Goal: Task Accomplishment & Management: Manage account settings

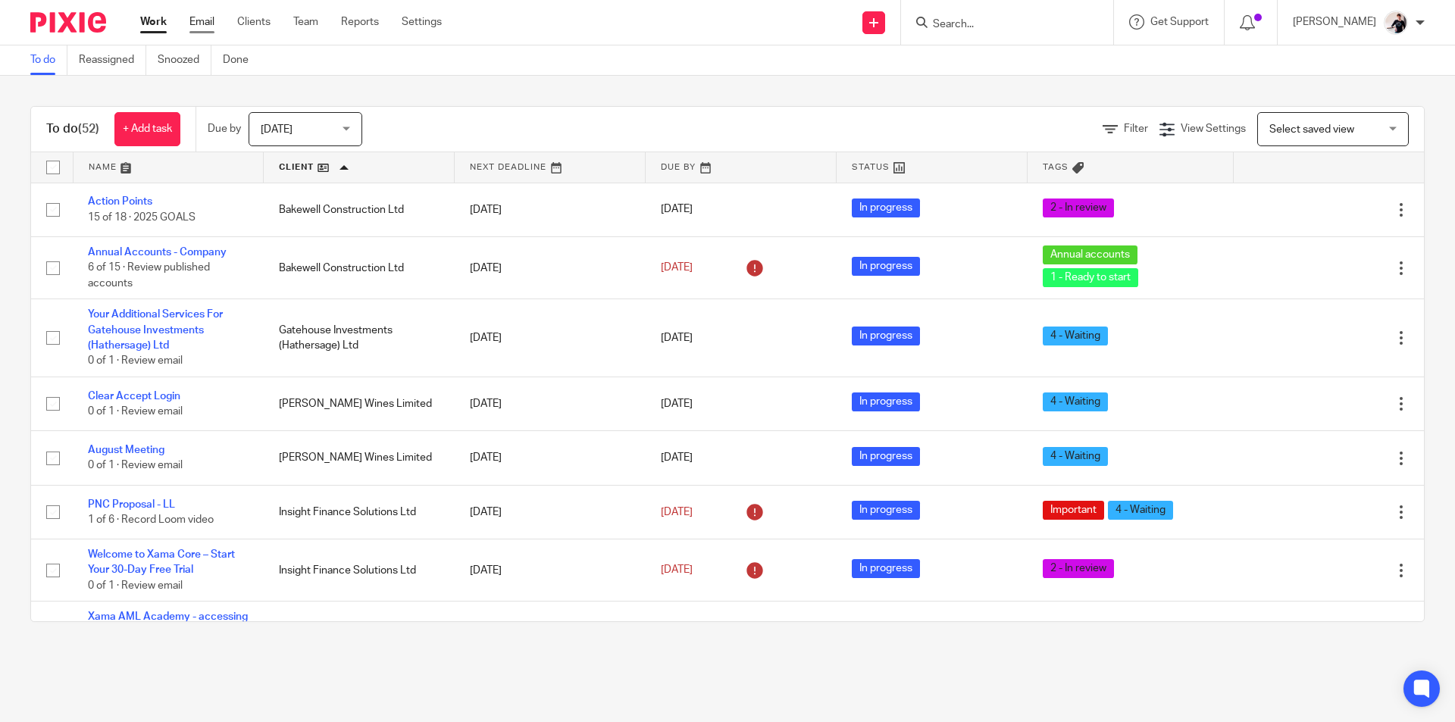
click at [199, 15] on link "Email" at bounding box center [202, 21] width 25 height 15
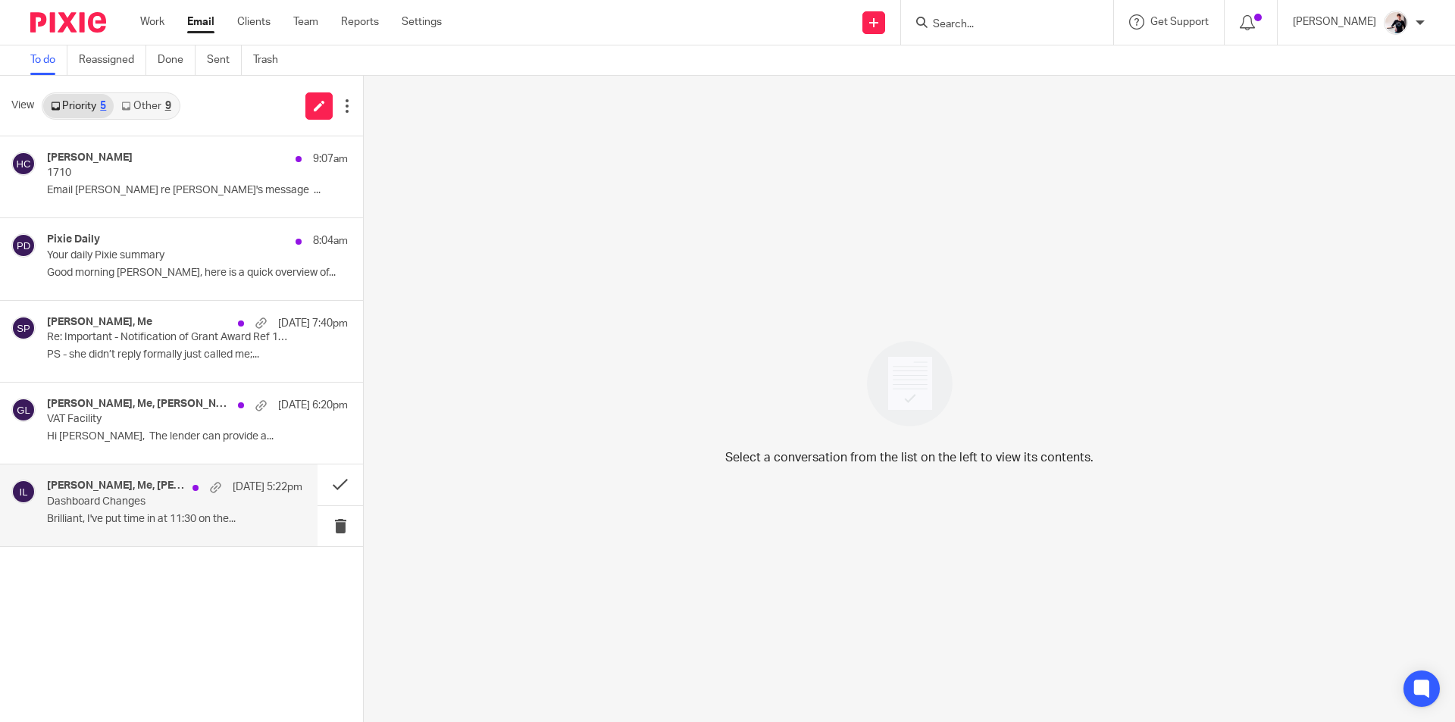
click at [128, 487] on h4 "Jessica Keane, Me, Ron Pearson" at bounding box center [116, 486] width 138 height 13
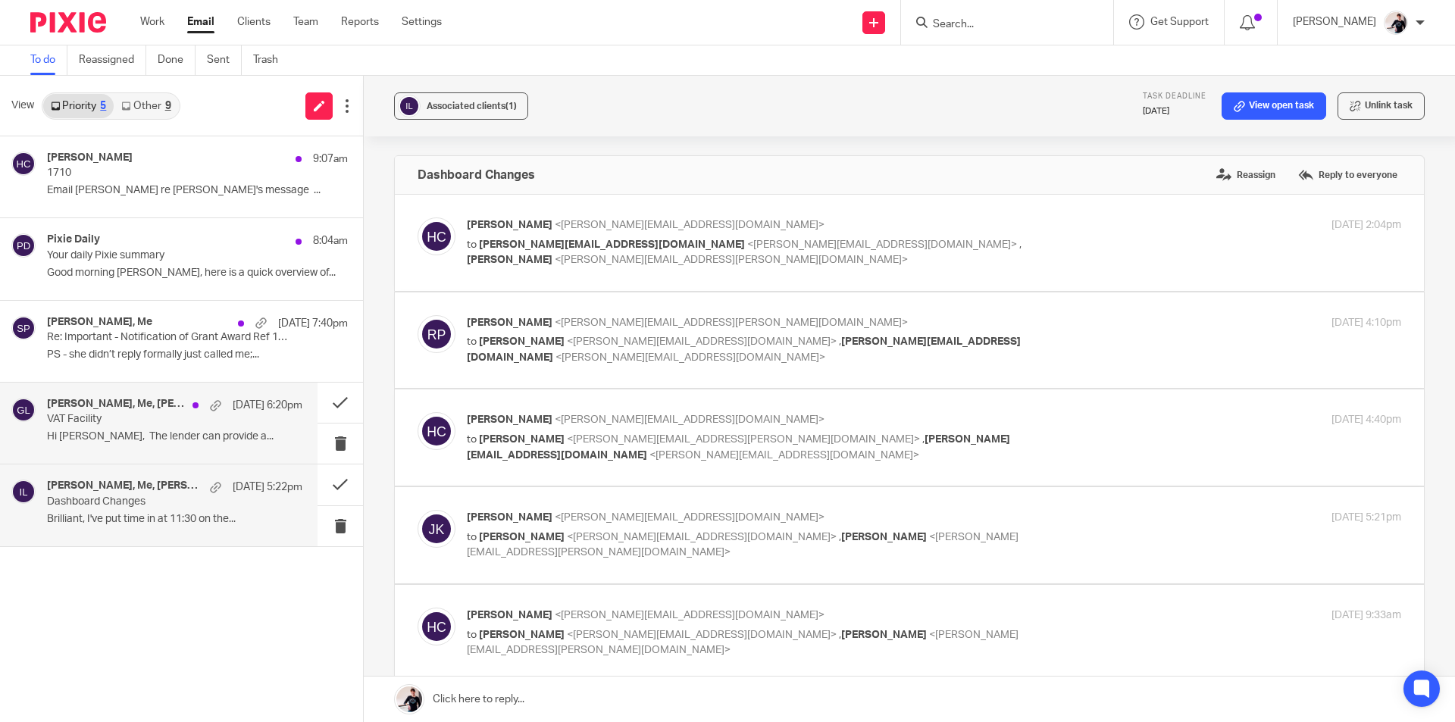
click at [162, 437] on p "Hi Helen, The lender can provide a..." at bounding box center [174, 437] width 255 height 13
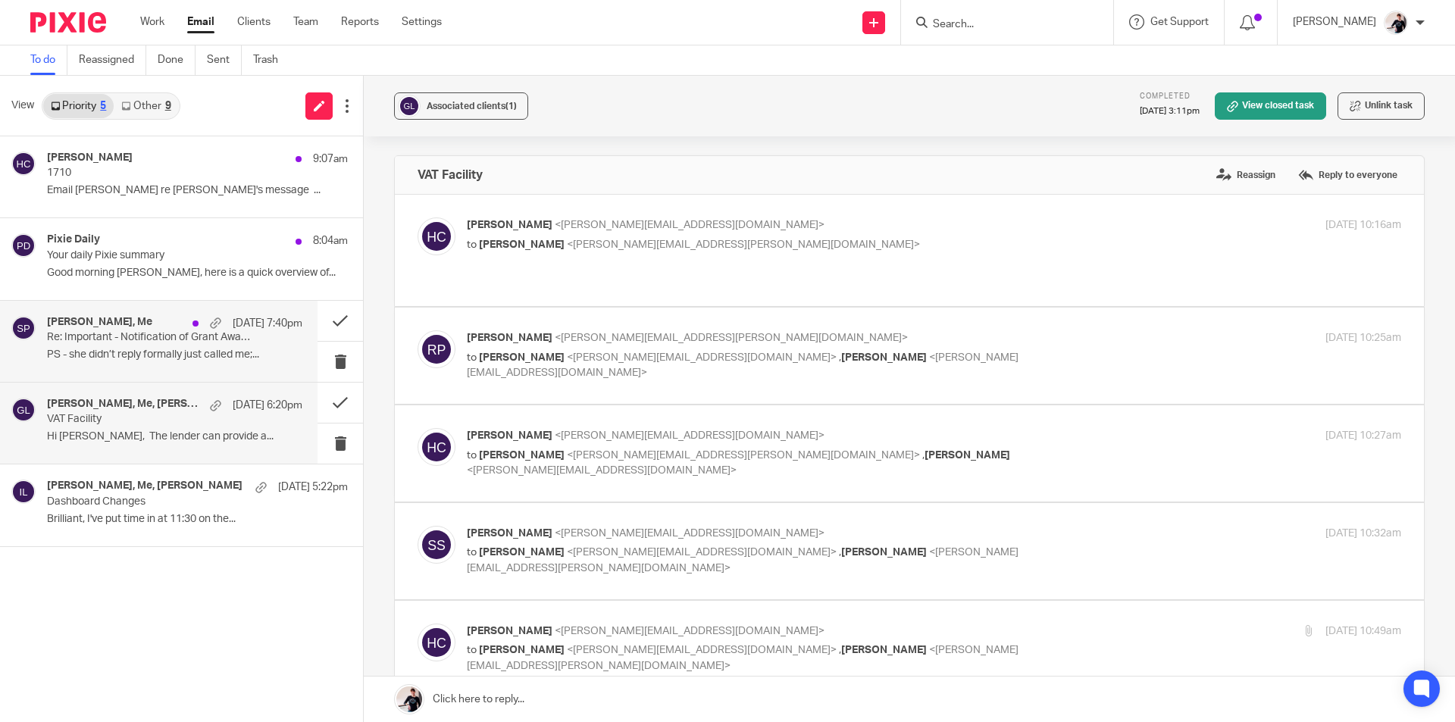
click at [204, 359] on p "PS - she didn’t reply formally just called me;..." at bounding box center [174, 355] width 255 height 13
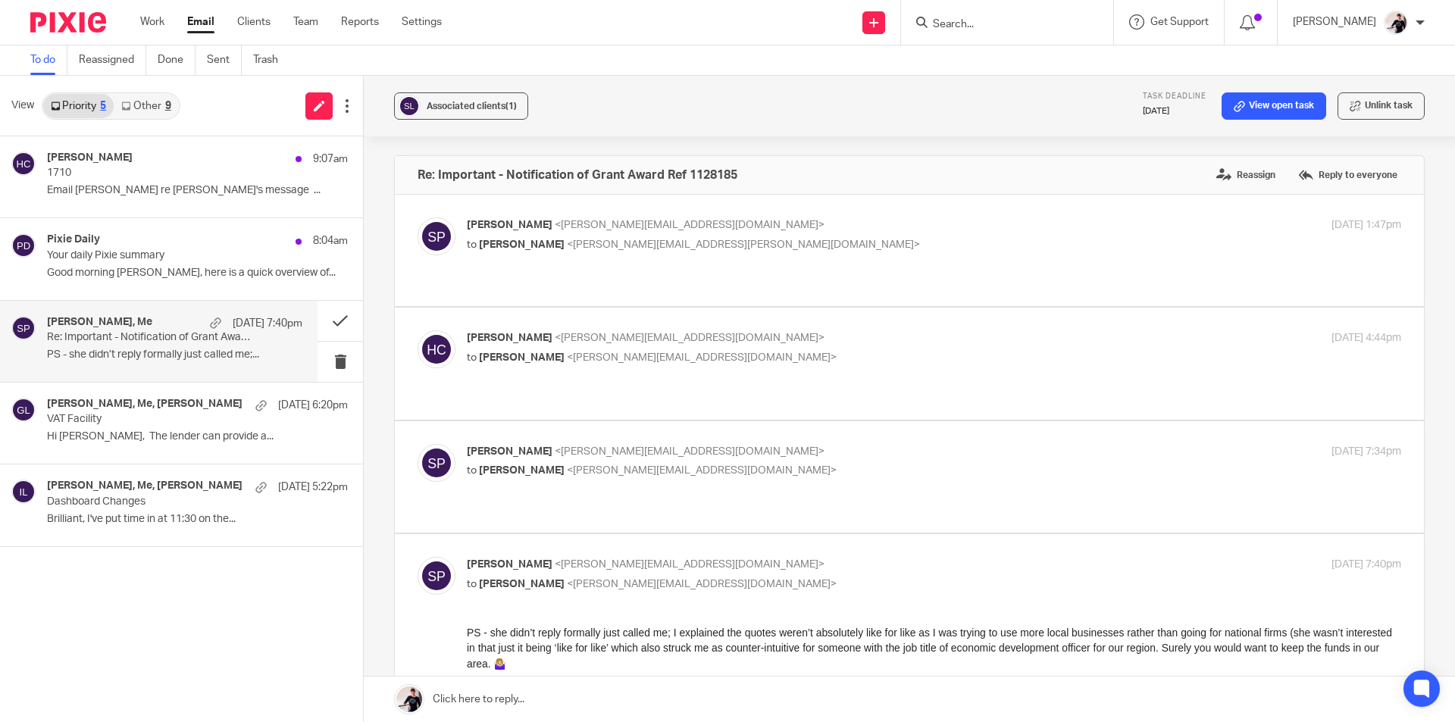
click at [785, 463] on p "to Helen Crapper <helen@insightfinance.uk>" at bounding box center [778, 471] width 623 height 16
checkbox input "true"
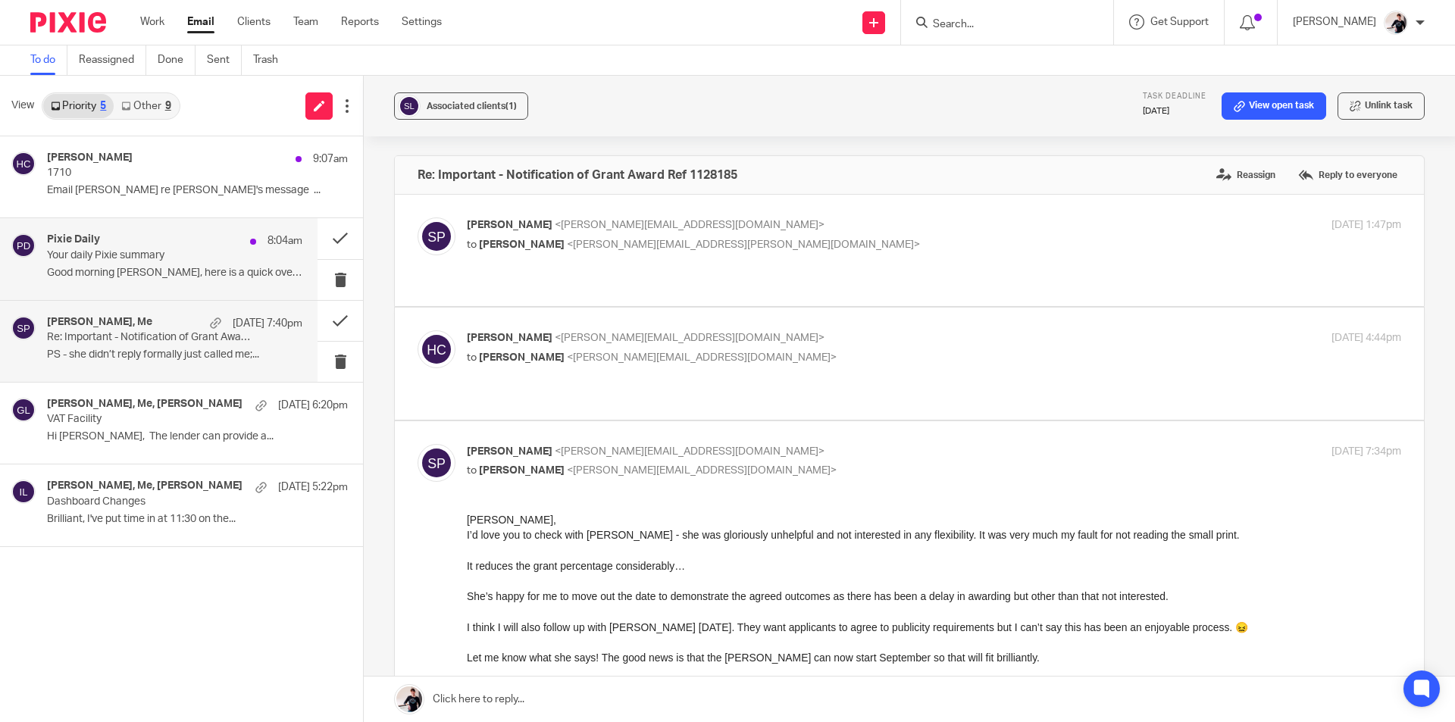
click at [90, 262] on p "Your daily Pixie summary" at bounding box center [149, 255] width 205 height 13
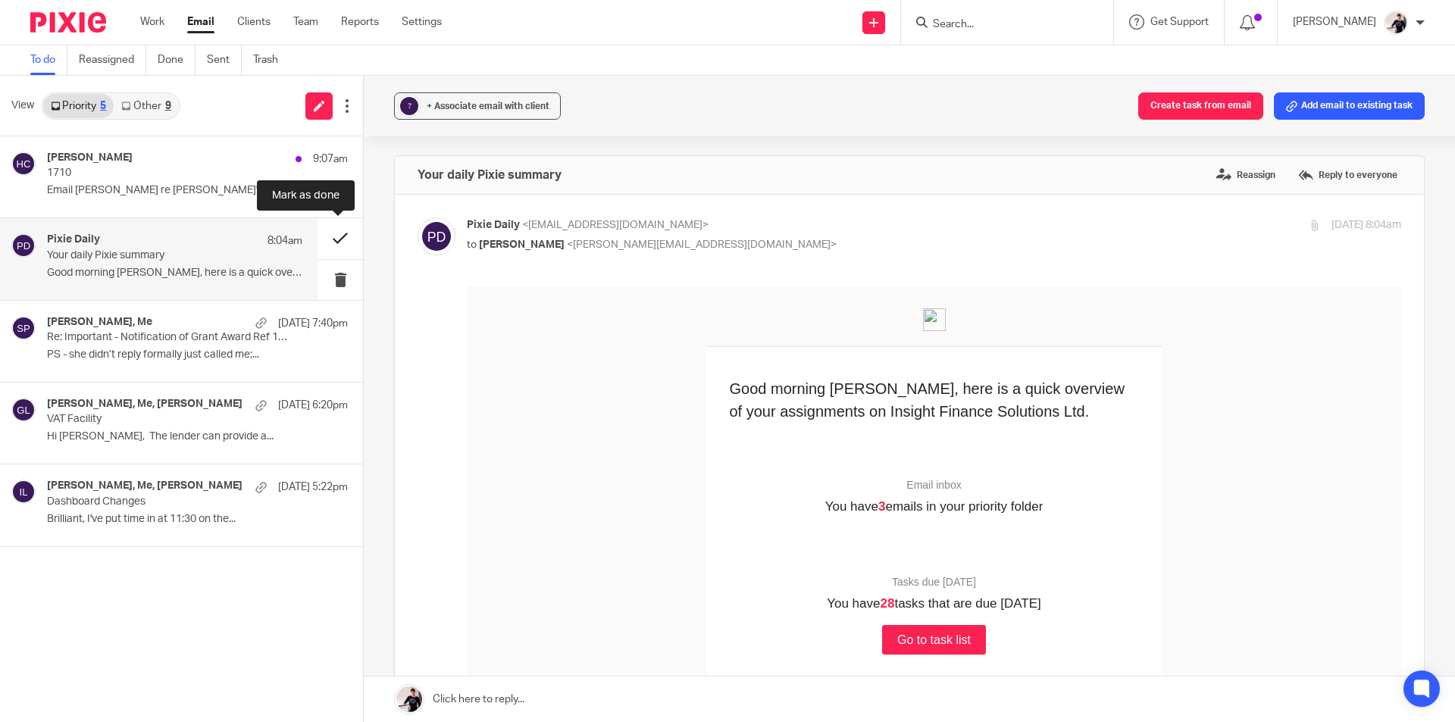
click at [338, 231] on button at bounding box center [340, 238] width 45 height 40
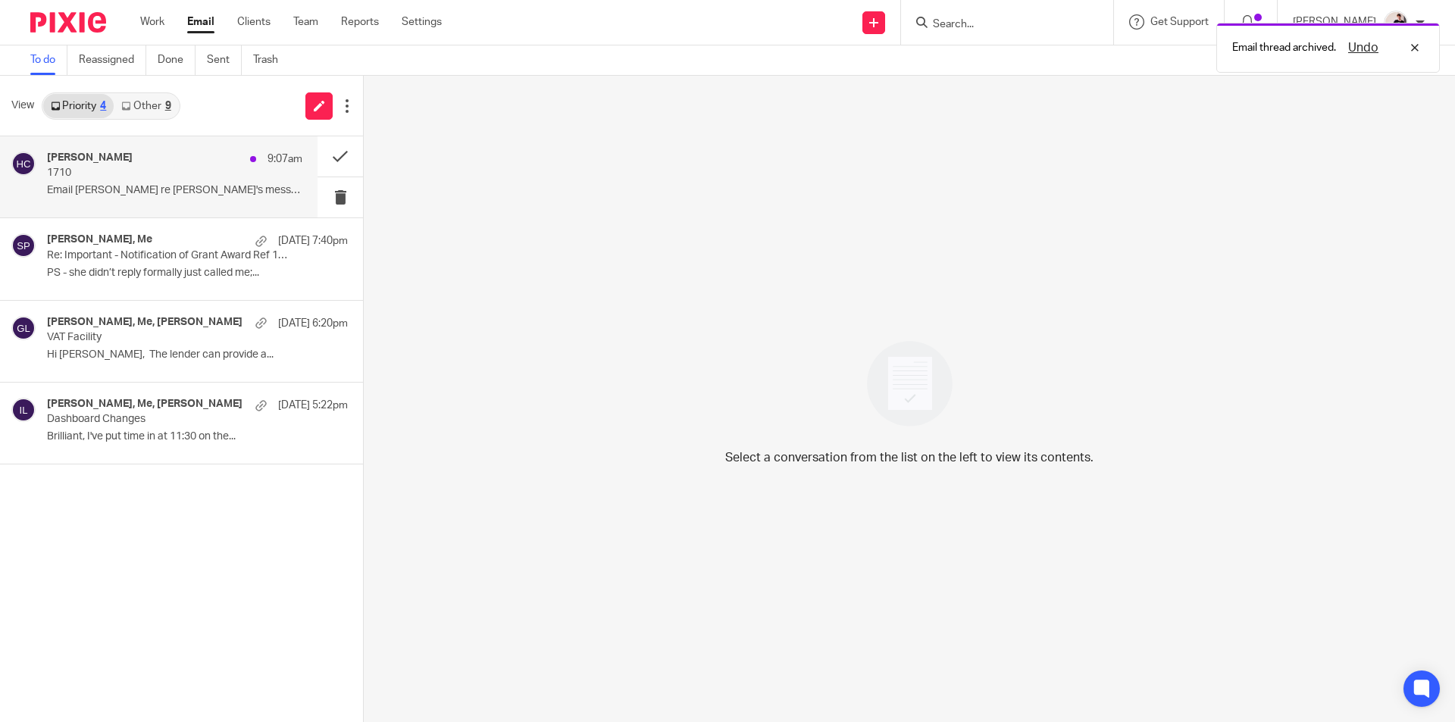
click at [130, 182] on div "Helen Crapper 9:07am 1710 Email James re Caroline's message ..." at bounding box center [174, 177] width 255 height 51
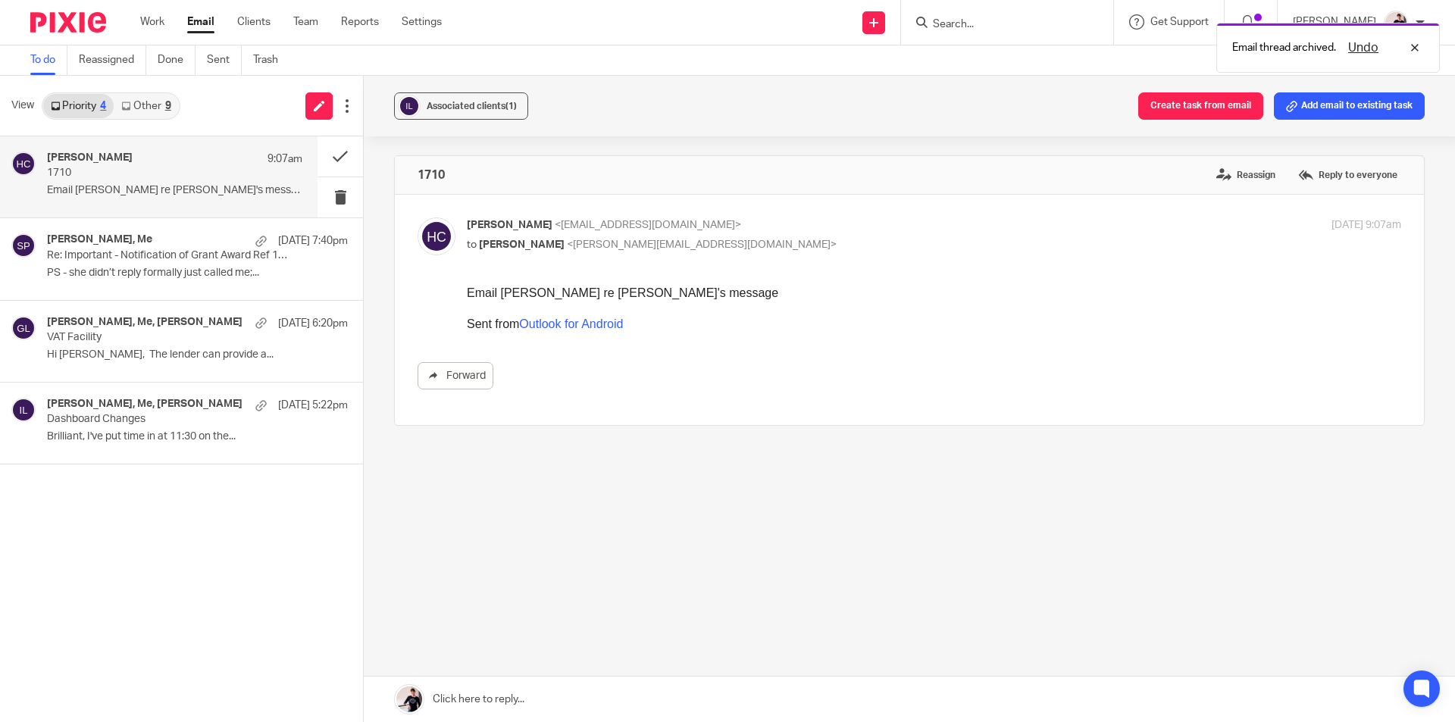
click at [157, 104] on link "Other 9" at bounding box center [146, 106] width 64 height 24
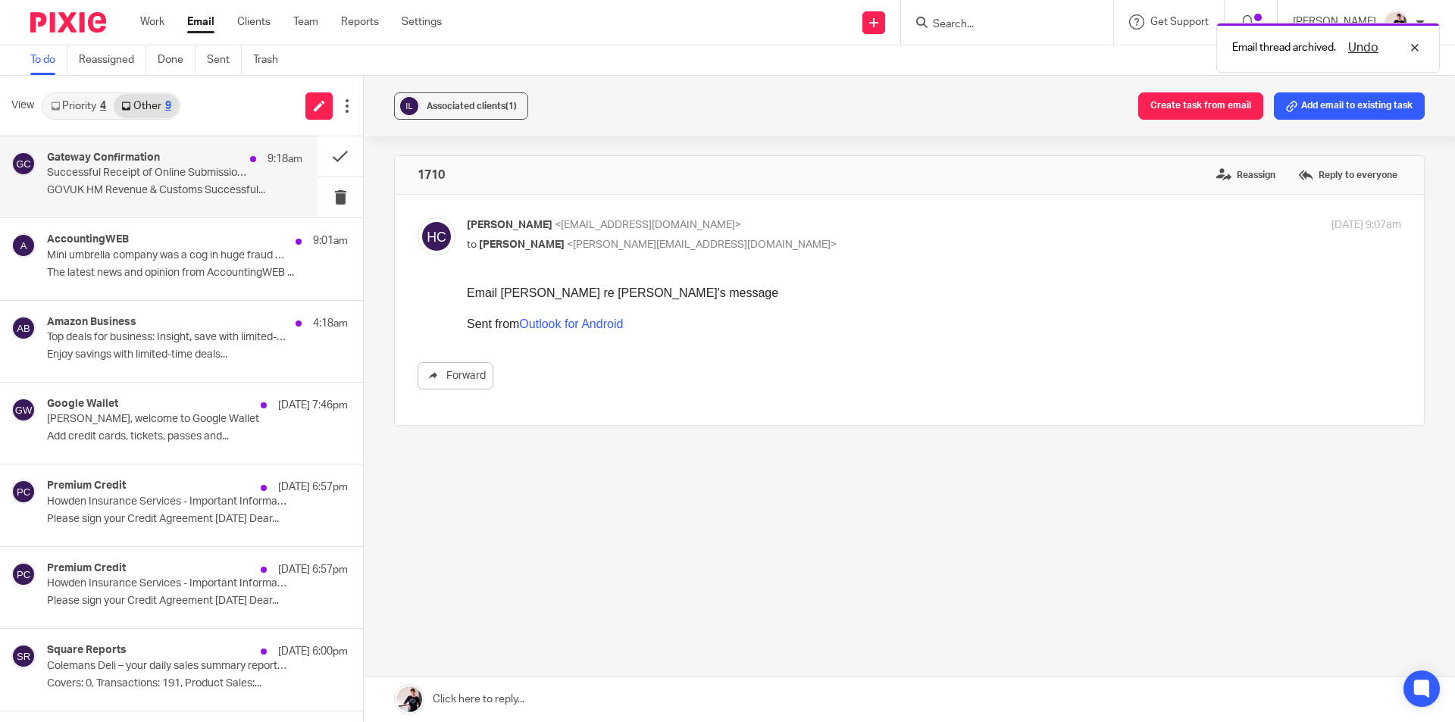
click at [171, 162] on div "Gateway Confirmation 9:18am" at bounding box center [174, 159] width 255 height 15
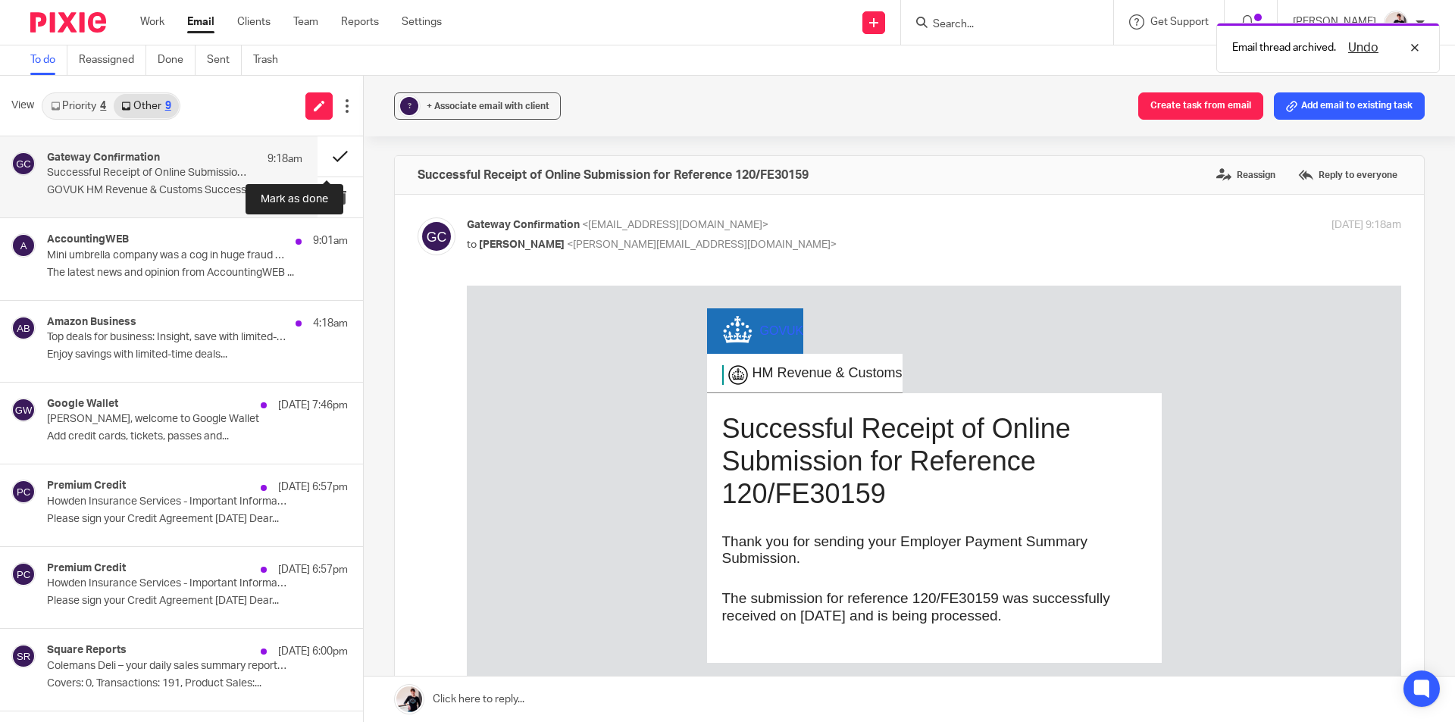
click at [318, 156] on button at bounding box center [340, 156] width 45 height 40
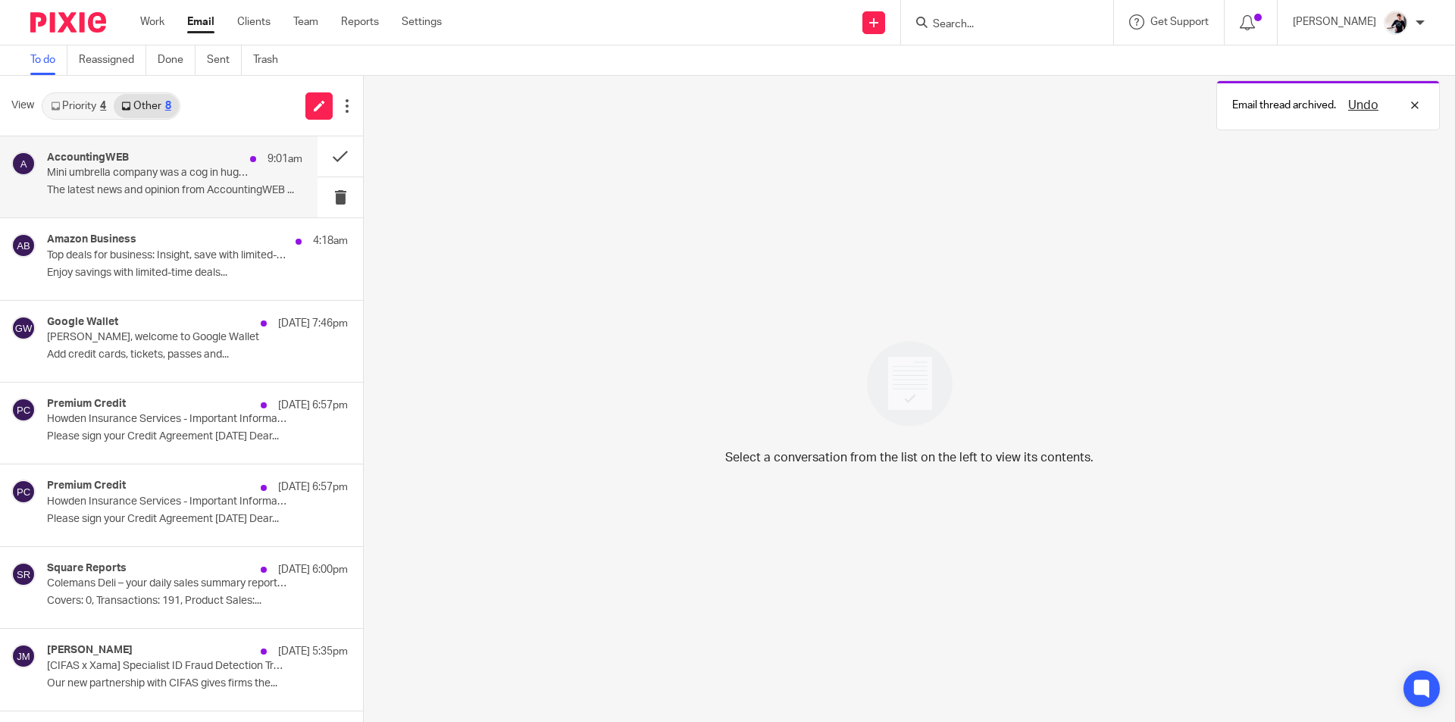
click at [89, 186] on p "The latest news and opinion from AccountingWEB ..." at bounding box center [174, 190] width 255 height 13
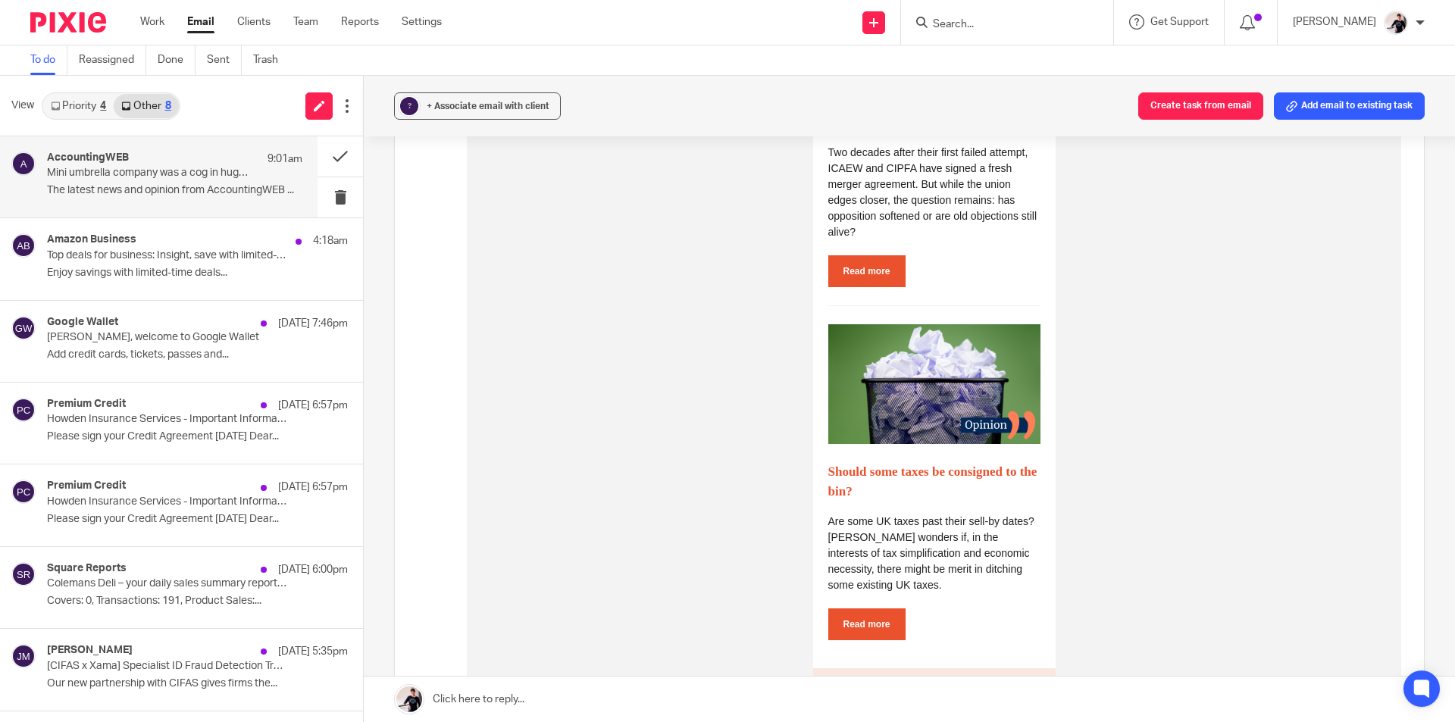
scroll to position [1137, 0]
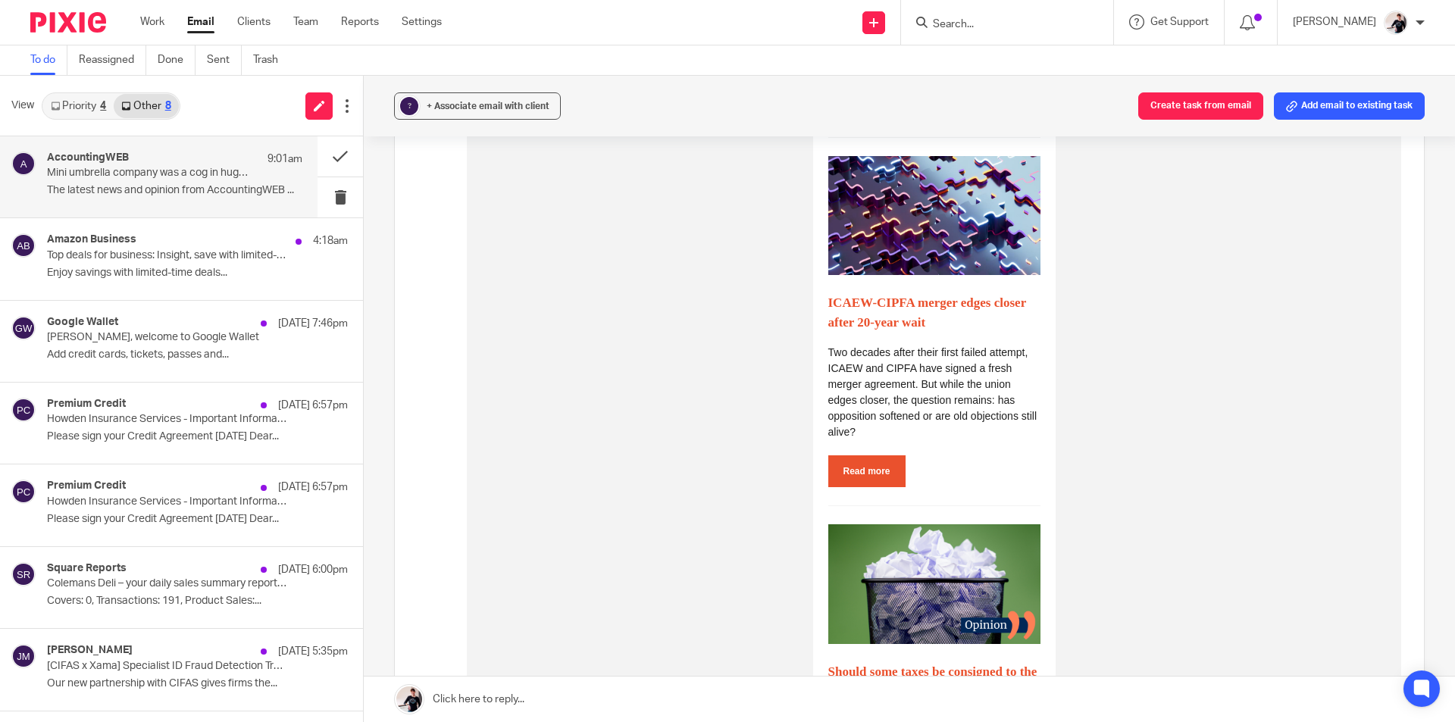
click at [876, 487] on link "Read more" at bounding box center [867, 472] width 77 height 32
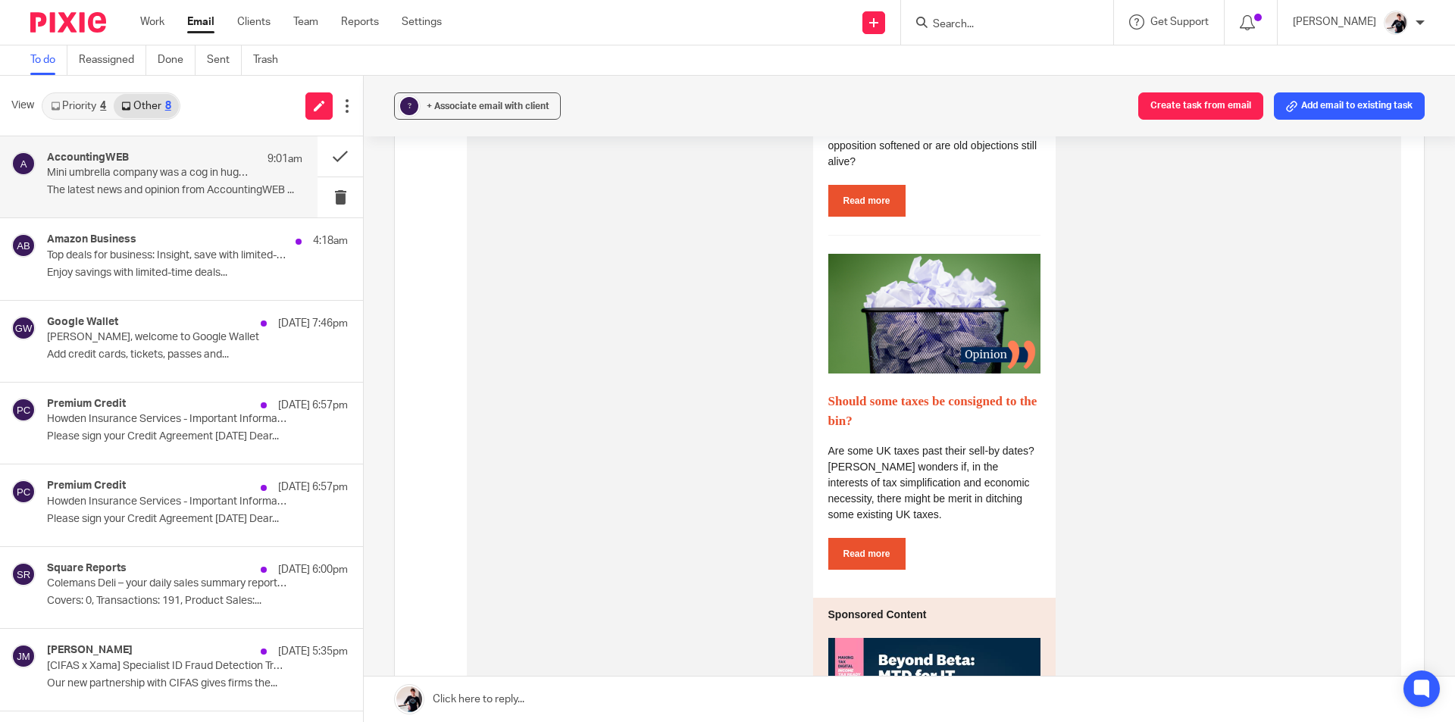
scroll to position [1592, 0]
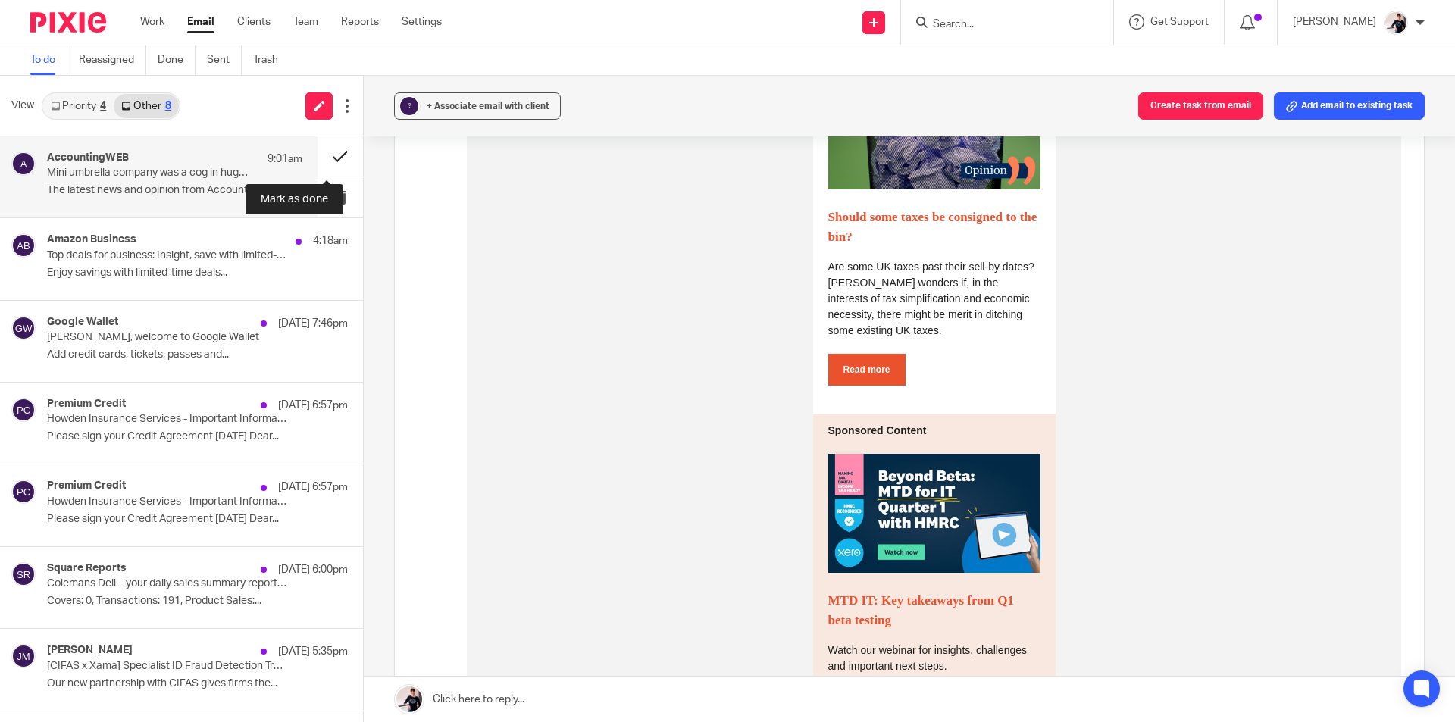
click at [327, 160] on button at bounding box center [340, 156] width 45 height 40
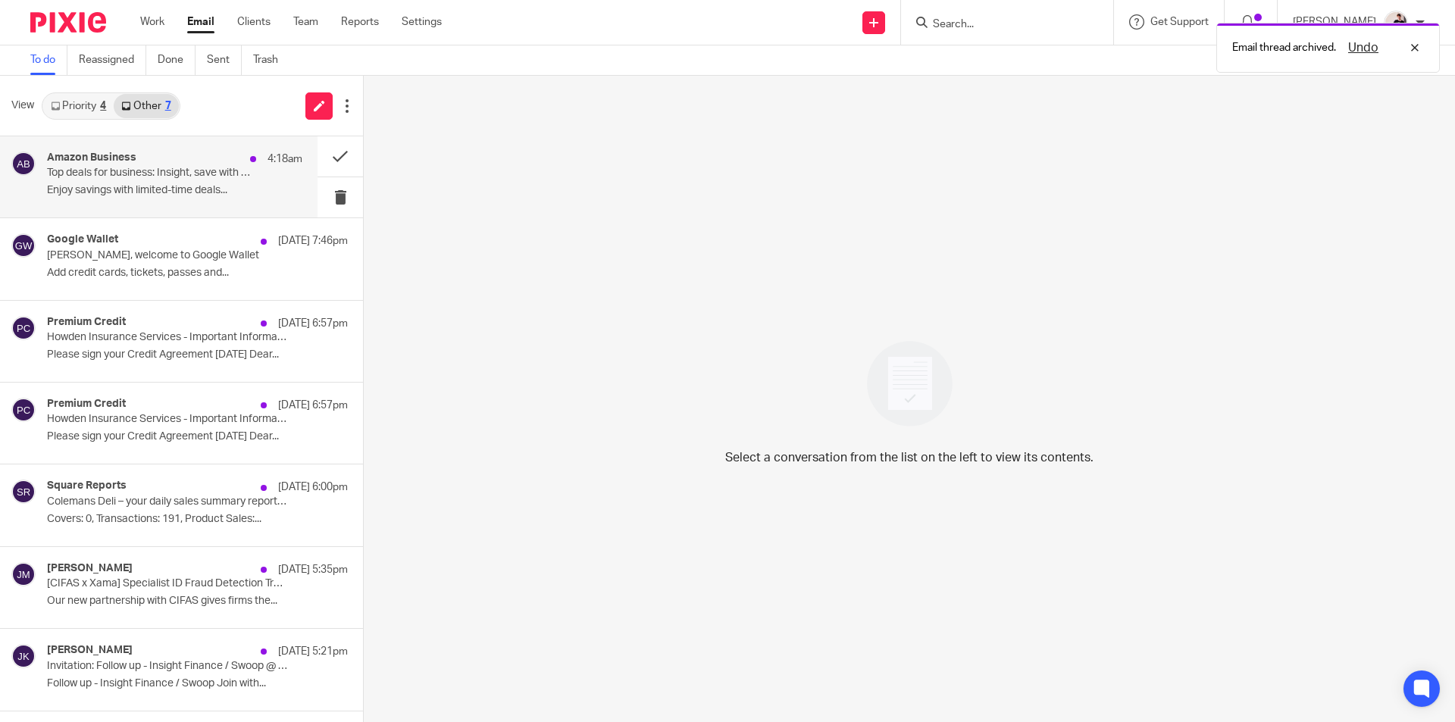
click at [119, 171] on p "Top deals for business: Insight, save with limited-time deals" at bounding box center [149, 173] width 205 height 13
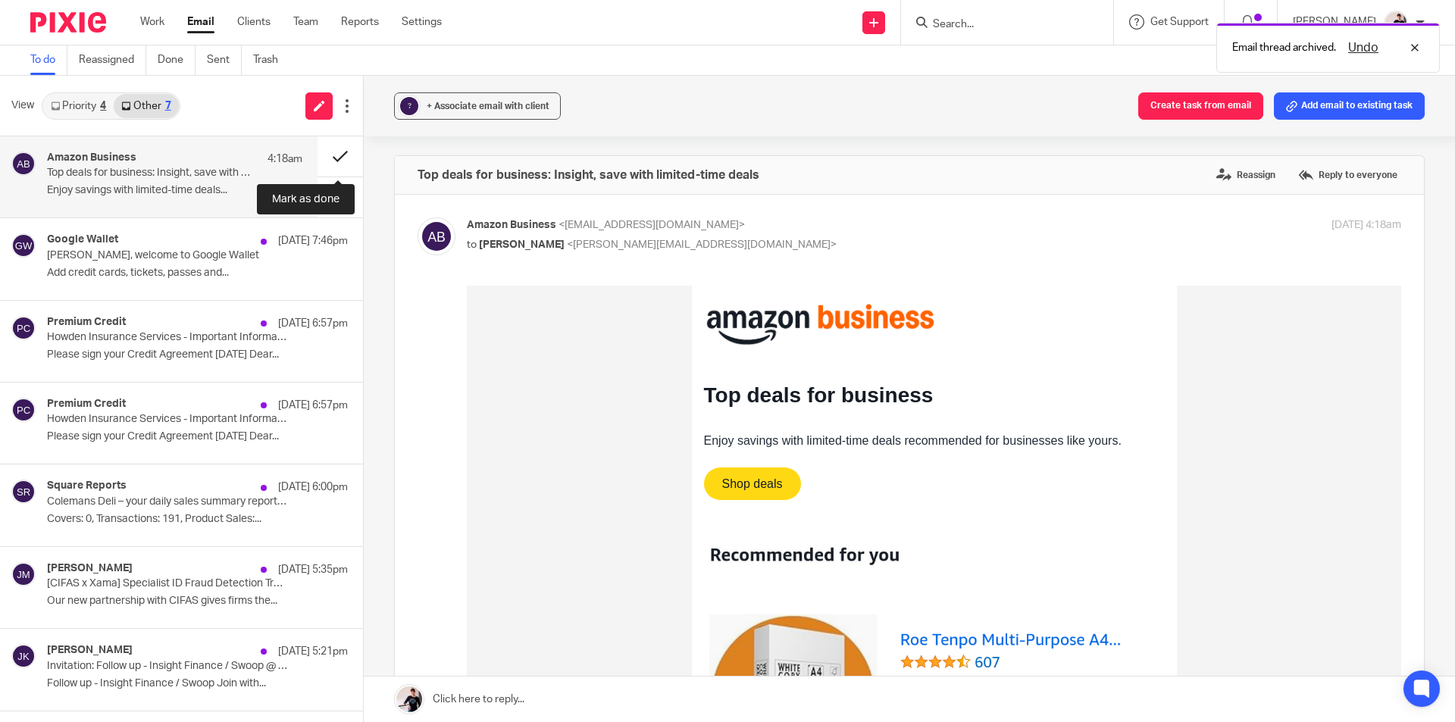
scroll to position [0, 0]
click at [326, 160] on button at bounding box center [340, 156] width 45 height 40
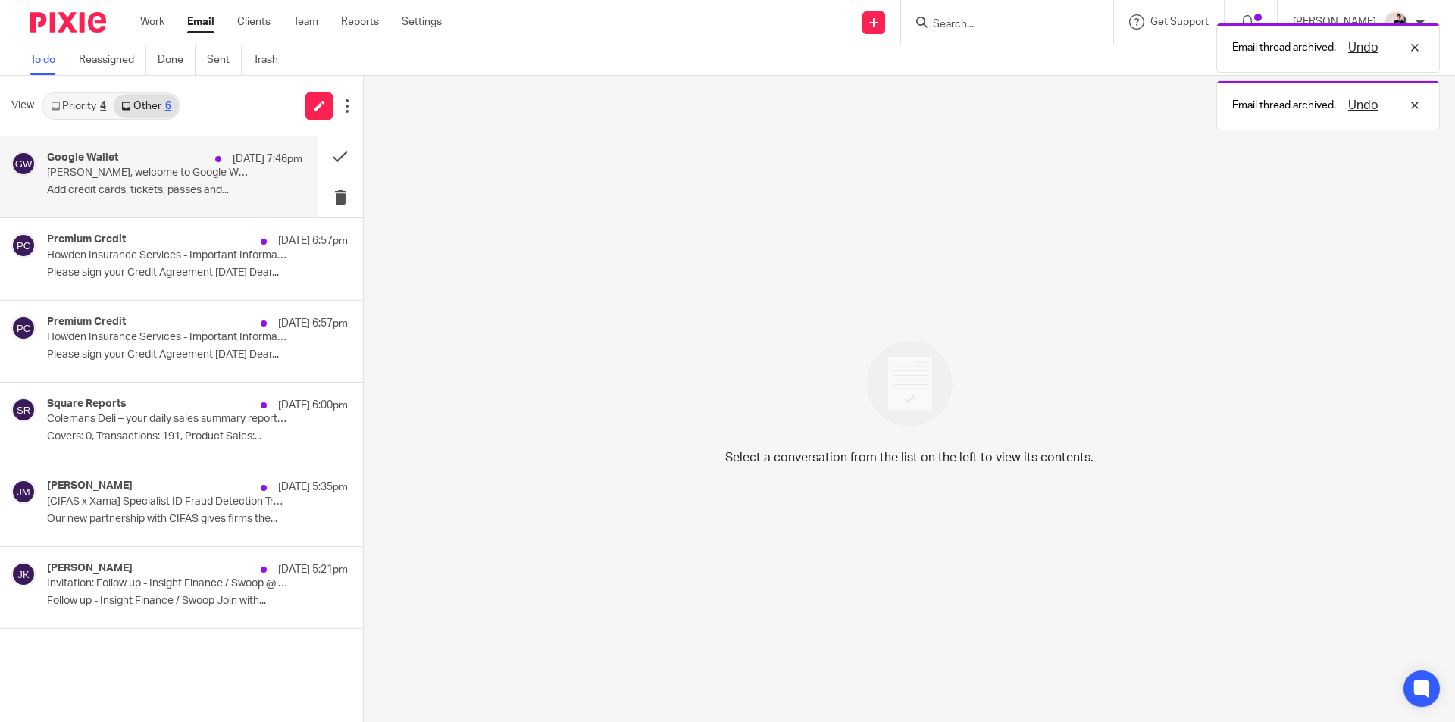
click at [171, 174] on p "Helen, welcome to Google Wallet" at bounding box center [149, 173] width 205 height 13
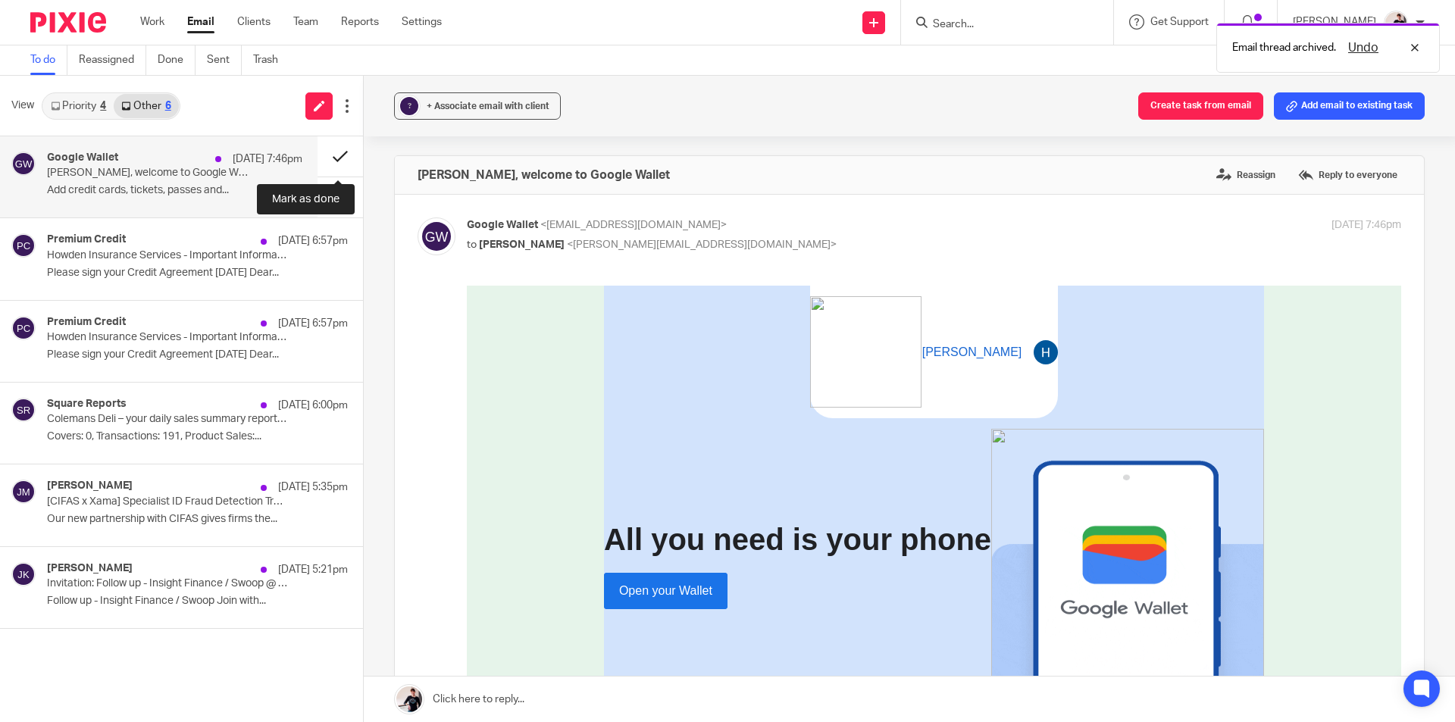
click at [334, 157] on button at bounding box center [340, 156] width 45 height 40
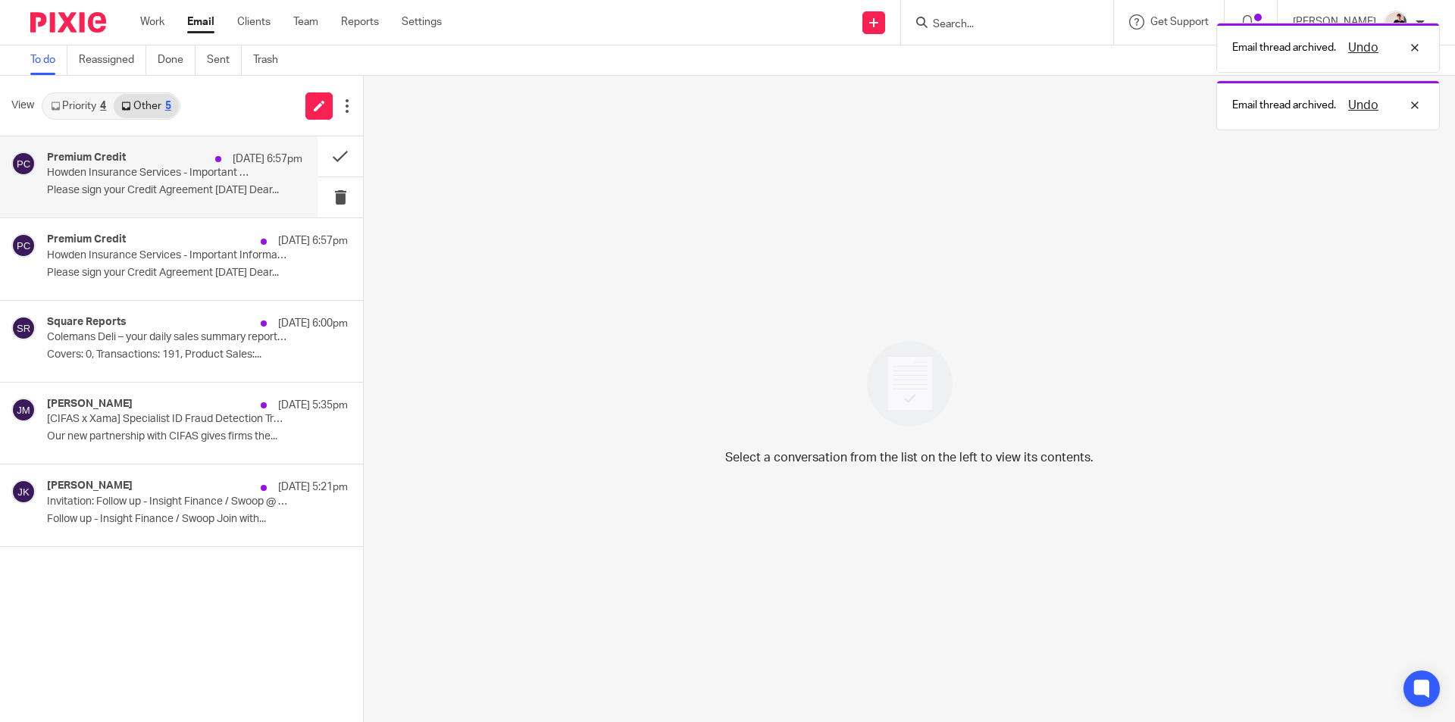
click at [130, 163] on div "Premium Credit 12 Aug 6:57pm" at bounding box center [174, 159] width 255 height 15
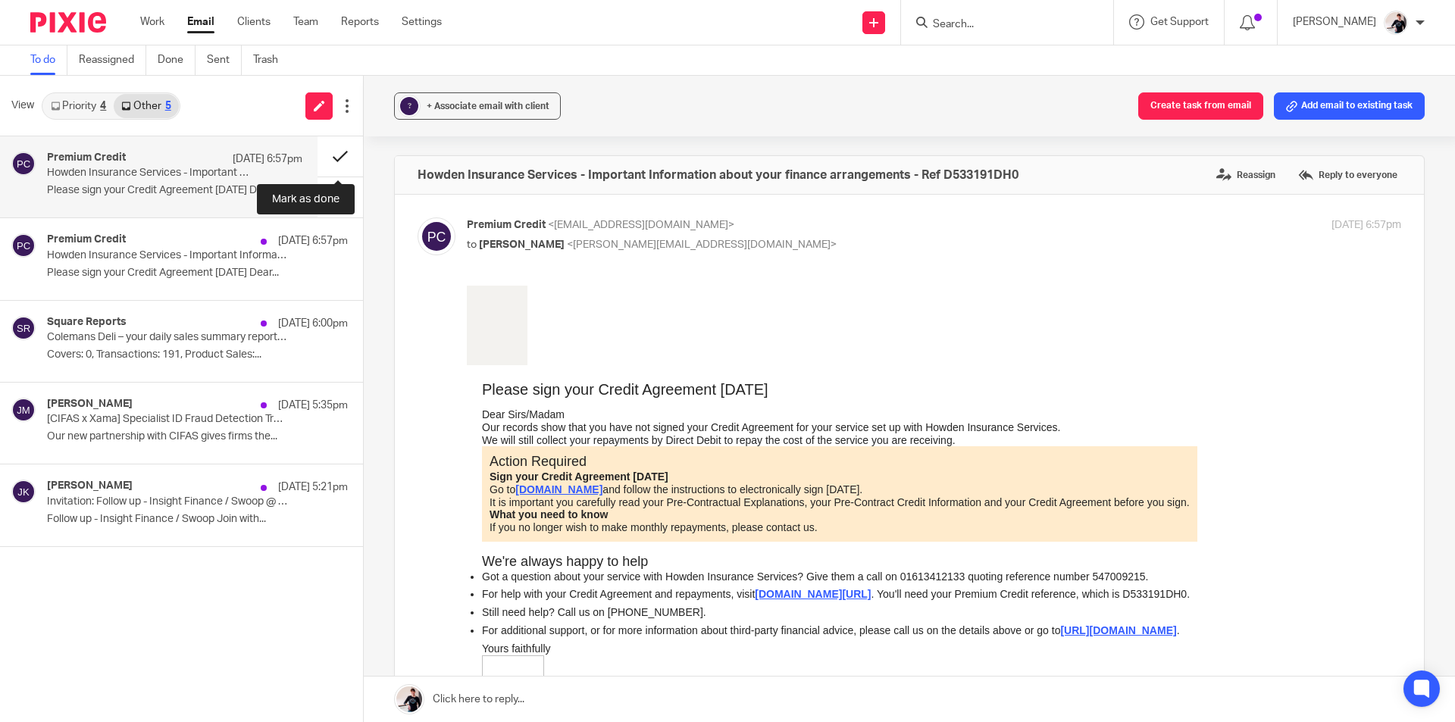
click at [331, 157] on button at bounding box center [340, 156] width 45 height 40
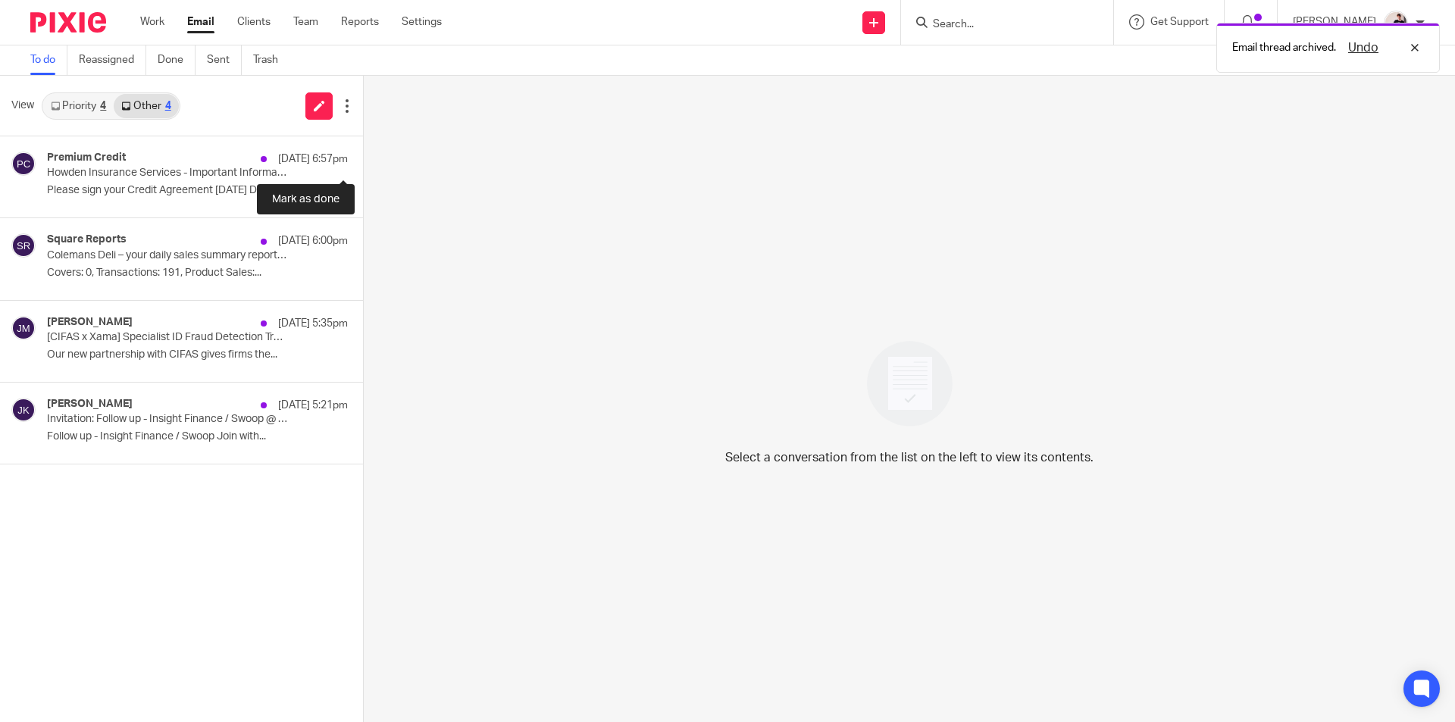
click at [363, 157] on button at bounding box center [369, 156] width 12 height 40
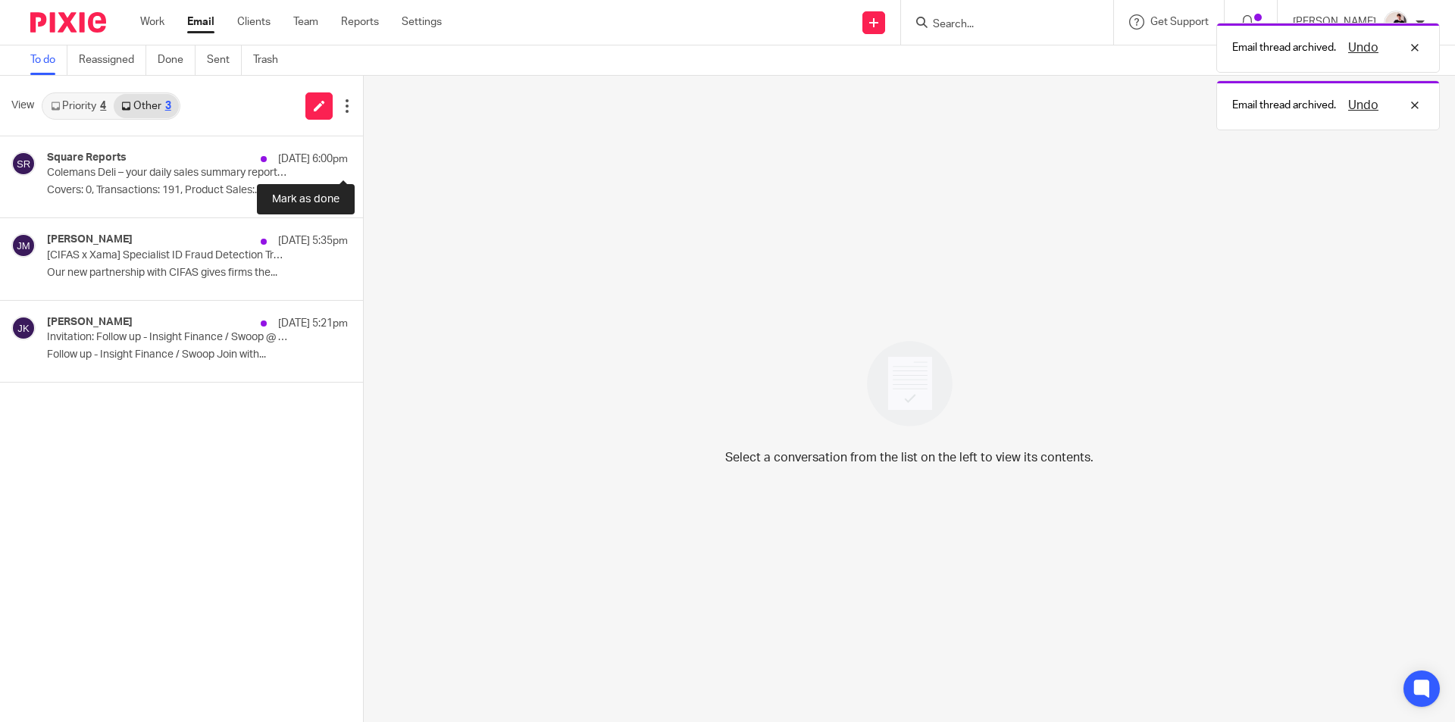
click at [363, 157] on button at bounding box center [369, 156] width 12 height 40
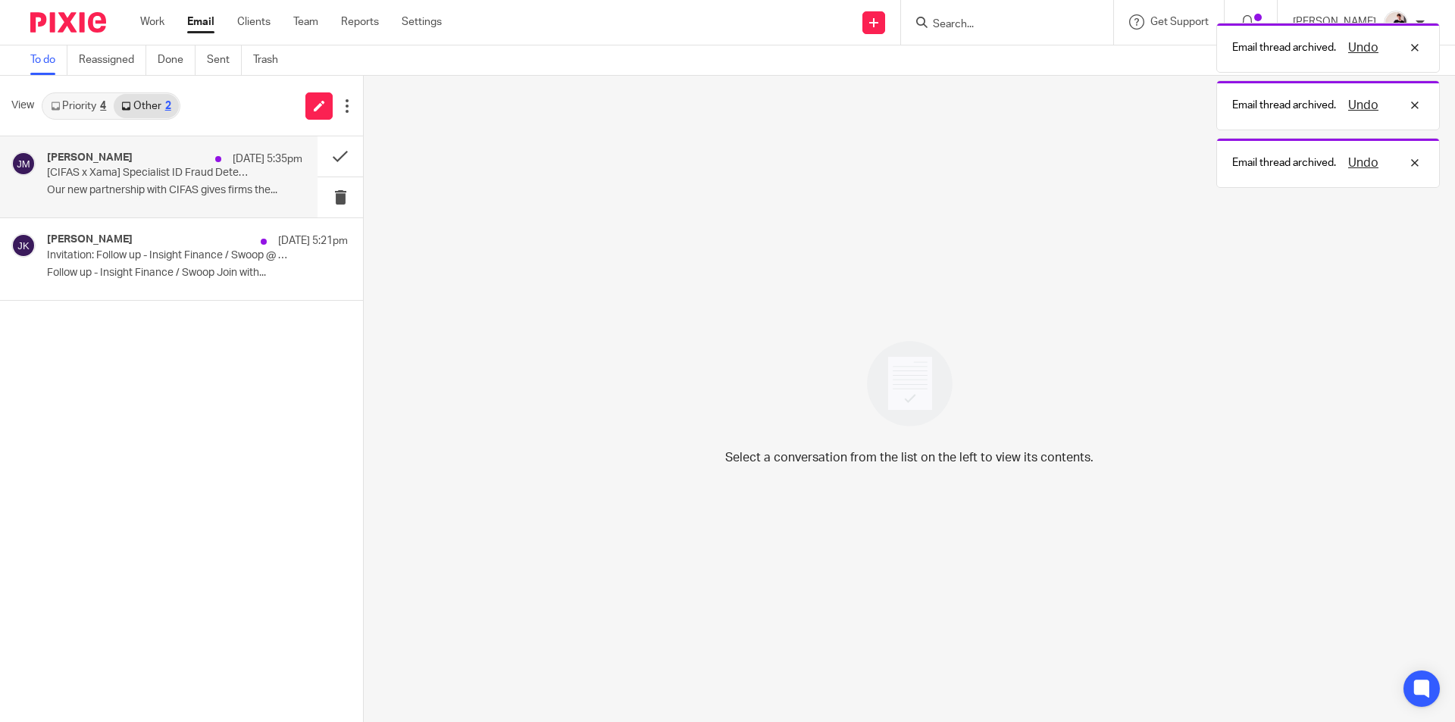
click at [170, 168] on p "[CIFAS x Xama] Specialist ID Fraud Detection Training Now Available" at bounding box center [149, 173] width 205 height 13
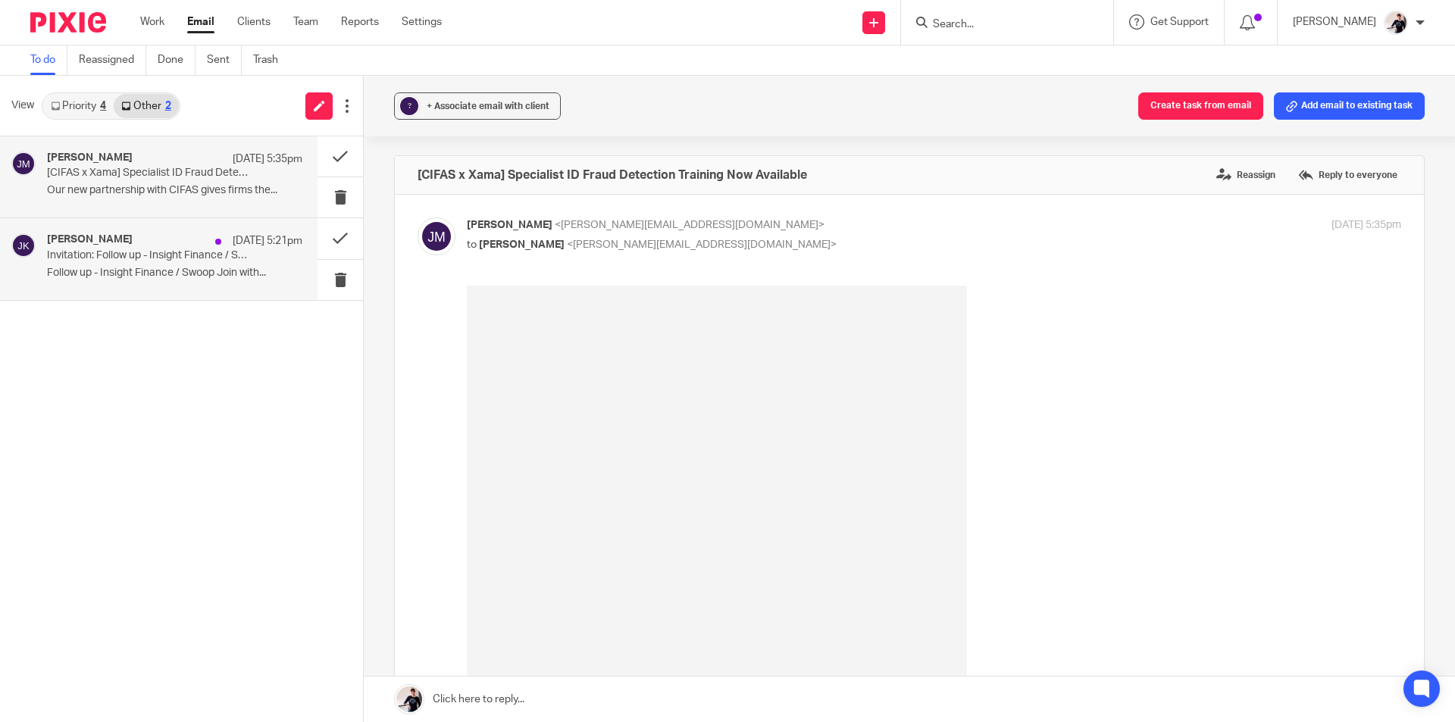
click at [151, 255] on p "Invitation: Follow up - Insight Finance / Swoop @ Tue Sep 9, 2025 11:30am - 12p…" at bounding box center [149, 255] width 205 height 13
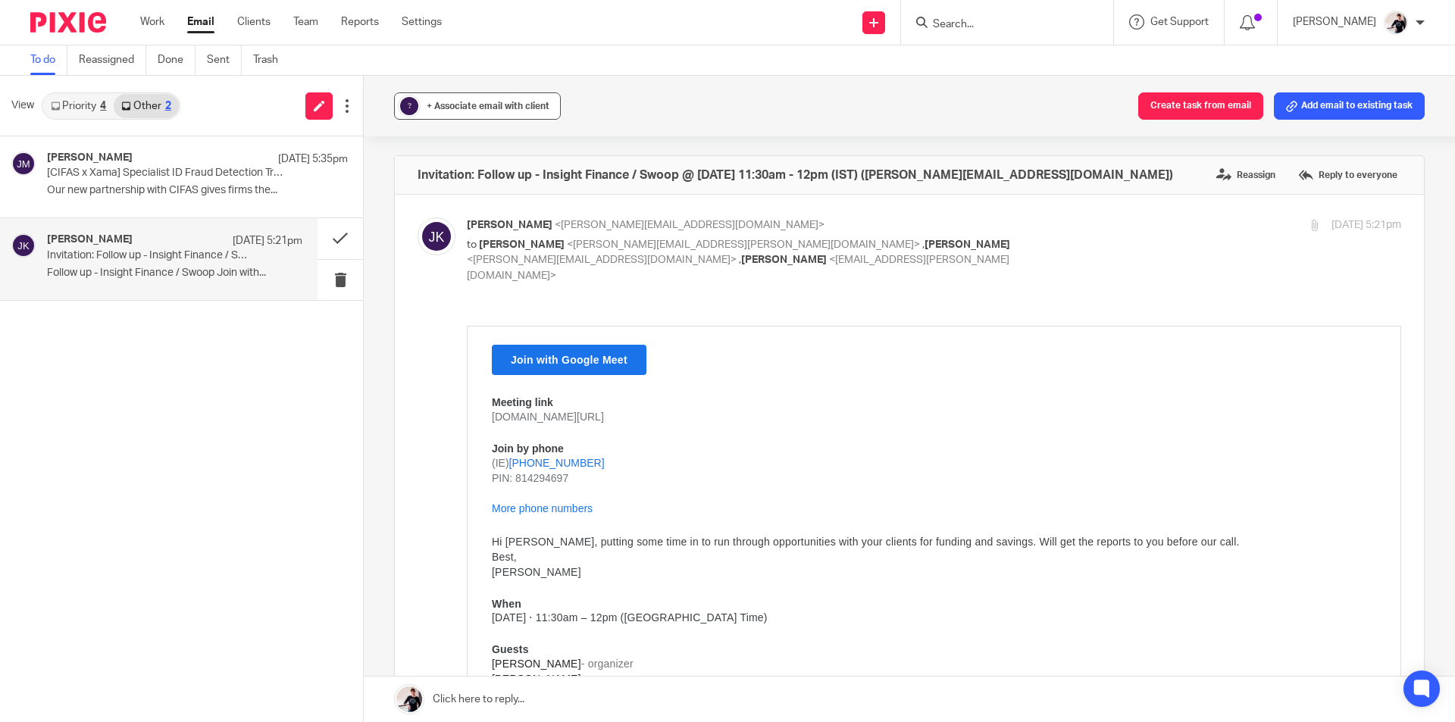
click at [444, 104] on span "+ Associate email with client" at bounding box center [488, 106] width 123 height 9
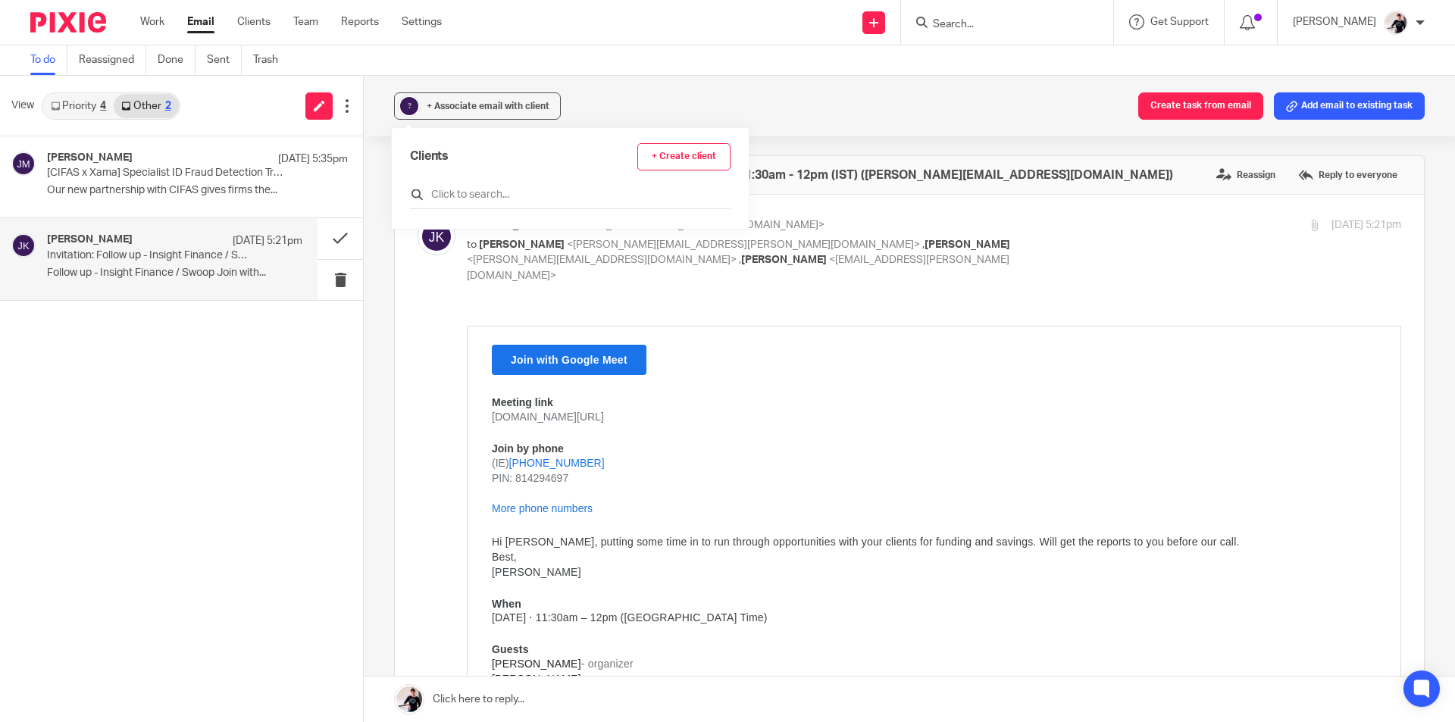
click at [486, 193] on input "text" at bounding box center [570, 194] width 321 height 15
type input "insight"
click at [415, 271] on input "checkbox" at bounding box center [415, 268] width 11 height 11
checkbox input "true"
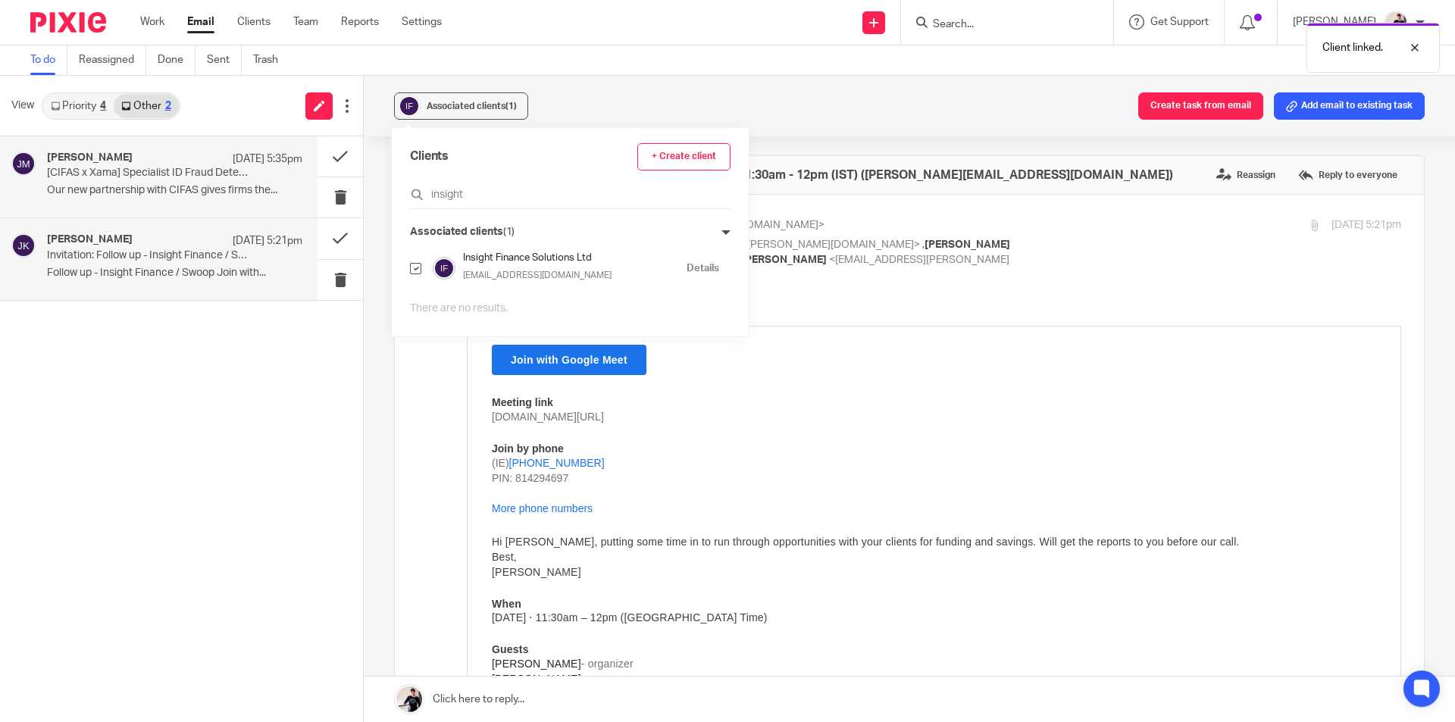
click at [133, 168] on p "[CIFAS x Xama] Specialist ID Fraud Detection Training Now Available" at bounding box center [149, 173] width 205 height 13
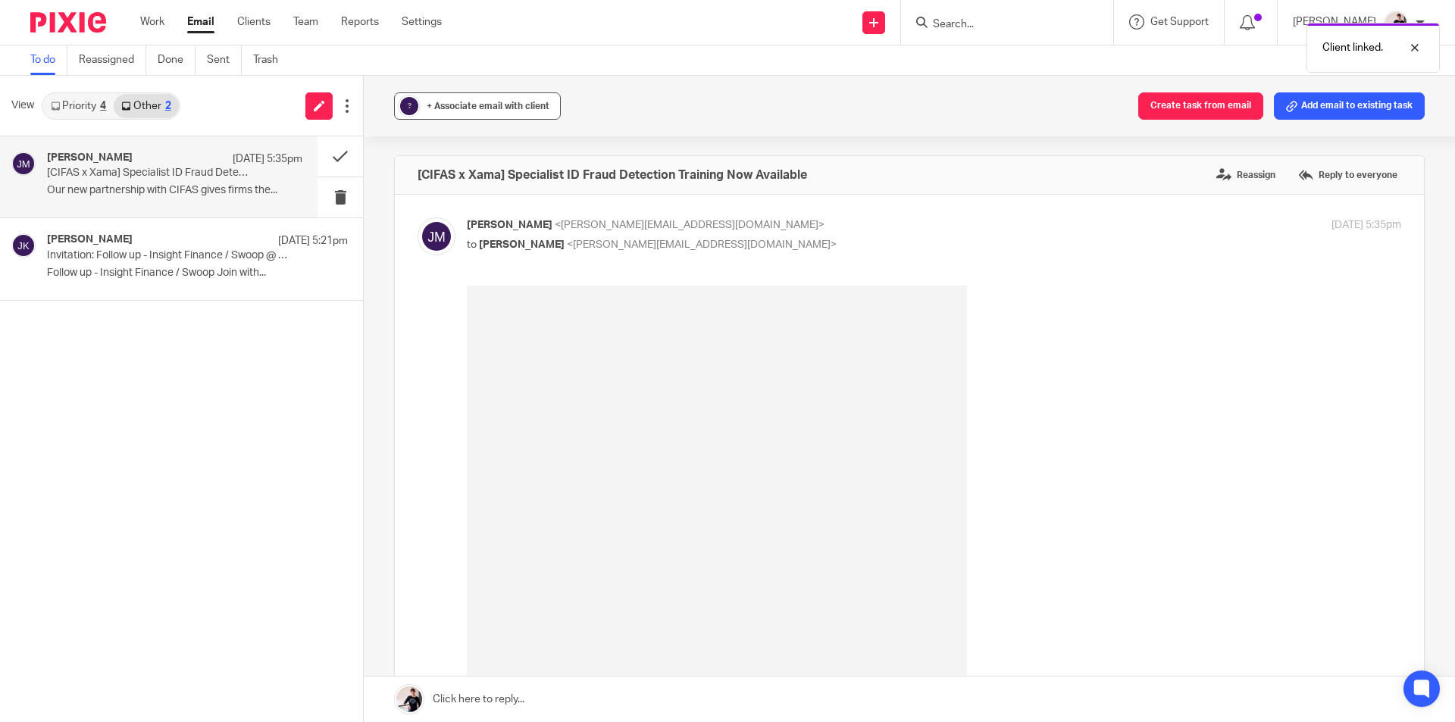
click at [525, 102] on span "+ Associate email with client" at bounding box center [488, 106] width 123 height 9
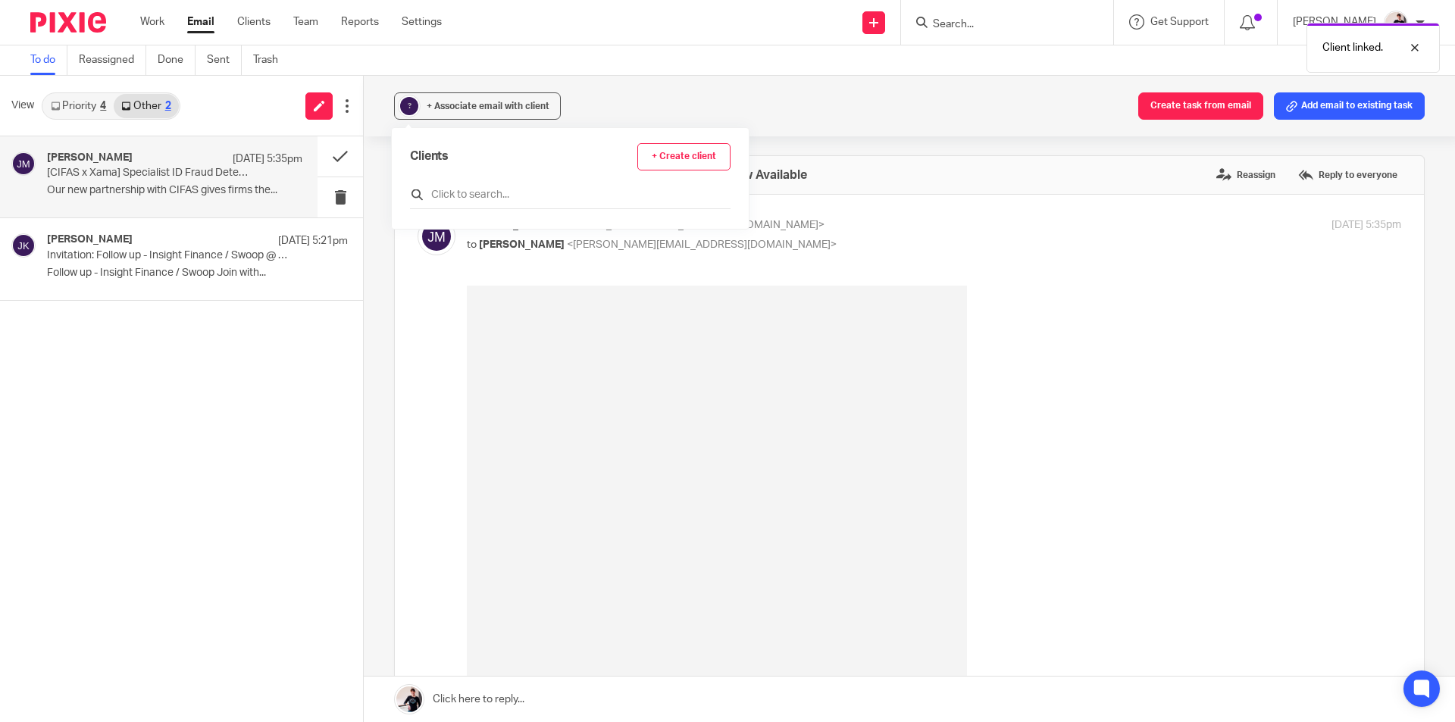
click at [562, 196] on input "text" at bounding box center [570, 194] width 321 height 15
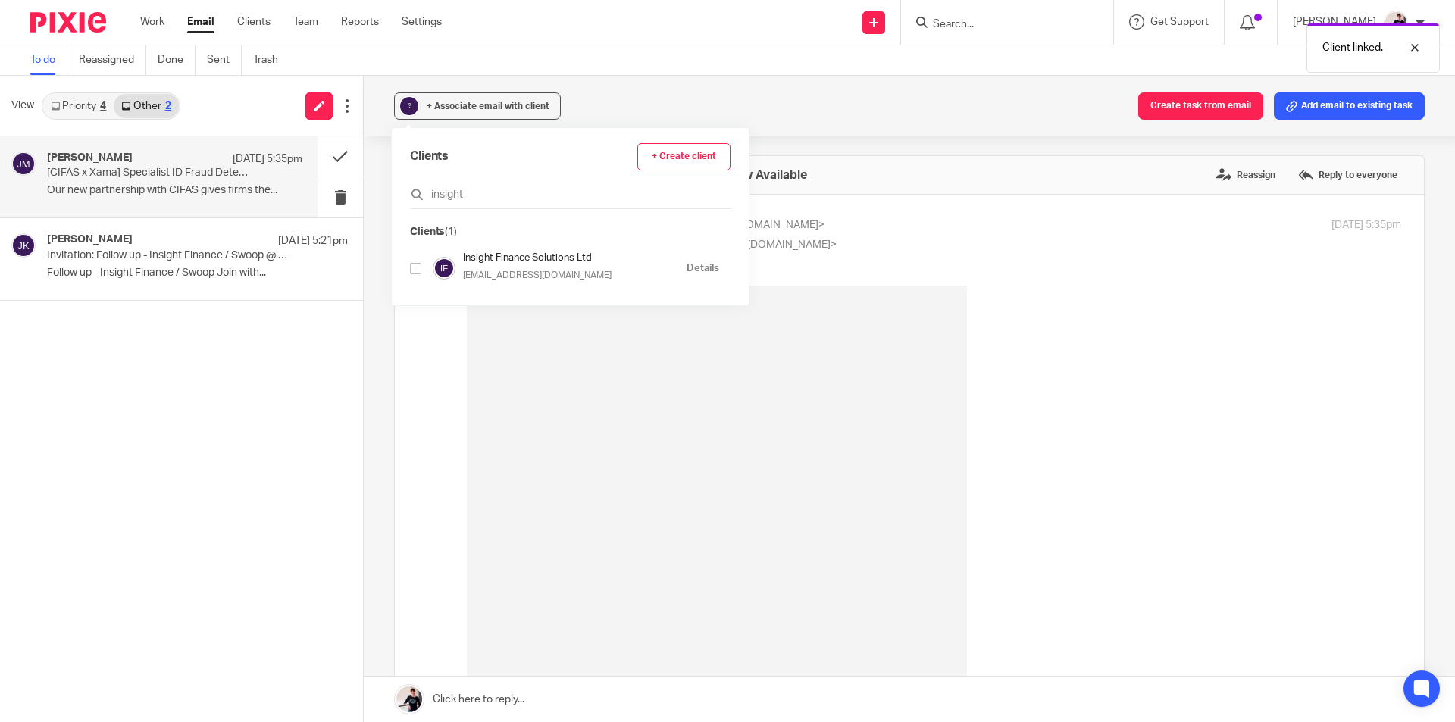
type input "insight"
click at [418, 270] on input "checkbox" at bounding box center [415, 268] width 11 height 11
checkbox input "true"
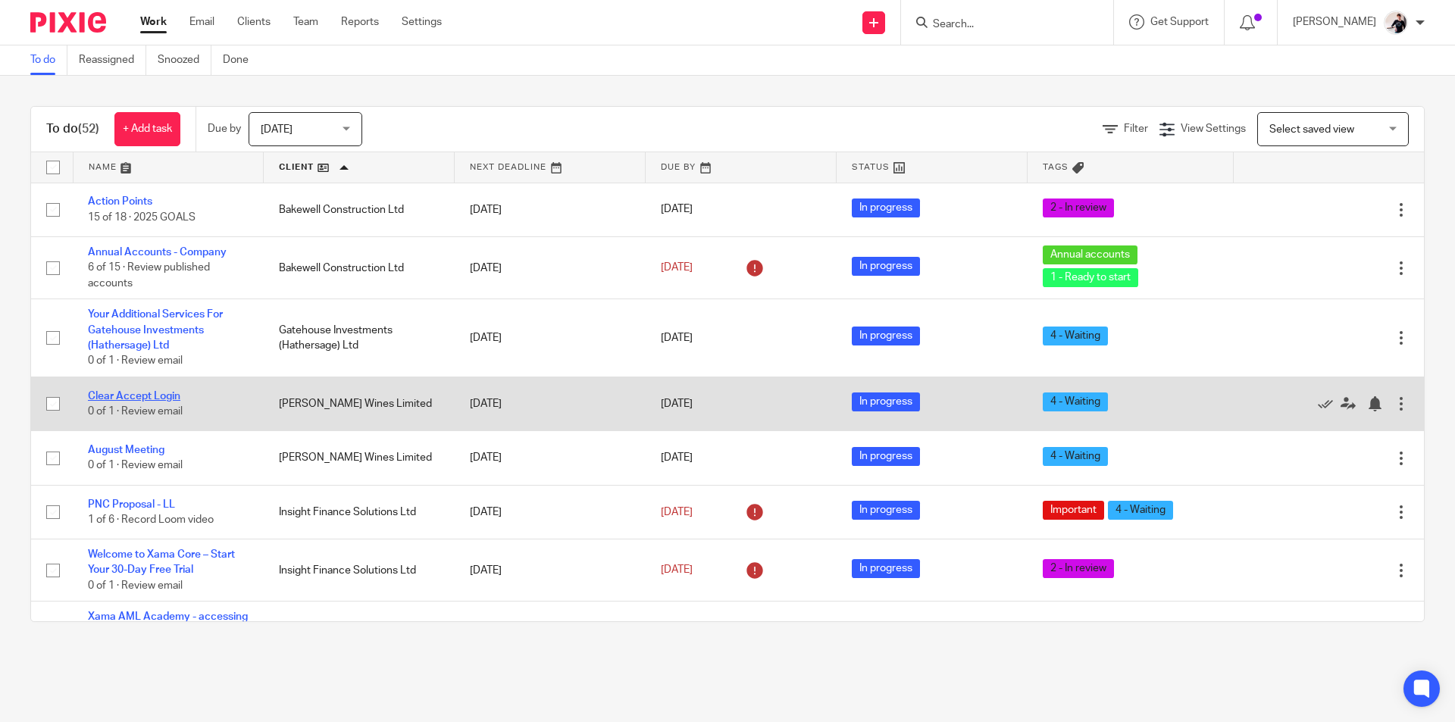
click at [113, 398] on link "Clear Accept Login" at bounding box center [134, 396] width 92 height 11
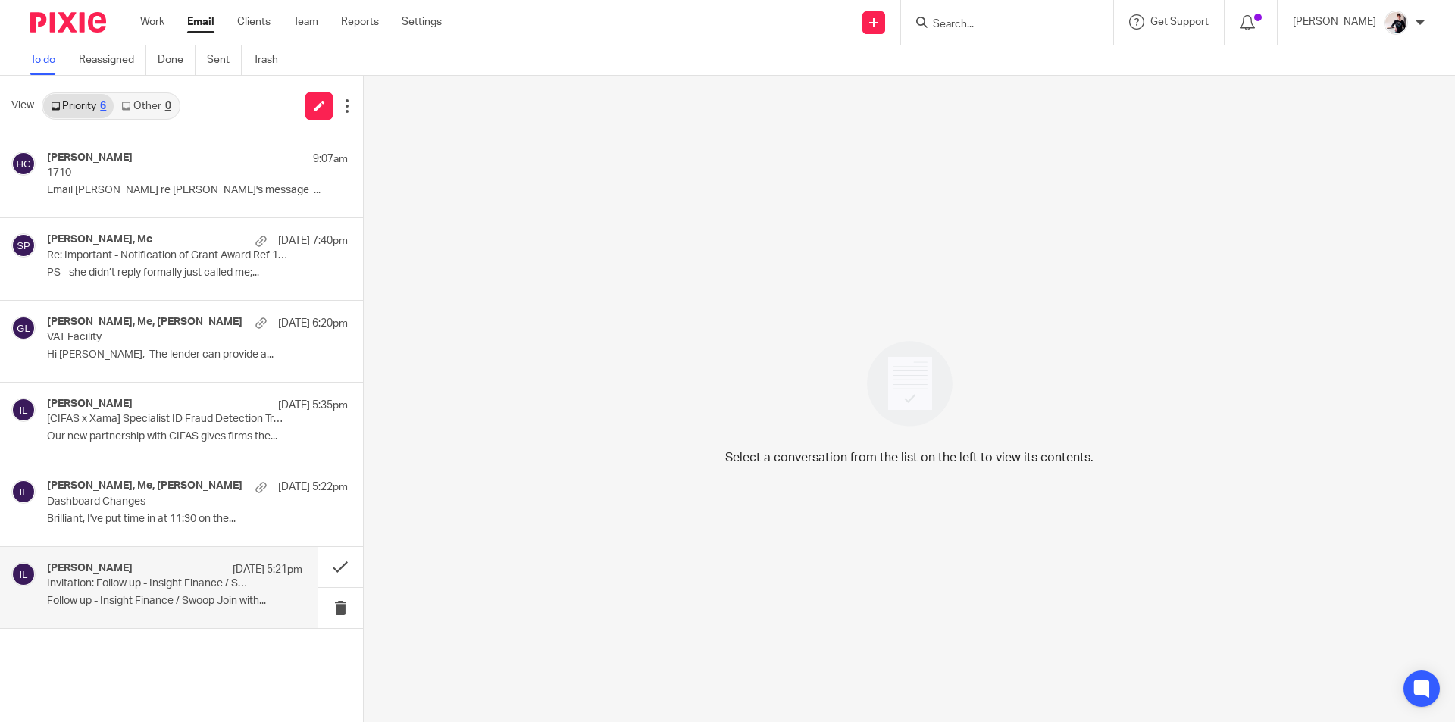
click at [134, 609] on div "Jessica Keane 12 Aug 5:21pm Invitation: Follow up - Insight Finance / Swoop @ T…" at bounding box center [174, 587] width 255 height 51
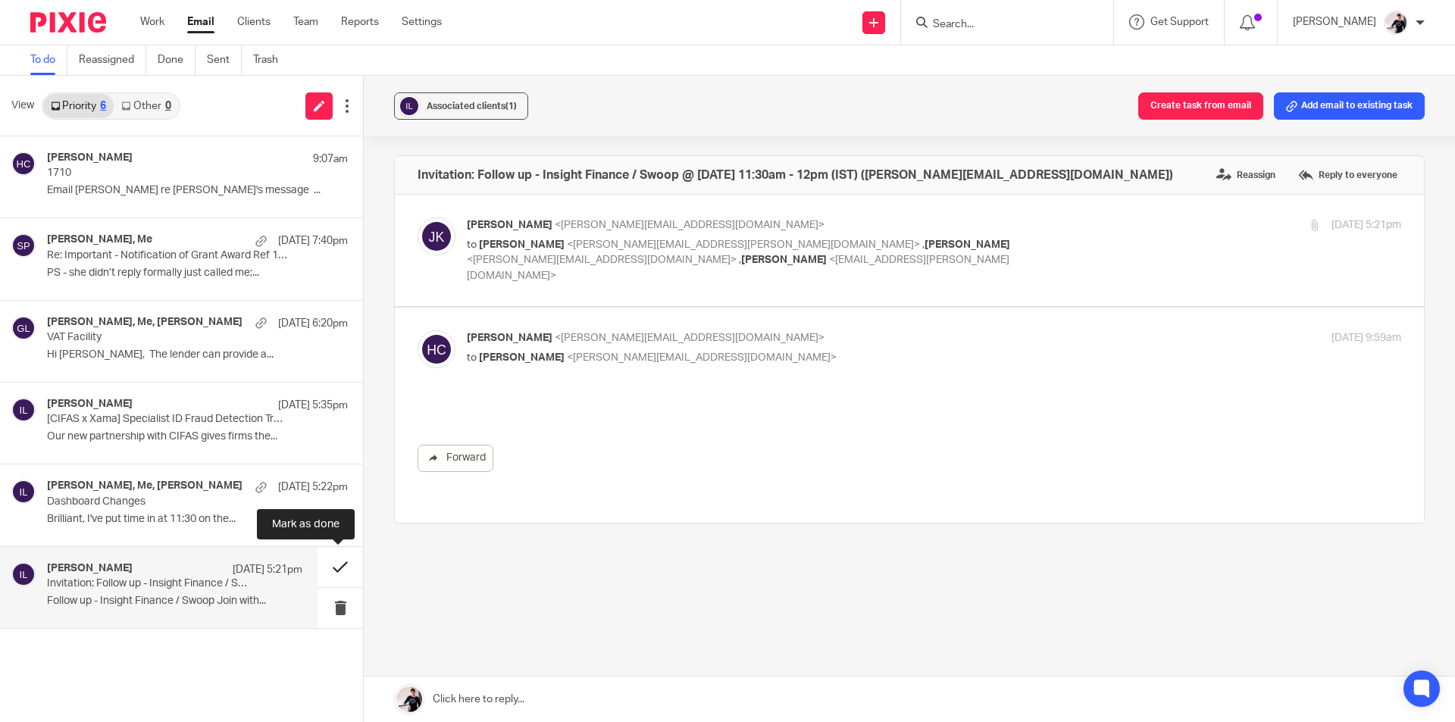
click at [330, 573] on button at bounding box center [340, 567] width 45 height 40
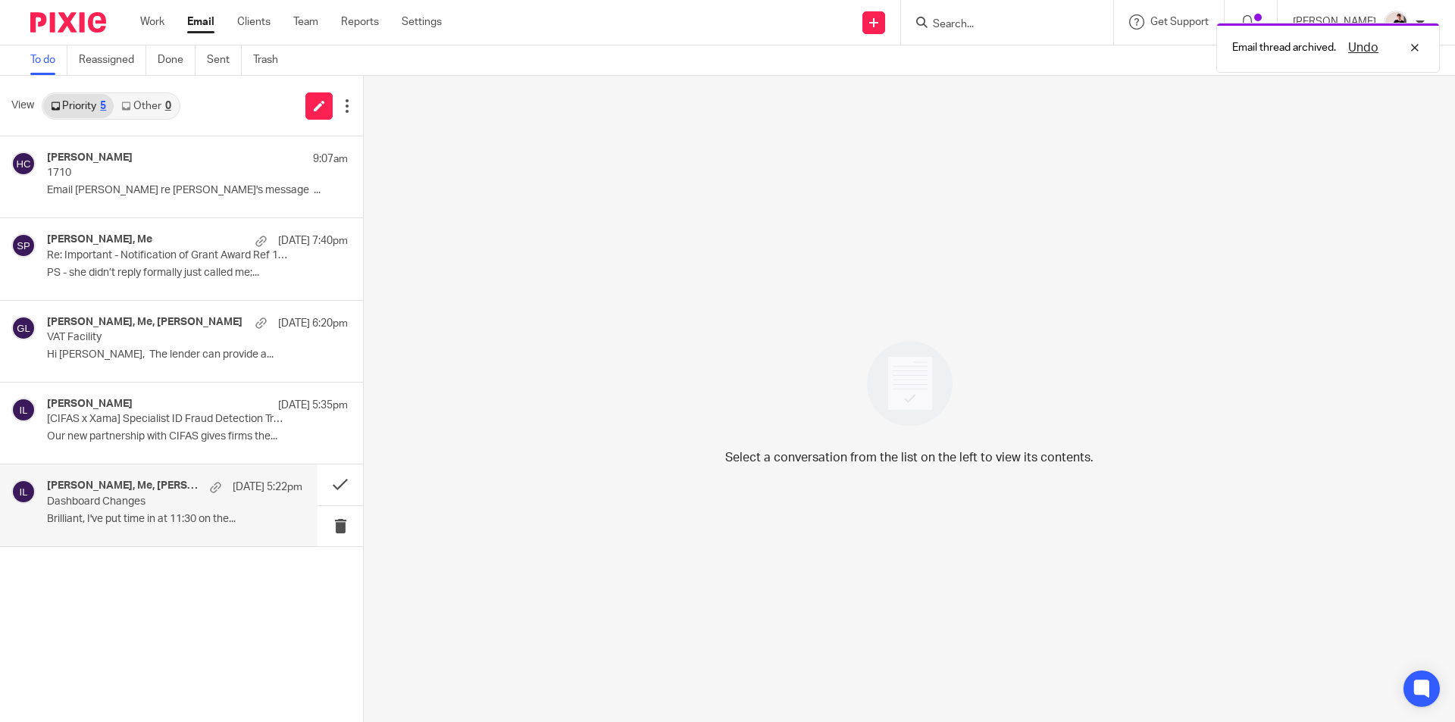
click at [186, 515] on p "Brilliant, I've put time in at 11:30 on the..." at bounding box center [174, 519] width 255 height 13
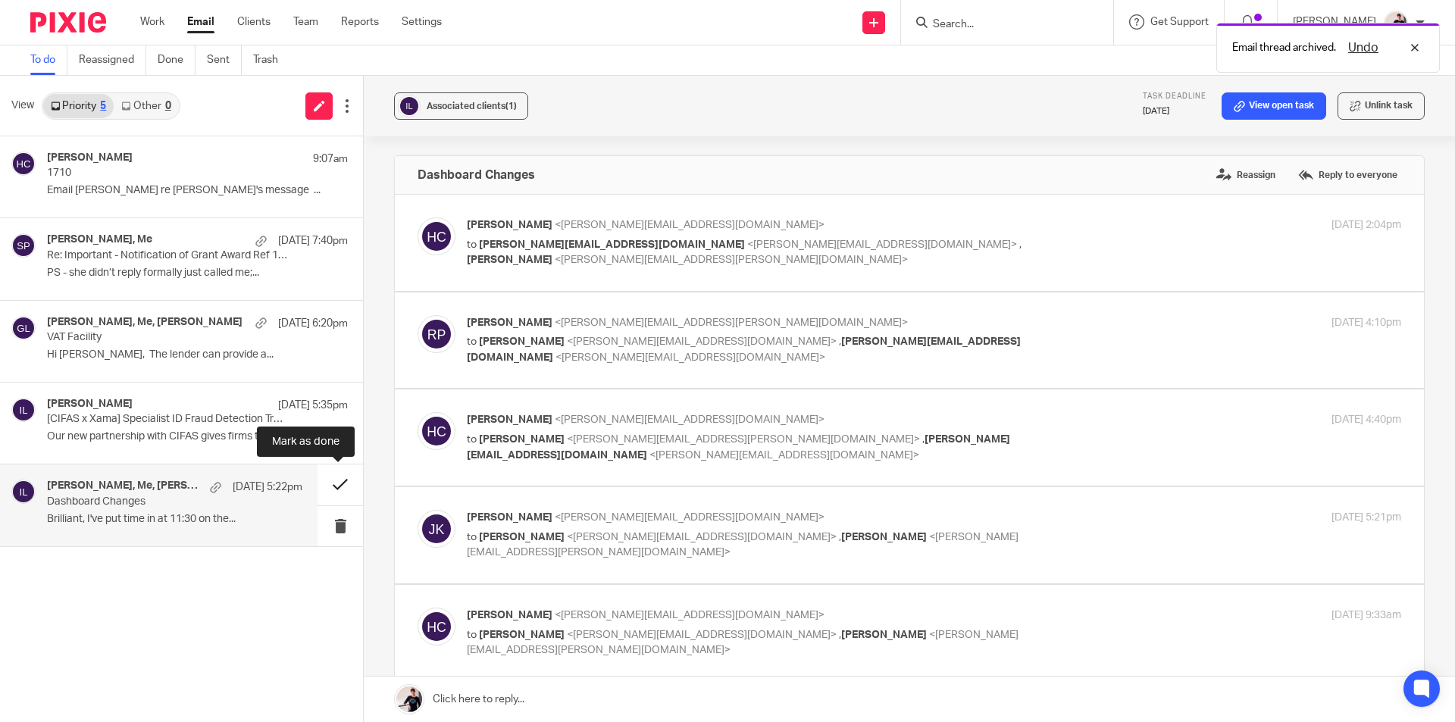
click at [338, 475] on button at bounding box center [340, 485] width 45 height 40
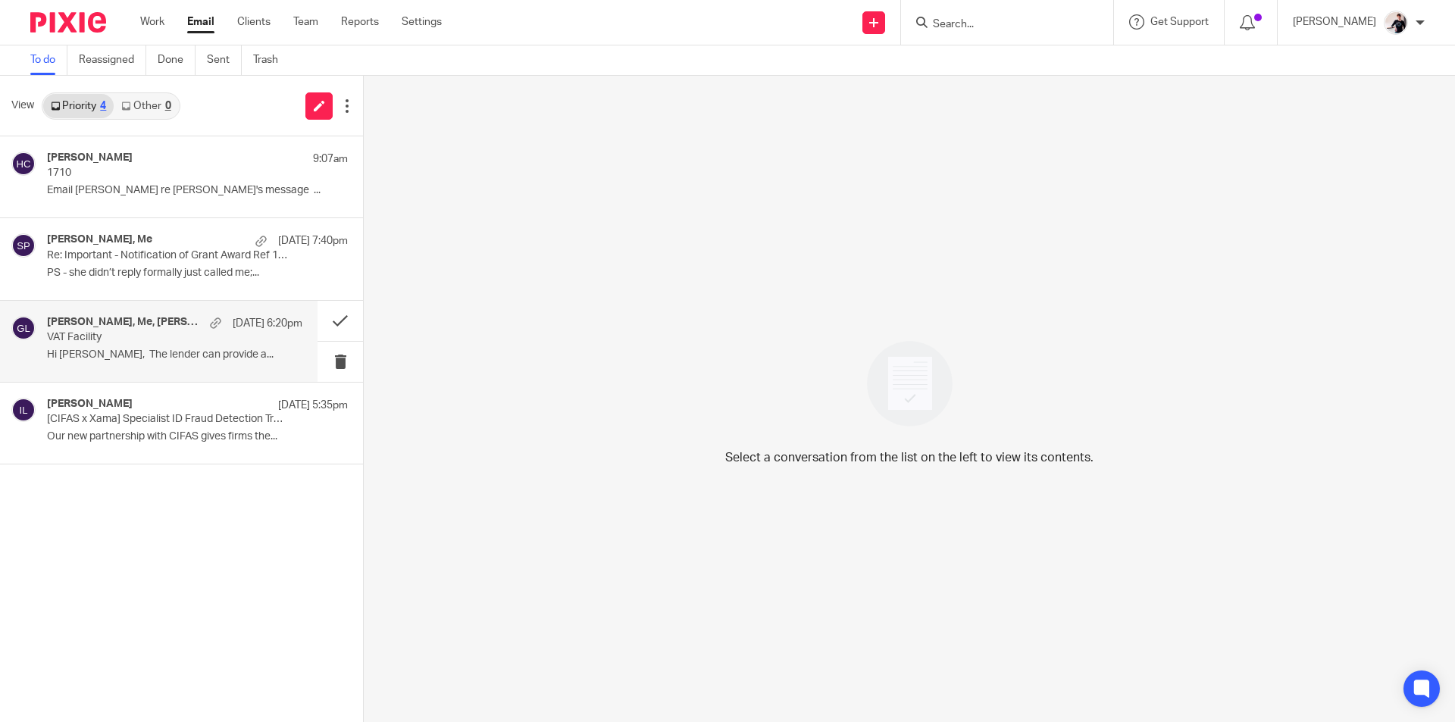
click at [144, 353] on p "Hi Helen, The lender can provide a..." at bounding box center [174, 355] width 255 height 13
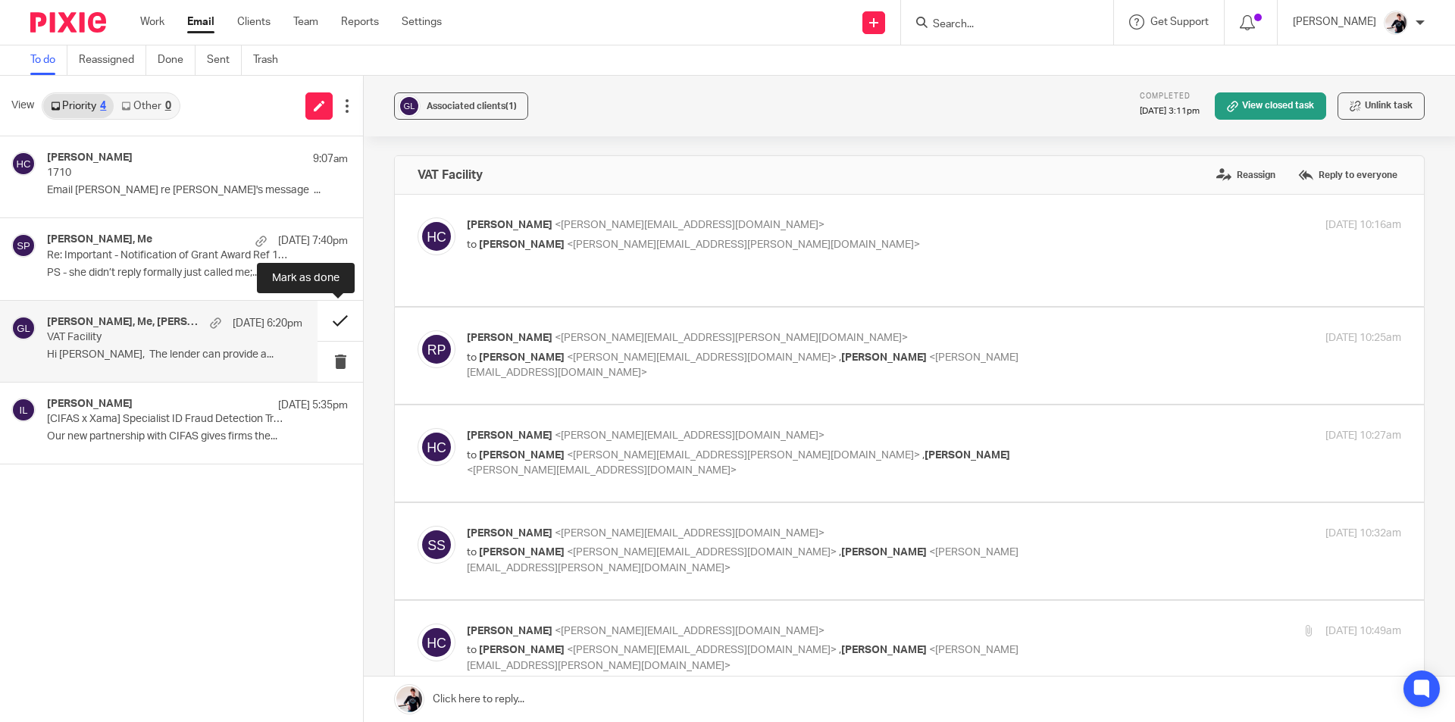
click at [337, 319] on button at bounding box center [340, 321] width 45 height 40
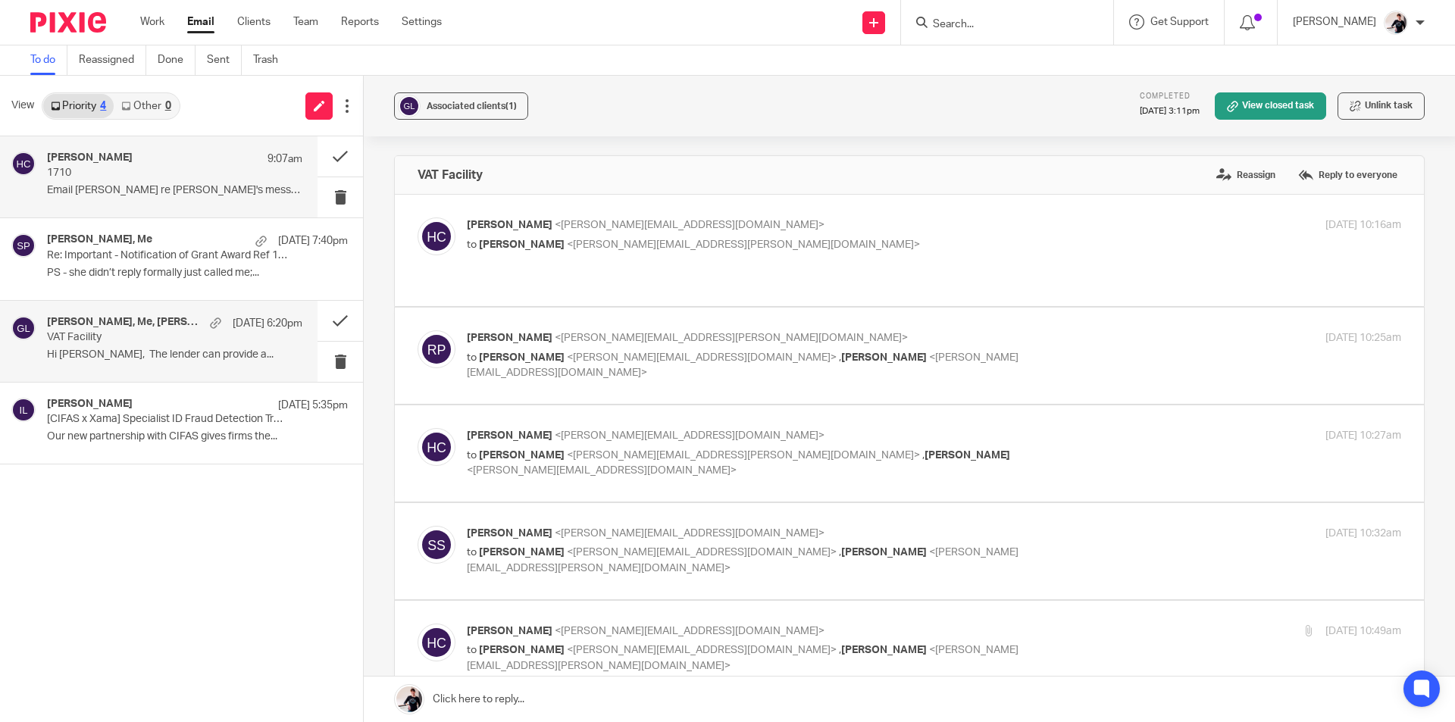
click at [180, 184] on p "Email James re Caroline's message ..." at bounding box center [174, 190] width 255 height 13
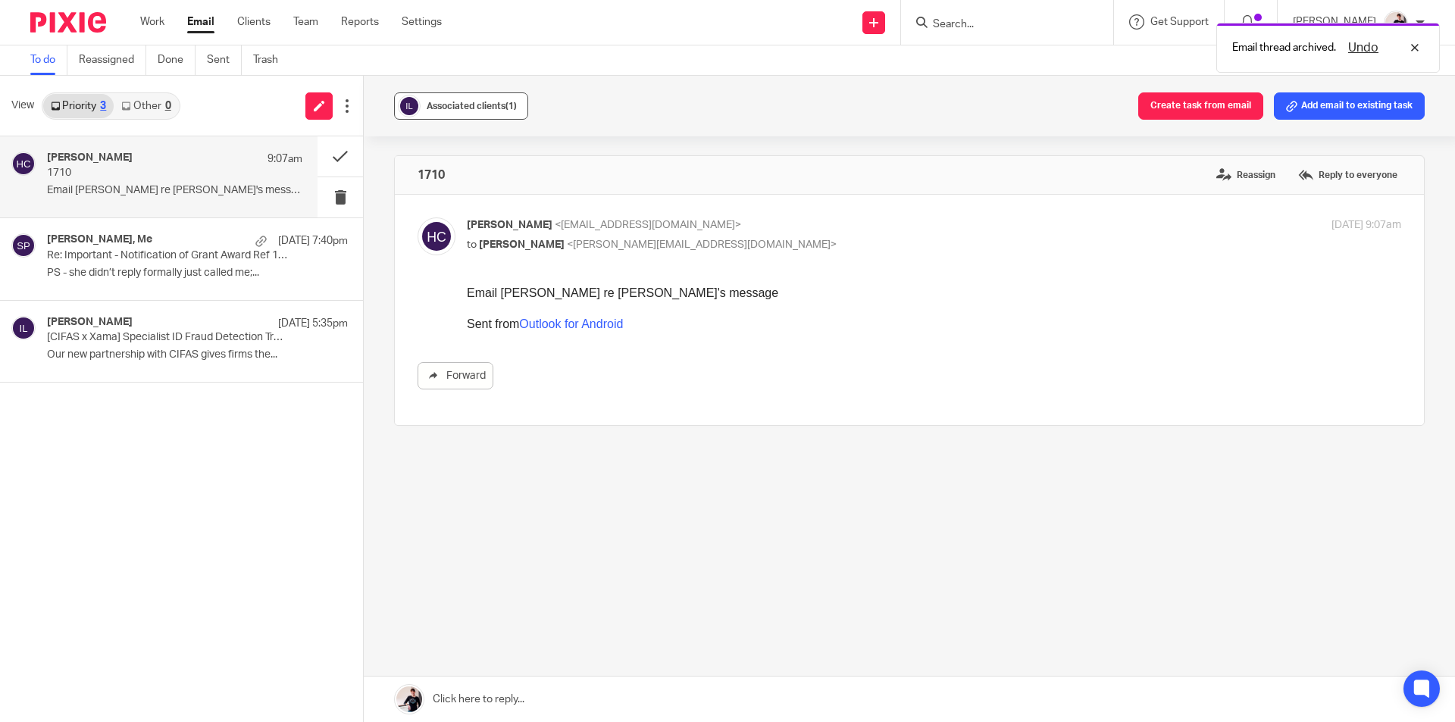
click at [451, 96] on button "Associated clients (1)" at bounding box center [461, 105] width 134 height 27
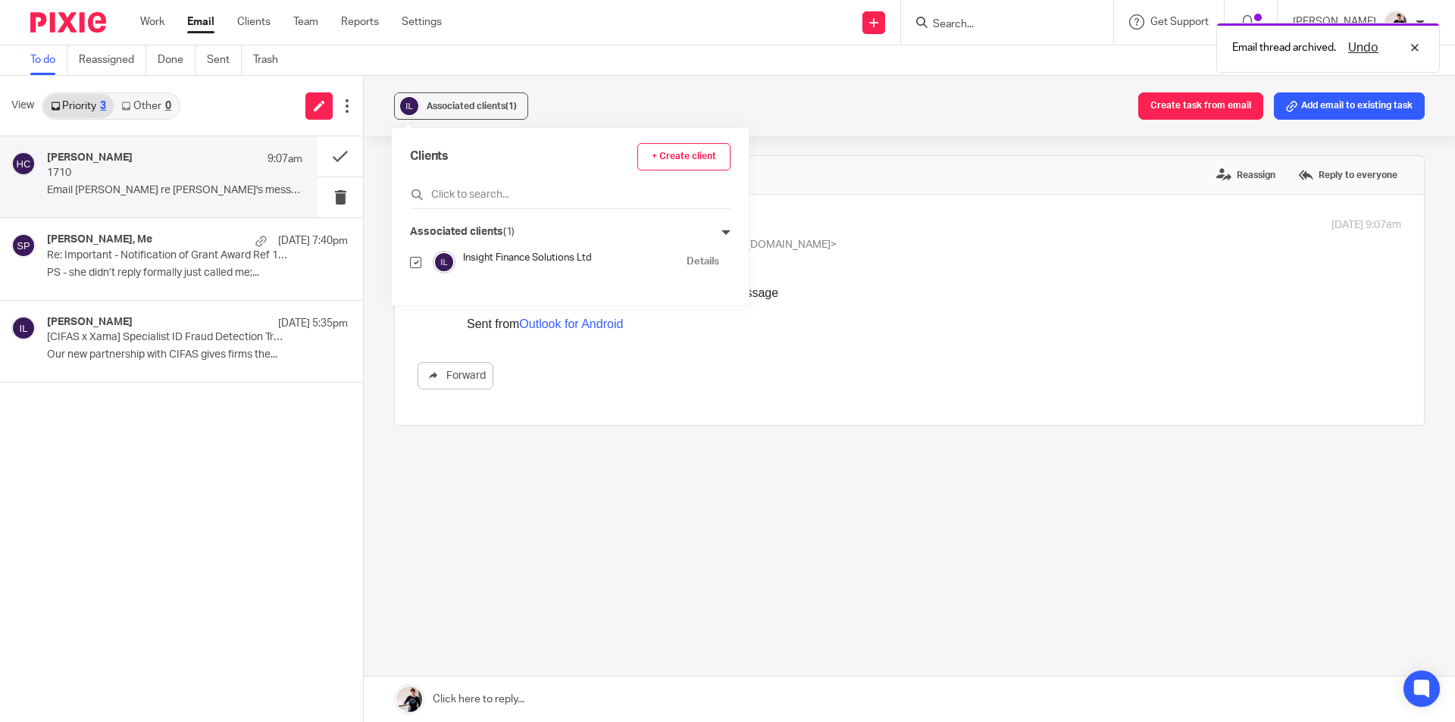
click at [417, 262] on input "checkbox" at bounding box center [415, 262] width 11 height 11
checkbox input "false"
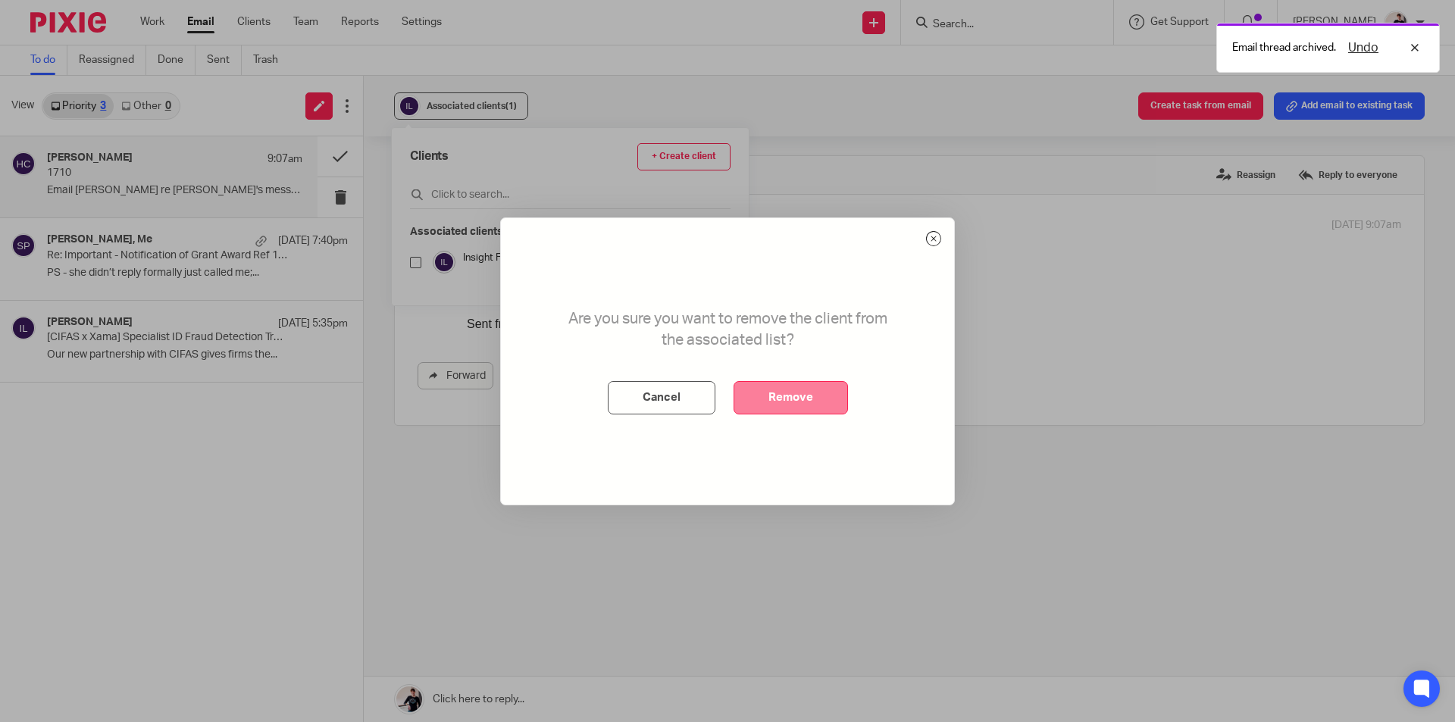
click at [804, 398] on button "Remove" at bounding box center [791, 397] width 114 height 33
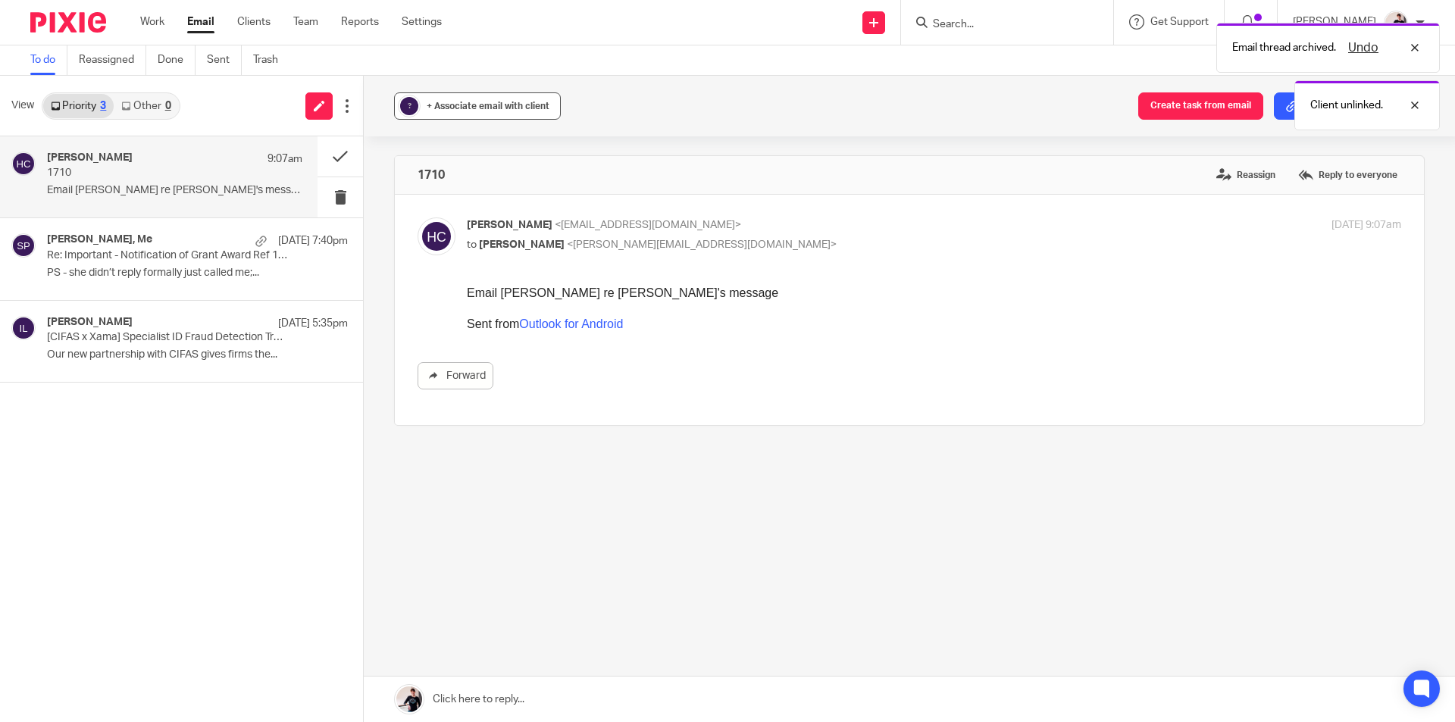
click at [479, 110] on span "+ Associate email with client" at bounding box center [488, 106] width 123 height 9
click at [487, 193] on input "text" at bounding box center [570, 194] width 321 height 15
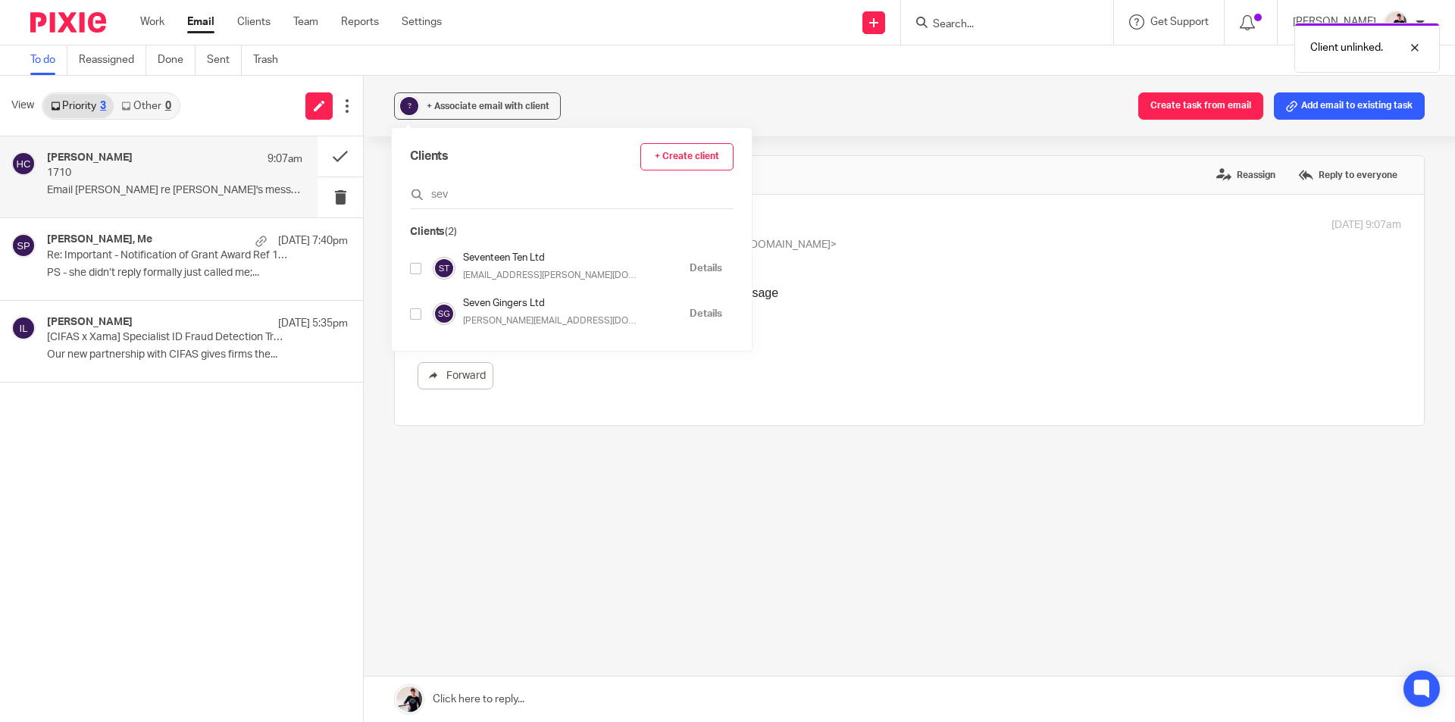
type input "sev"
click at [415, 266] on input "checkbox" at bounding box center [415, 268] width 11 height 11
checkbox input "true"
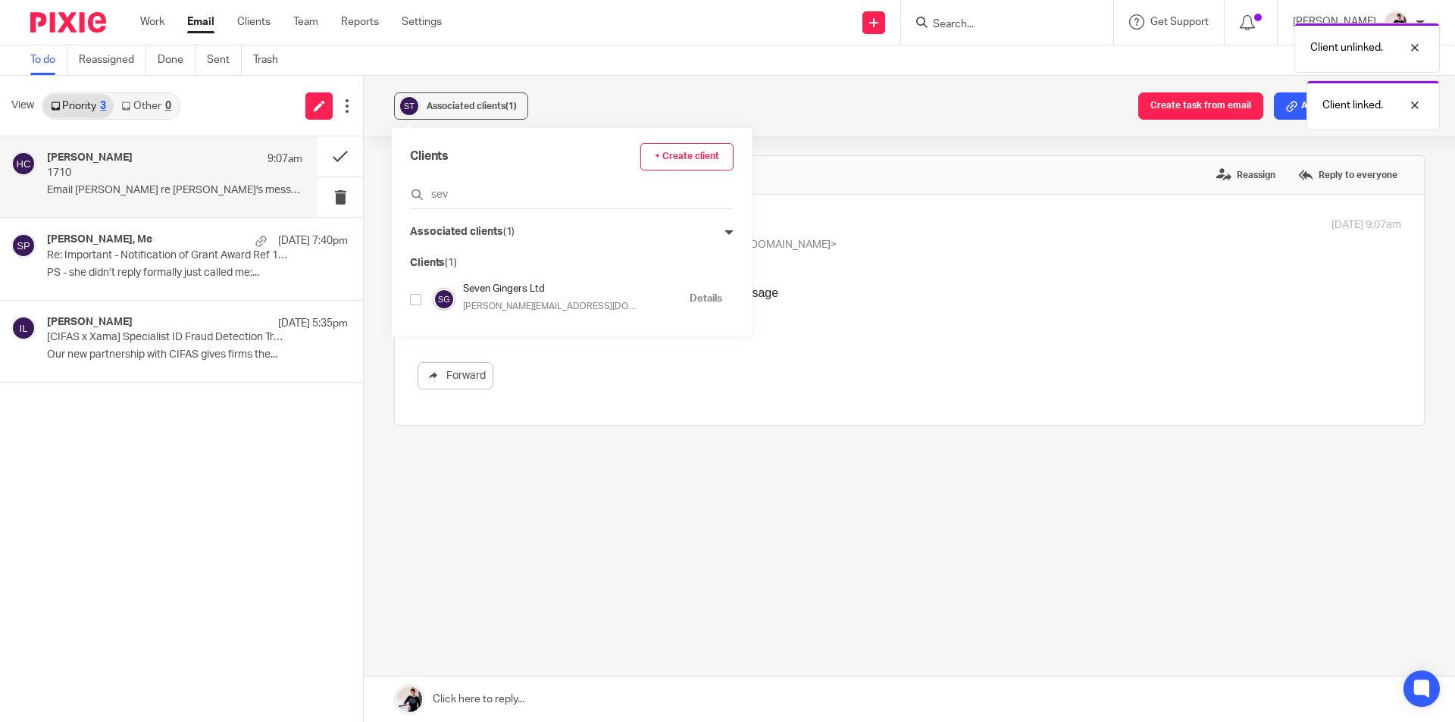
click at [1197, 114] on div "Client unlinked. Client linked." at bounding box center [1084, 72] width 713 height 115
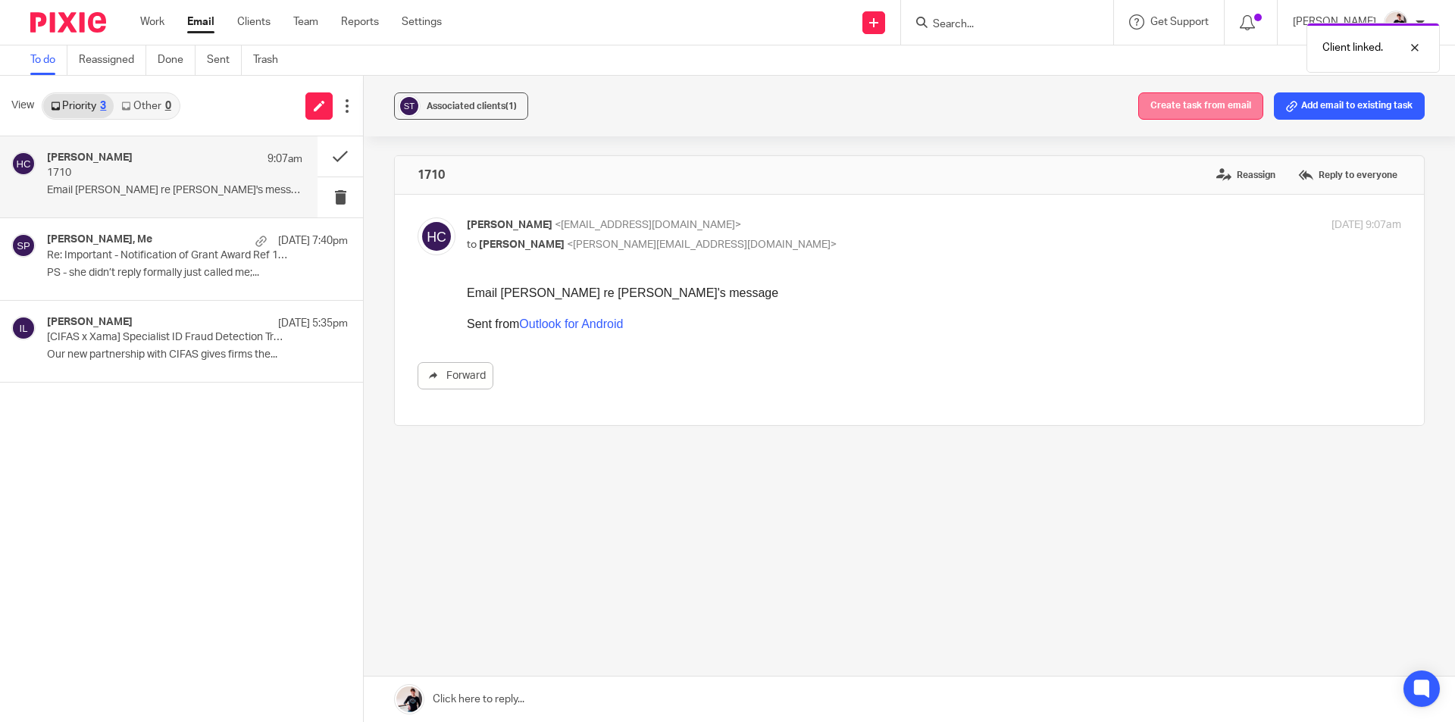
click at [1189, 114] on button "Create task from email" at bounding box center [1201, 105] width 125 height 27
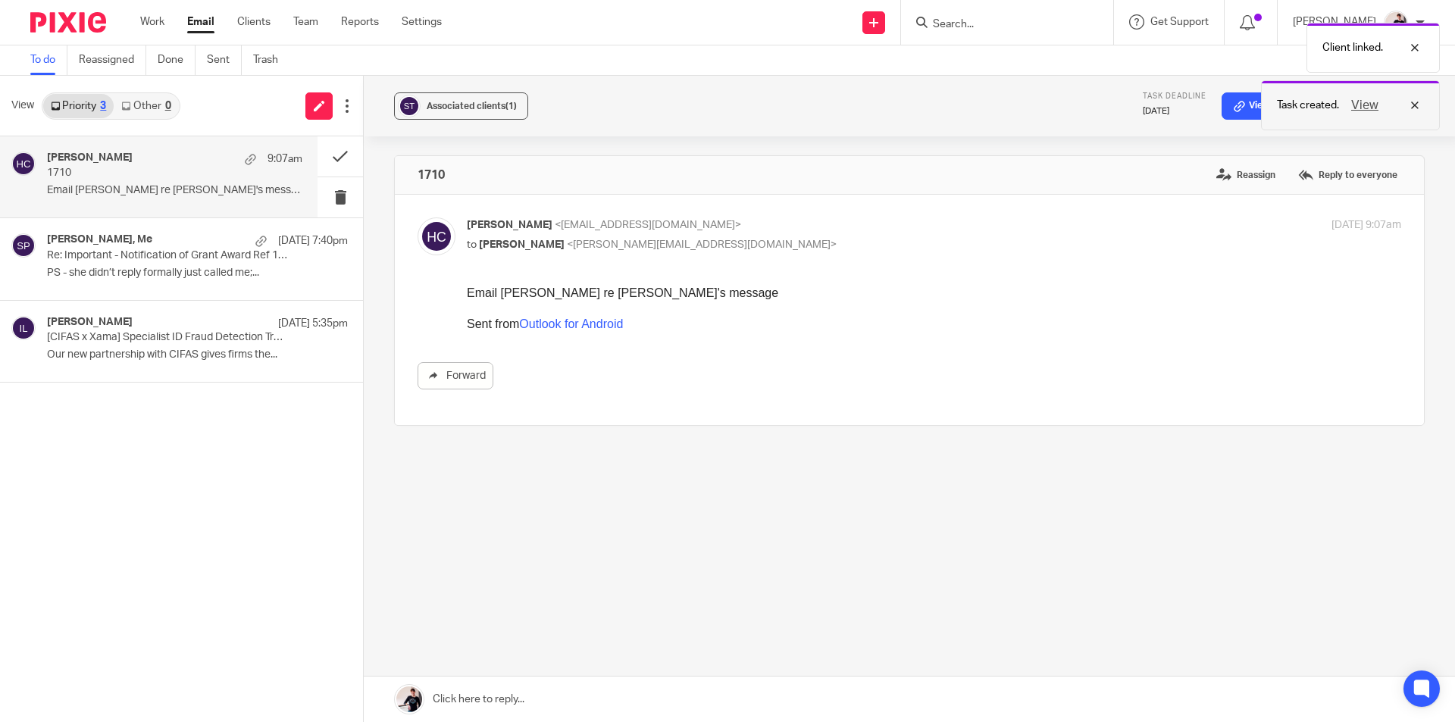
click at [1371, 106] on button "View" at bounding box center [1365, 105] width 36 height 18
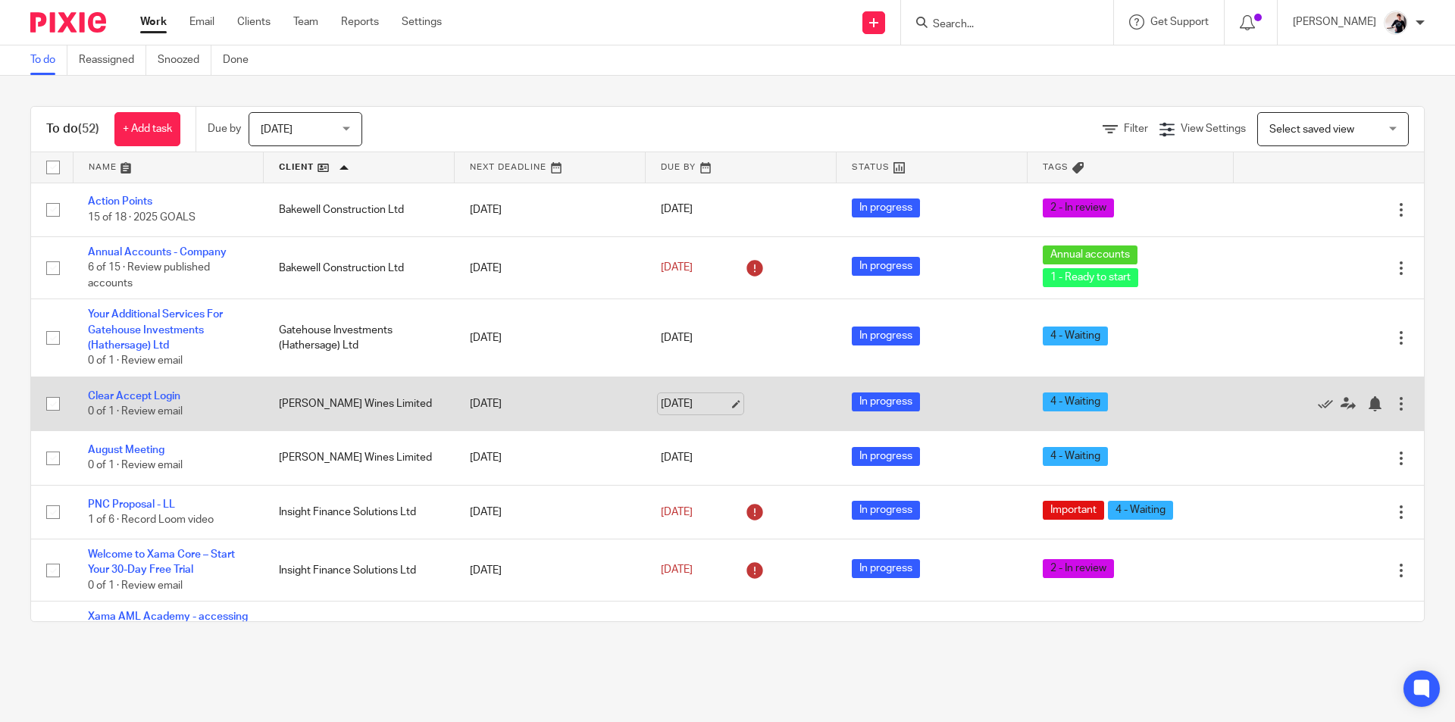
click at [675, 408] on link "[DATE]" at bounding box center [695, 404] width 68 height 16
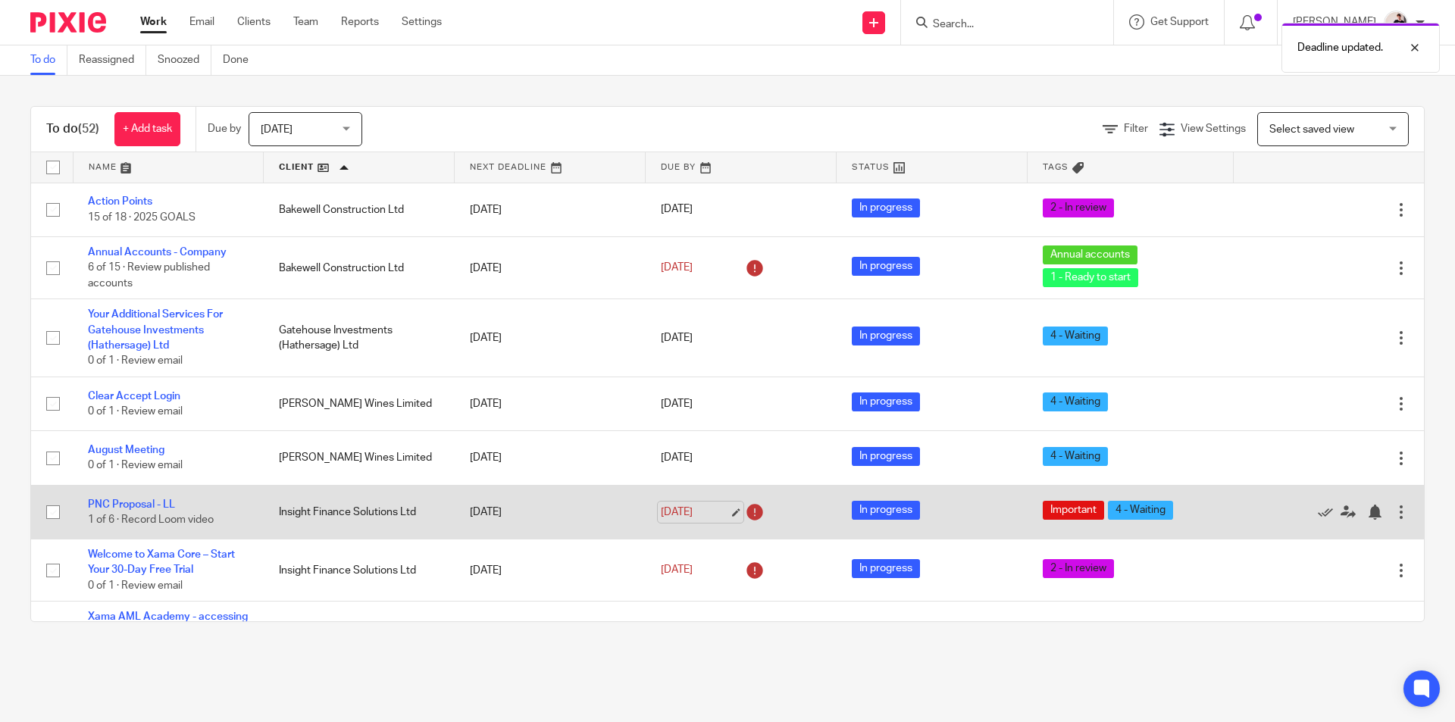
click at [670, 514] on link "[DATE]" at bounding box center [695, 513] width 68 height 16
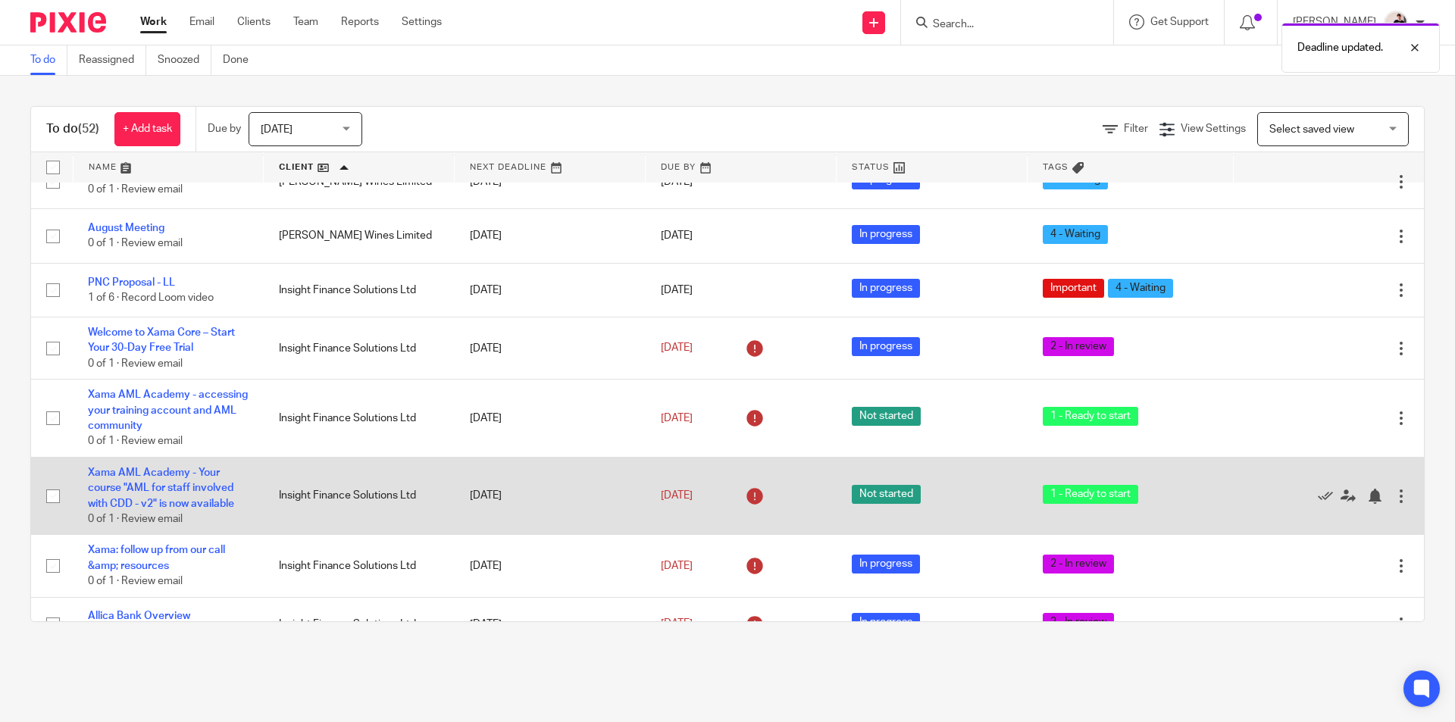
scroll to position [227, 0]
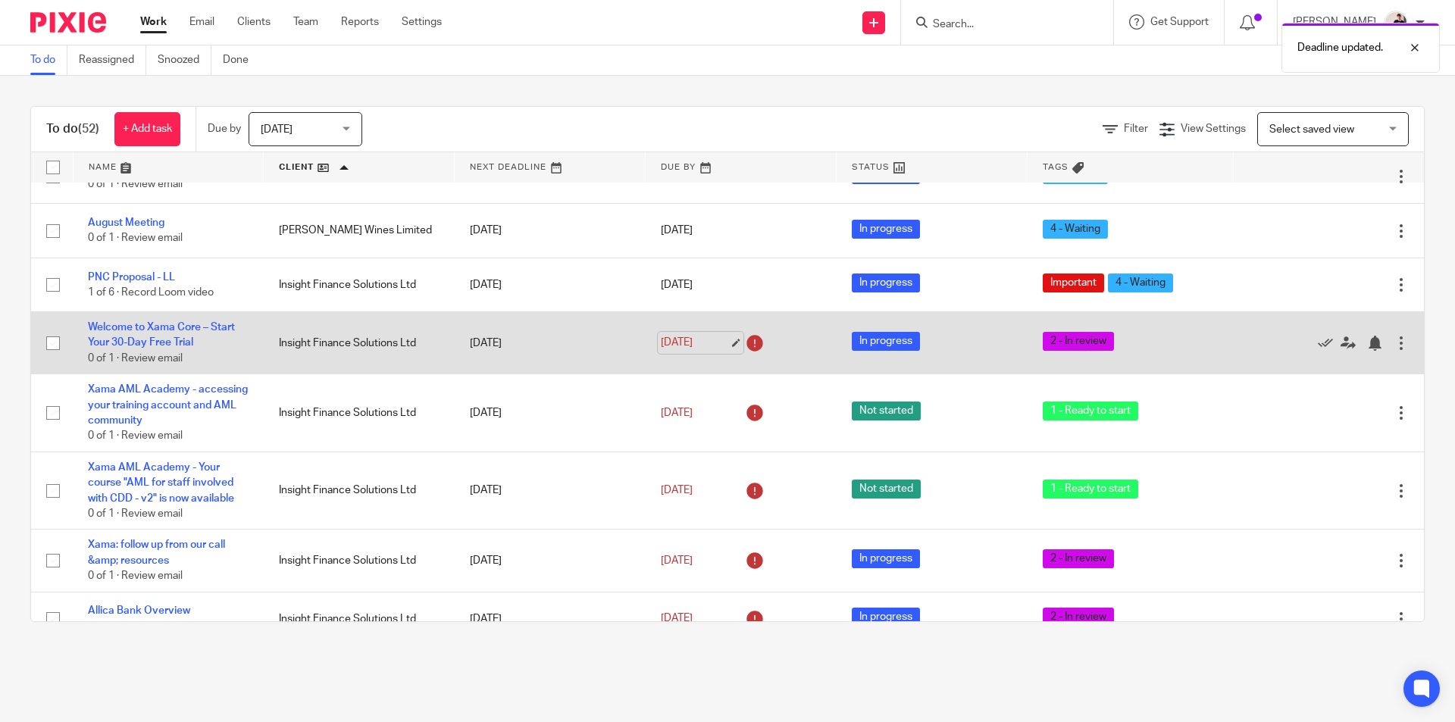
click at [671, 342] on link "[DATE]" at bounding box center [695, 343] width 68 height 16
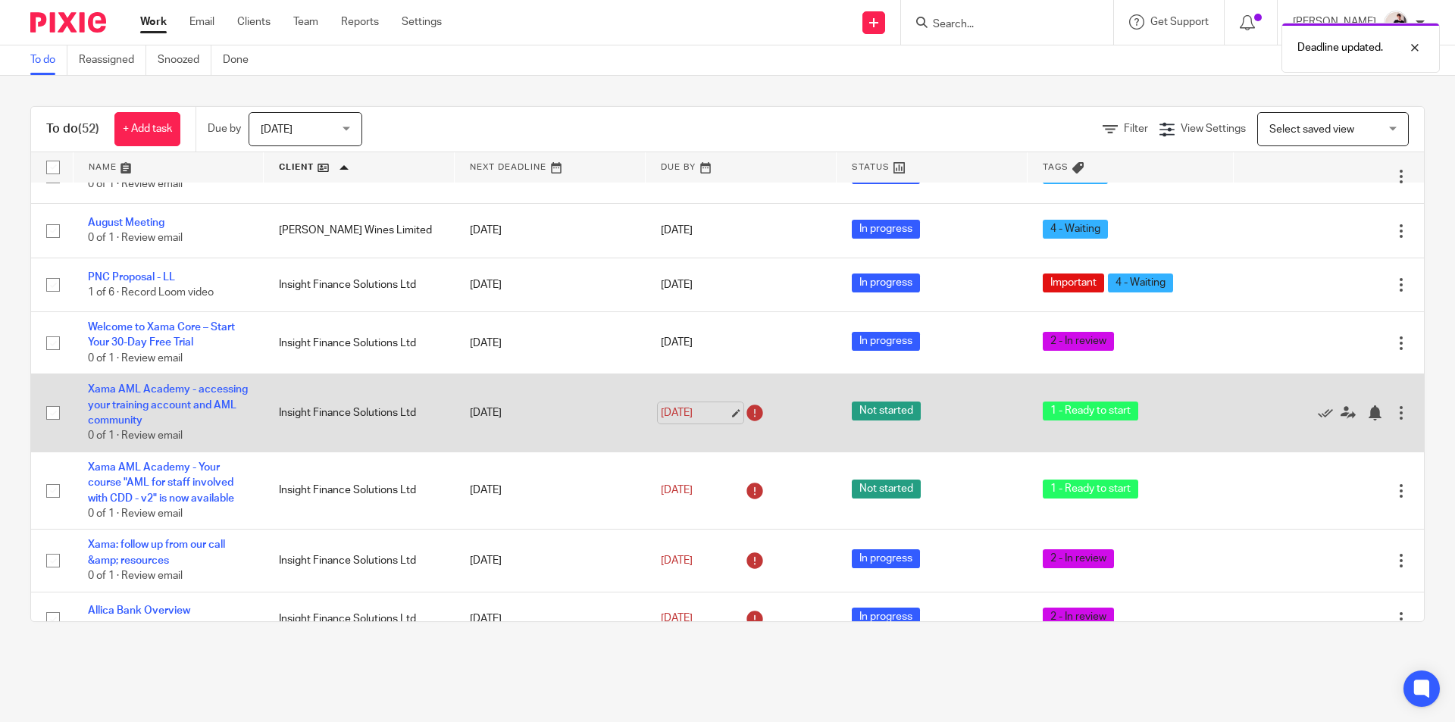
click at [666, 413] on link "[DATE]" at bounding box center [695, 414] width 68 height 16
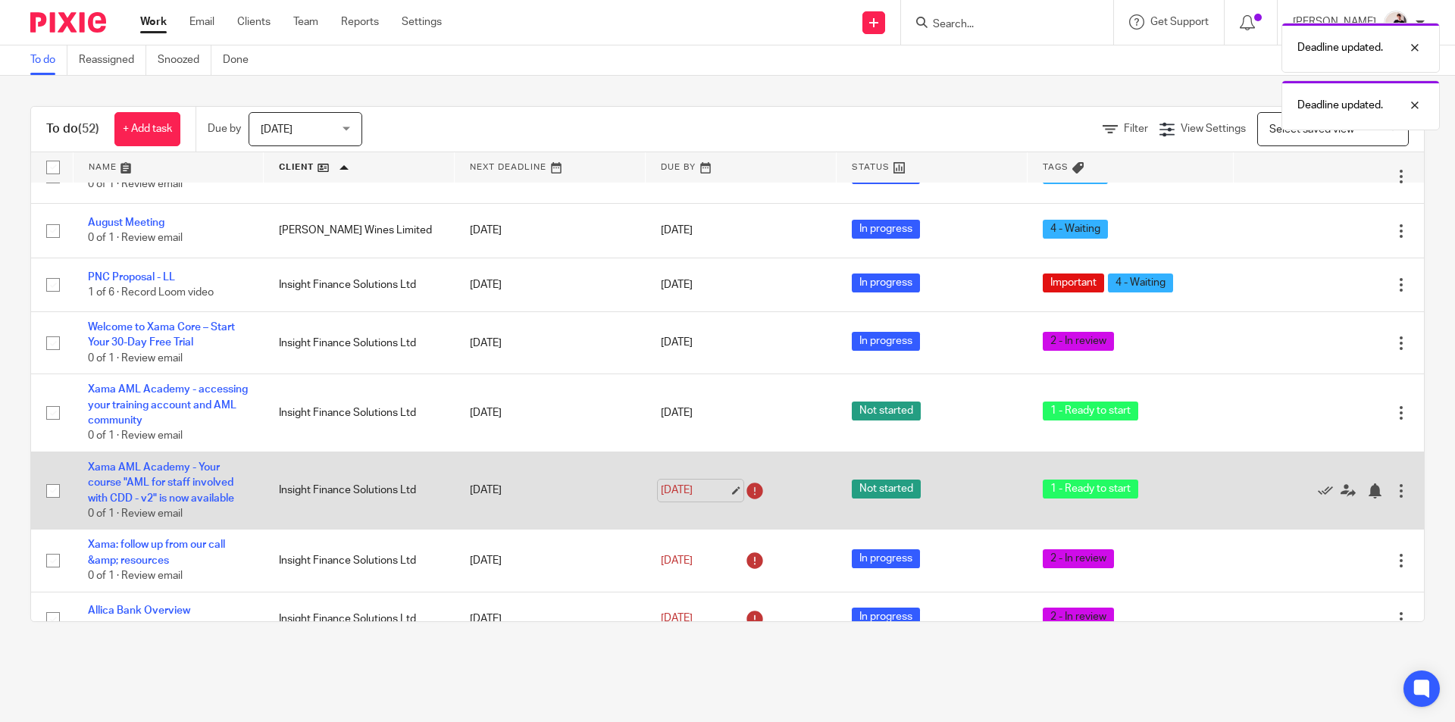
click at [670, 489] on link "[DATE]" at bounding box center [695, 491] width 68 height 16
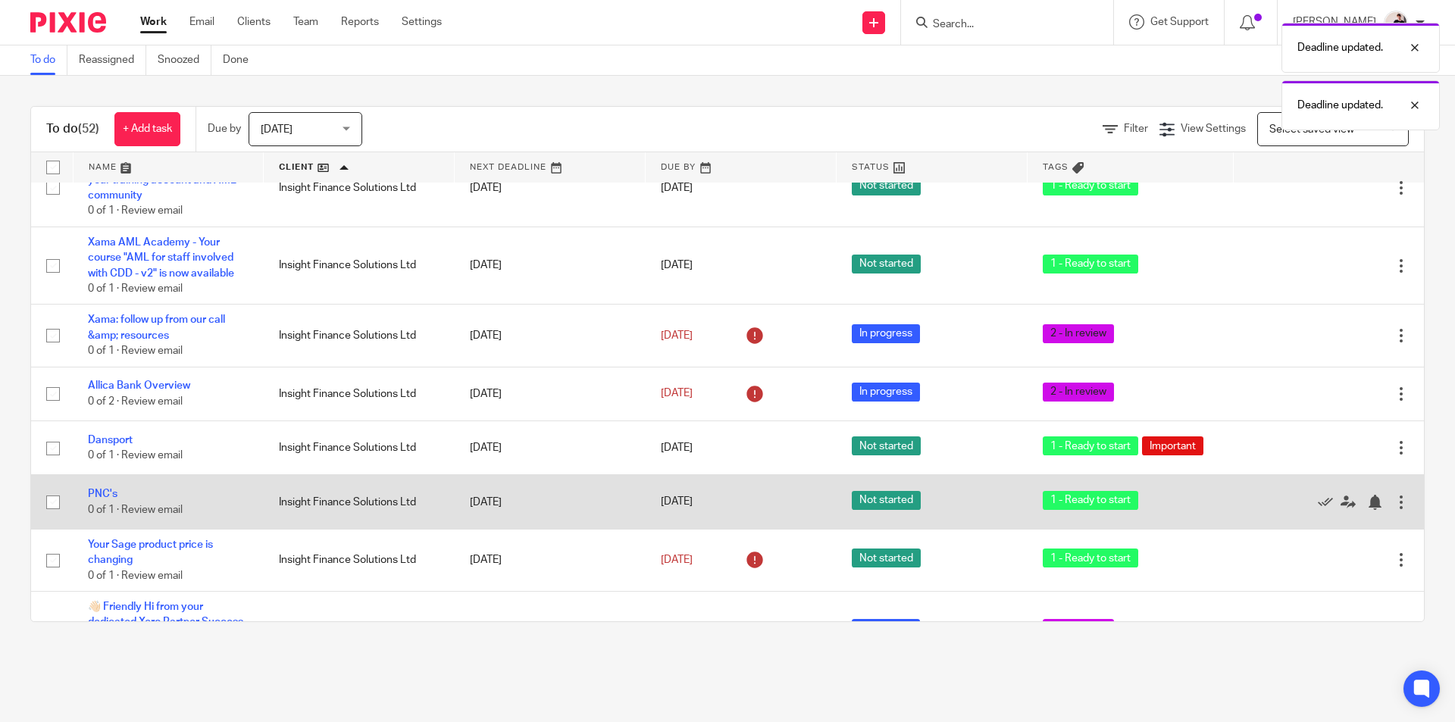
scroll to position [455, 0]
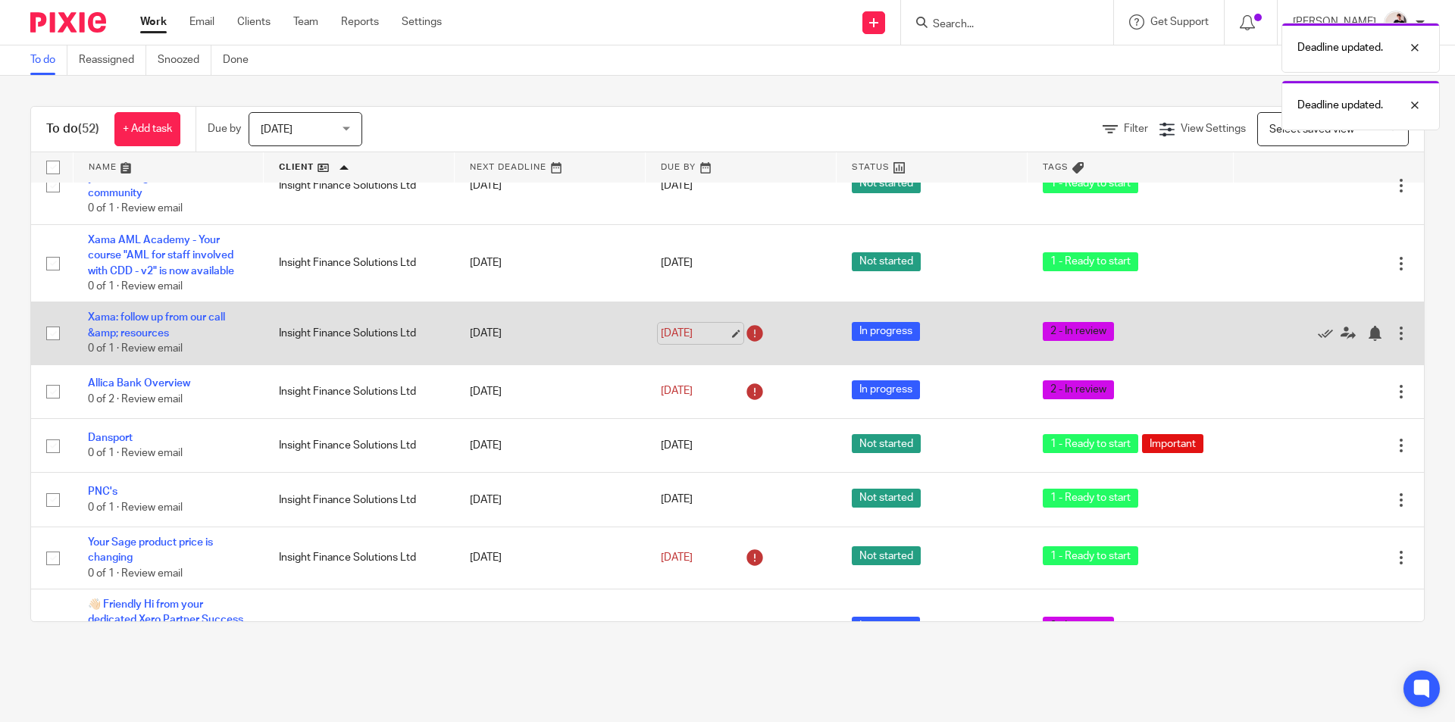
click at [688, 335] on link "[DATE]" at bounding box center [695, 334] width 68 height 16
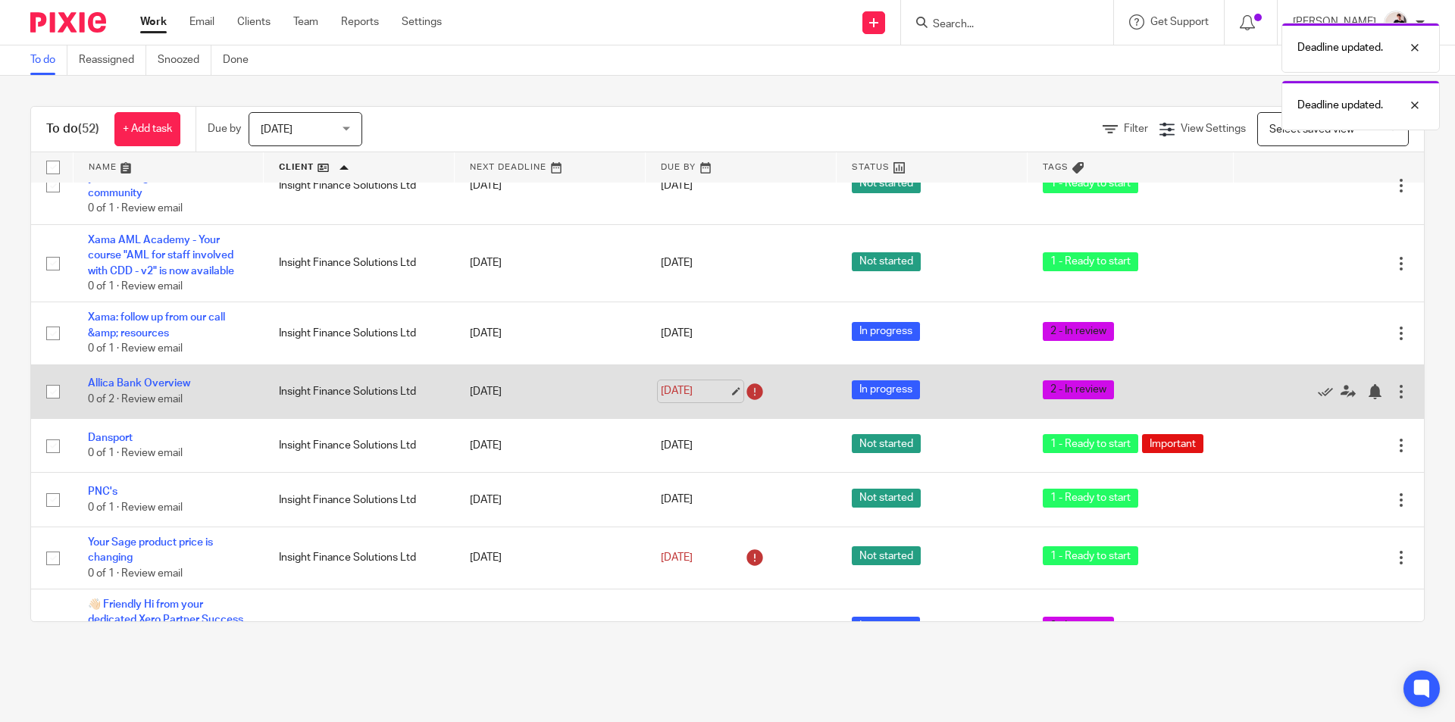
click at [686, 395] on link "[DATE]" at bounding box center [695, 392] width 68 height 16
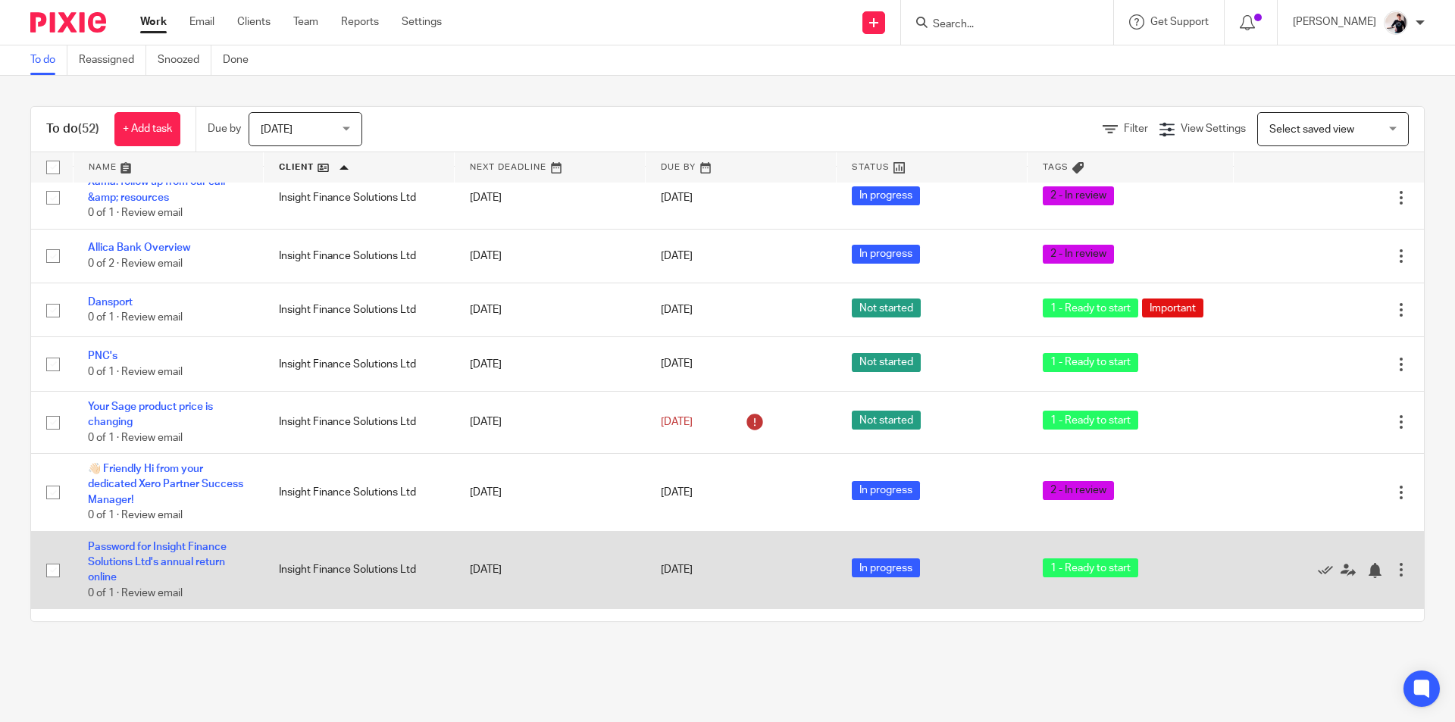
scroll to position [606, 0]
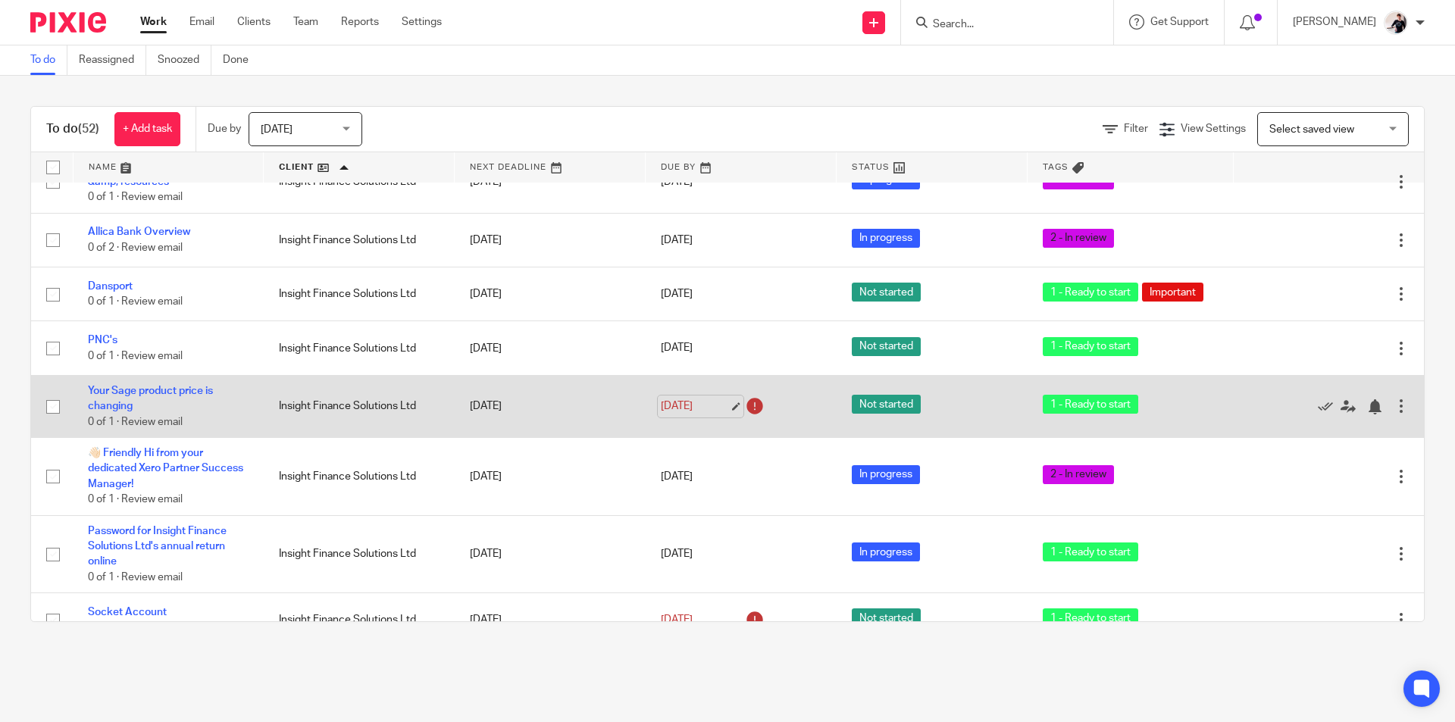
click at [689, 414] on link "[DATE]" at bounding box center [695, 407] width 68 height 16
click at [190, 399] on link "Your Sage product price is changing" at bounding box center [150, 399] width 125 height 26
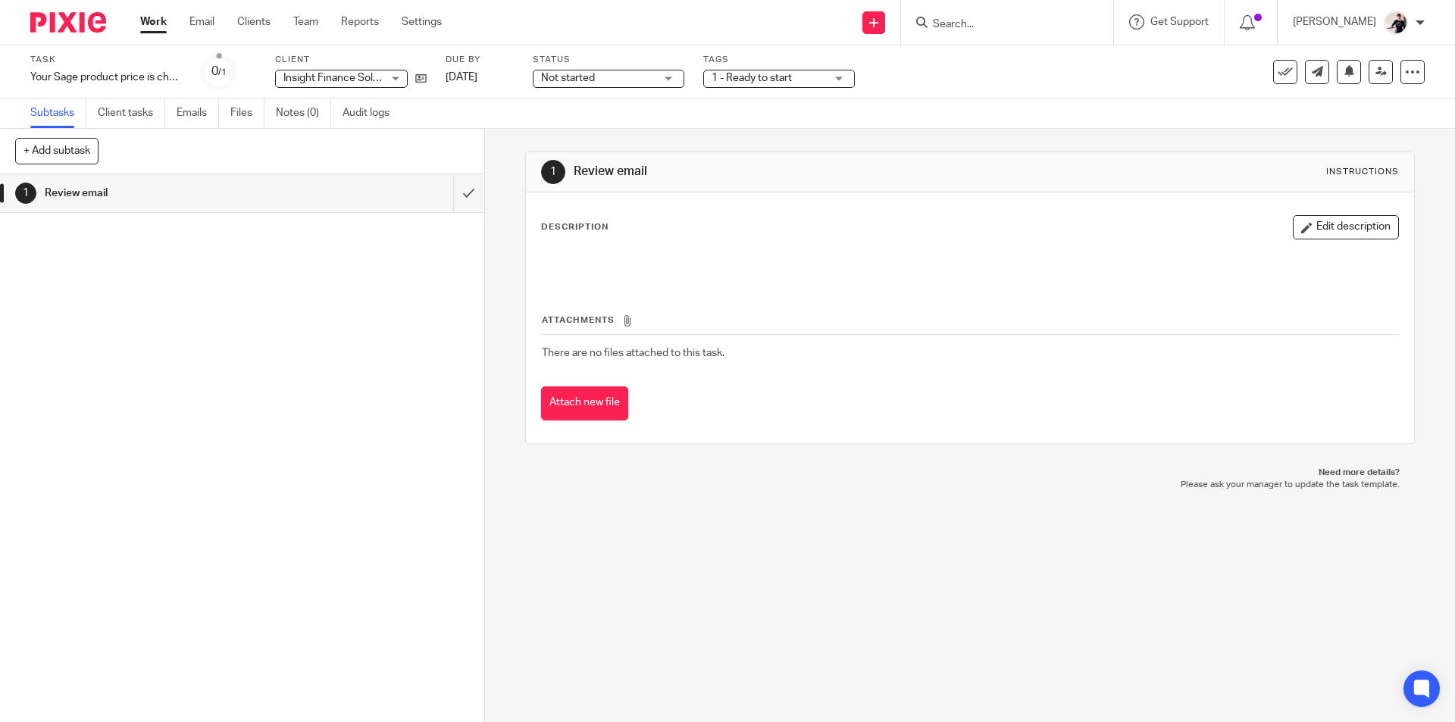
click at [751, 74] on span "1 - Ready to start" at bounding box center [752, 78] width 80 height 11
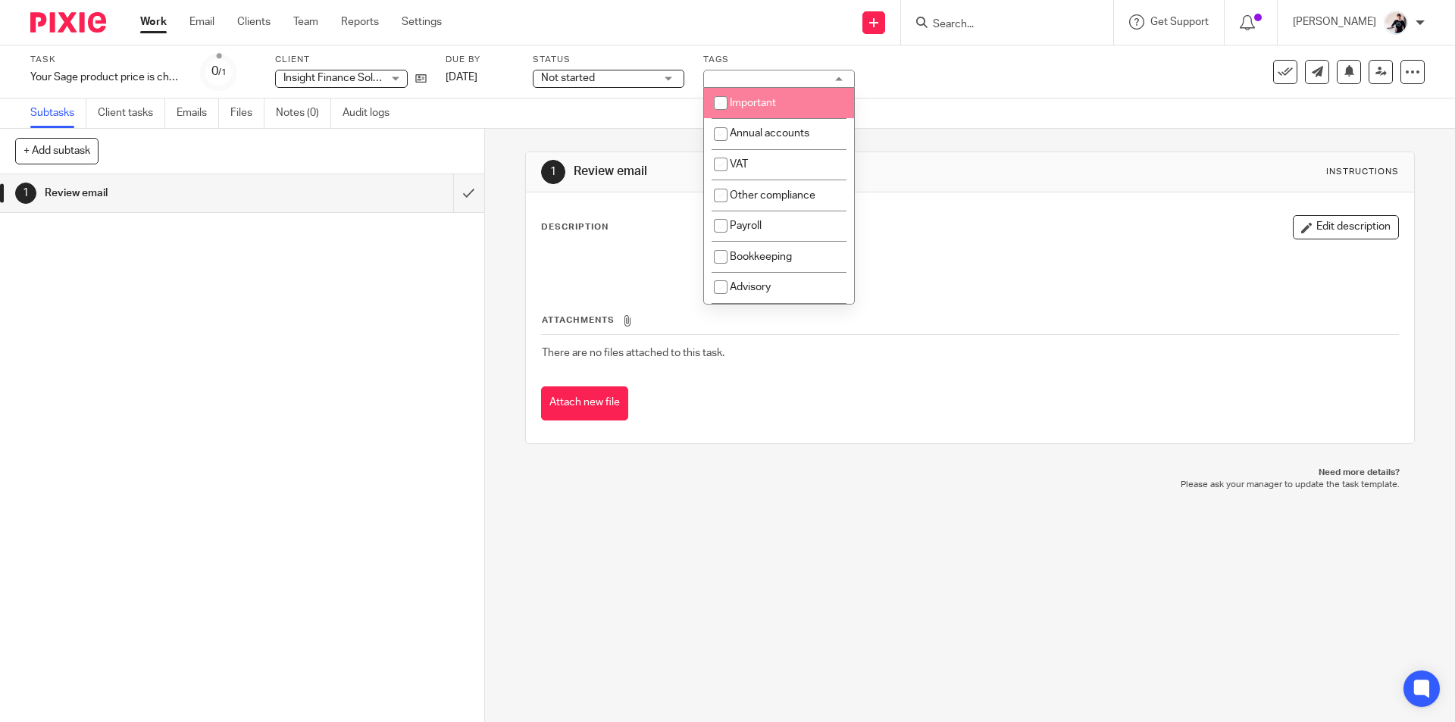
click at [756, 101] on span "Important" at bounding box center [753, 103] width 46 height 11
checkbox input "true"
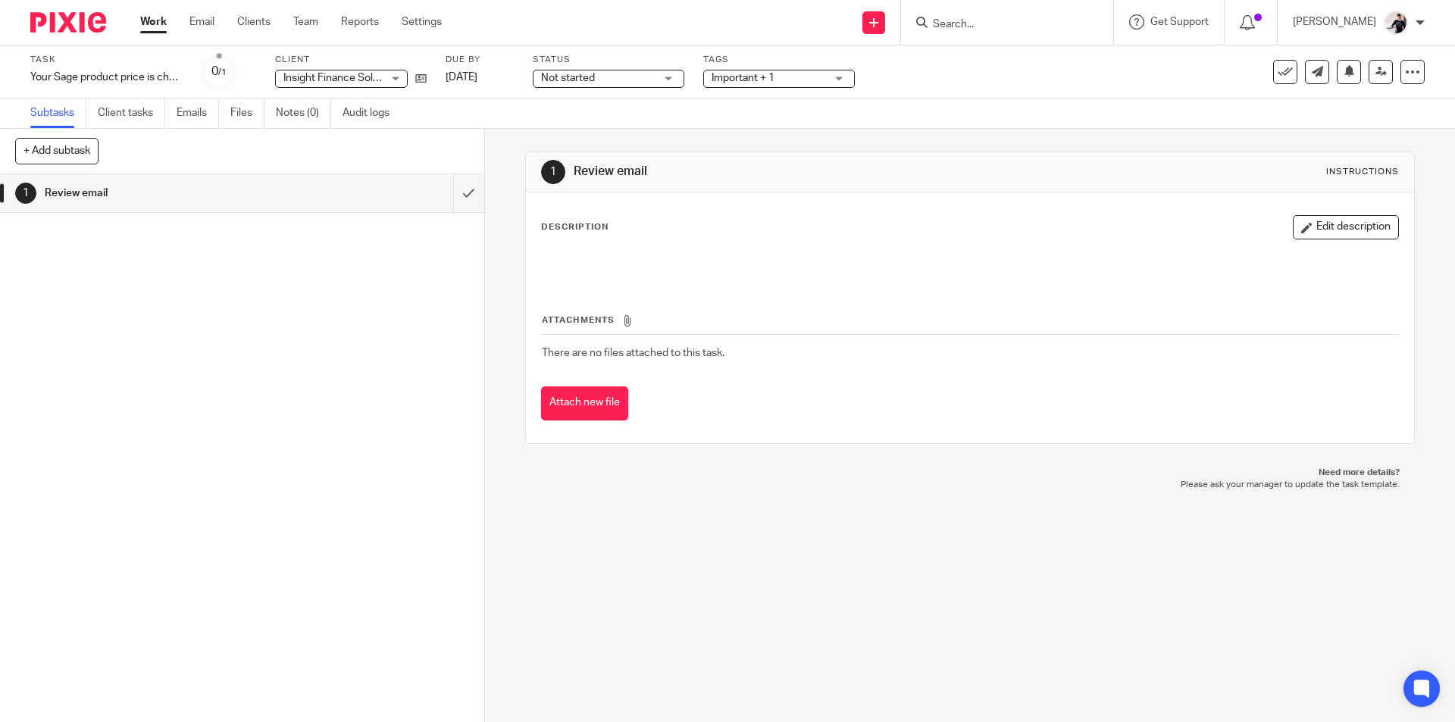
click at [156, 26] on link "Work" at bounding box center [153, 21] width 27 height 15
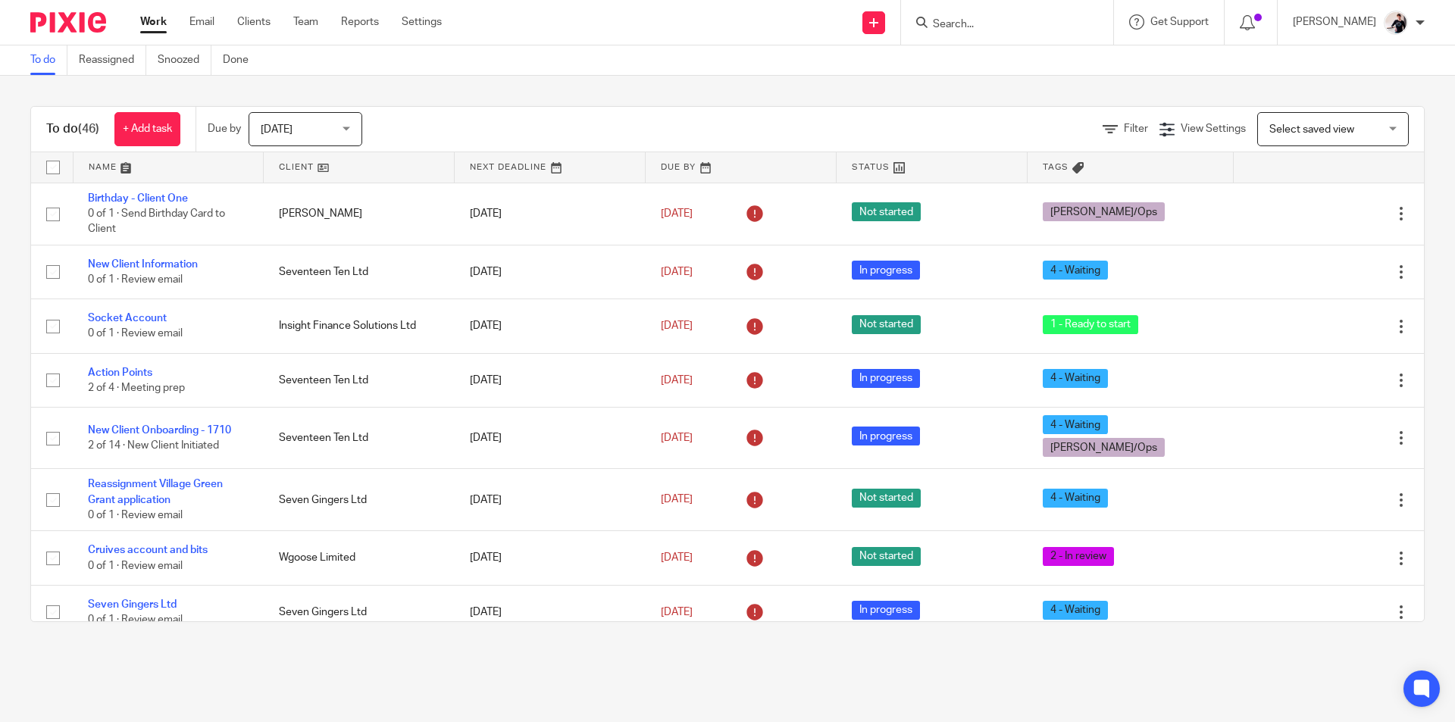
click at [291, 167] on link at bounding box center [359, 167] width 190 height 30
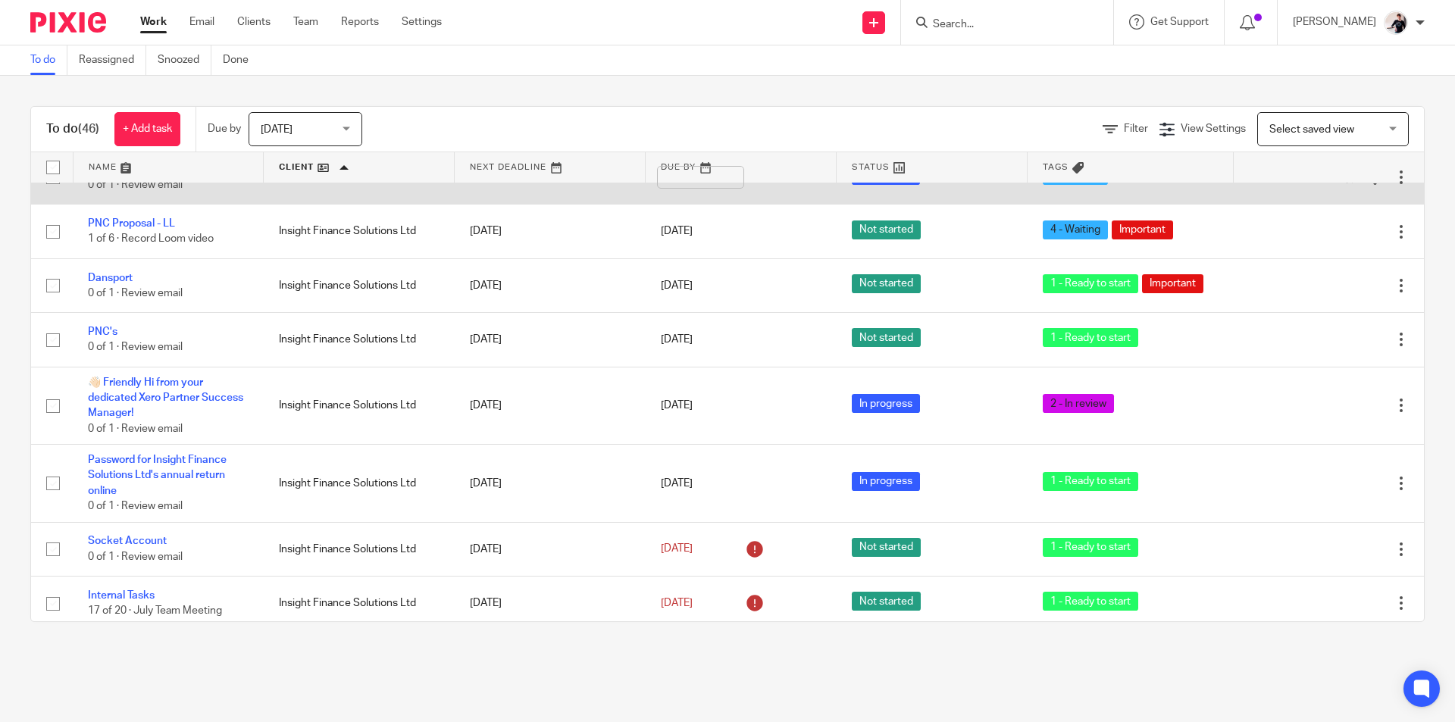
scroll to position [379, 0]
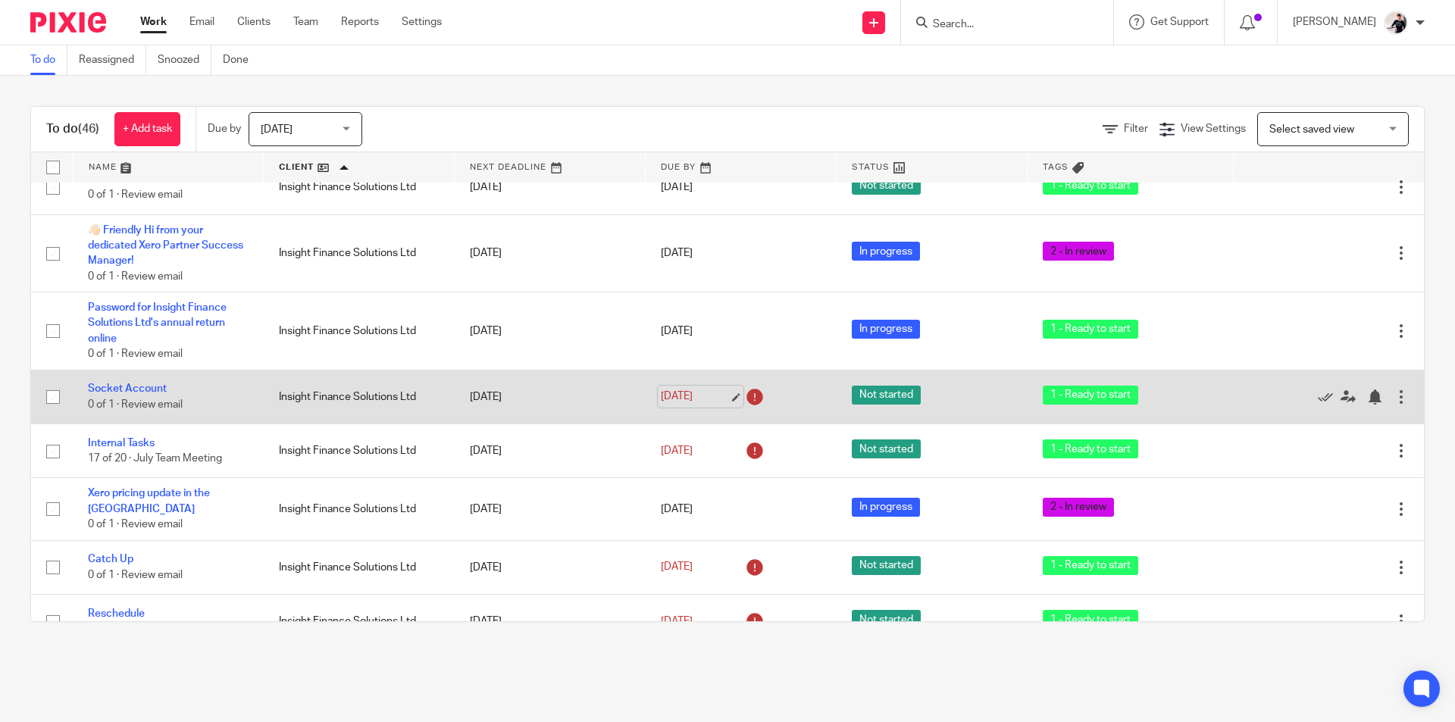
click at [678, 400] on link "12 Aug 2025" at bounding box center [695, 397] width 68 height 16
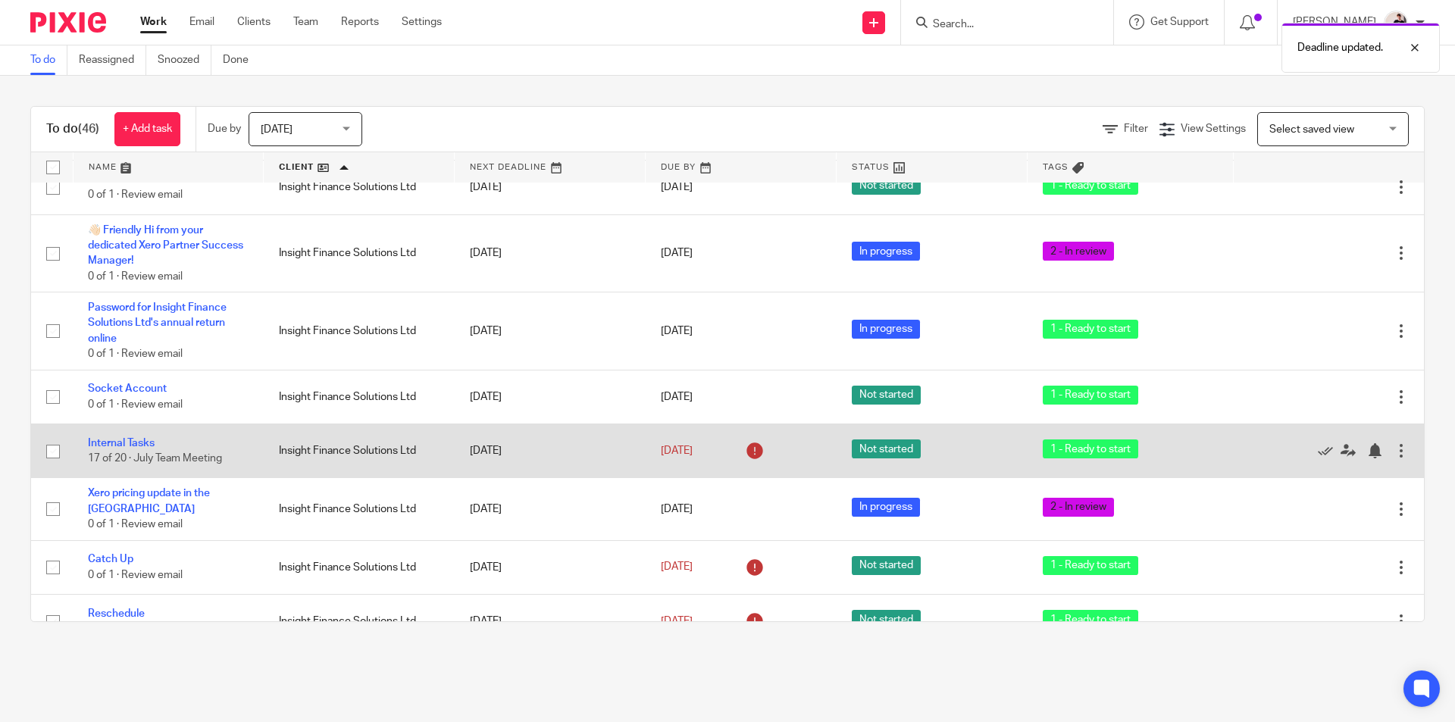
click at [702, 463] on div "12 Aug 2025" at bounding box center [741, 451] width 161 height 24
click at [702, 459] on link "12 Aug 2025" at bounding box center [695, 451] width 68 height 16
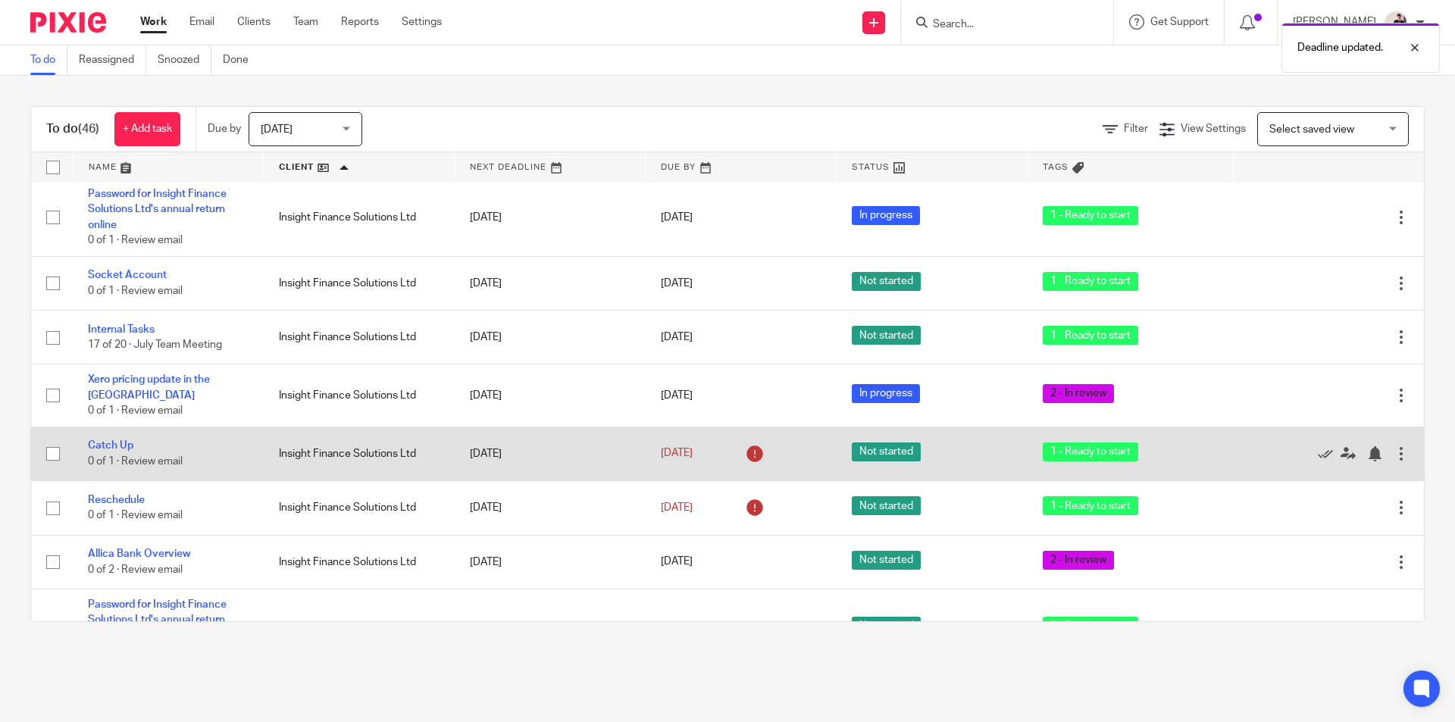
scroll to position [606, 0]
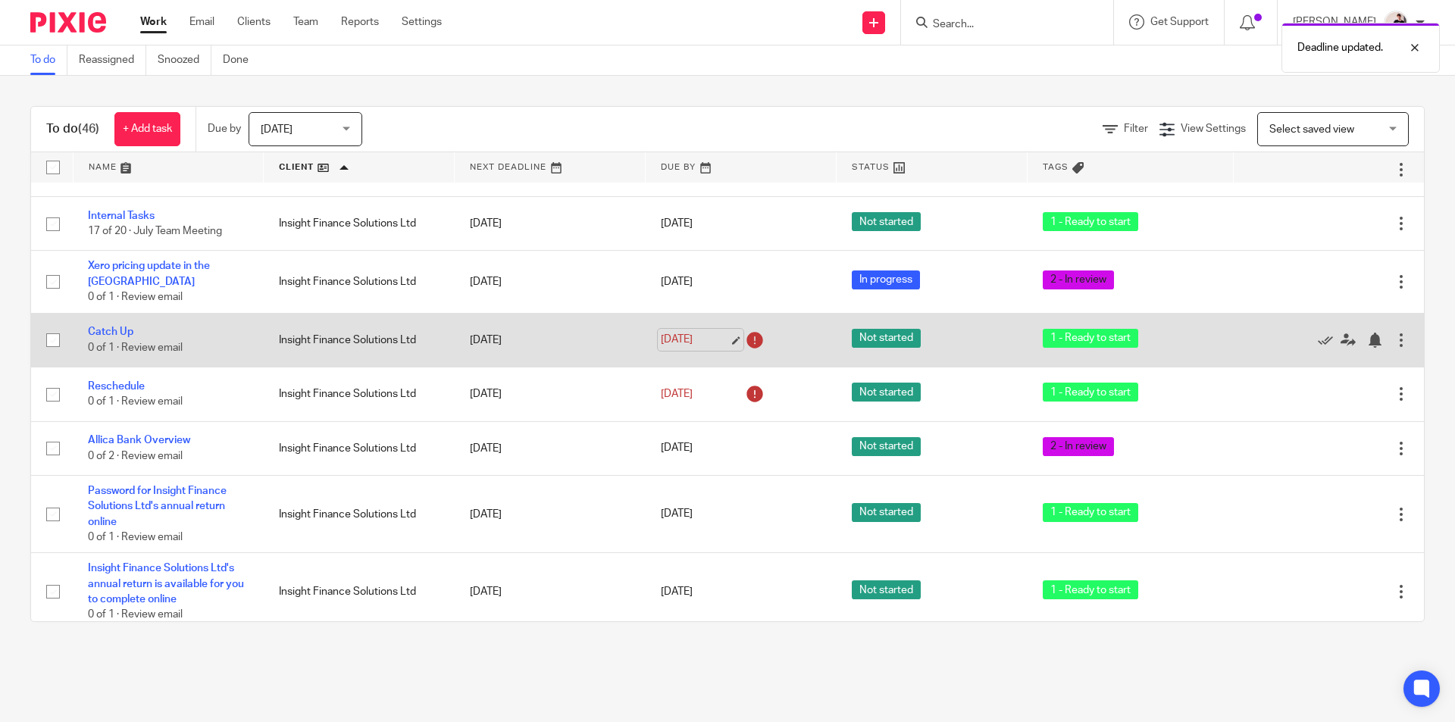
click at [694, 340] on link "12 Aug 2025" at bounding box center [695, 340] width 68 height 16
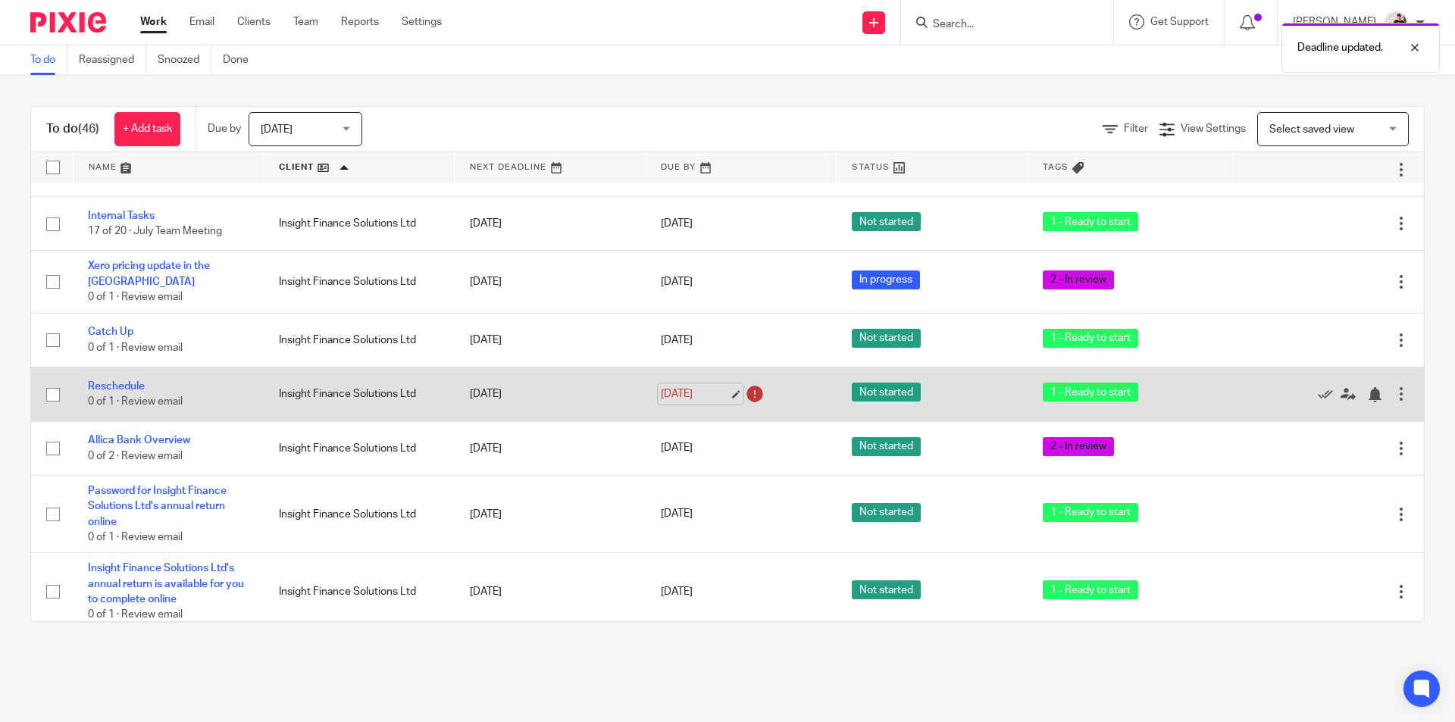
click at [683, 391] on link "12 Aug 2025" at bounding box center [695, 395] width 68 height 16
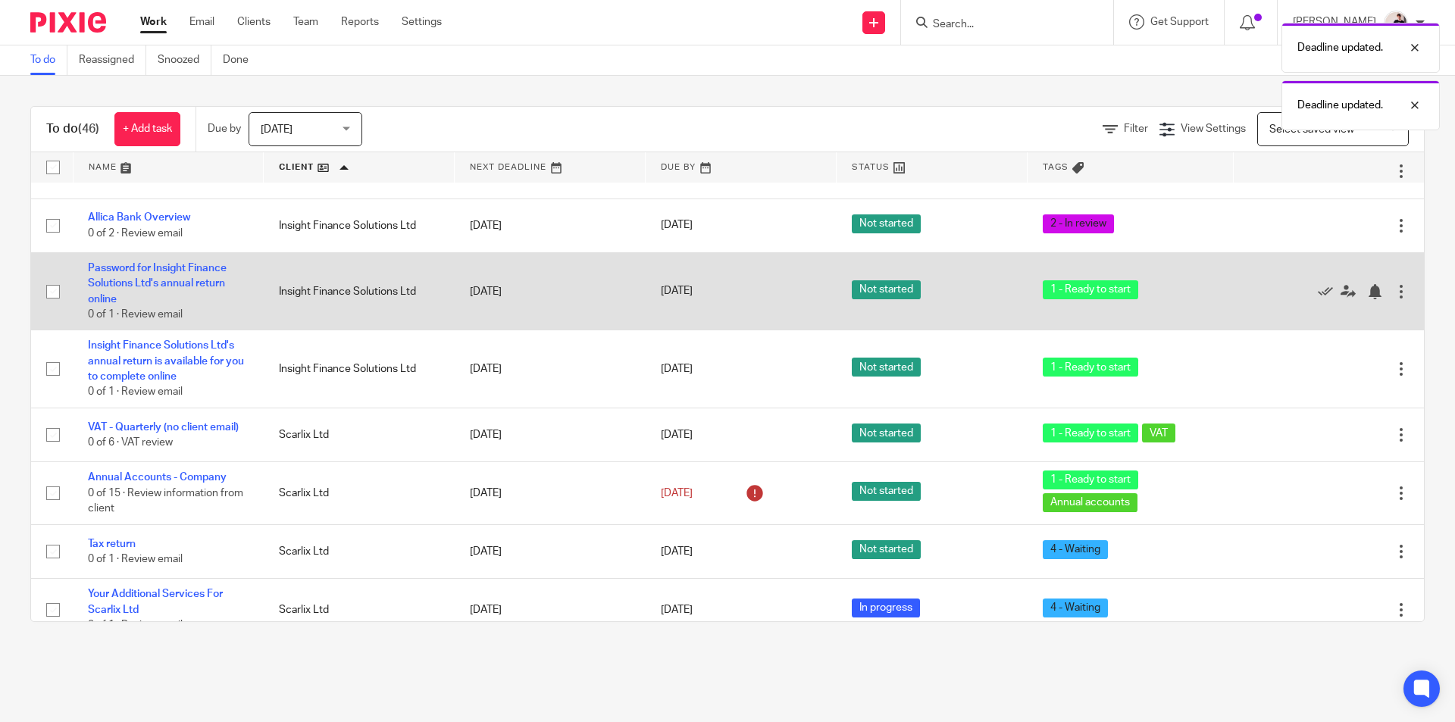
scroll to position [834, 0]
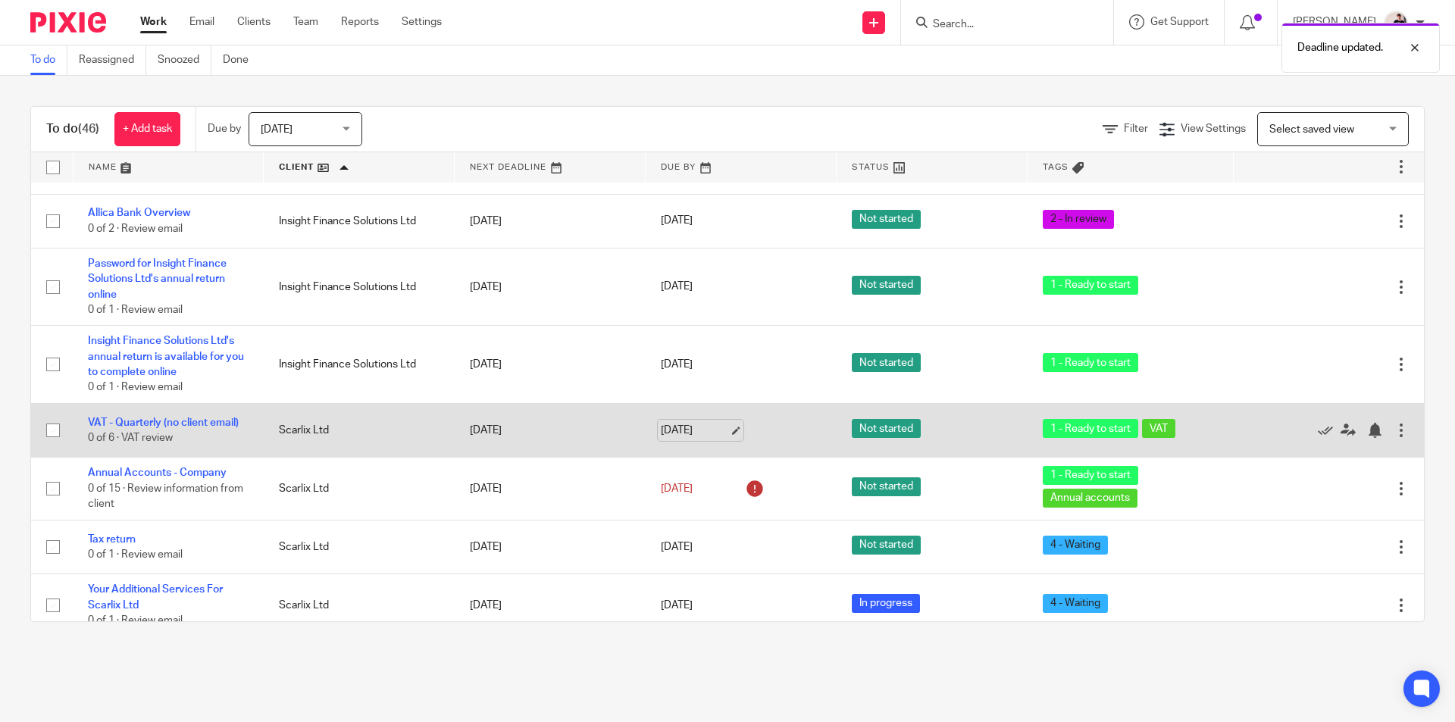
click at [683, 436] on link "13 Aug 2025" at bounding box center [695, 431] width 68 height 16
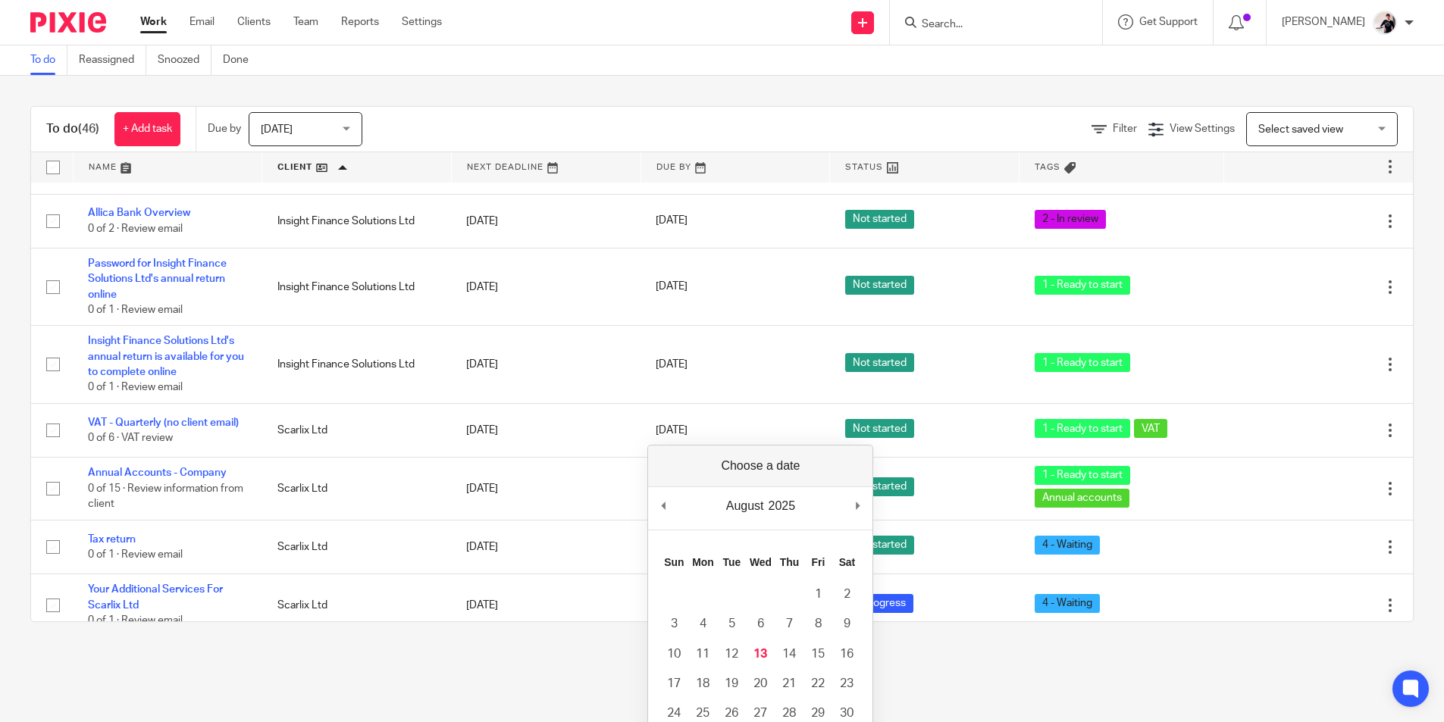
click at [457, 647] on div "To do (46) + Add task Due by Today Today Today Tomorrow This week Next week Thi…" at bounding box center [722, 364] width 1444 height 577
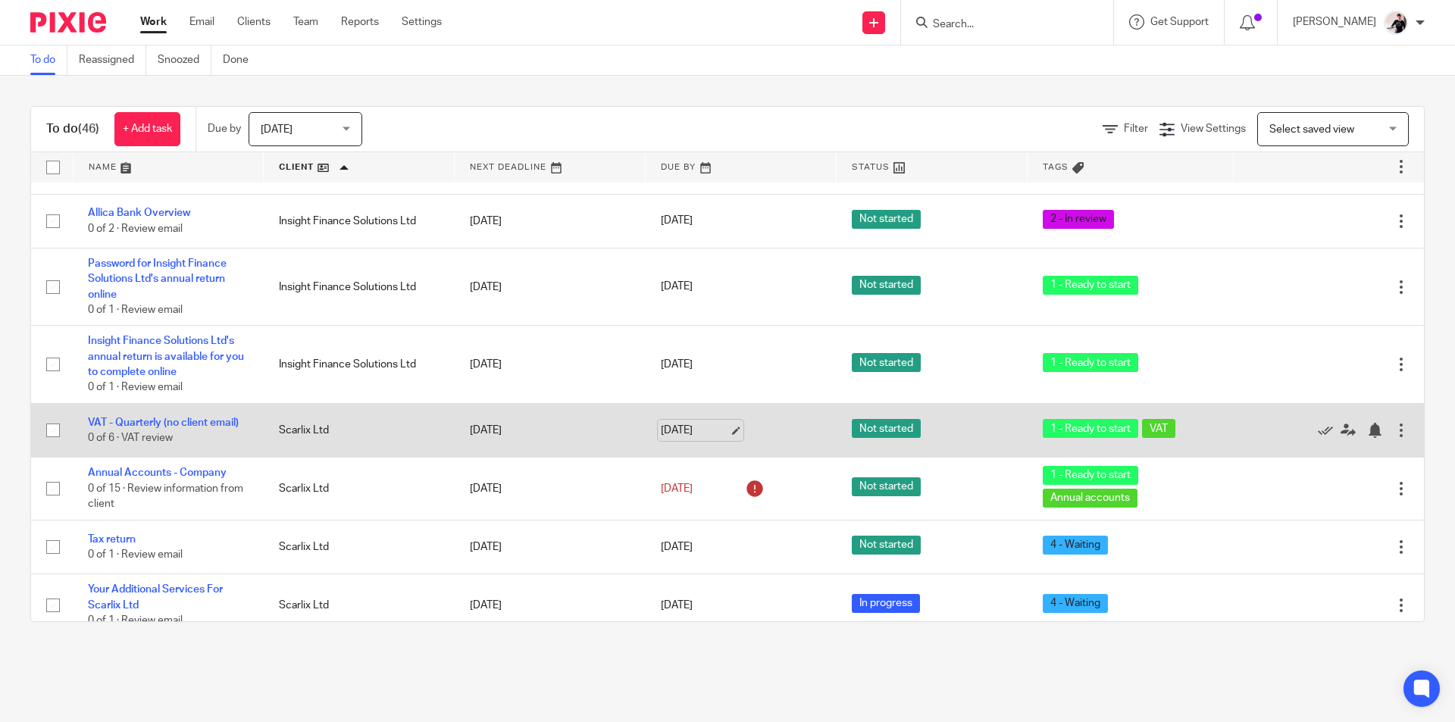
click at [687, 423] on link "[DATE]" at bounding box center [695, 431] width 68 height 16
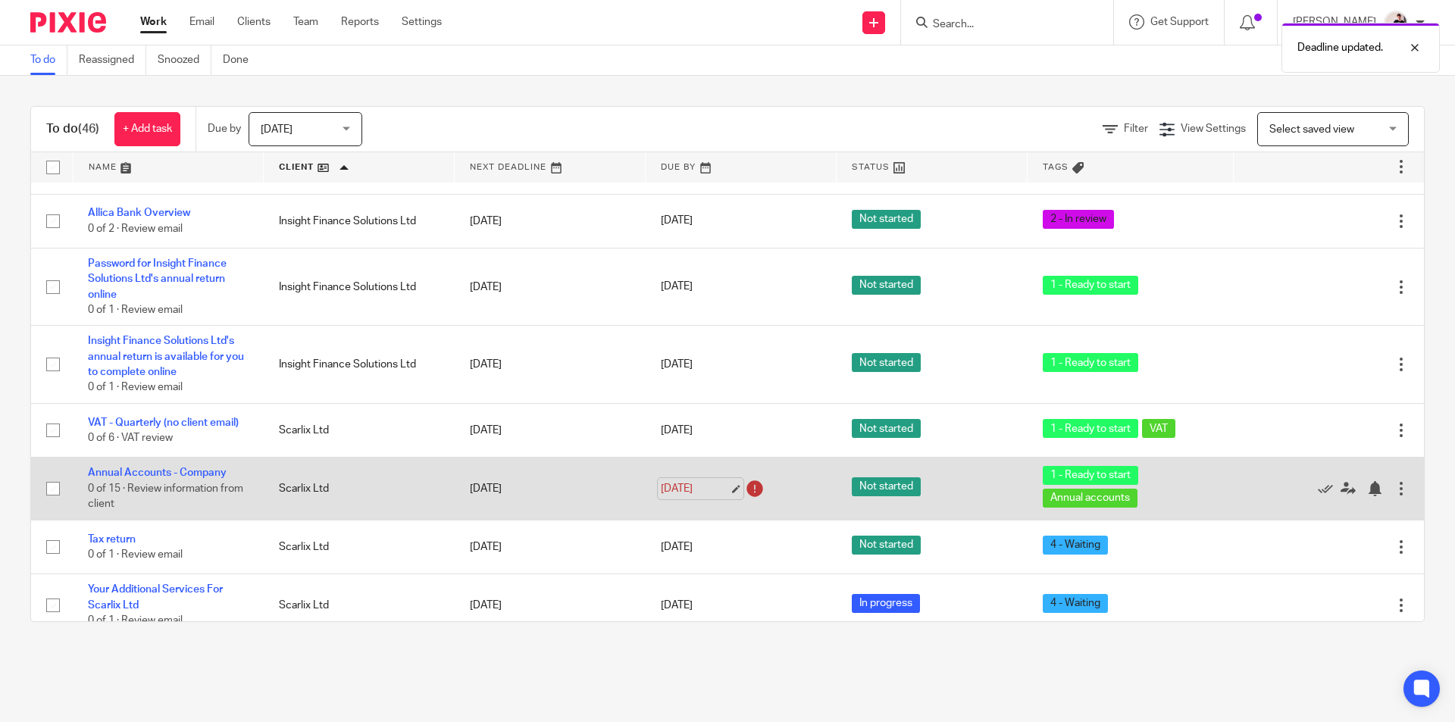
click at [661, 482] on link "[DATE]" at bounding box center [695, 489] width 68 height 16
click at [1367, 486] on div at bounding box center [1374, 488] width 15 height 15
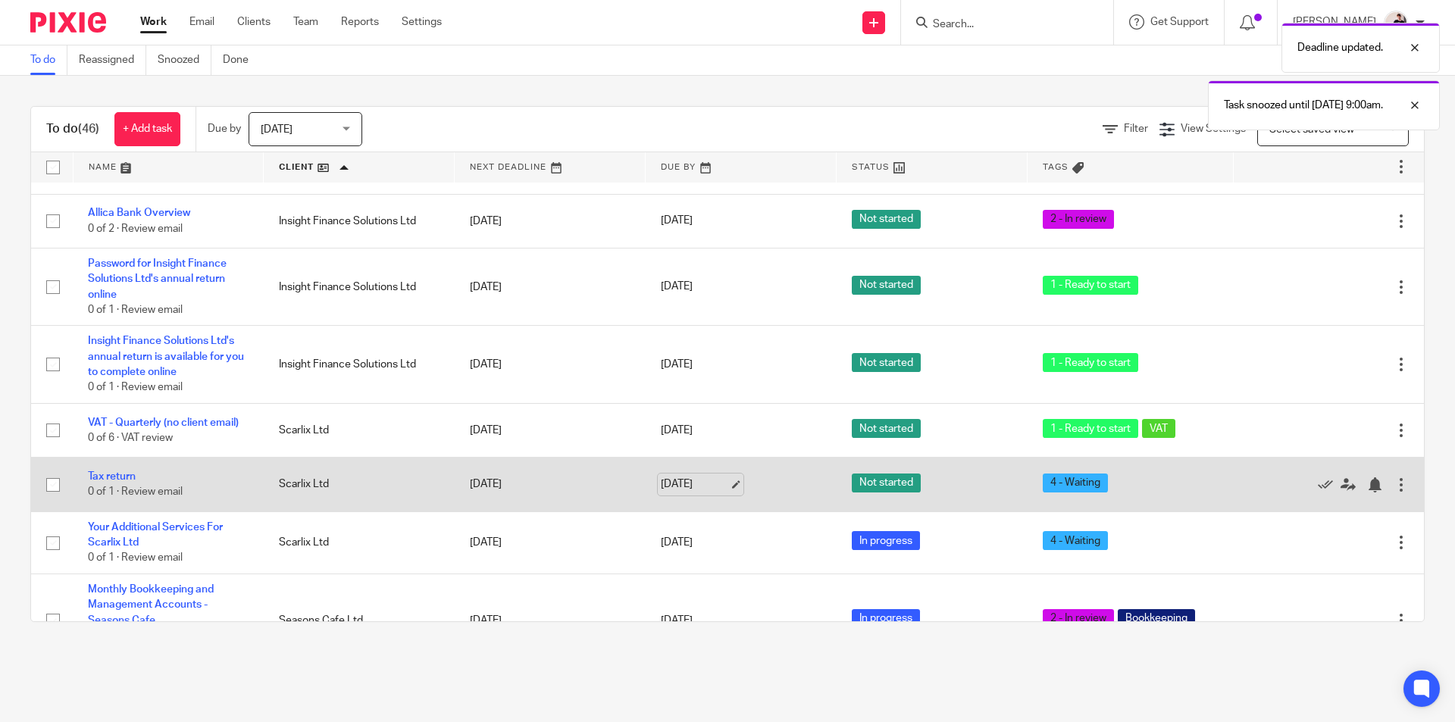
click at [678, 484] on link "[DATE]" at bounding box center [695, 485] width 68 height 16
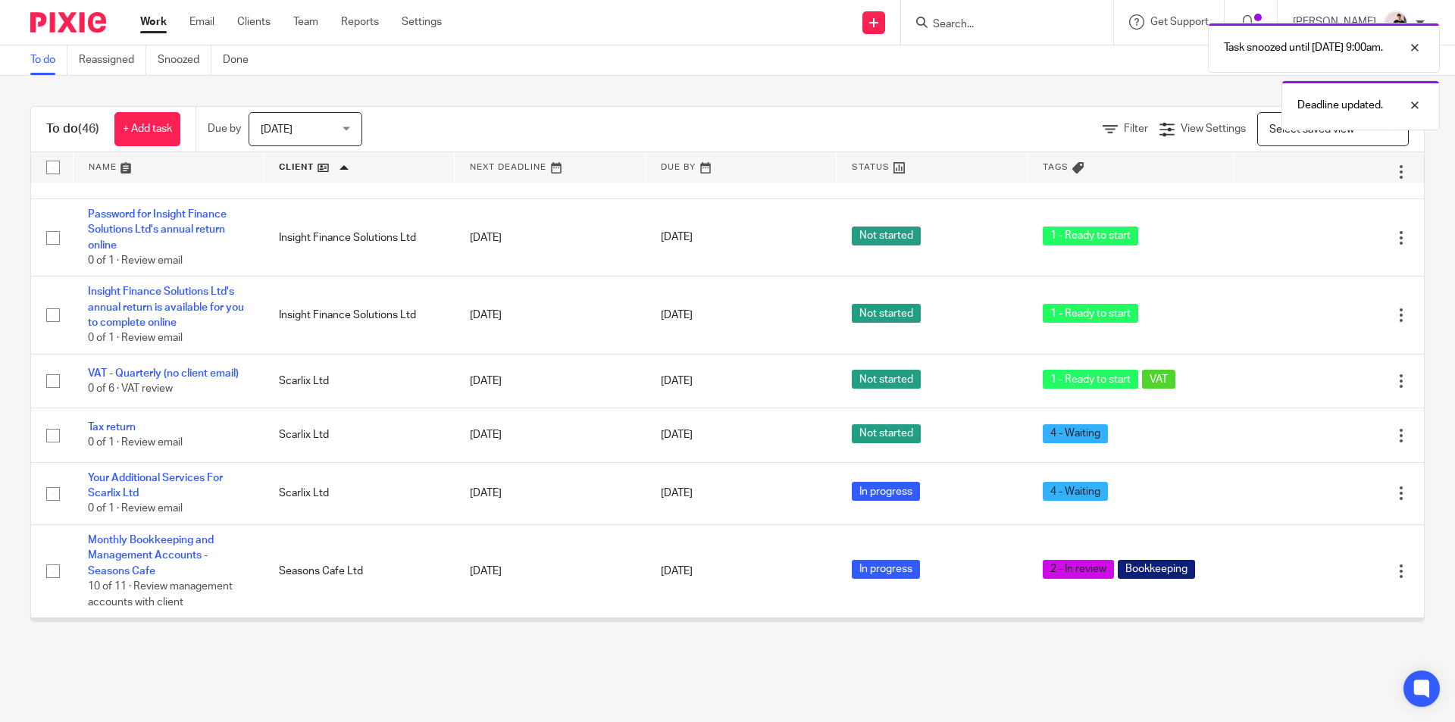
scroll to position [910, 0]
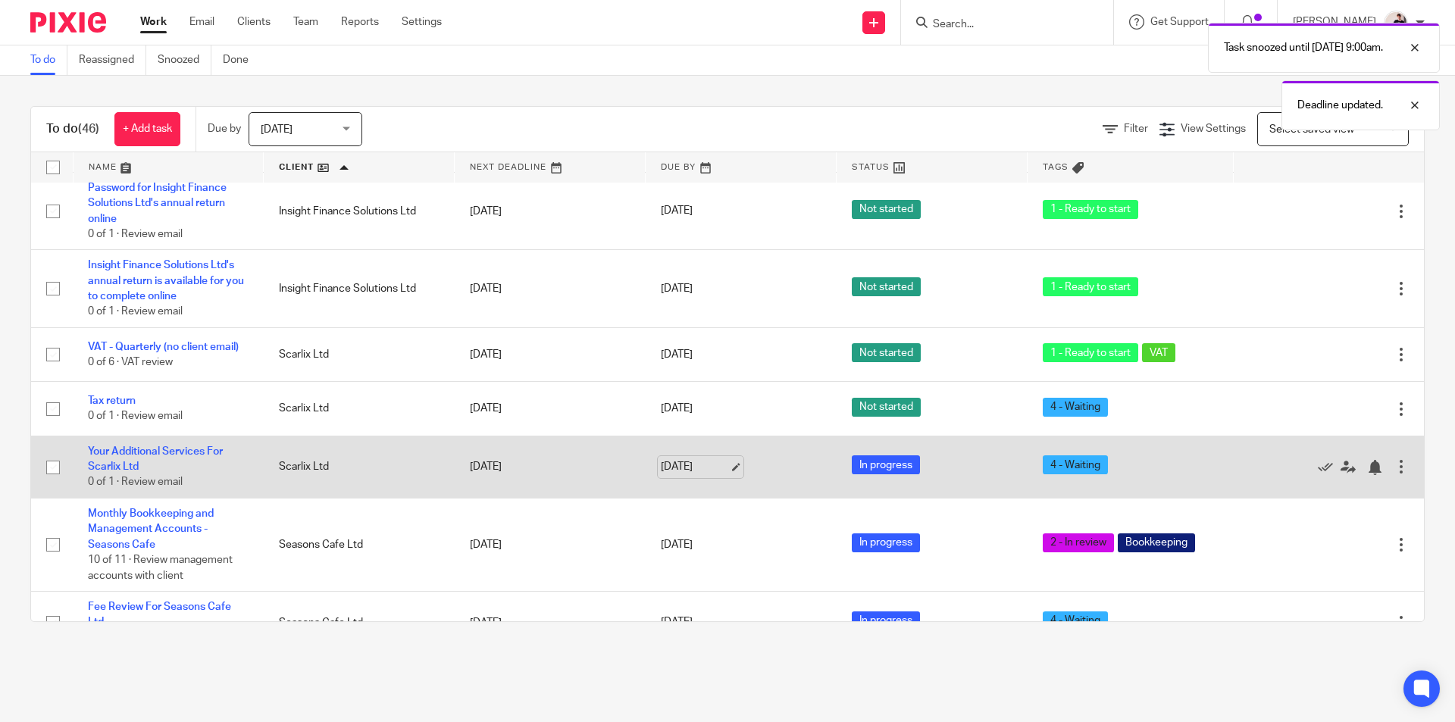
click at [691, 465] on link "[DATE]" at bounding box center [695, 467] width 68 height 16
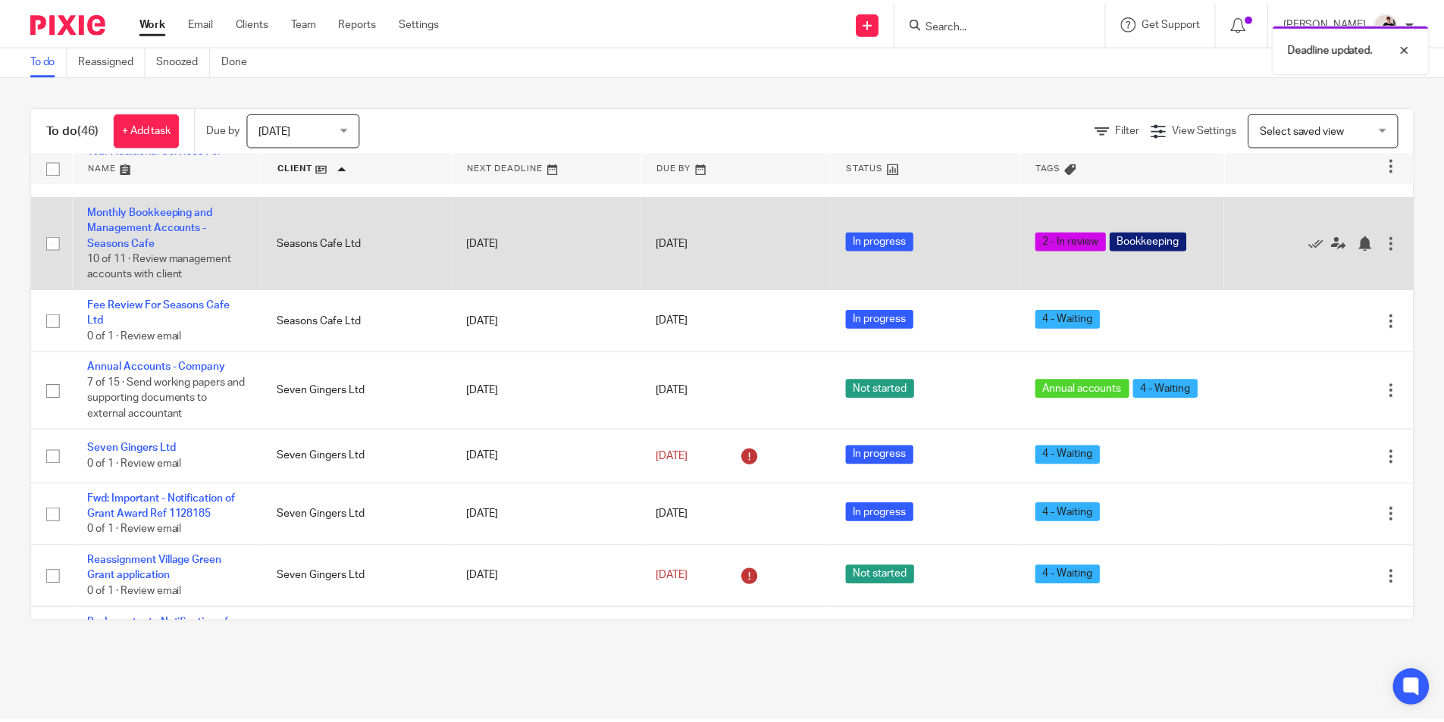
scroll to position [1213, 0]
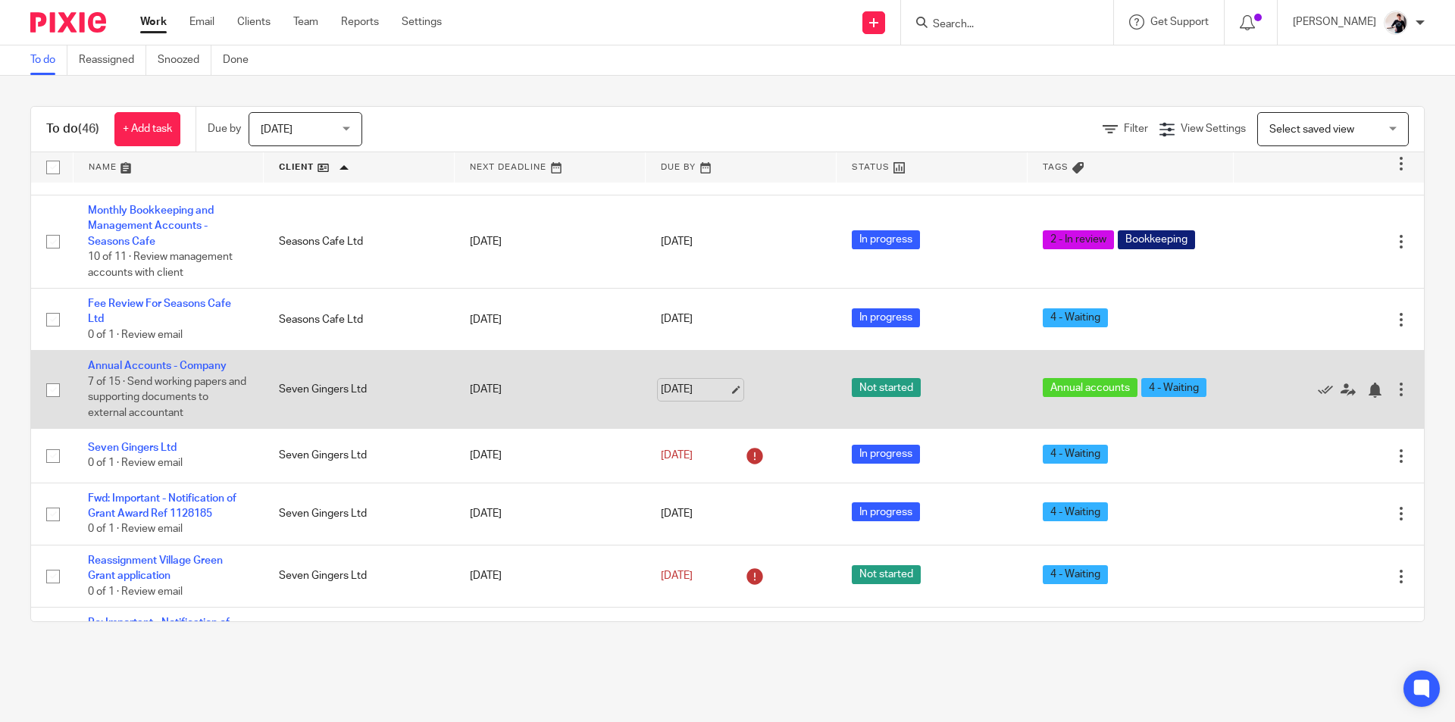
click at [664, 383] on link "[DATE]" at bounding box center [695, 390] width 68 height 16
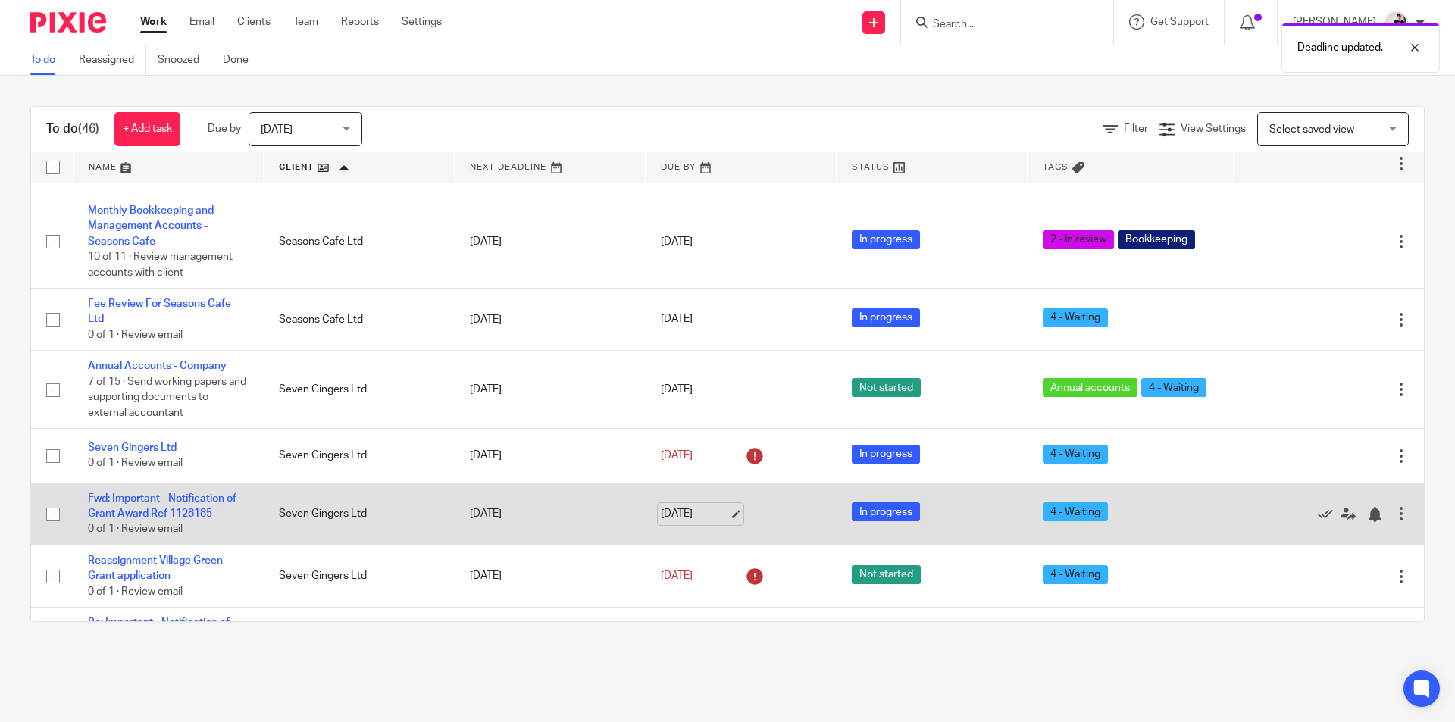
click at [682, 514] on link "[DATE]" at bounding box center [695, 514] width 68 height 16
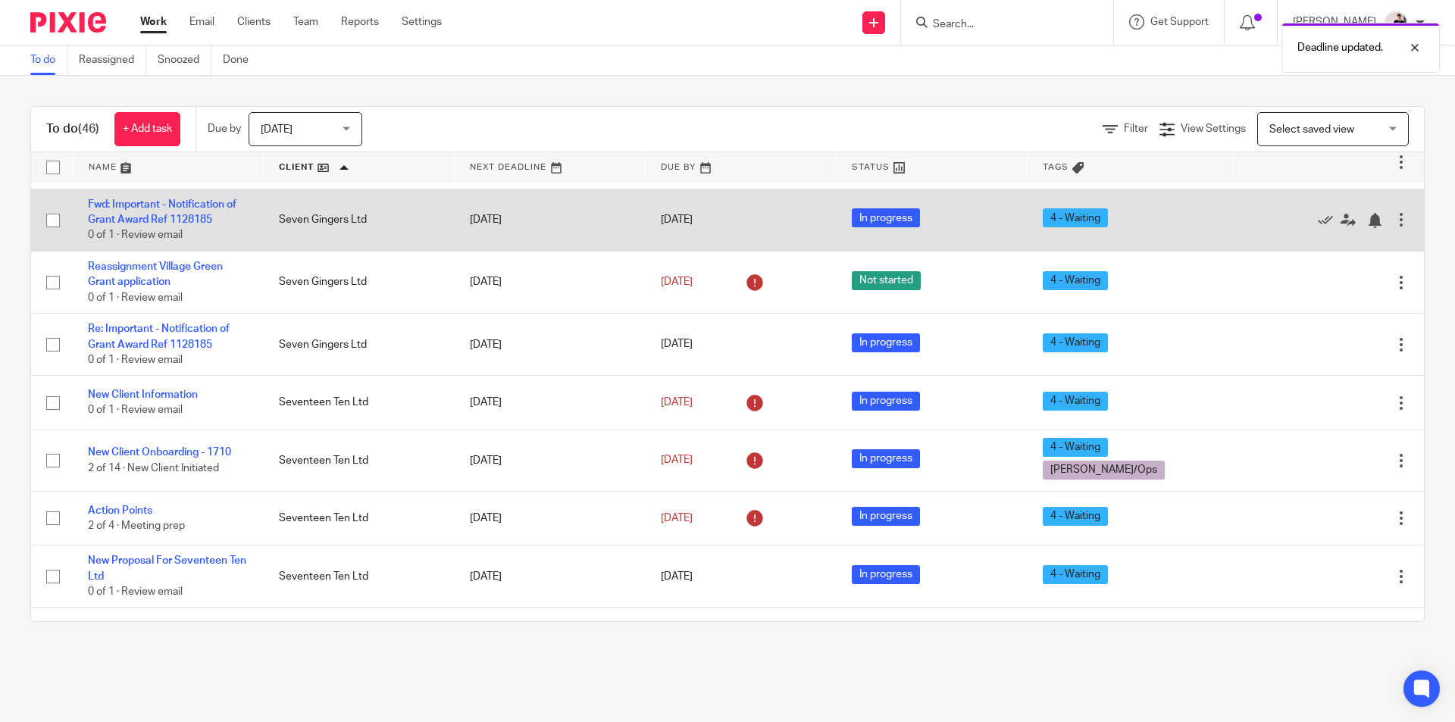
scroll to position [1516, 0]
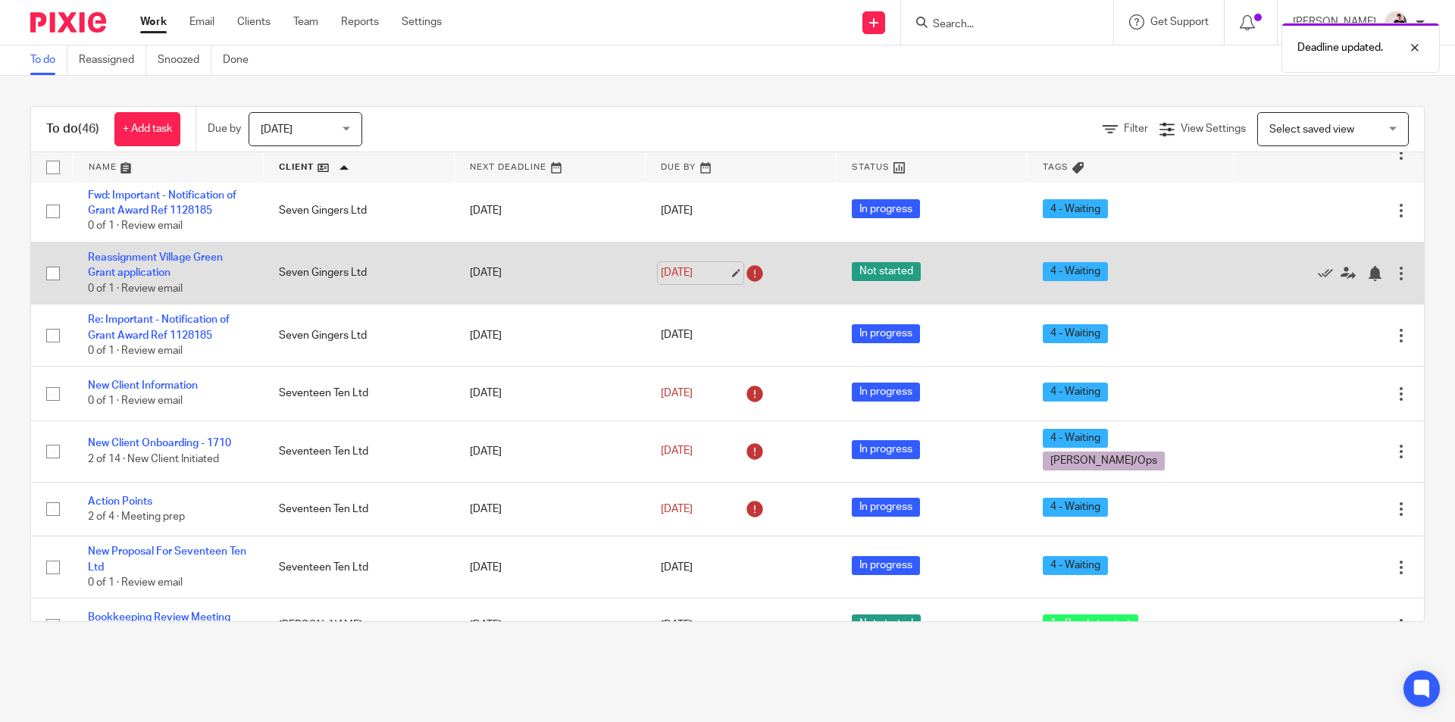
click at [679, 268] on link "12 Aug 2025" at bounding box center [695, 273] width 68 height 16
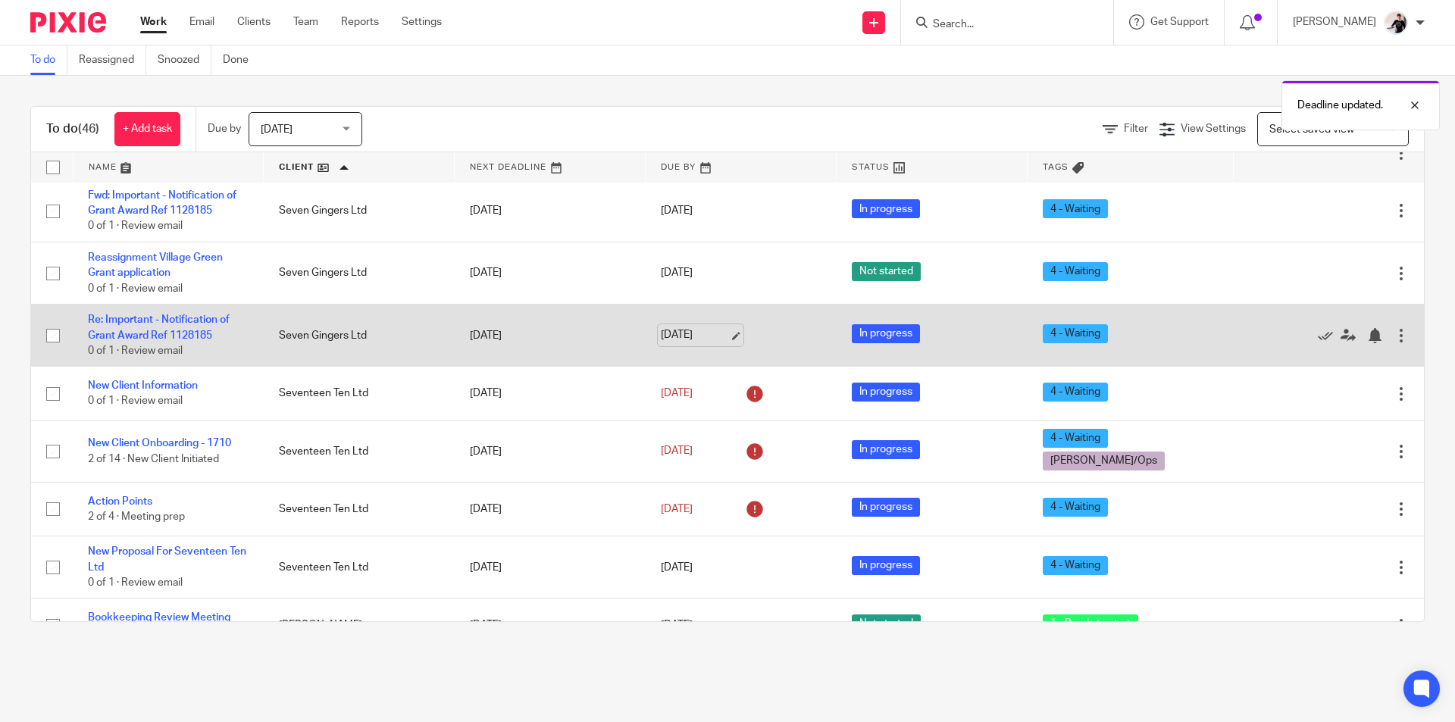
click at [690, 333] on link "[DATE]" at bounding box center [695, 335] width 68 height 16
click at [675, 327] on link "[DATE]" at bounding box center [695, 335] width 68 height 16
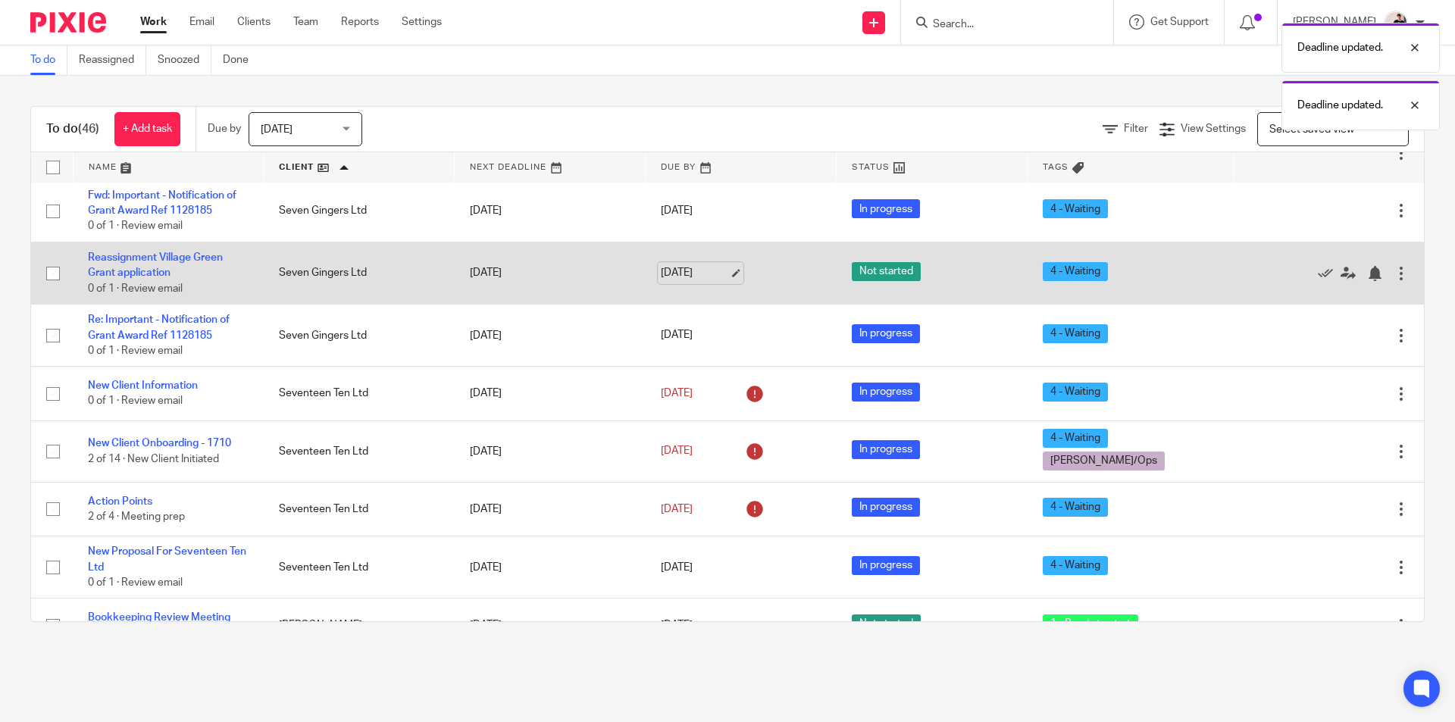
click at [668, 271] on link "[DATE]" at bounding box center [695, 273] width 68 height 16
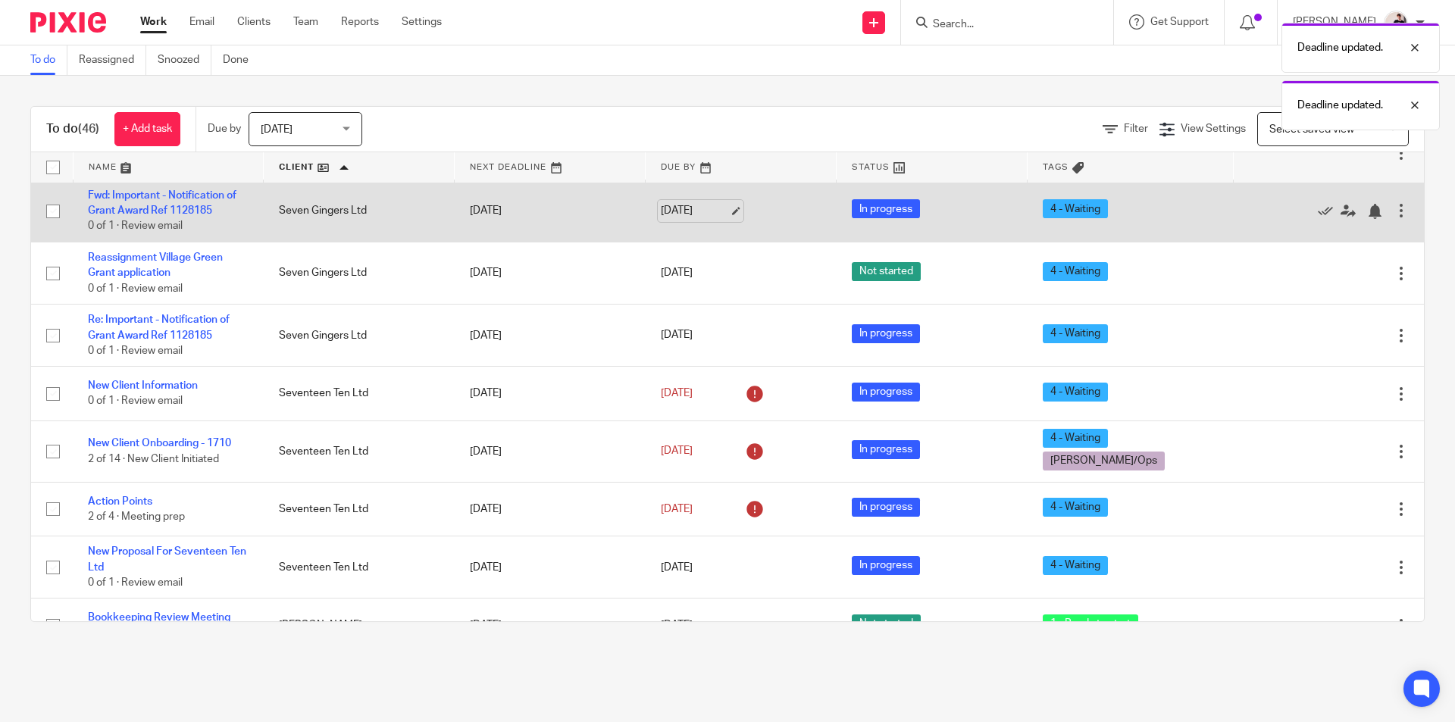
click at [681, 210] on link "[DATE]" at bounding box center [695, 211] width 68 height 16
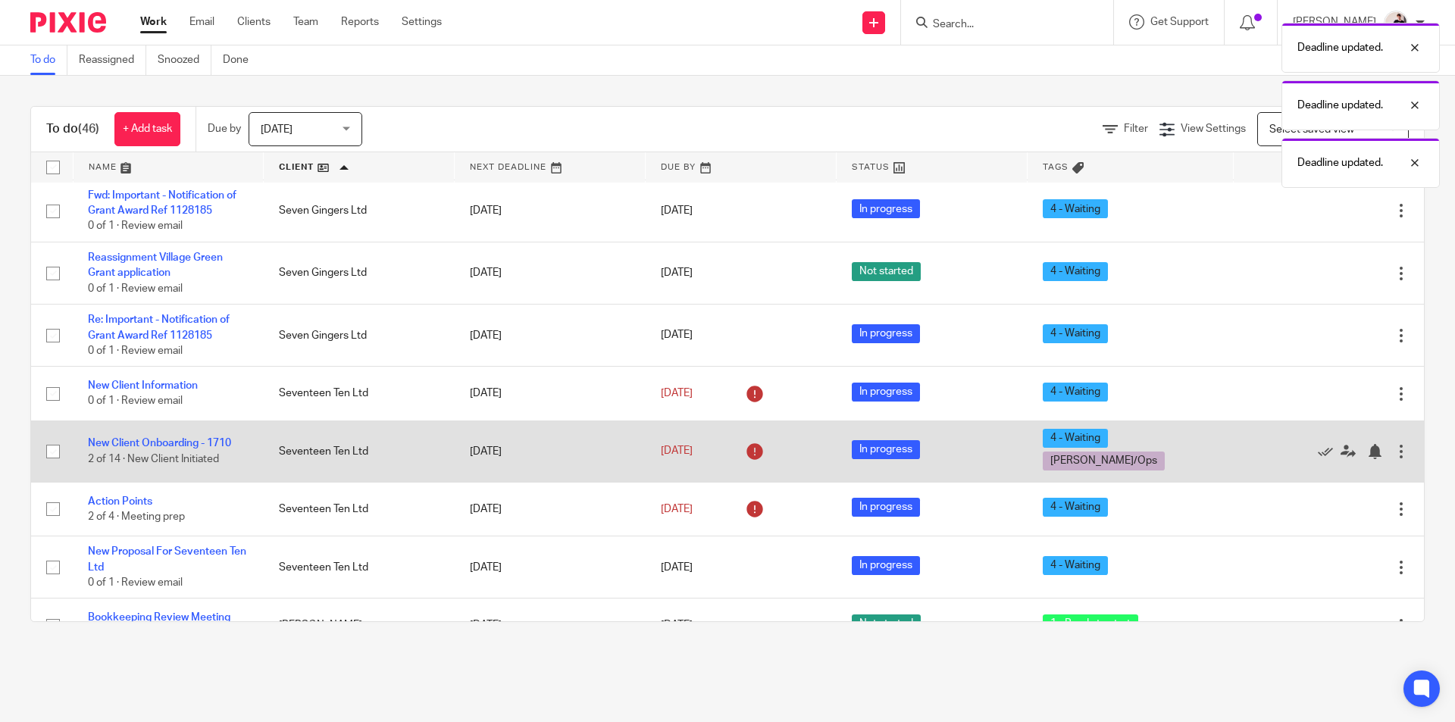
scroll to position [1364, 0]
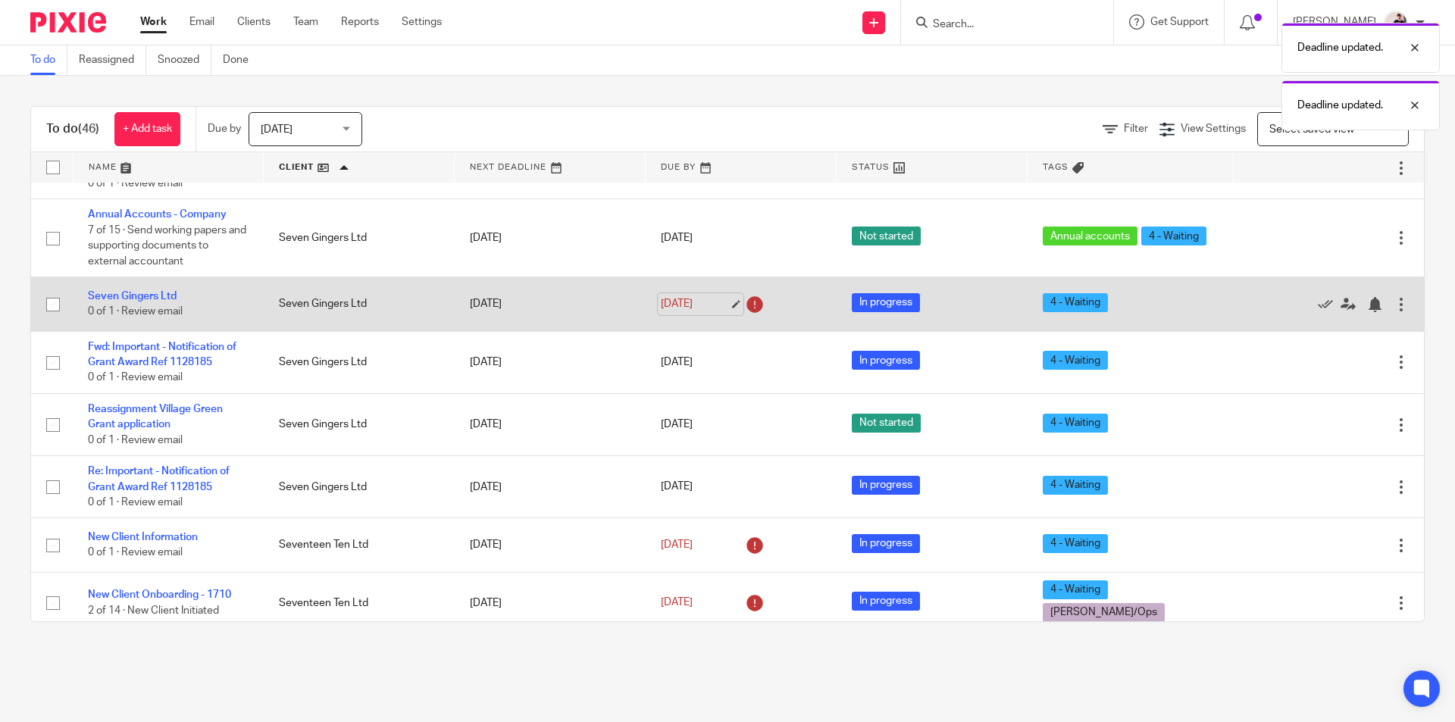
click at [683, 304] on link "12 Aug 2025" at bounding box center [695, 304] width 68 height 16
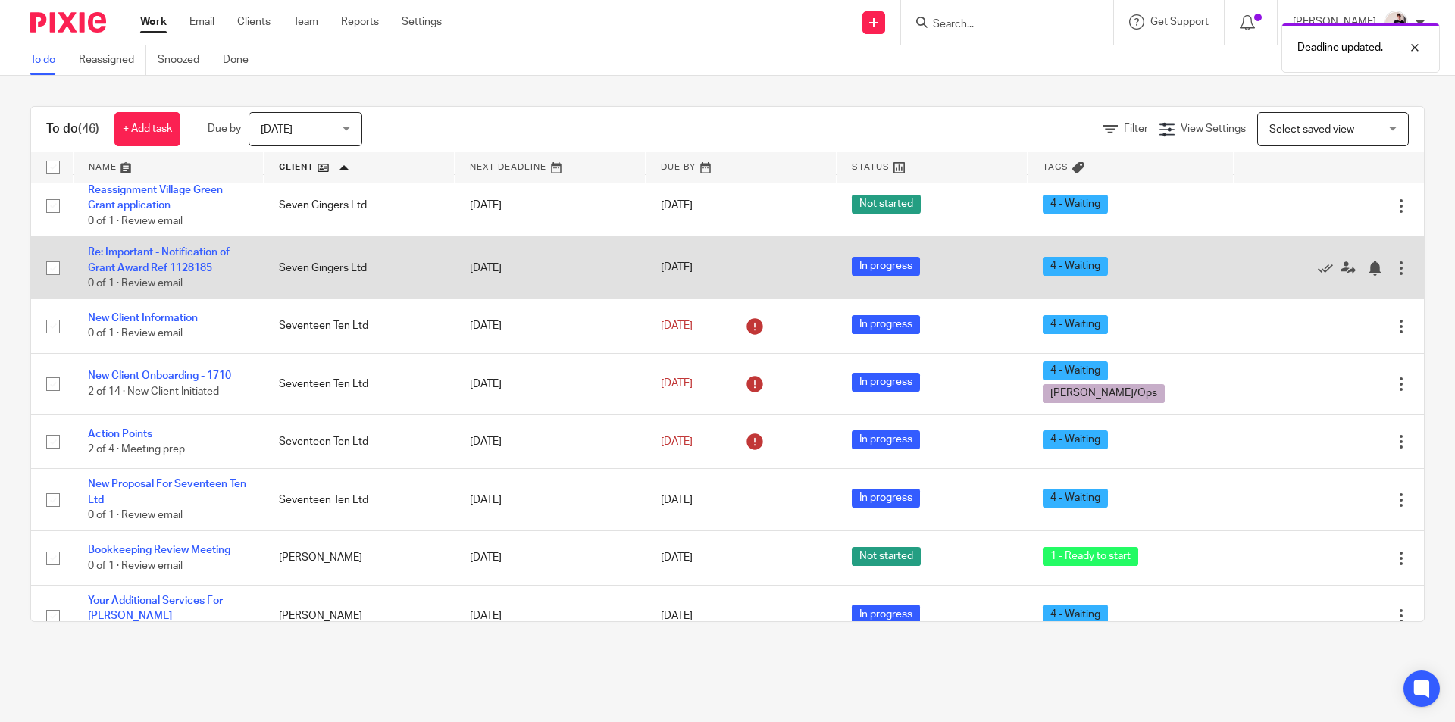
scroll to position [1592, 0]
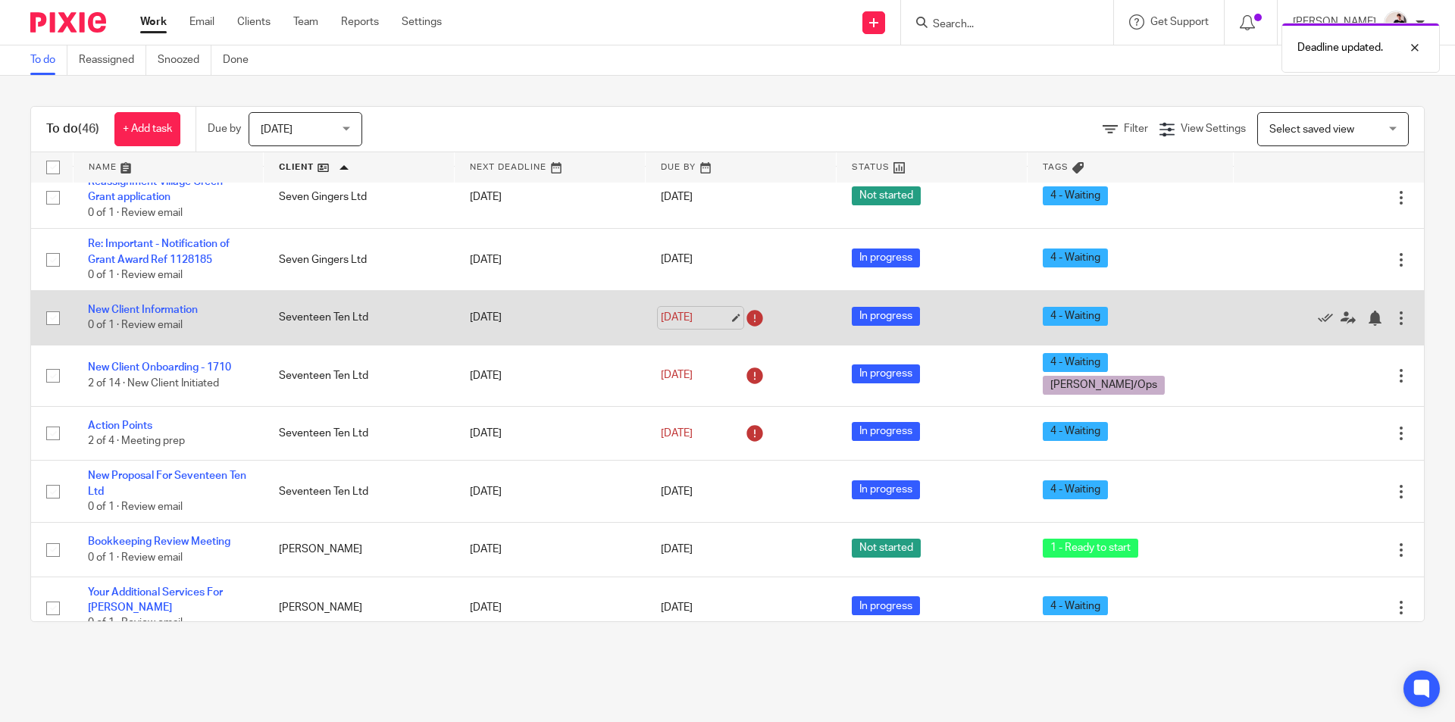
click at [665, 318] on link "12 Aug 2025" at bounding box center [695, 318] width 68 height 16
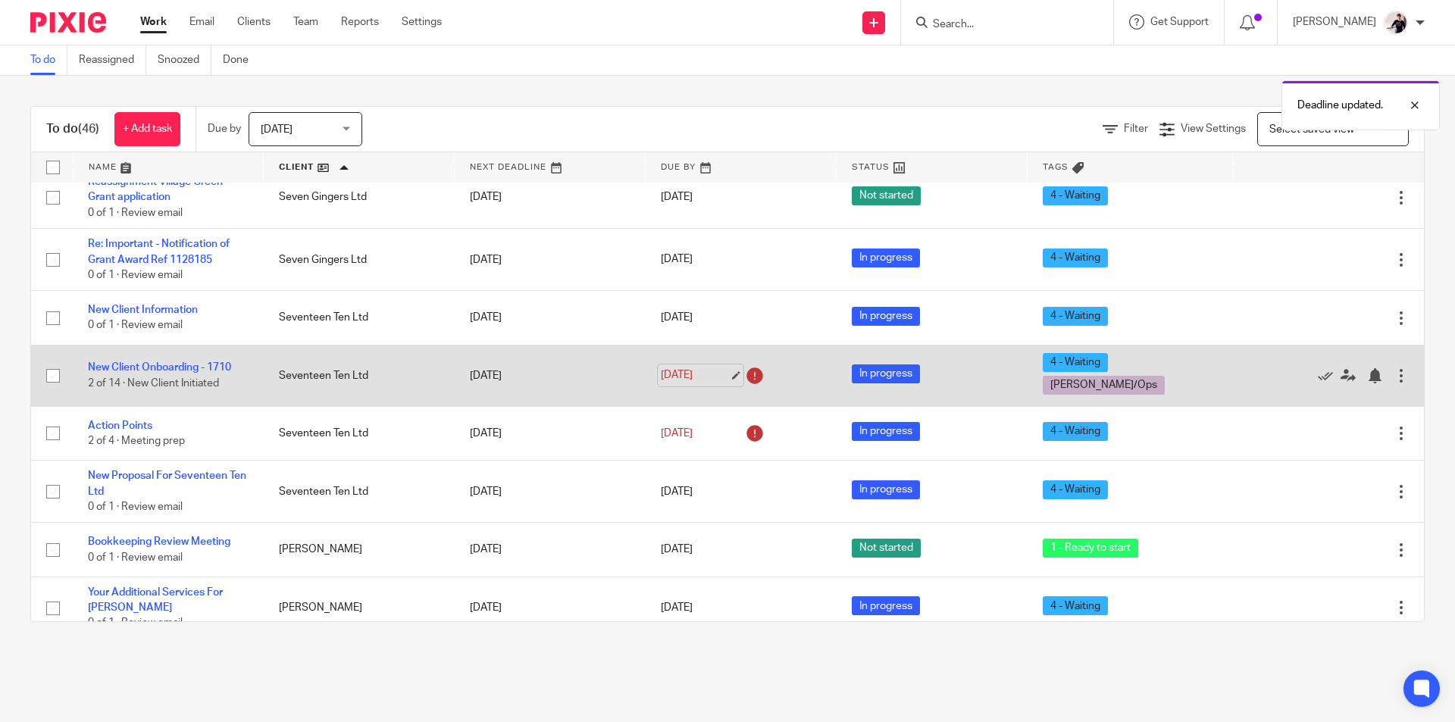
click at [703, 368] on link "12 Aug 2025" at bounding box center [695, 376] width 68 height 16
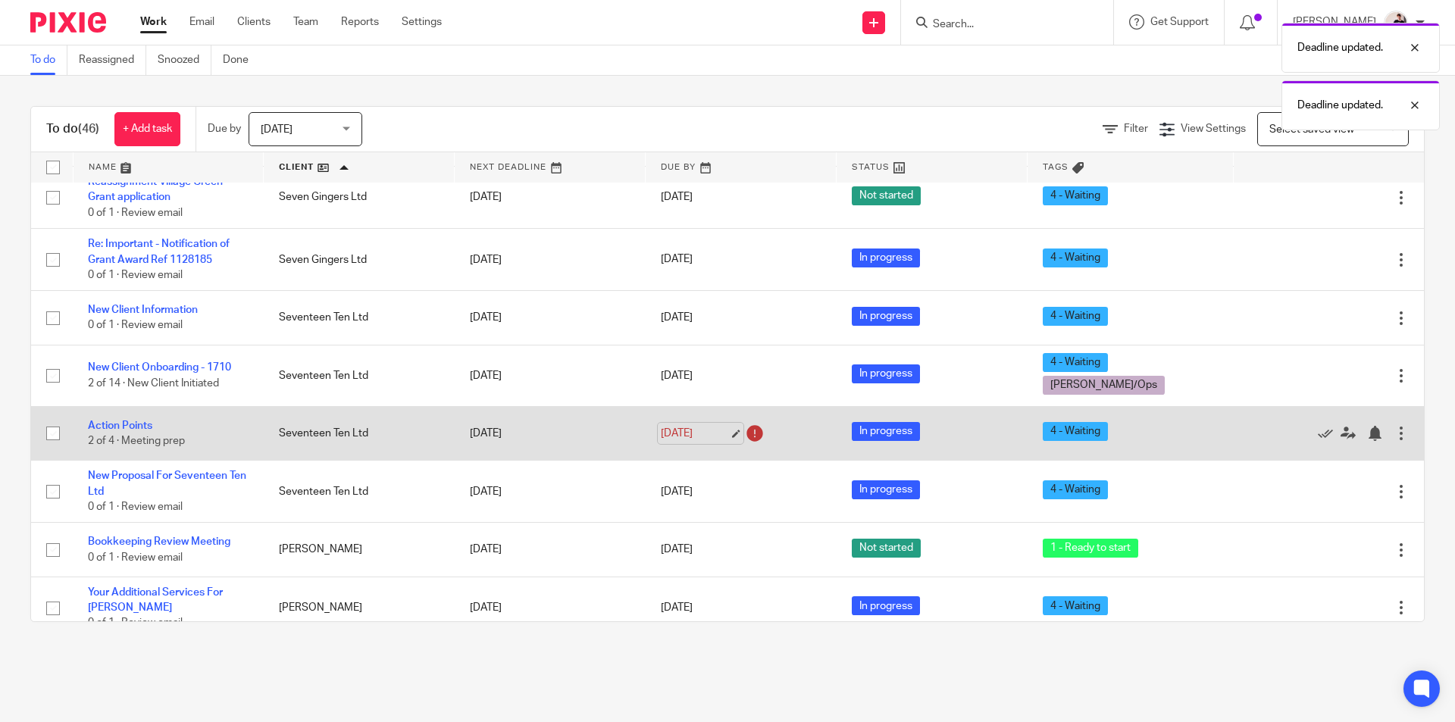
click at [691, 426] on link "12 Aug 2025" at bounding box center [695, 434] width 68 height 16
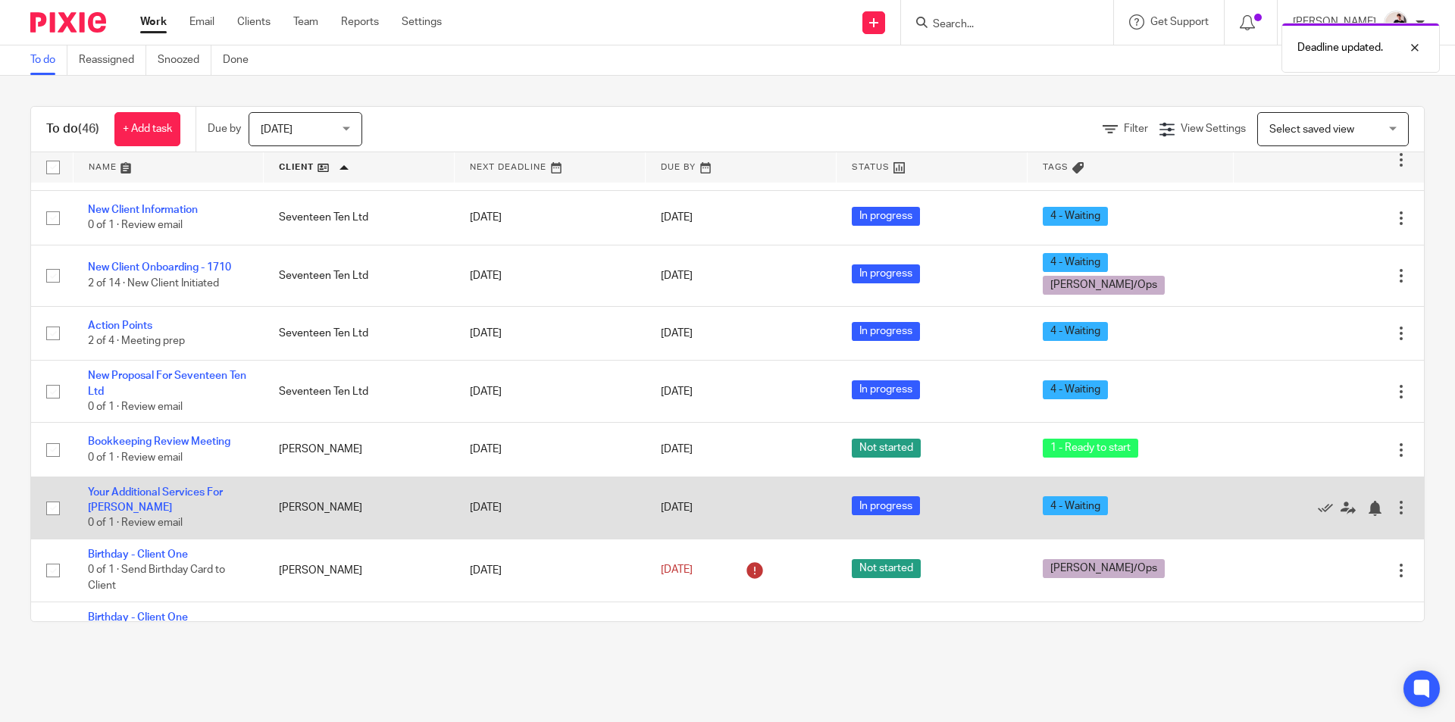
scroll to position [1819, 0]
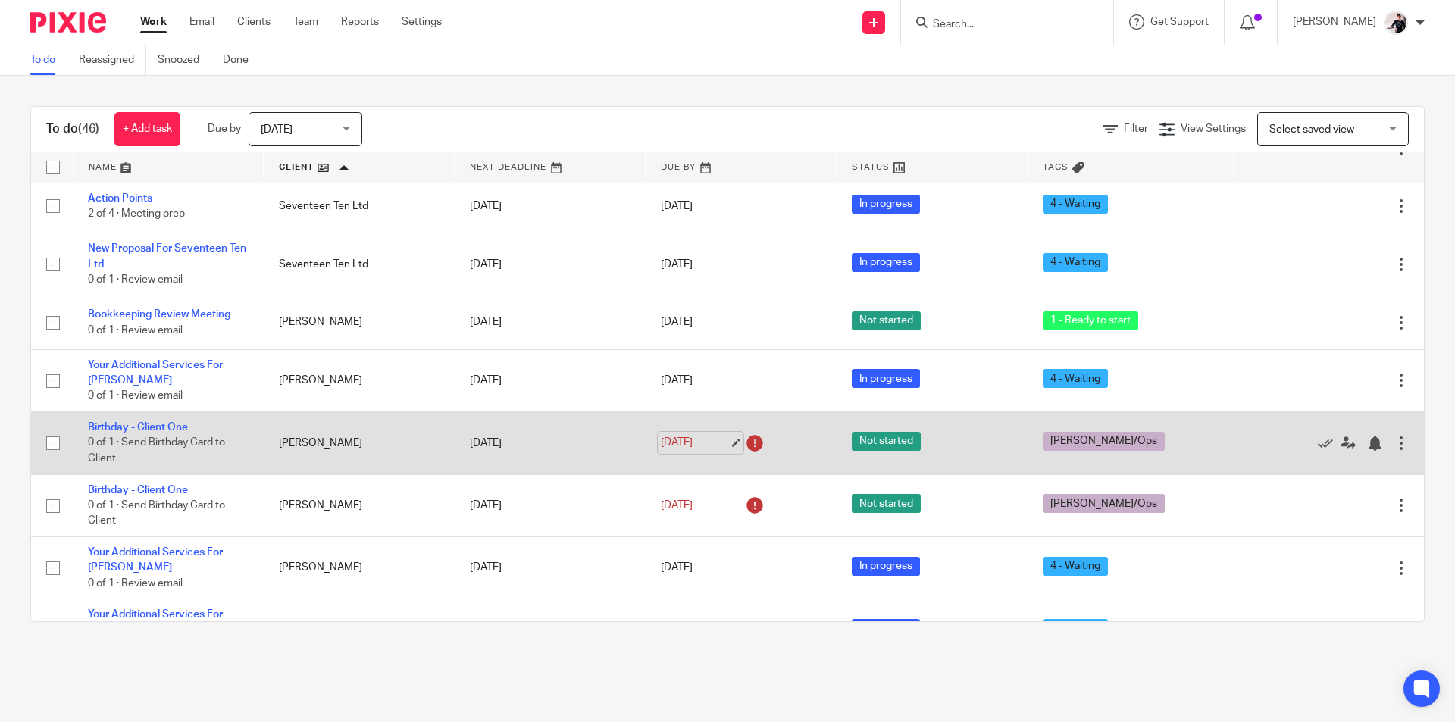
click at [691, 437] on link "12 Aug 2025" at bounding box center [695, 443] width 68 height 16
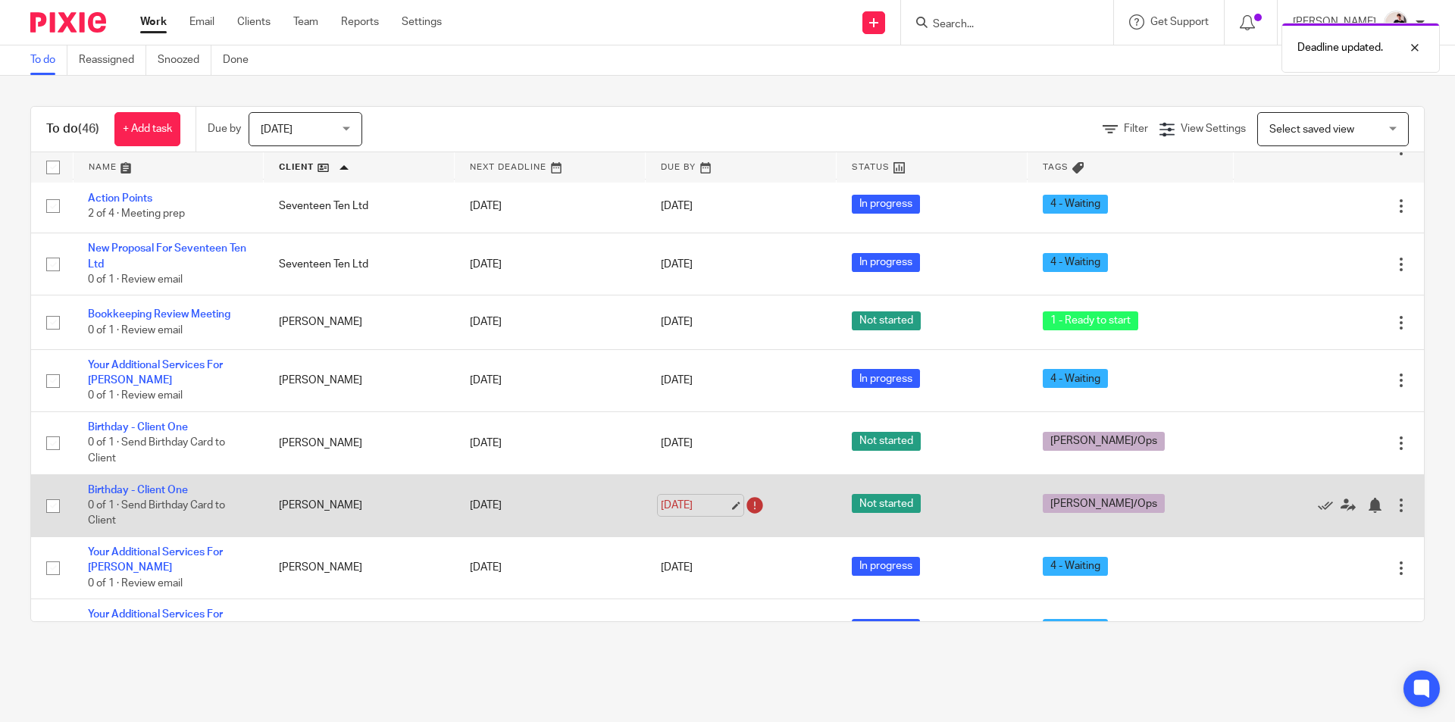
click at [669, 498] on link "12 Aug 2025" at bounding box center [695, 506] width 68 height 16
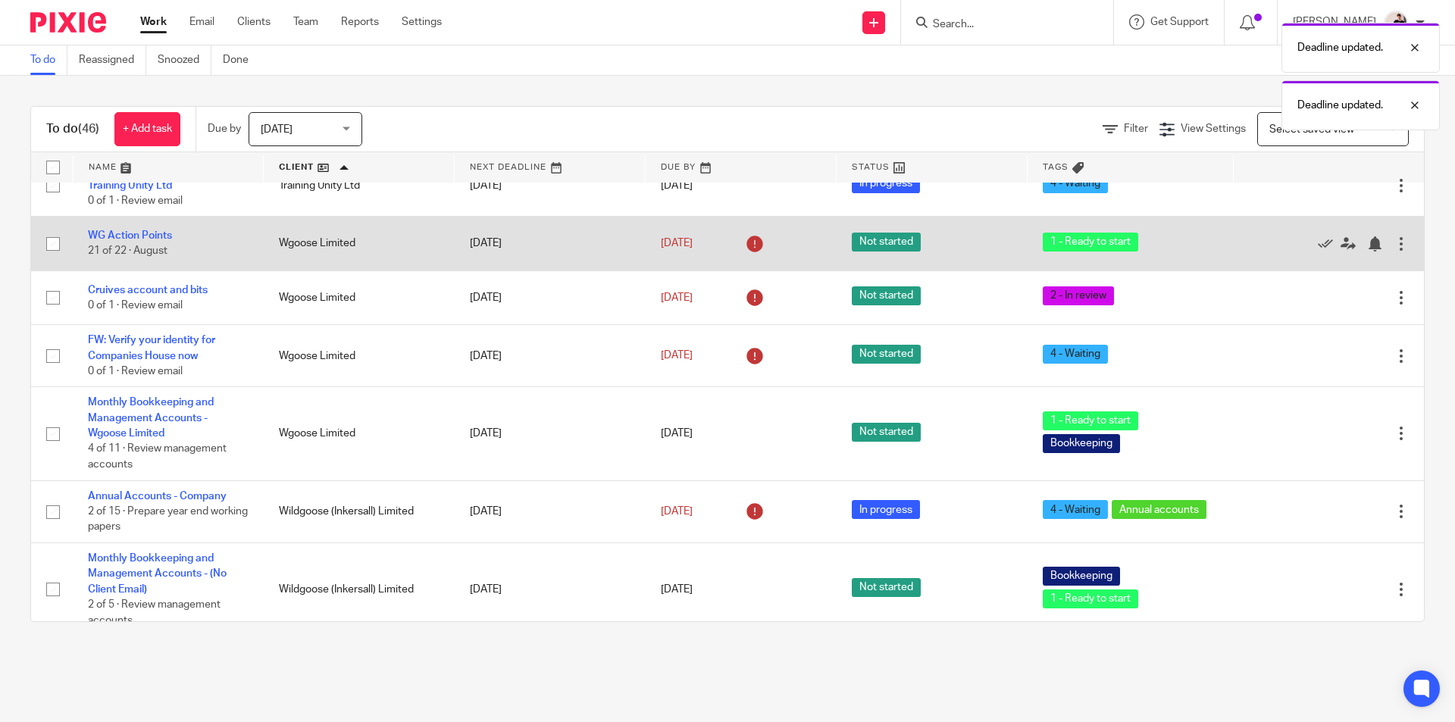
scroll to position [2198, 0]
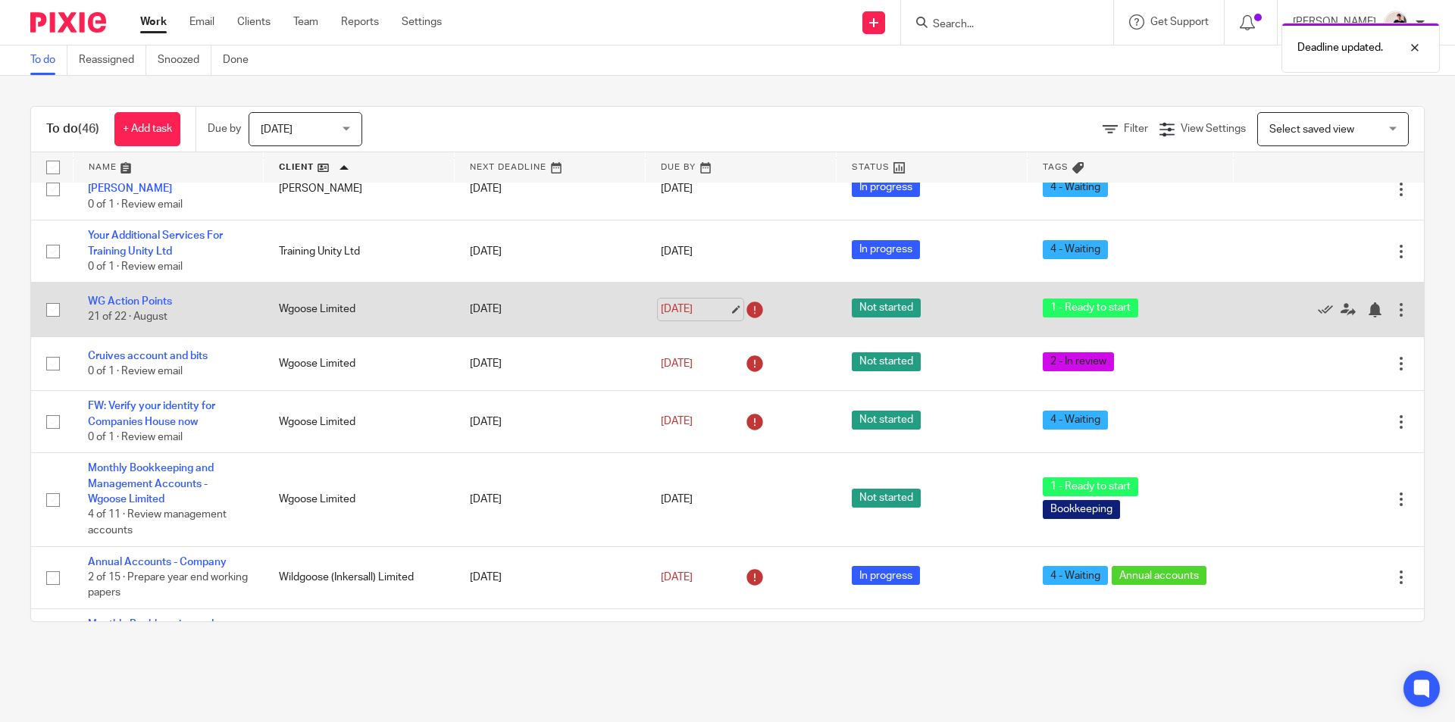
click at [675, 306] on link "12 Aug 2025" at bounding box center [695, 310] width 68 height 16
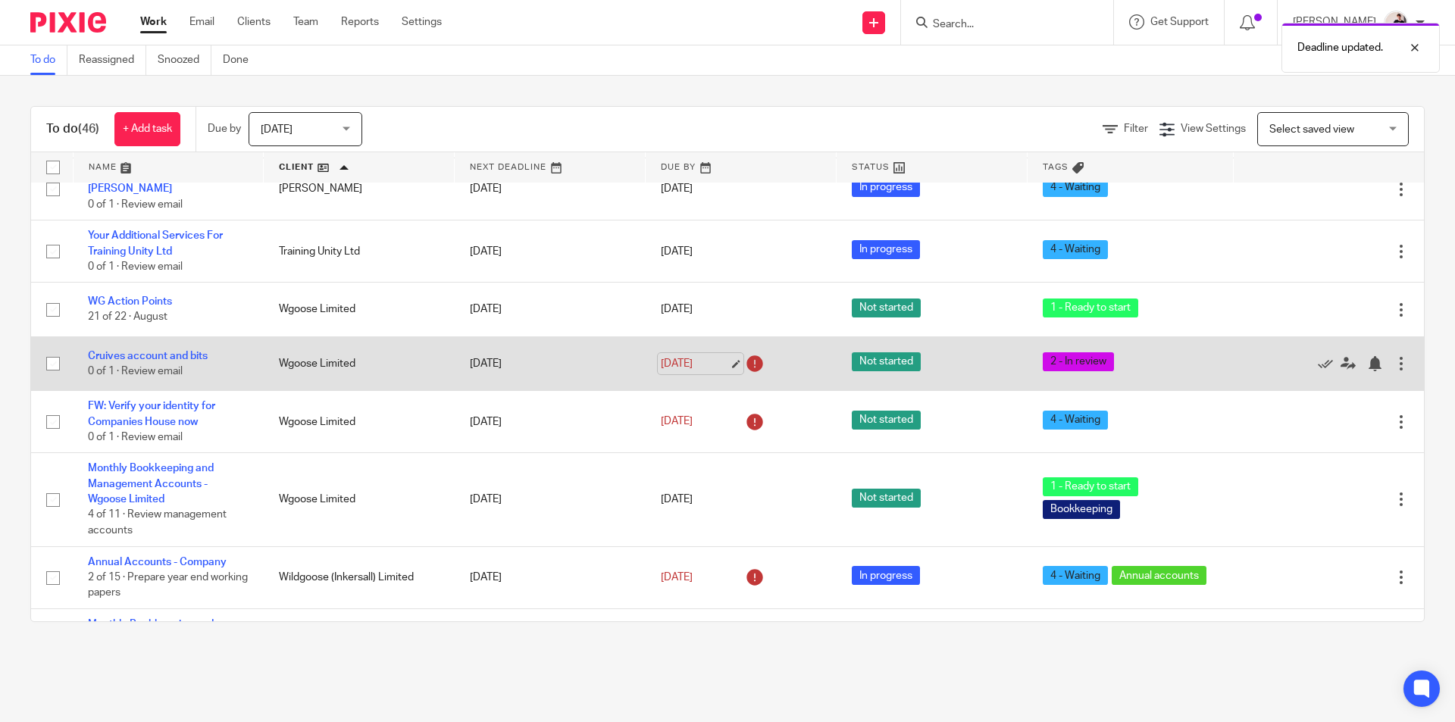
click at [696, 358] on link "12 Aug 2025" at bounding box center [695, 364] width 68 height 16
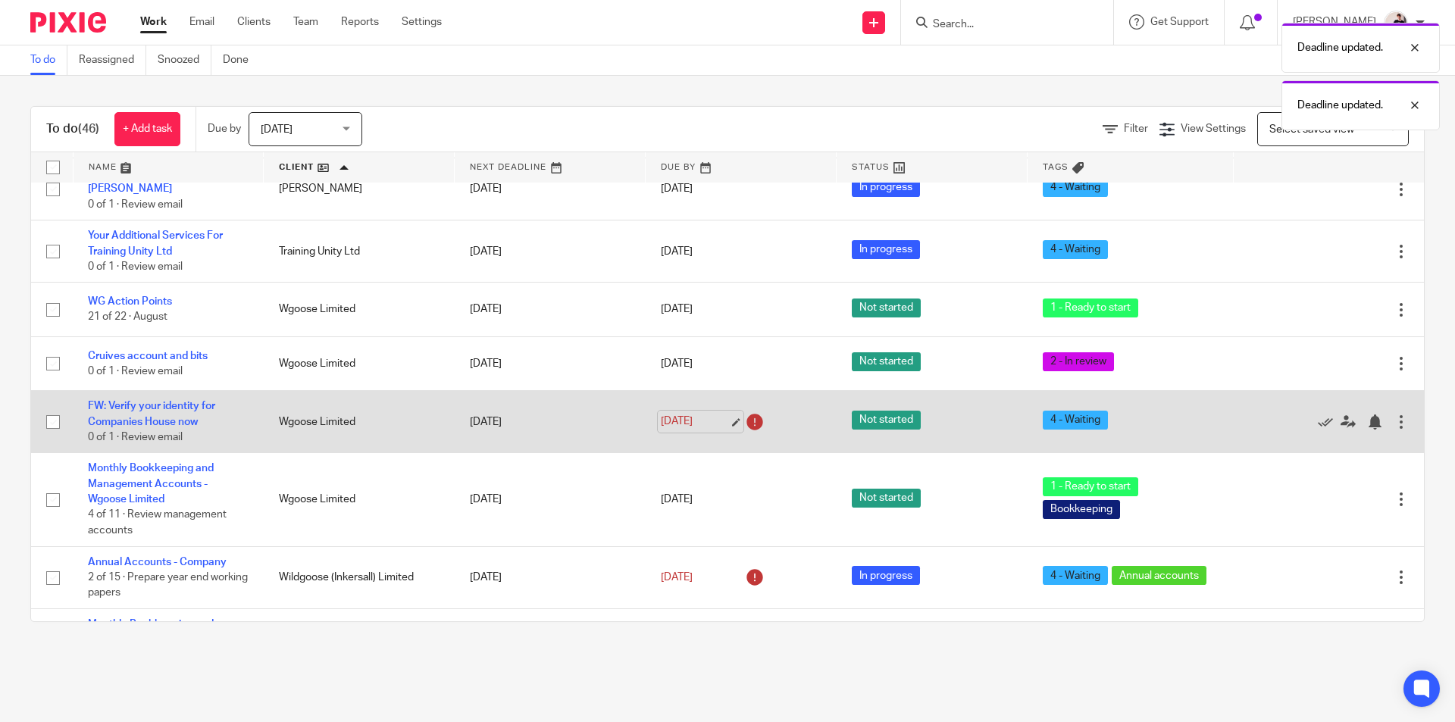
click at [700, 414] on link "12 Aug 2025" at bounding box center [695, 422] width 68 height 16
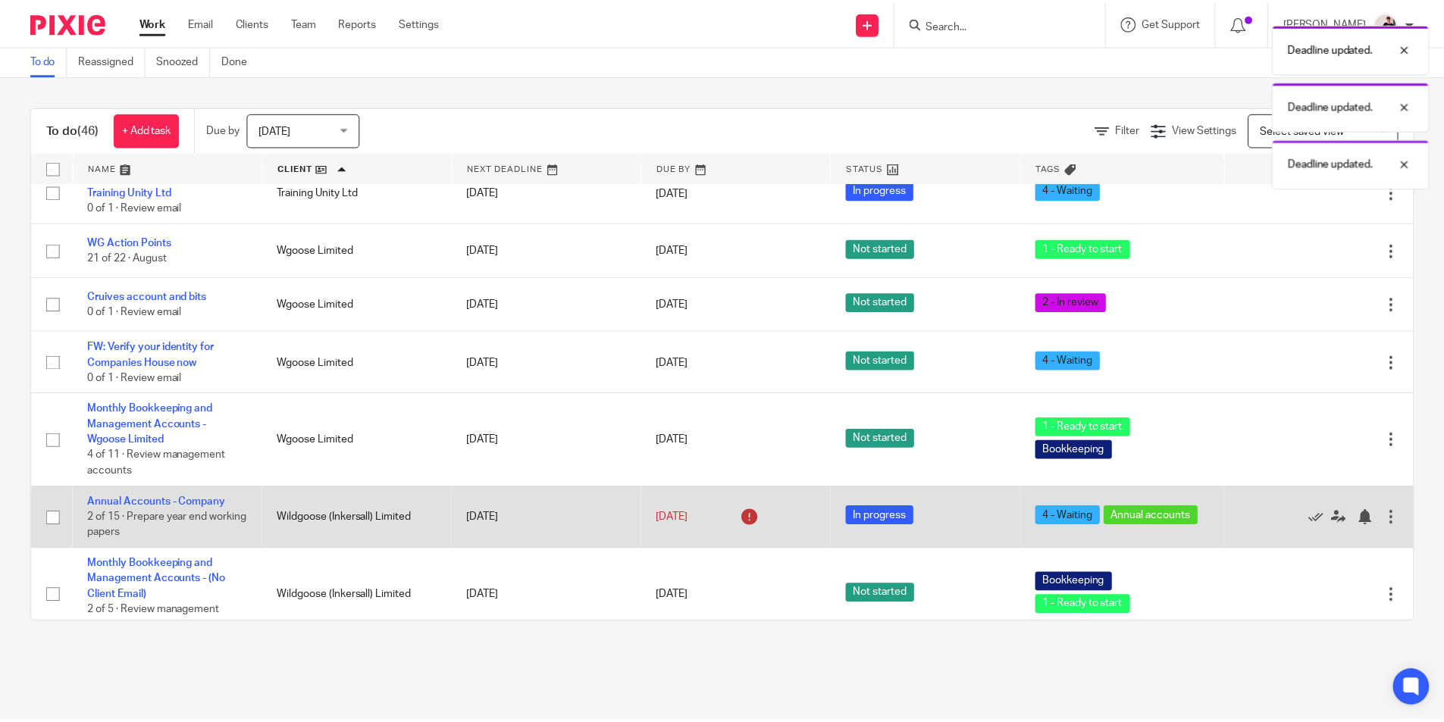
scroll to position [2379, 0]
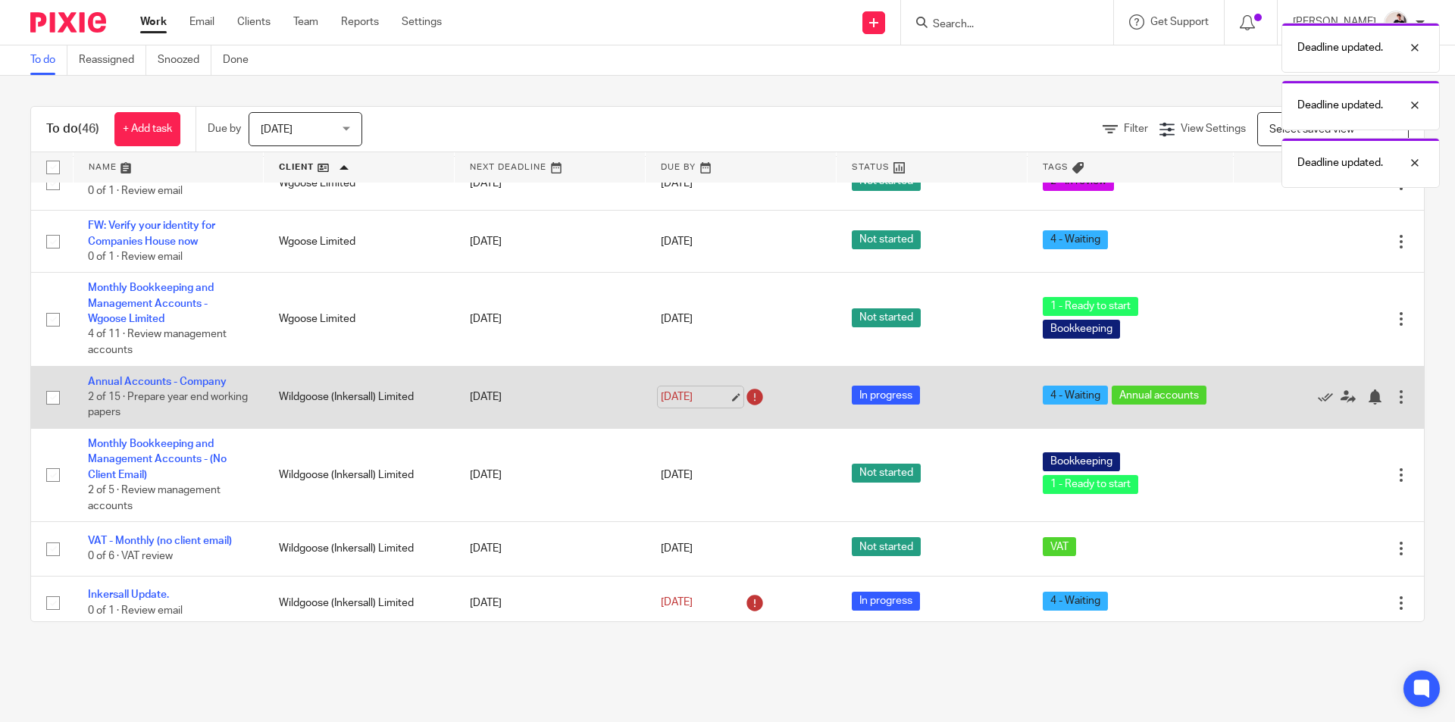
click at [669, 392] on link "[DATE]" at bounding box center [695, 398] width 68 height 16
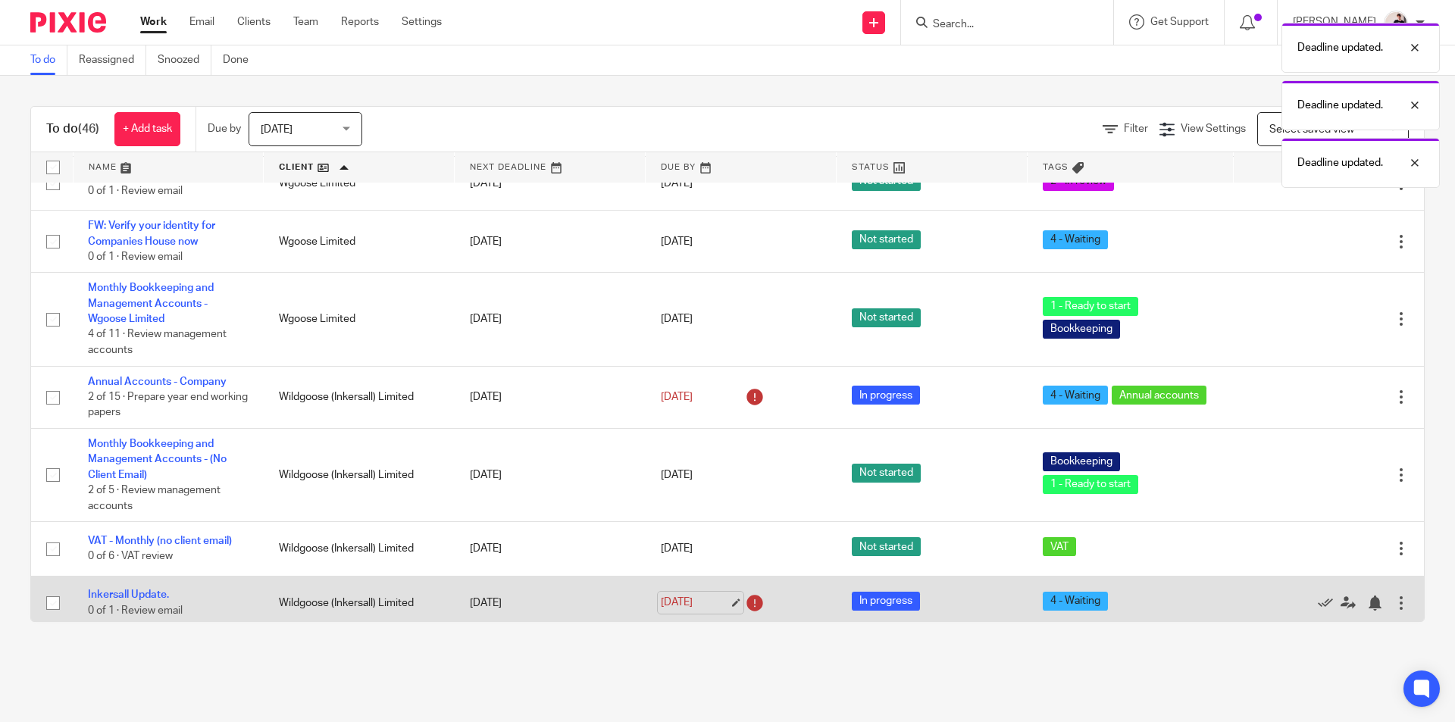
click at [704, 595] on link "12 Aug 2025" at bounding box center [695, 603] width 68 height 16
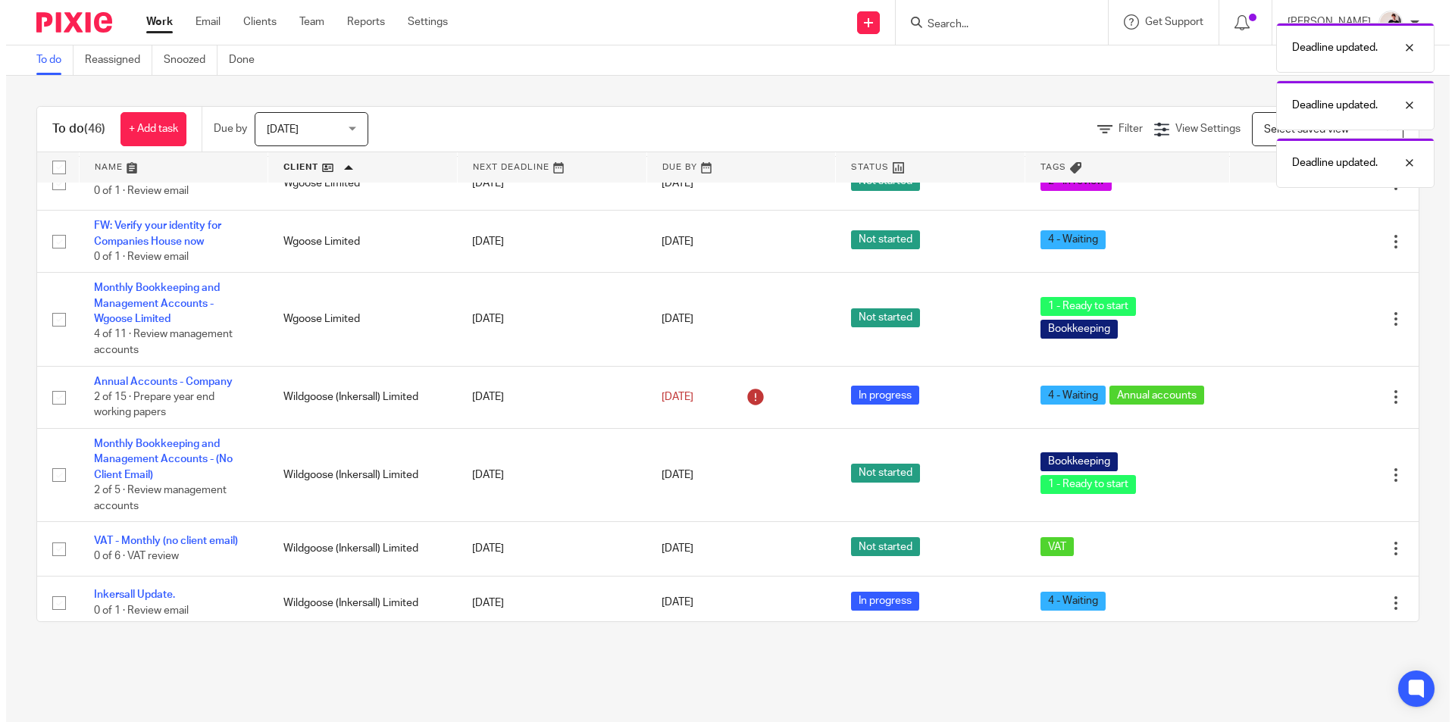
scroll to position [0, 0]
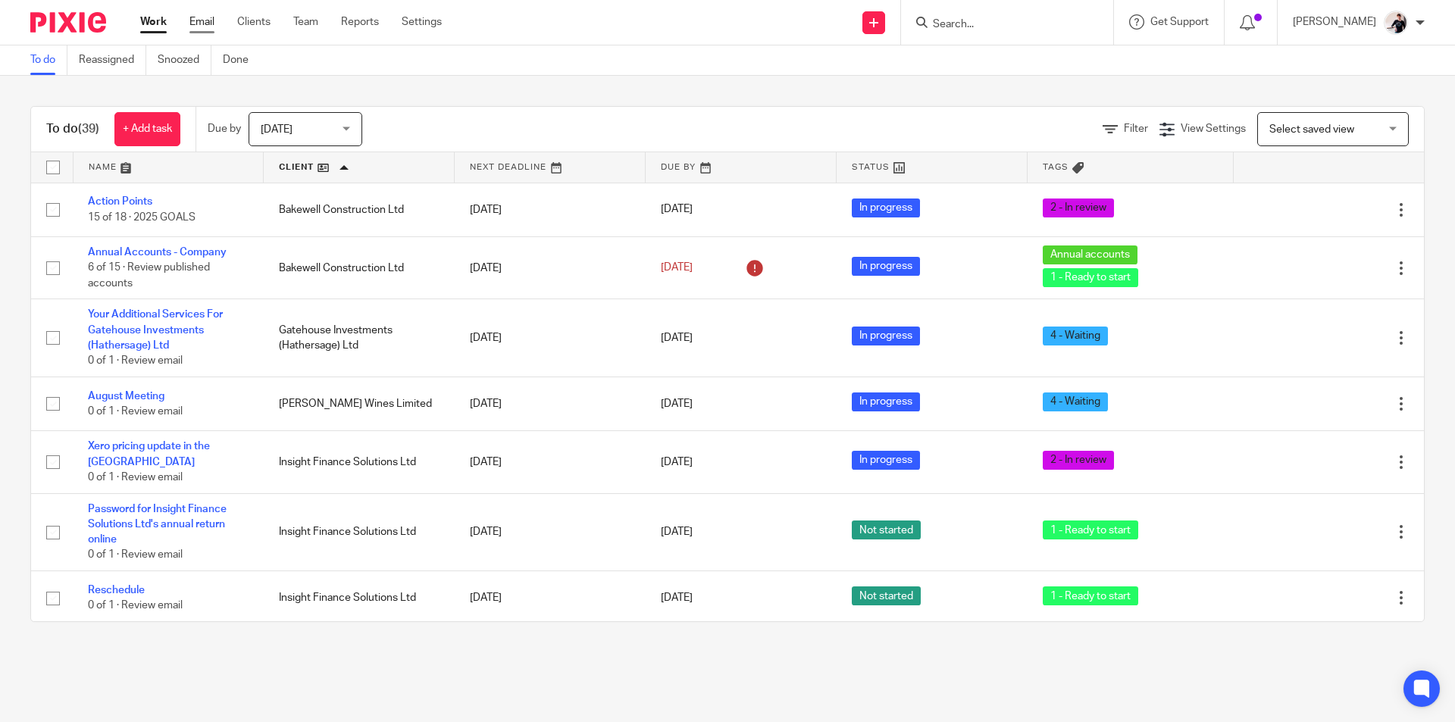
click at [210, 21] on link "Email" at bounding box center [202, 21] width 25 height 15
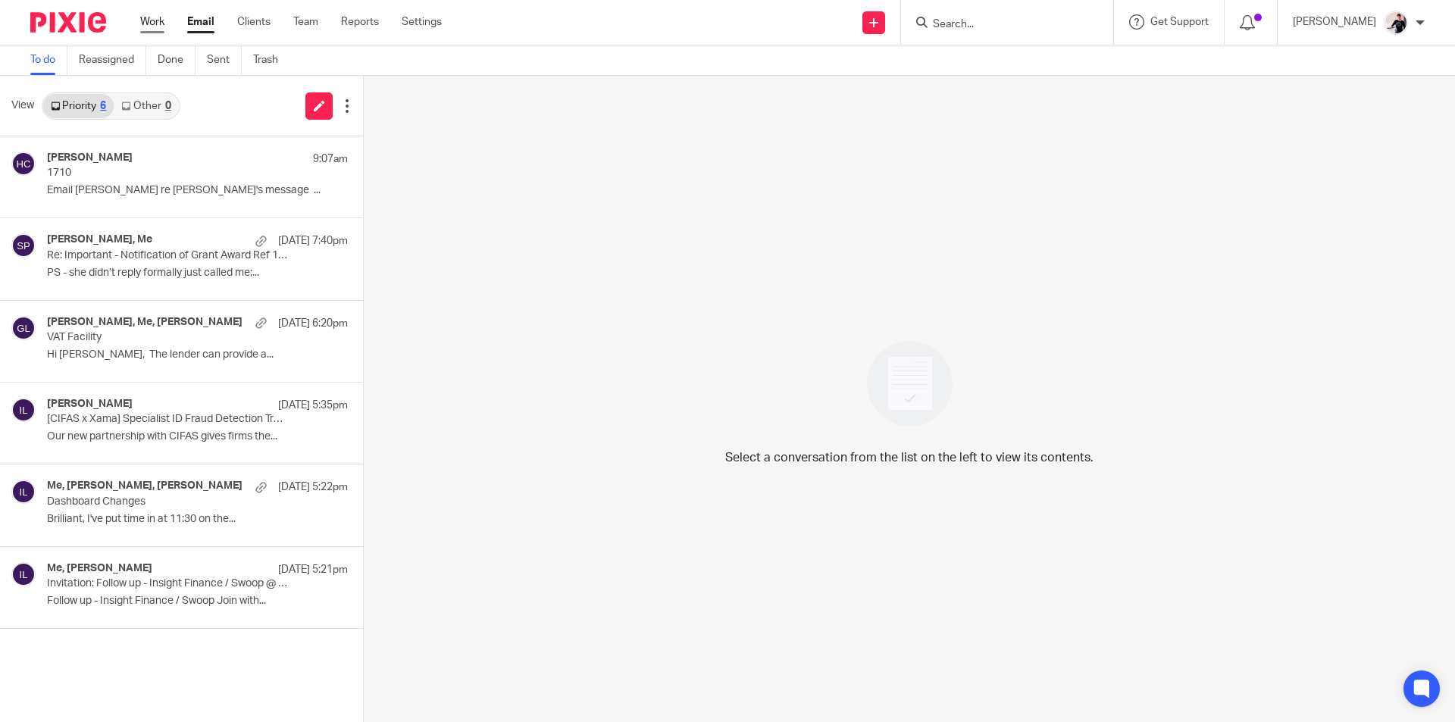
click at [160, 27] on link "Work" at bounding box center [152, 21] width 24 height 15
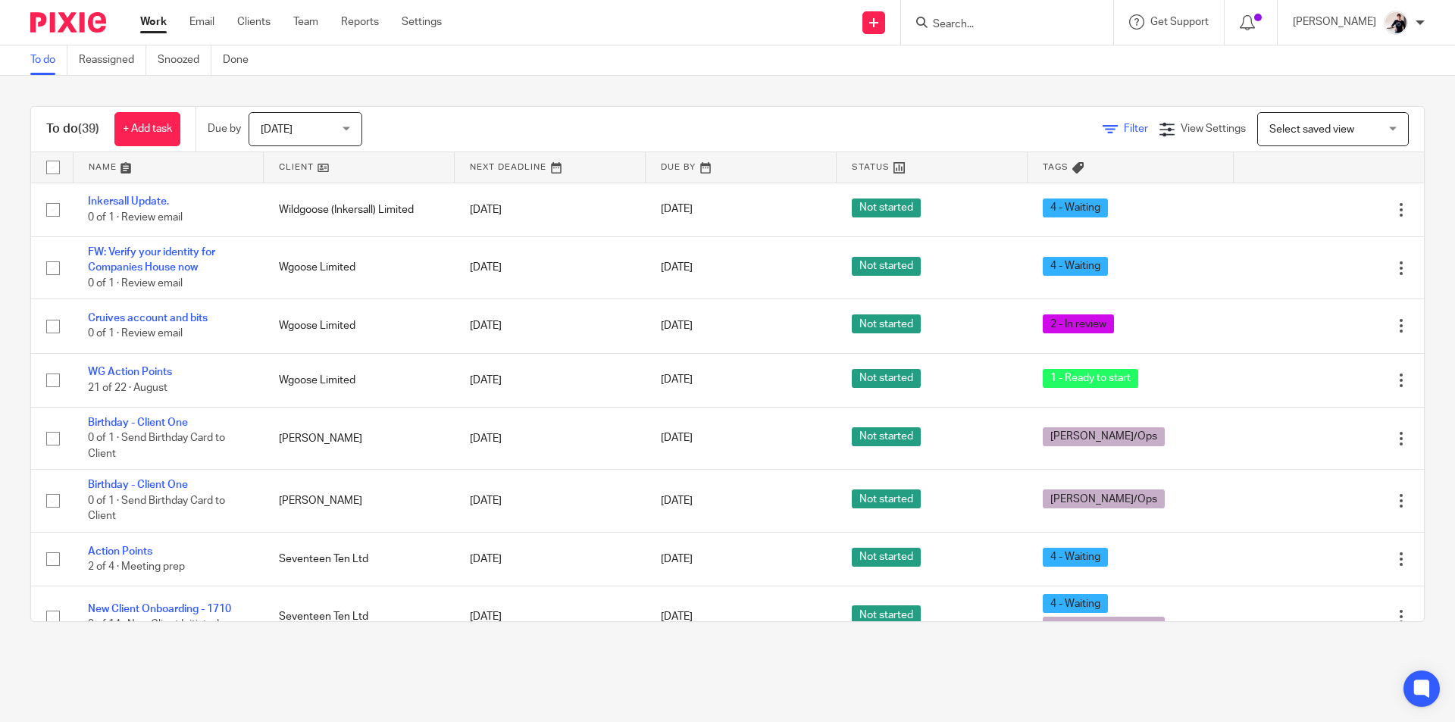
click at [1124, 130] on span "Filter" at bounding box center [1136, 129] width 24 height 11
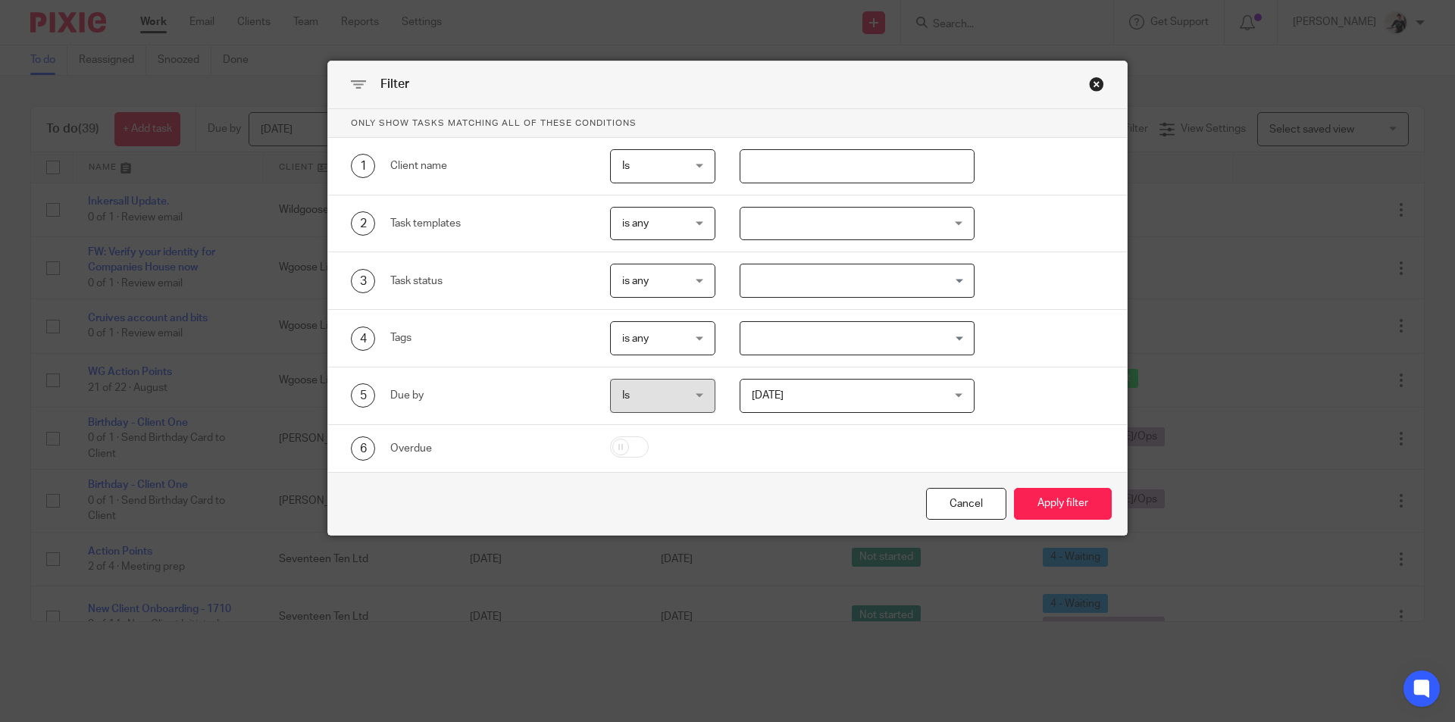
click at [823, 168] on input "text" at bounding box center [858, 166] width 236 height 34
type input "insight"
click at [1060, 498] on button "Apply filter" at bounding box center [1063, 504] width 98 height 33
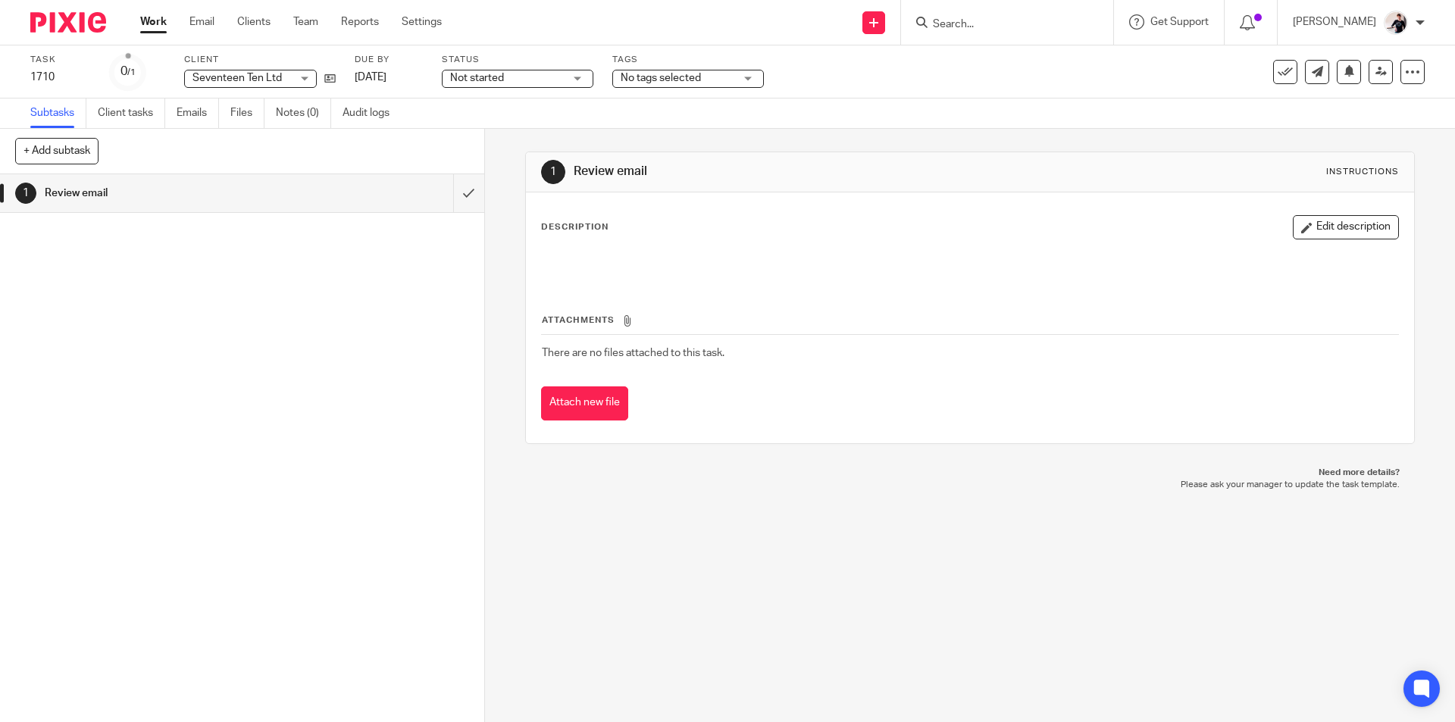
click at [510, 82] on span "Not started" at bounding box center [507, 78] width 114 height 16
click at [518, 122] on li "In progress" at bounding box center [518, 133] width 150 height 31
click at [660, 77] on span "No tags selected" at bounding box center [661, 78] width 80 height 11
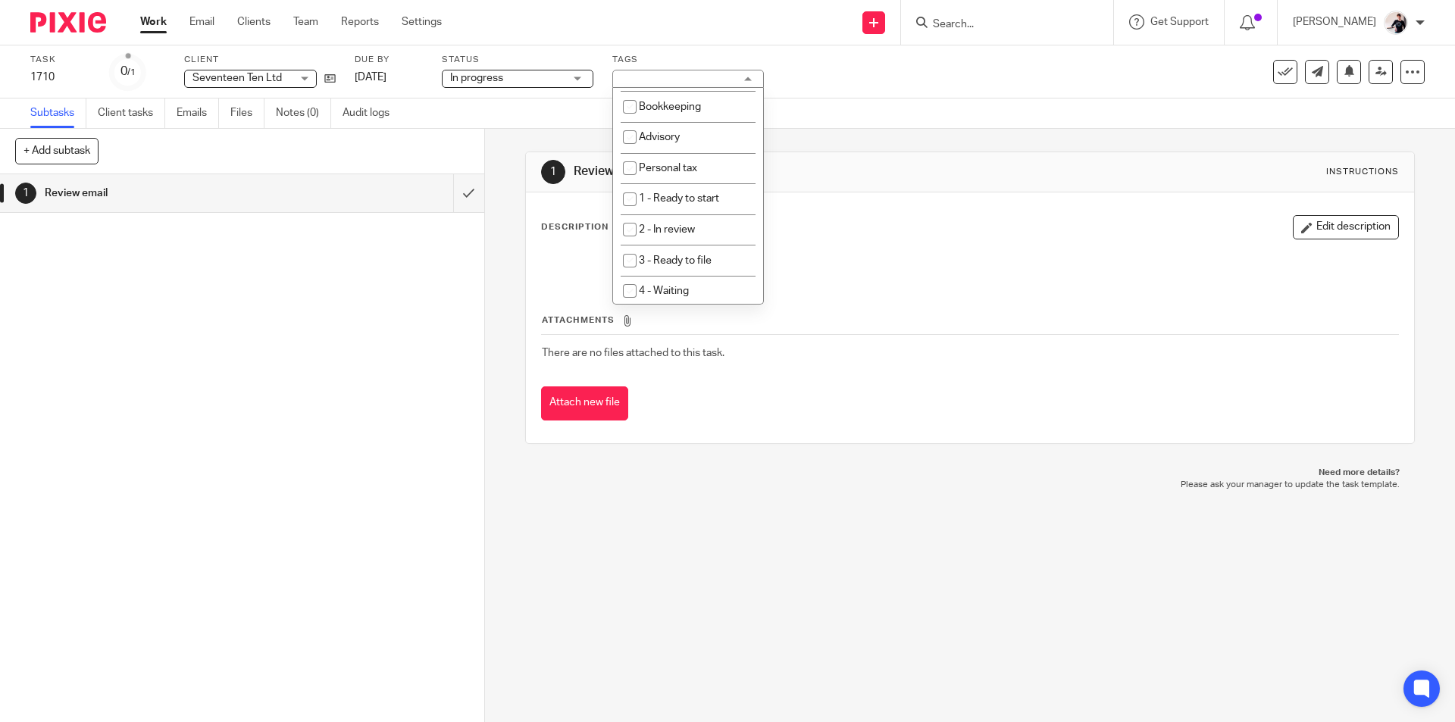
scroll to position [152, 0]
click at [701, 197] on span "1 - Ready to start" at bounding box center [679, 197] width 80 height 11
checkbox input "true"
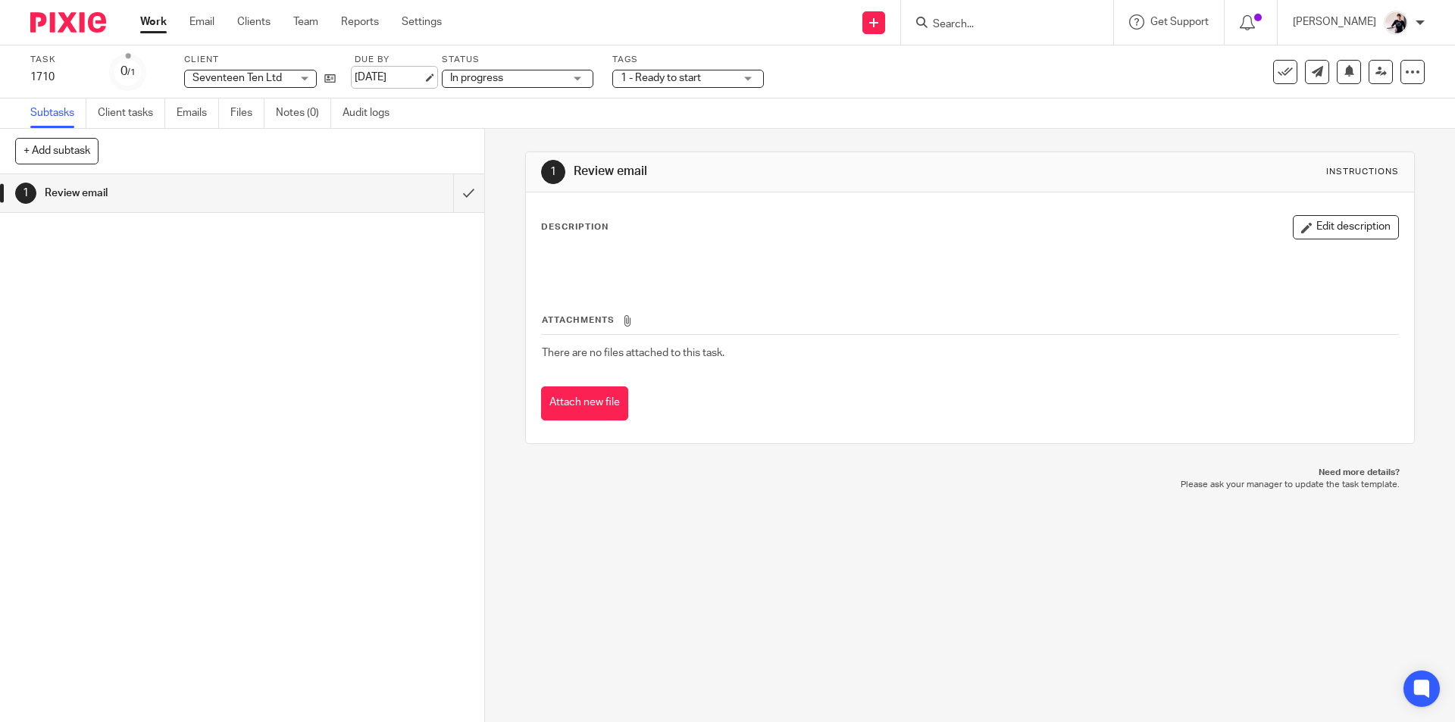
click at [406, 74] on link "[DATE]" at bounding box center [389, 78] width 68 height 16
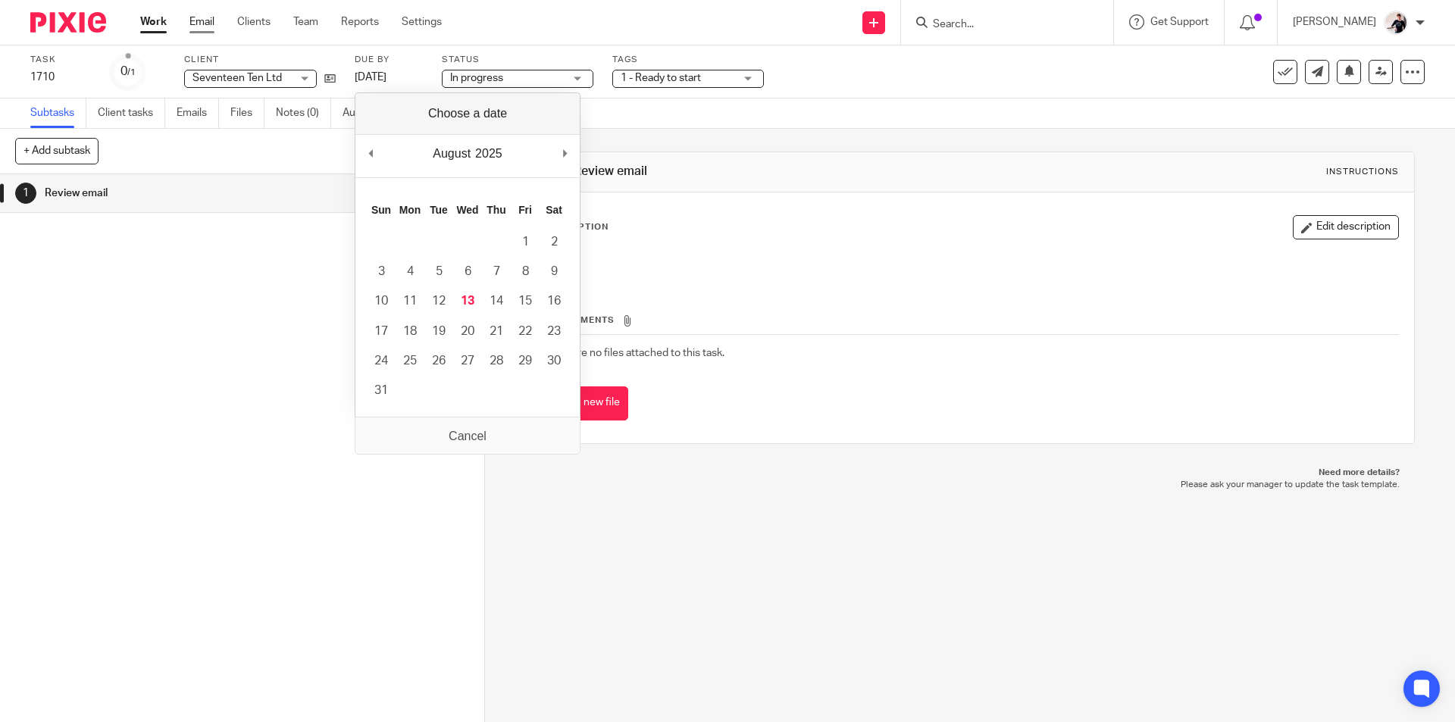
click at [207, 16] on link "Email" at bounding box center [202, 21] width 25 height 15
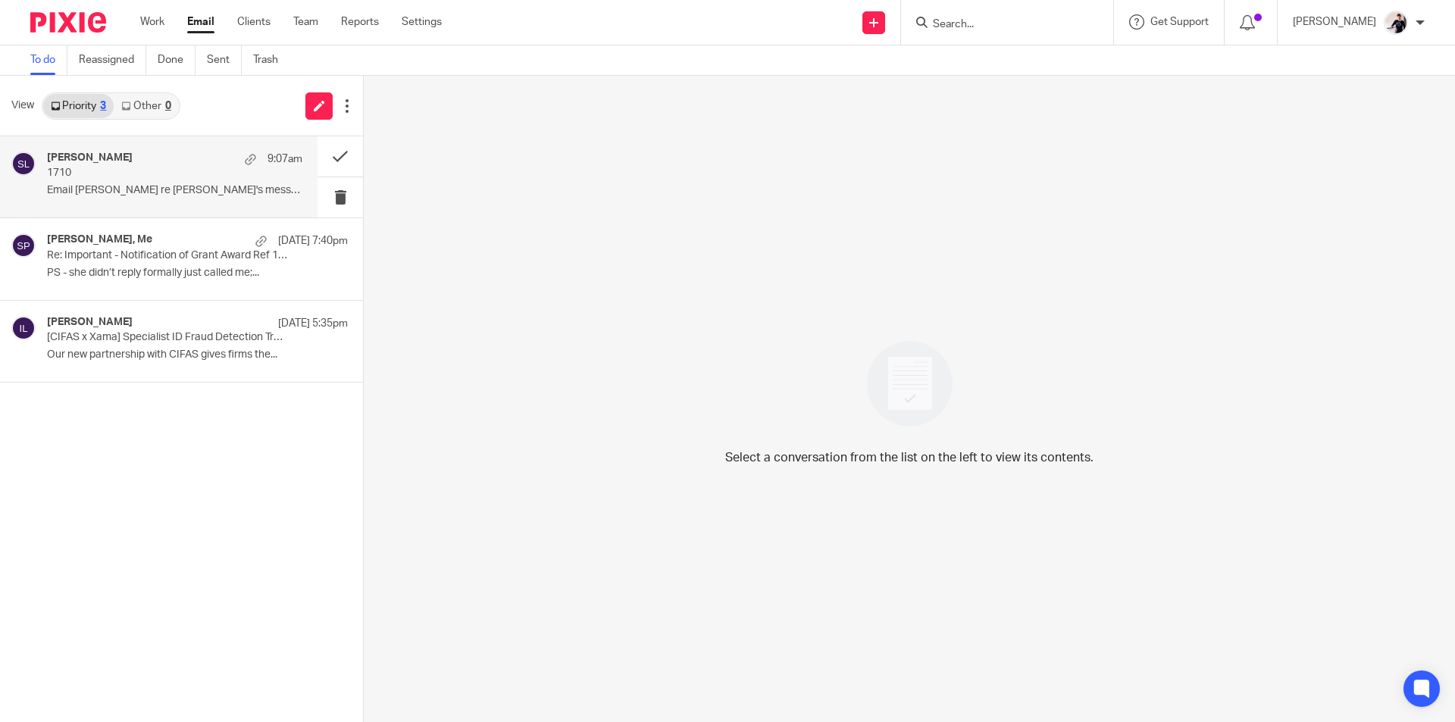
click at [105, 173] on p "1710" at bounding box center [149, 173] width 205 height 13
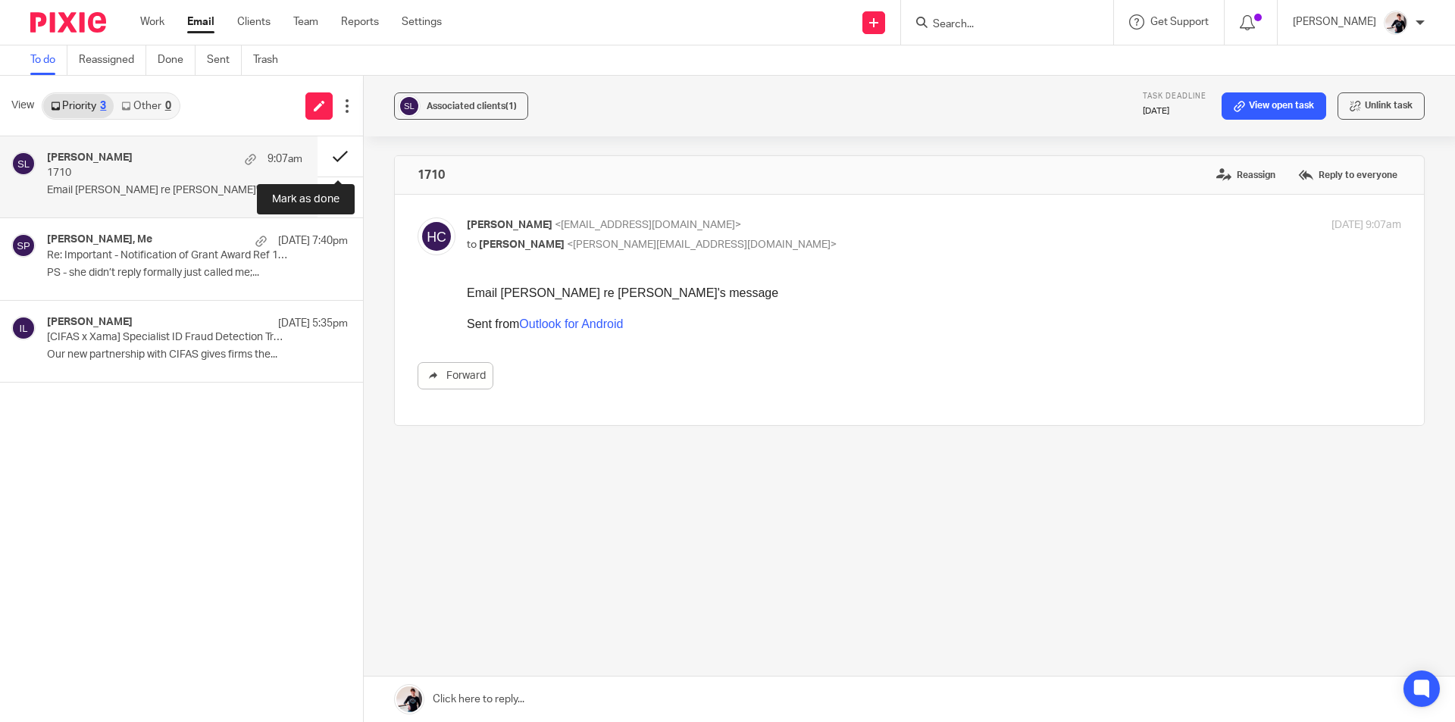
click at [342, 152] on button at bounding box center [340, 156] width 45 height 40
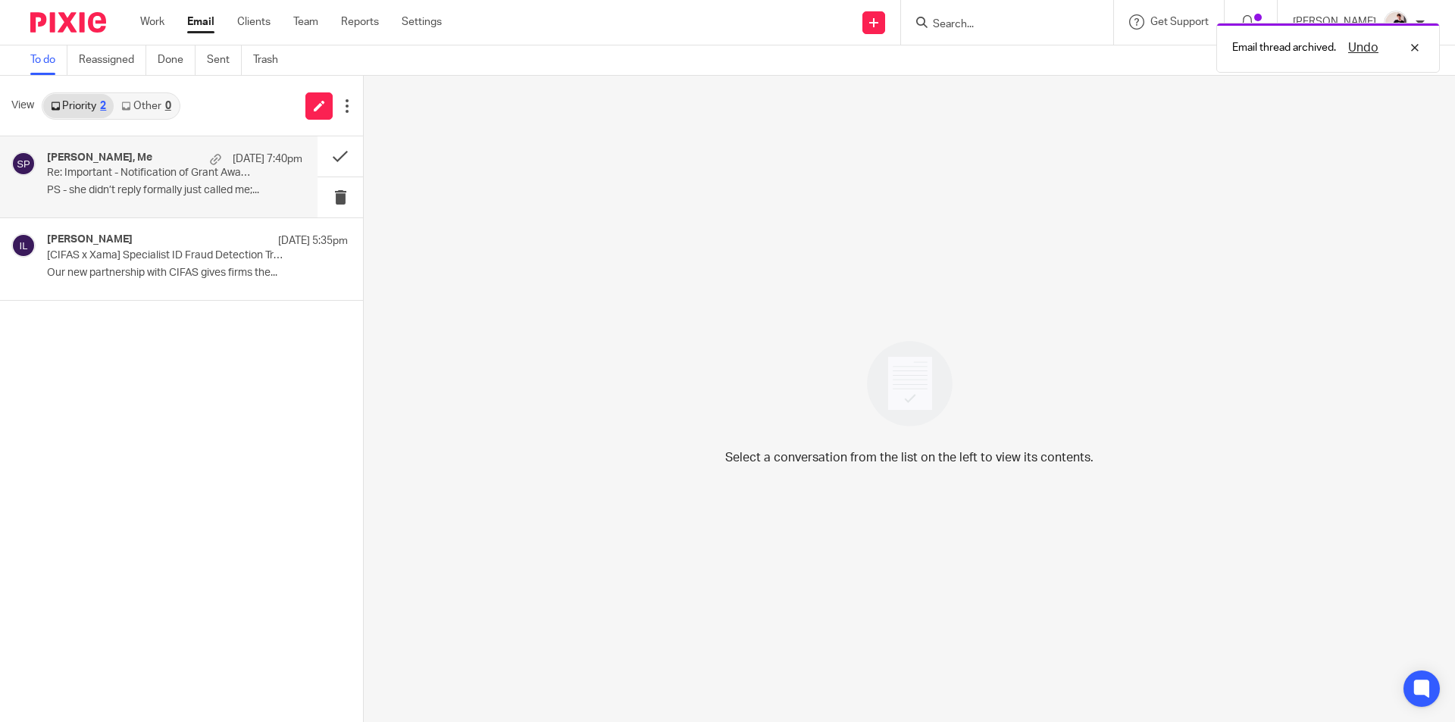
click at [185, 188] on p "PS - she didn’t reply formally just called me;..." at bounding box center [174, 190] width 255 height 13
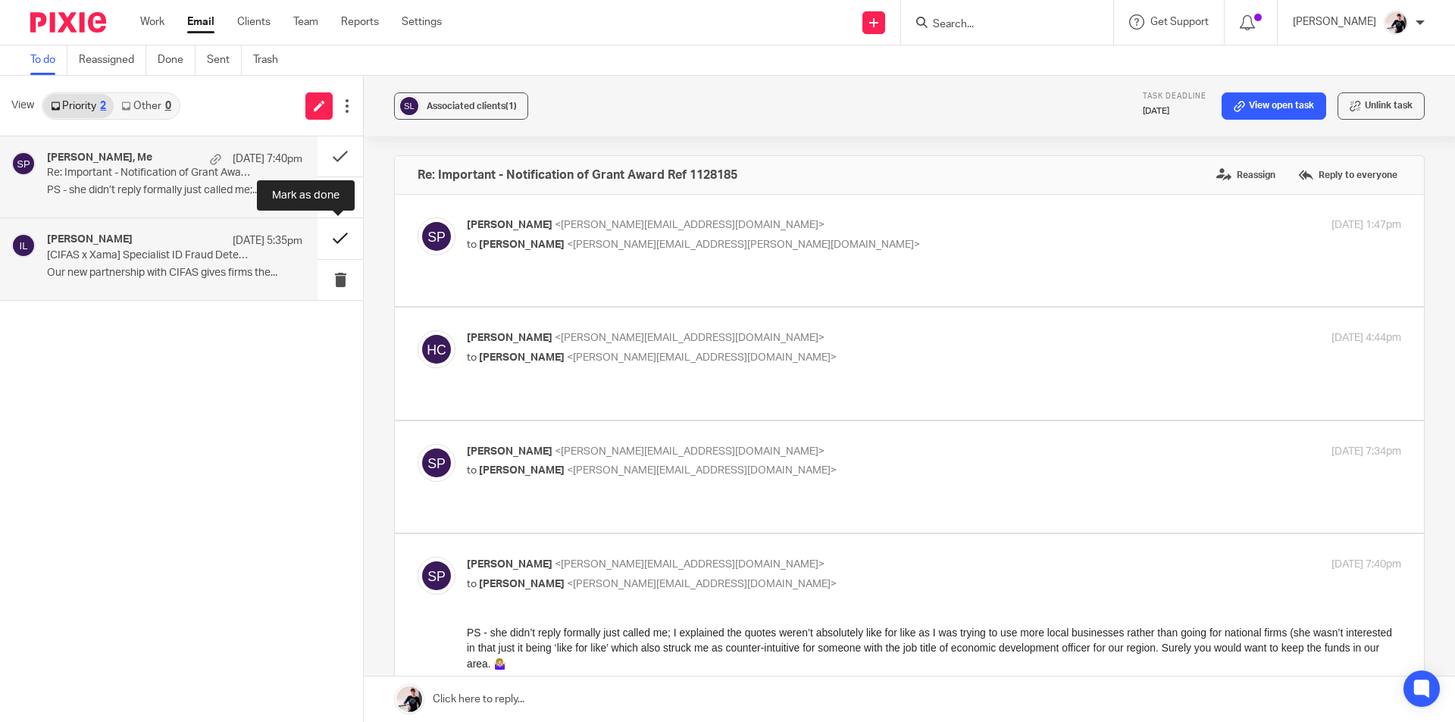
click at [336, 237] on button at bounding box center [340, 238] width 45 height 40
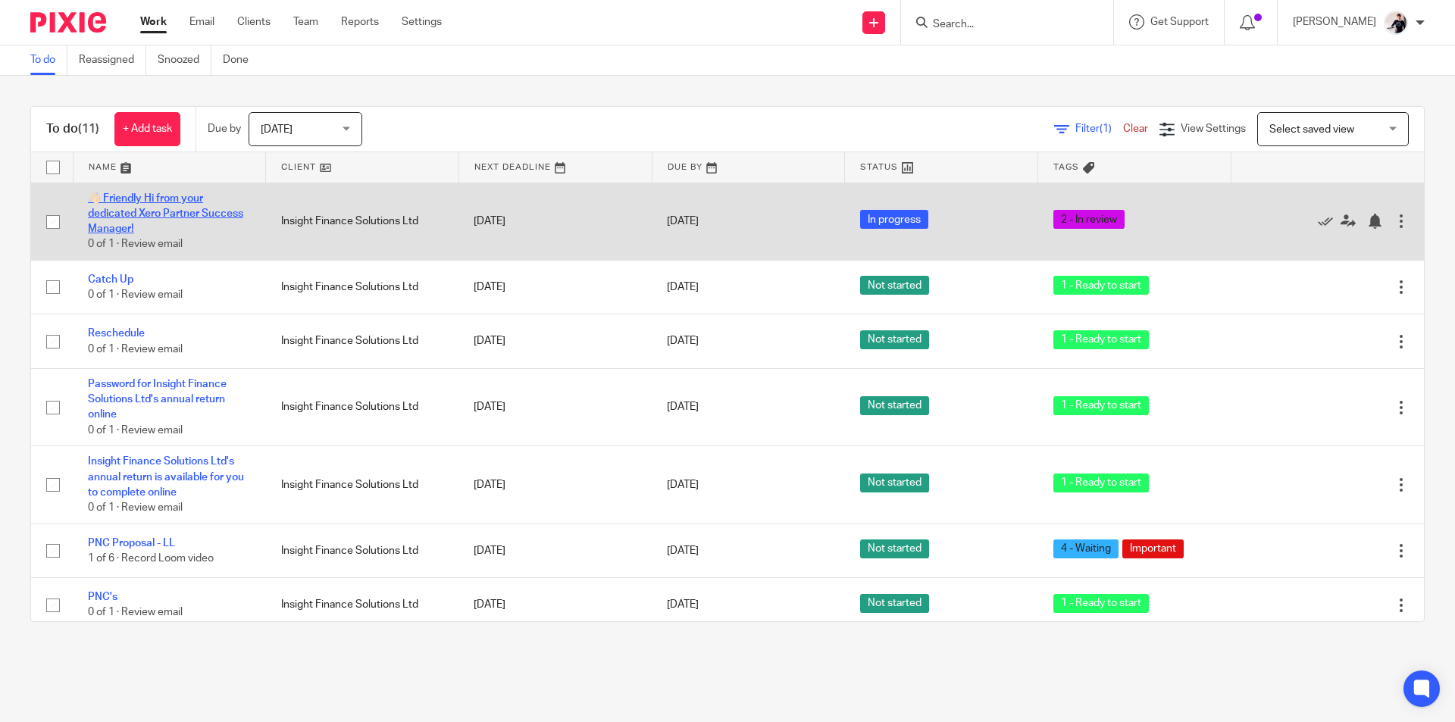
click at [201, 212] on link "👋🏻 Friendly Hi from your dedicated Xero Partner Success Manager!" at bounding box center [165, 214] width 155 height 42
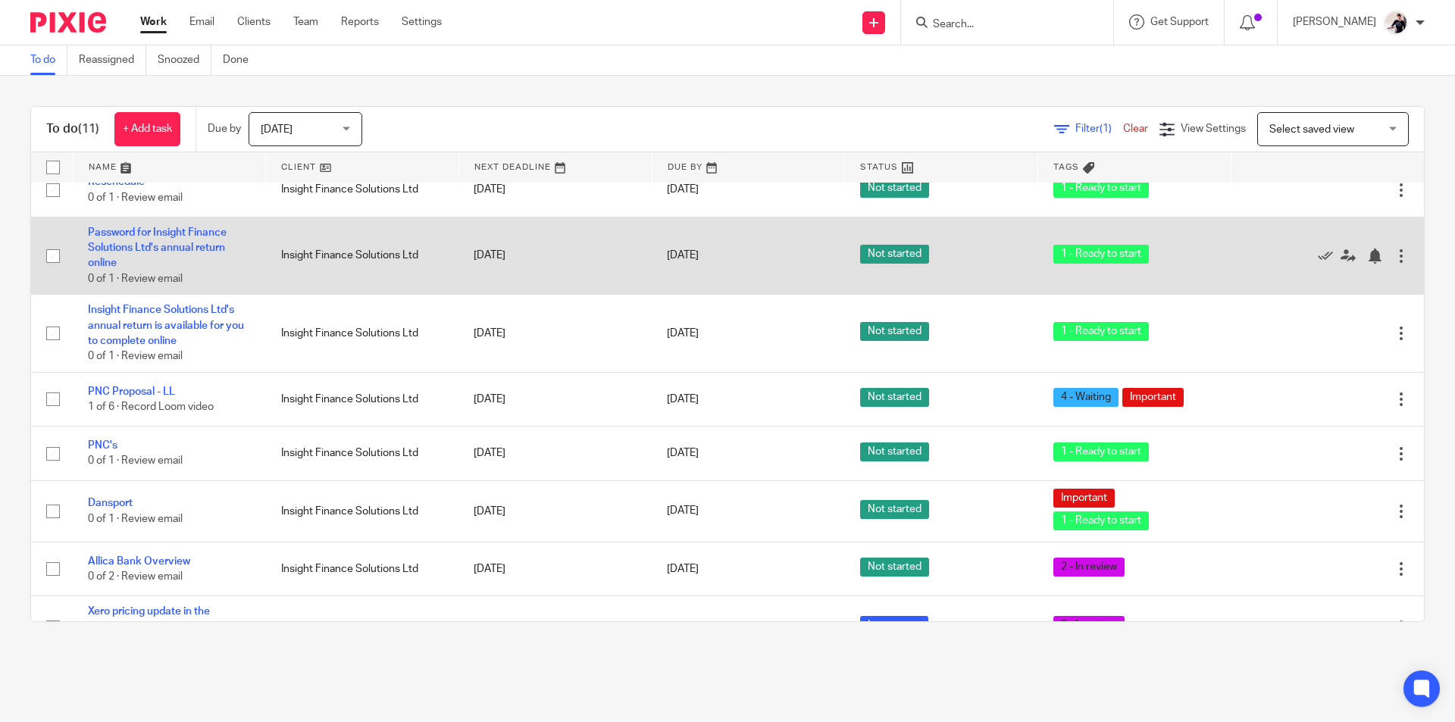
scroll to position [258, 0]
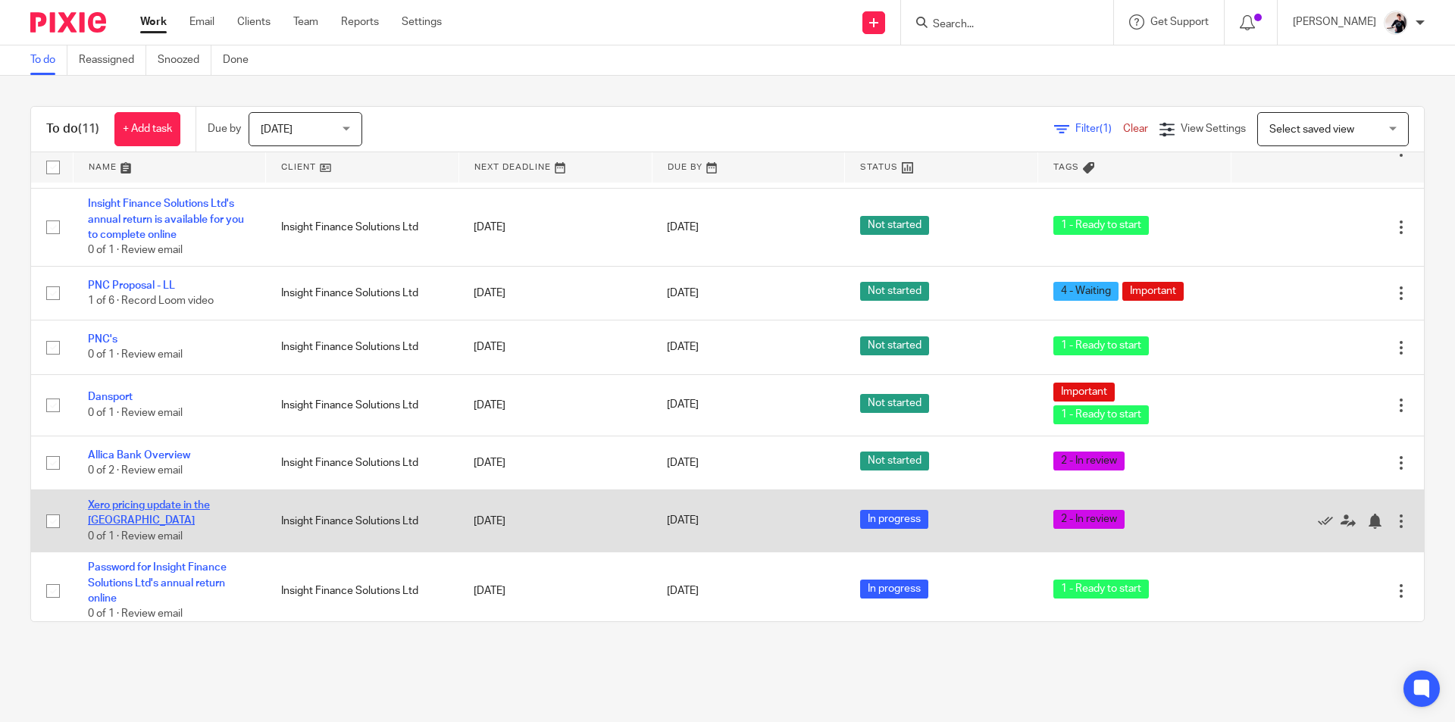
click at [186, 509] on link "Xero pricing update in the [GEOGRAPHIC_DATA]" at bounding box center [149, 513] width 122 height 26
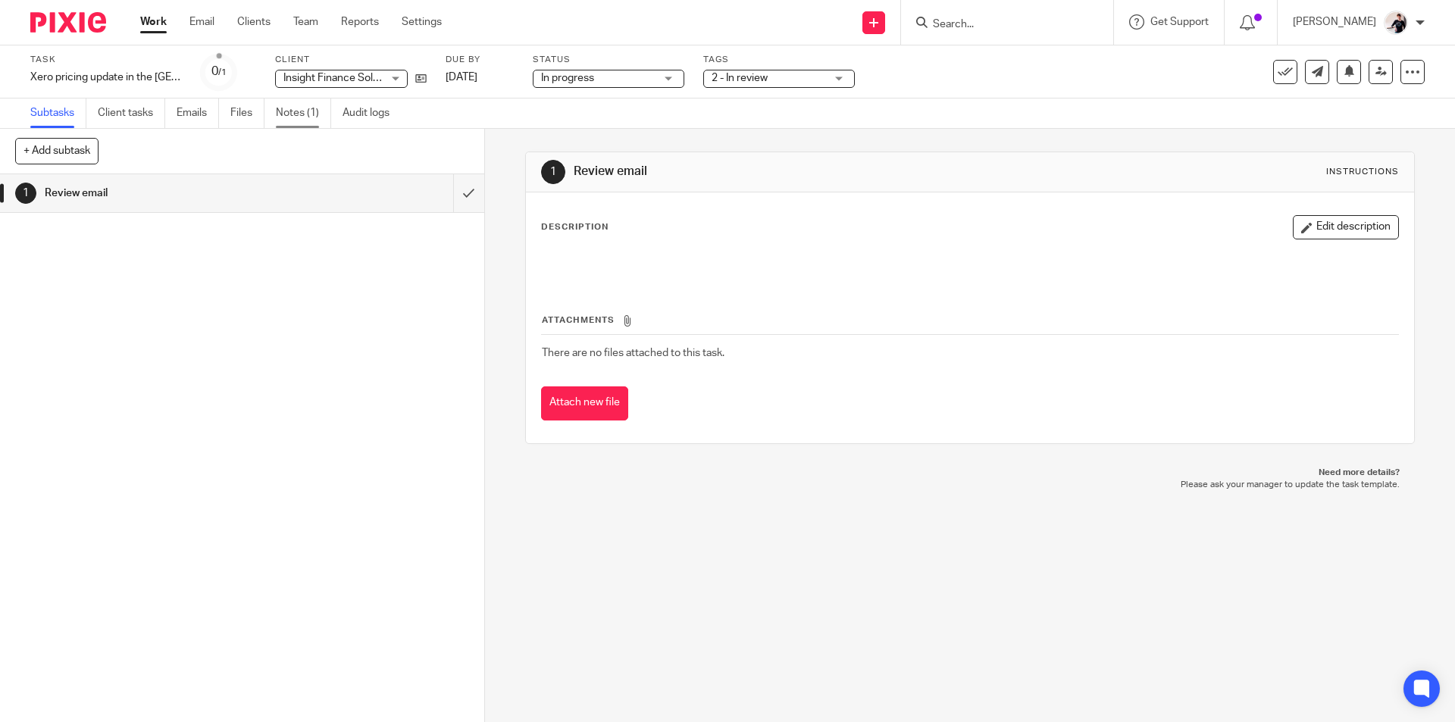
click at [299, 108] on link "Notes (1)" at bounding box center [303, 114] width 55 height 30
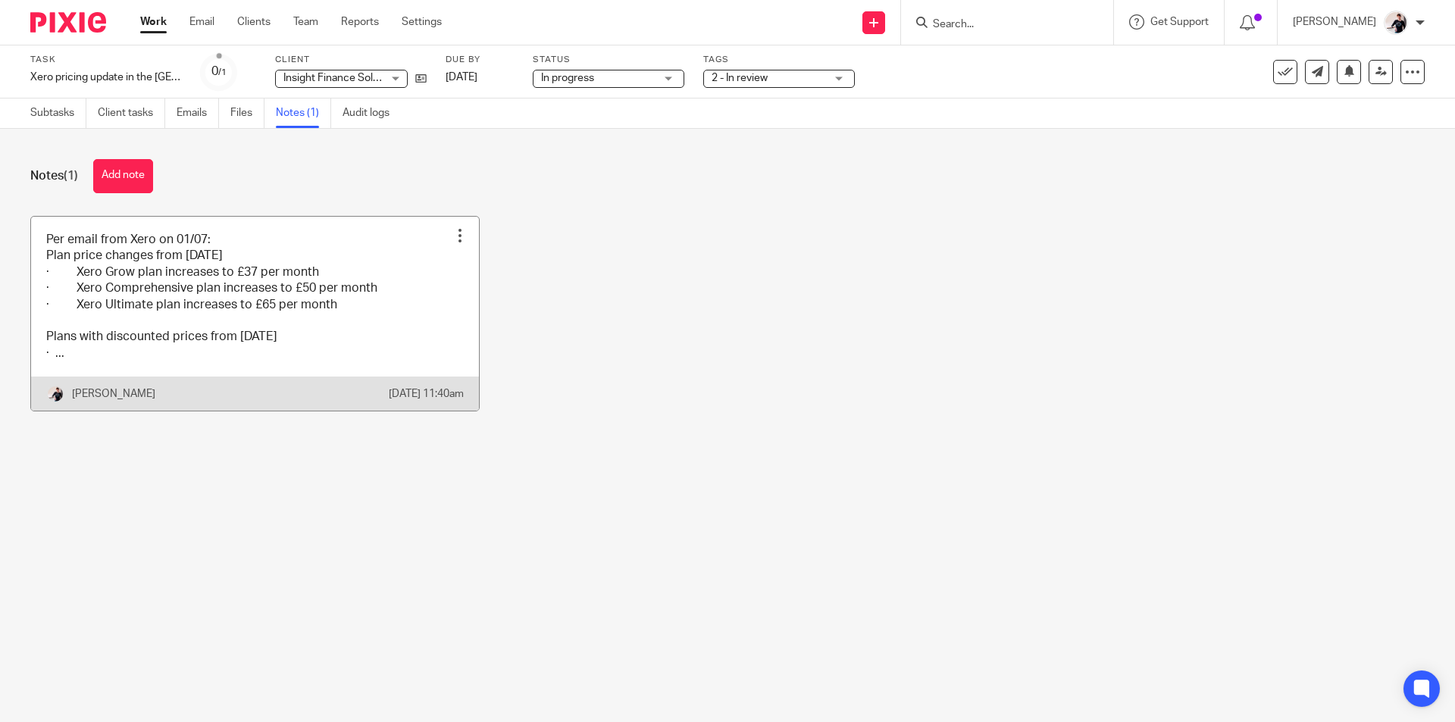
click at [261, 308] on link at bounding box center [255, 314] width 448 height 195
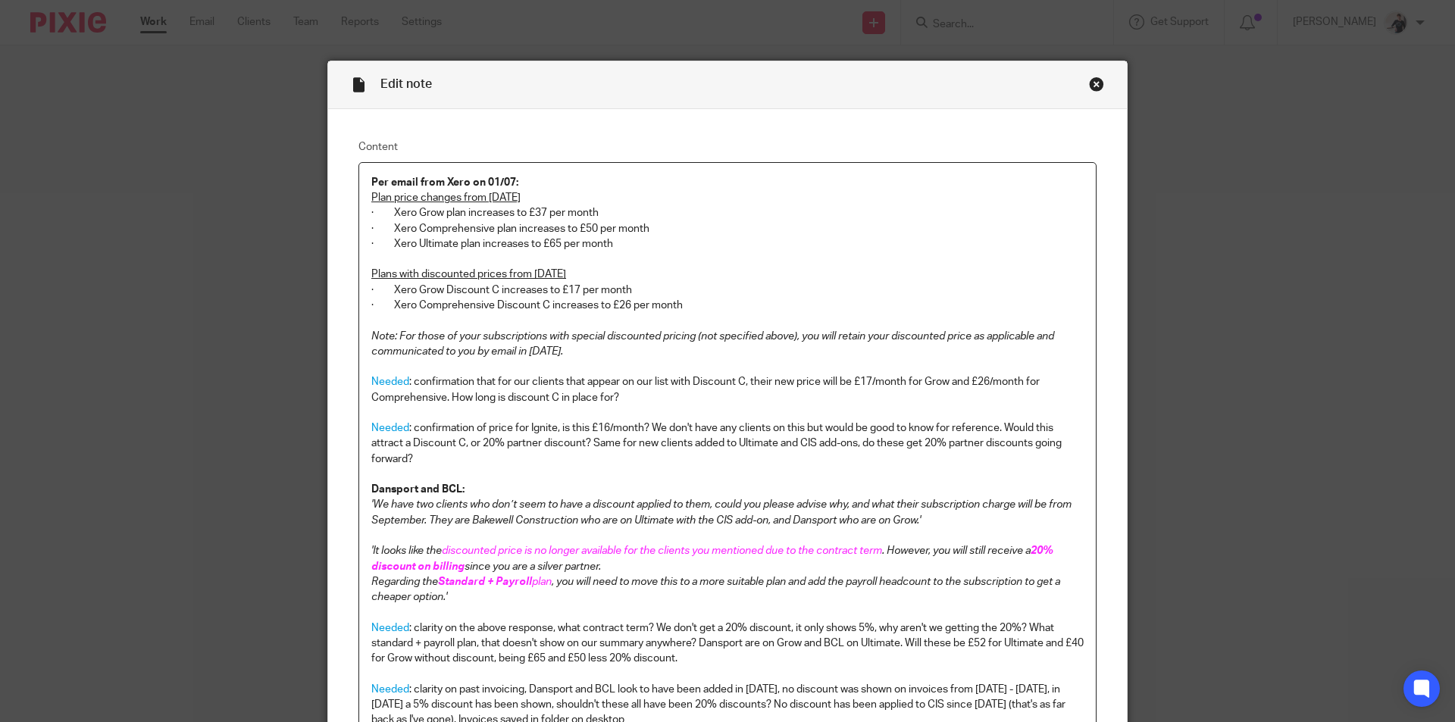
click at [618, 398] on p "Needed : confirmation that for our clients that appear on our list with Discoun…" at bounding box center [727, 389] width 713 height 31
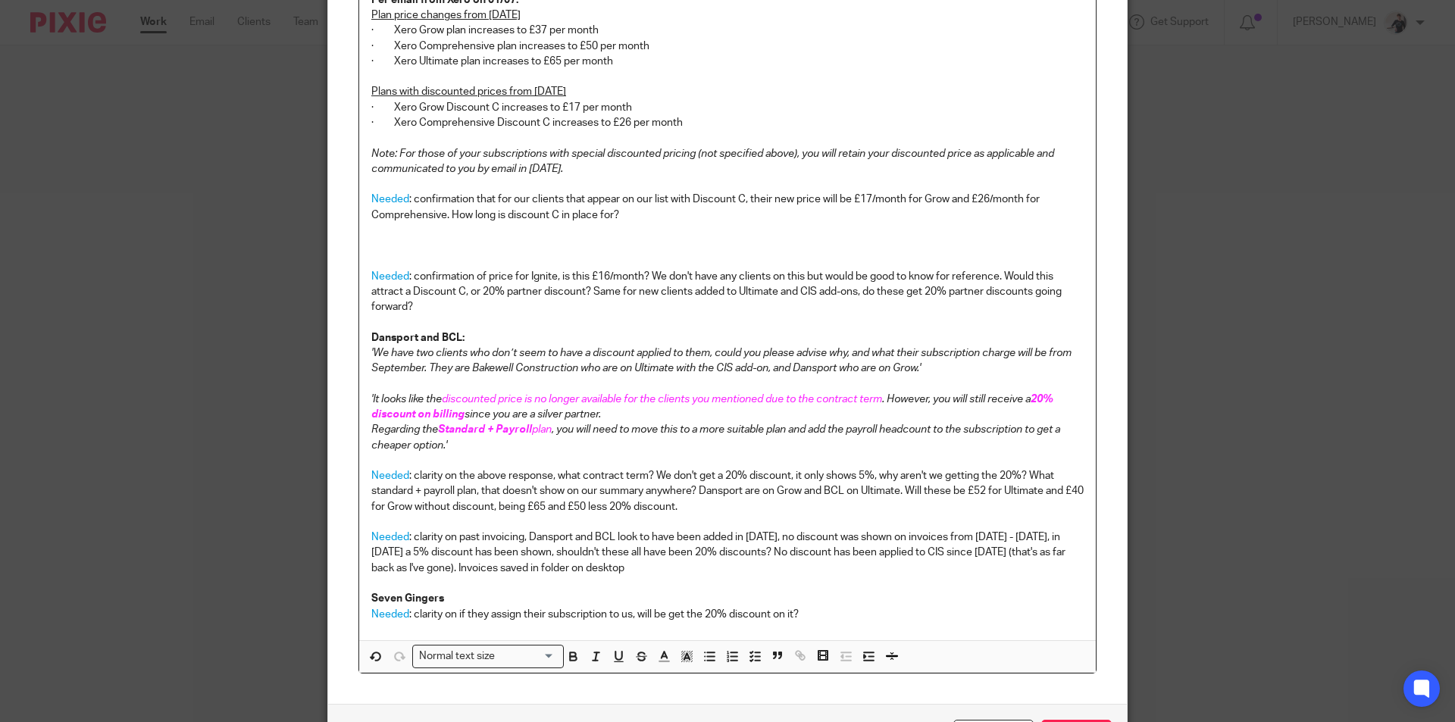
scroll to position [290, 0]
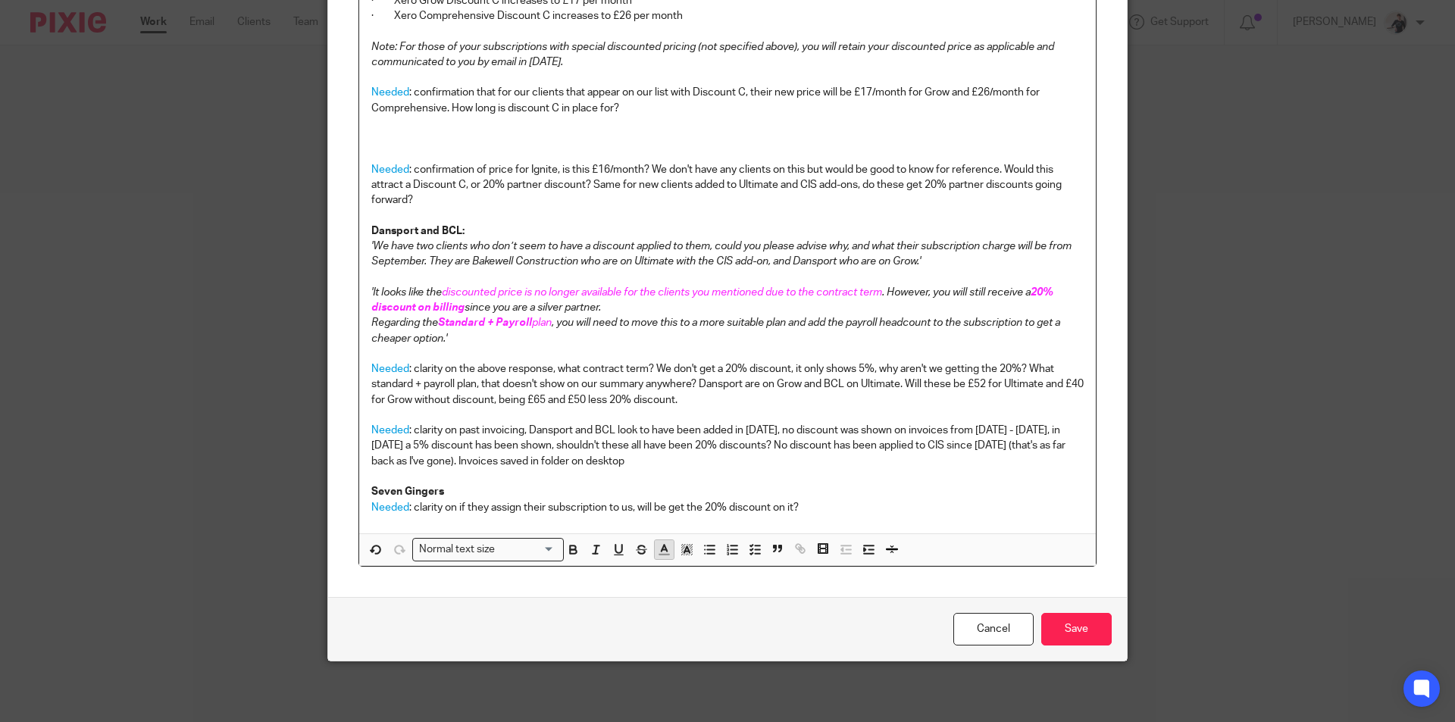
click at [663, 550] on icon "button" at bounding box center [664, 550] width 14 height 14
click at [754, 585] on li "color:#009CE0" at bounding box center [759, 584] width 11 height 11
click at [1097, 626] on input "Save" at bounding box center [1077, 629] width 70 height 33
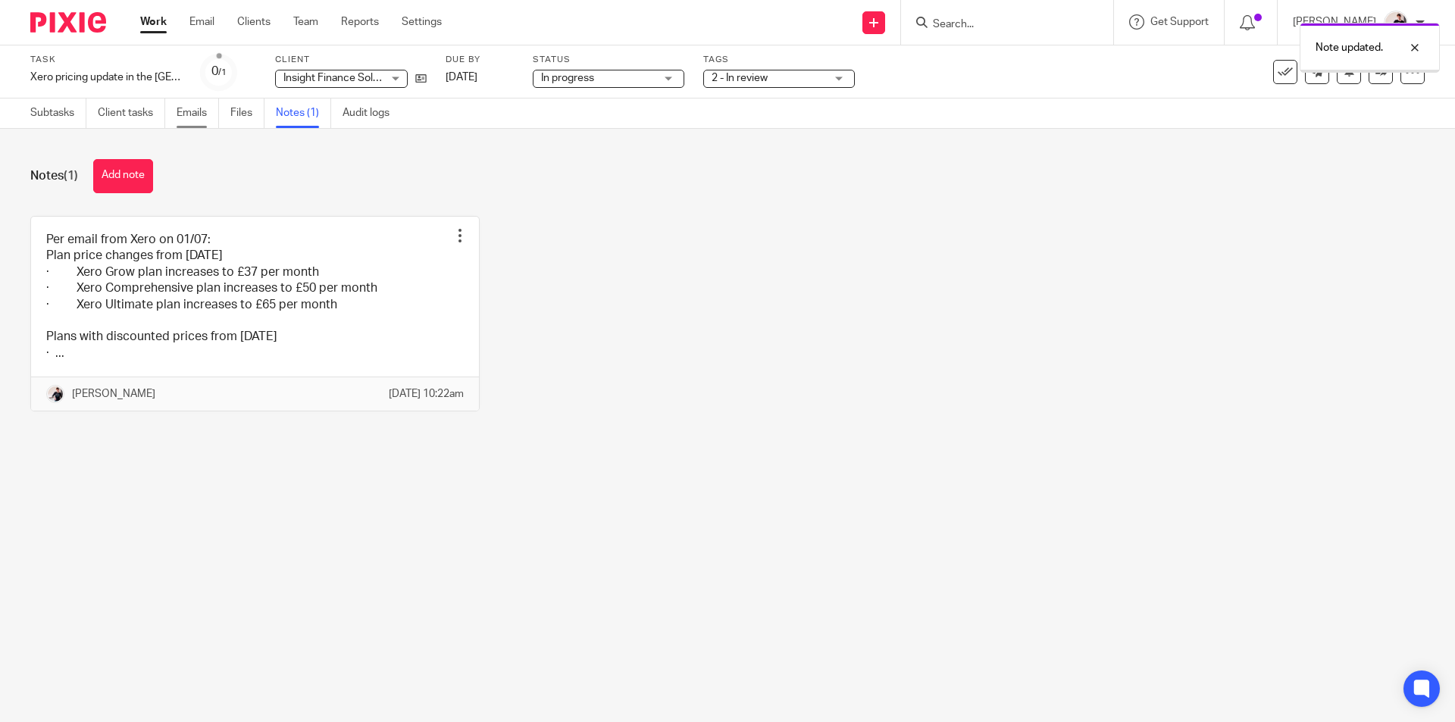
click at [195, 114] on link "Emails" at bounding box center [198, 114] width 42 height 30
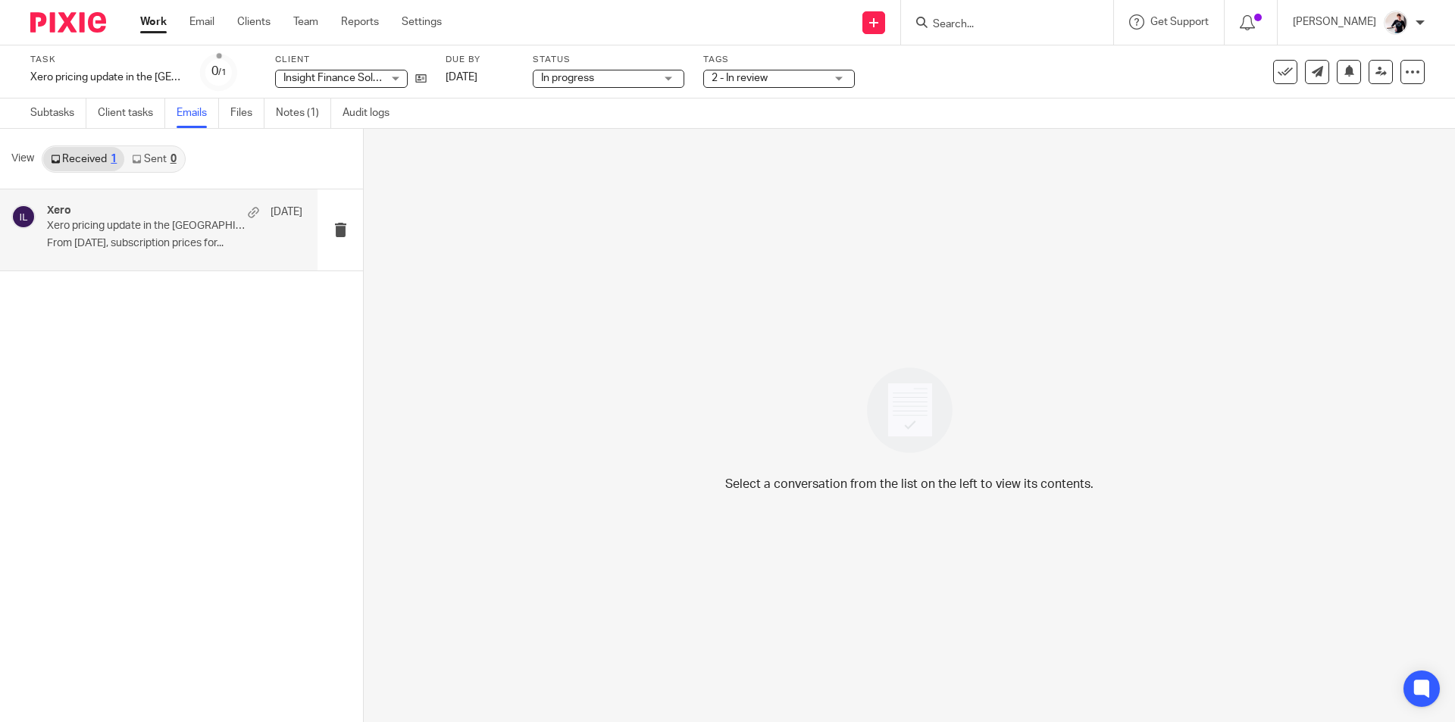
click at [153, 228] on p "Xero pricing update in the [GEOGRAPHIC_DATA]" at bounding box center [149, 226] width 205 height 13
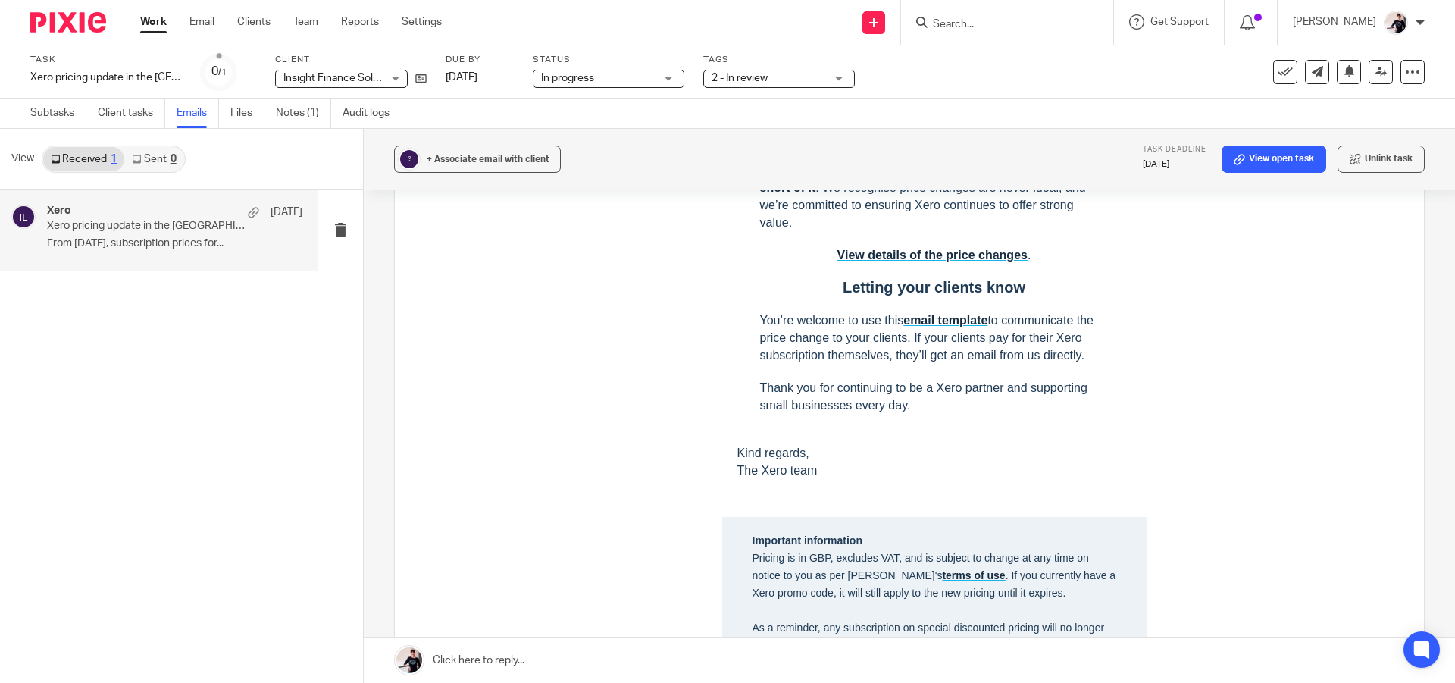
scroll to position [834, 0]
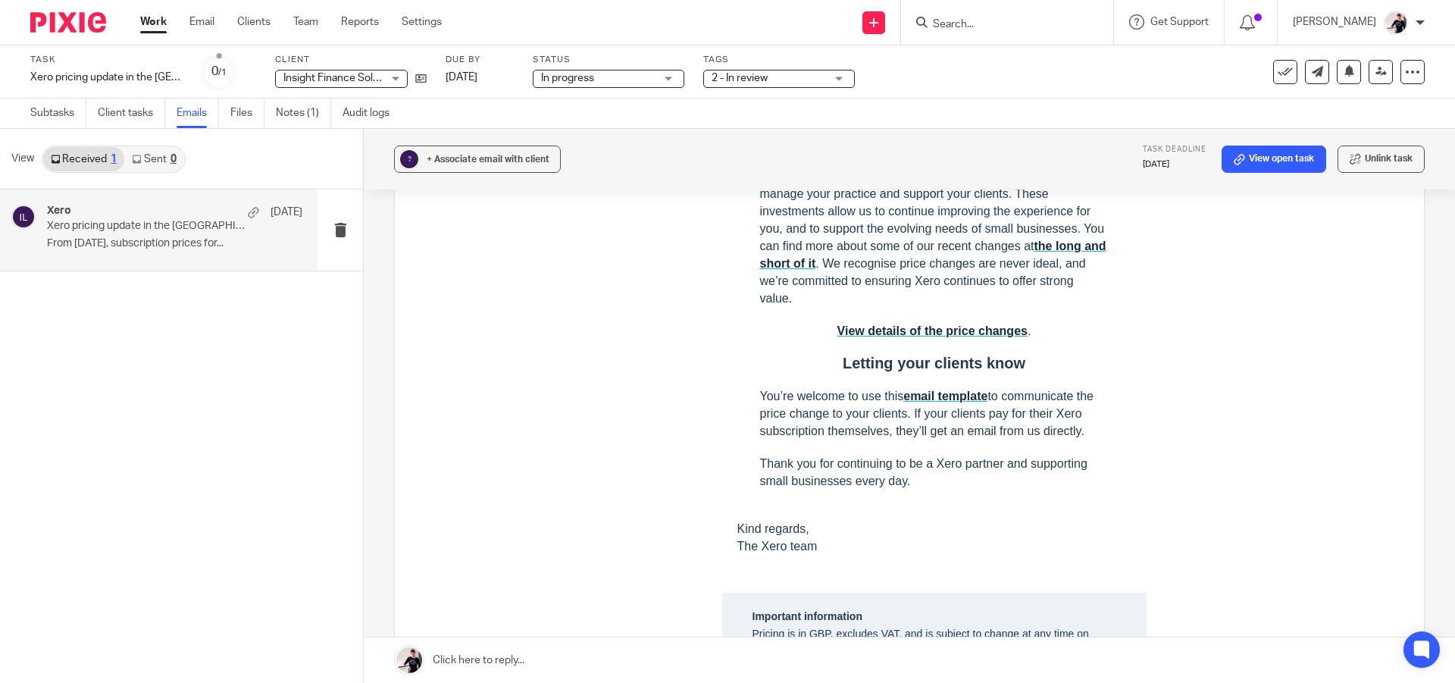
click at [954, 337] on link "View details of the price changes" at bounding box center [933, 330] width 190 height 13
click at [309, 113] on link "Notes (1)" at bounding box center [303, 114] width 55 height 30
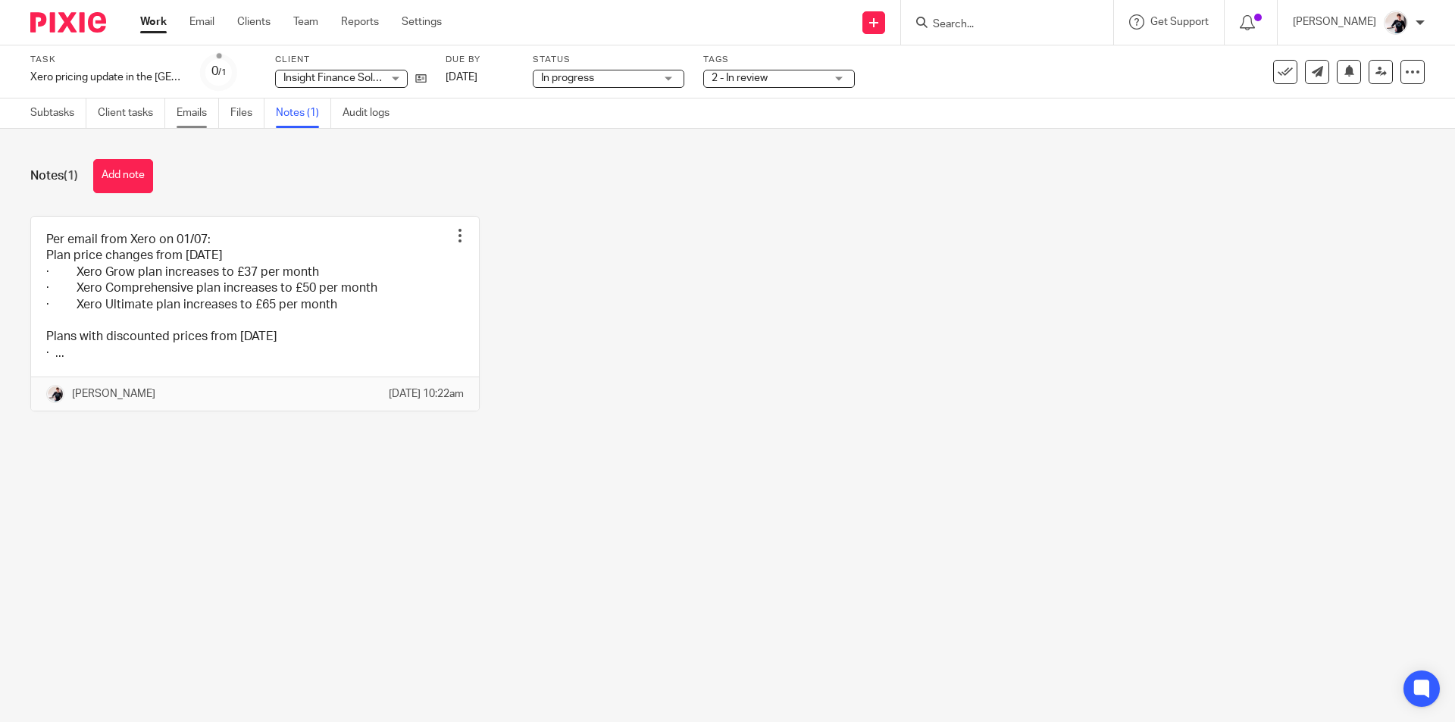
drag, startPoint x: 201, startPoint y: 121, endPoint x: 179, endPoint y: 116, distance: 22.4
click at [201, 121] on link "Emails" at bounding box center [198, 114] width 42 height 30
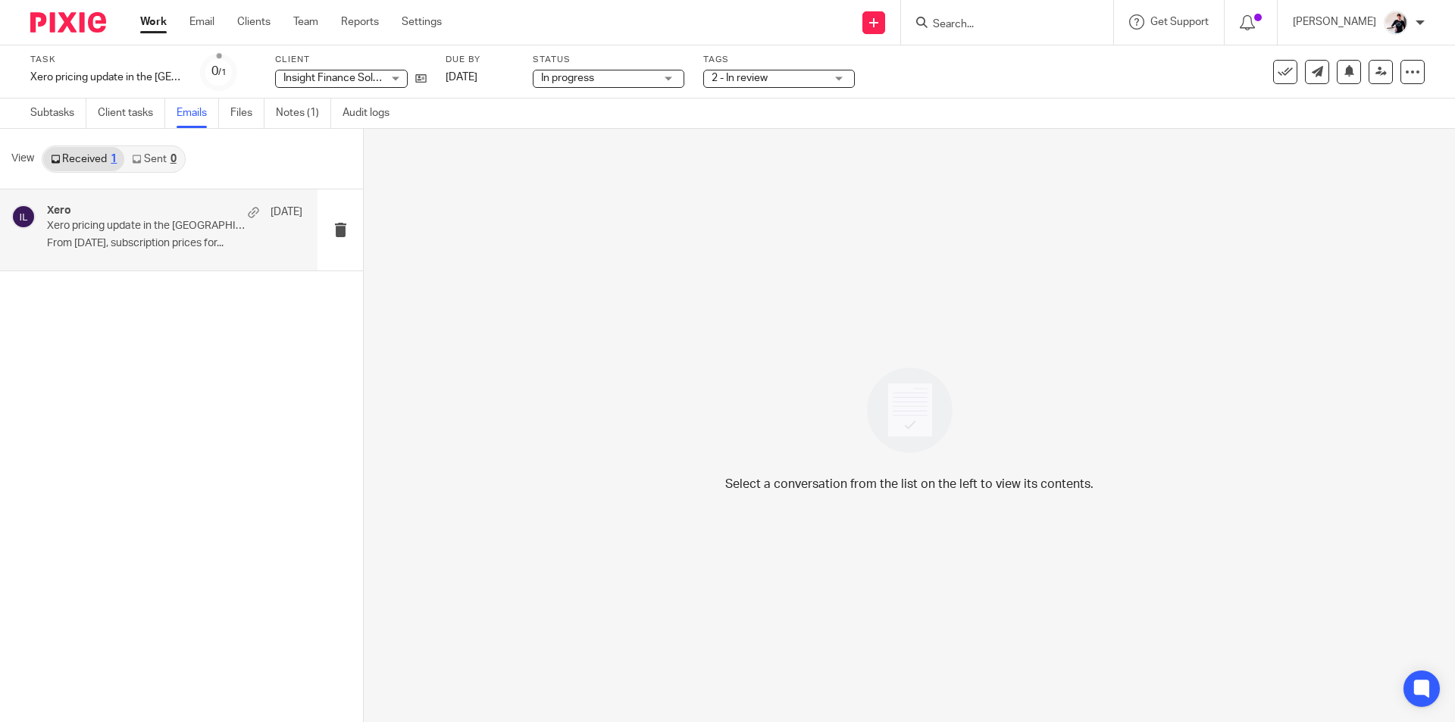
click at [149, 258] on div "Xero [DATE] Xero pricing update in the [GEOGRAPHIC_DATA] From [DATE], subscript…" at bounding box center [159, 230] width 318 height 81
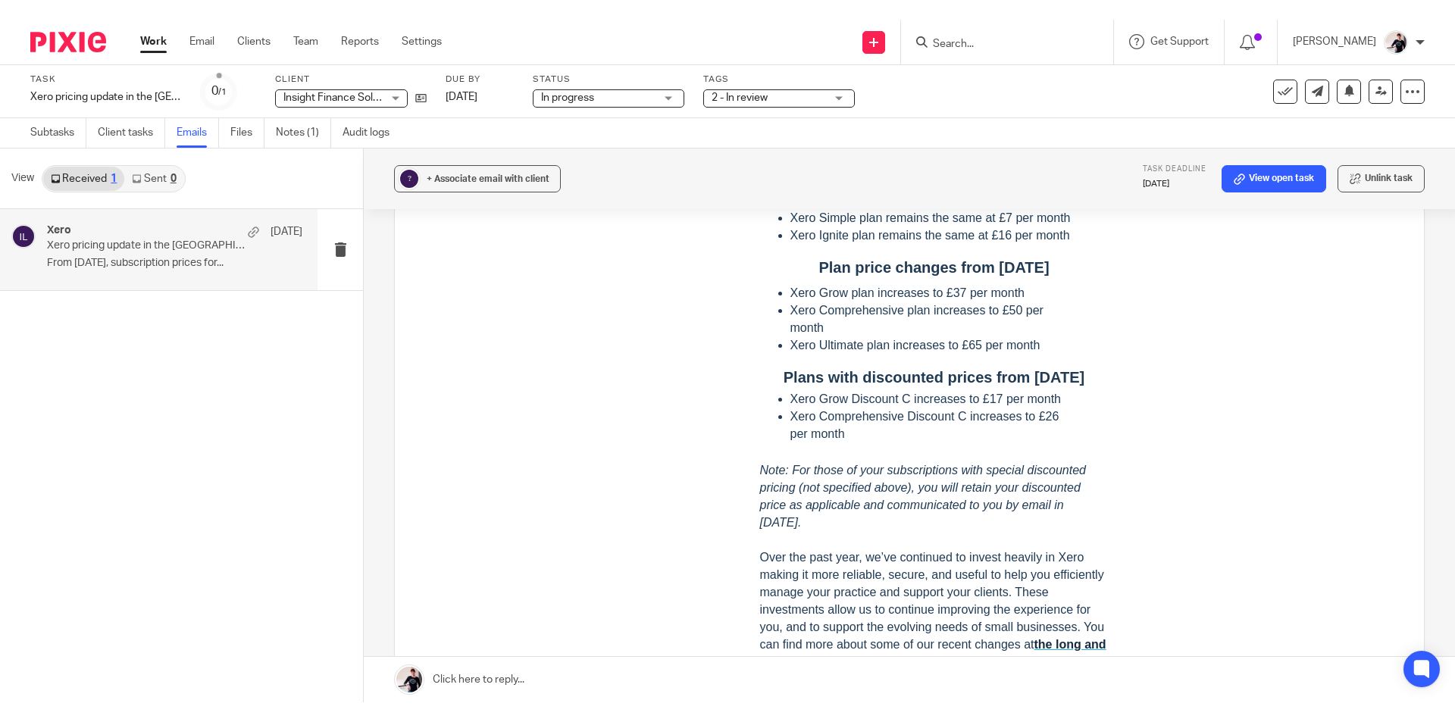
scroll to position [606, 0]
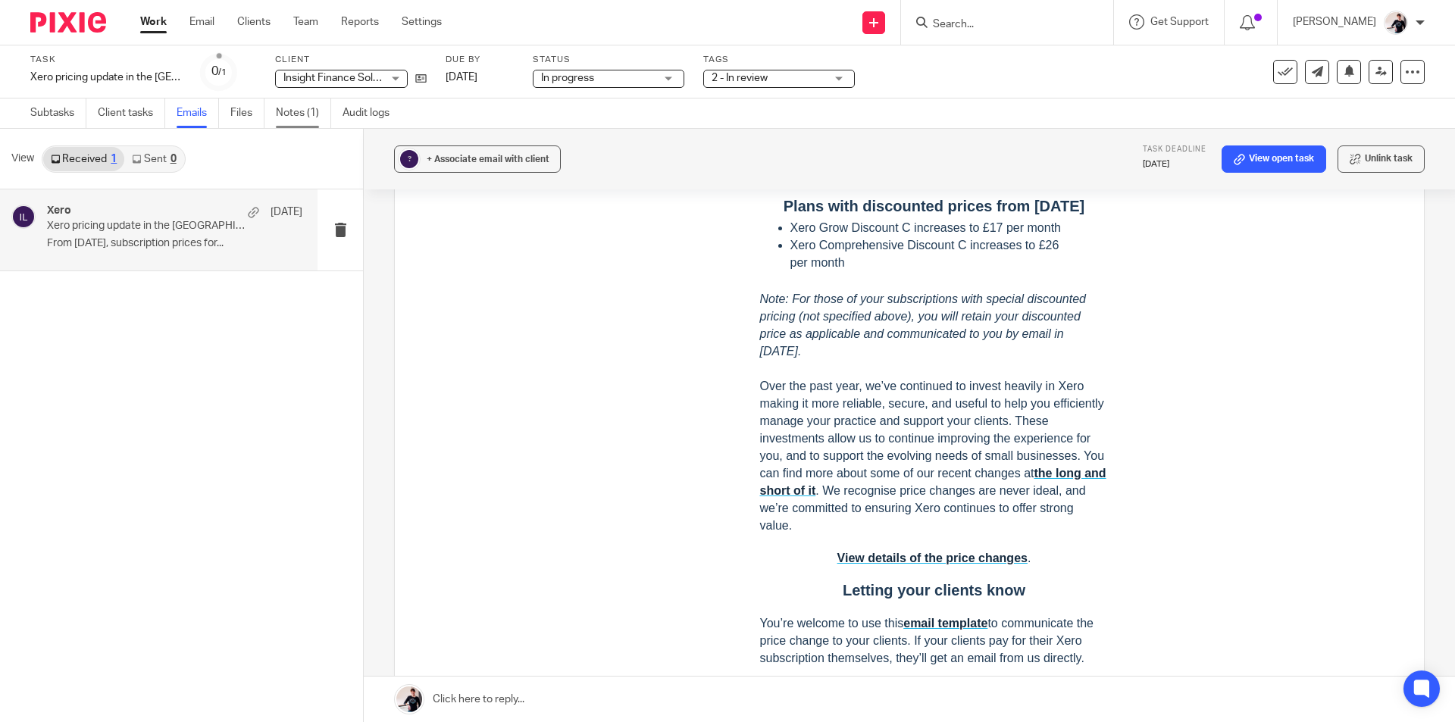
click at [305, 116] on link "Notes (1)" at bounding box center [303, 114] width 55 height 30
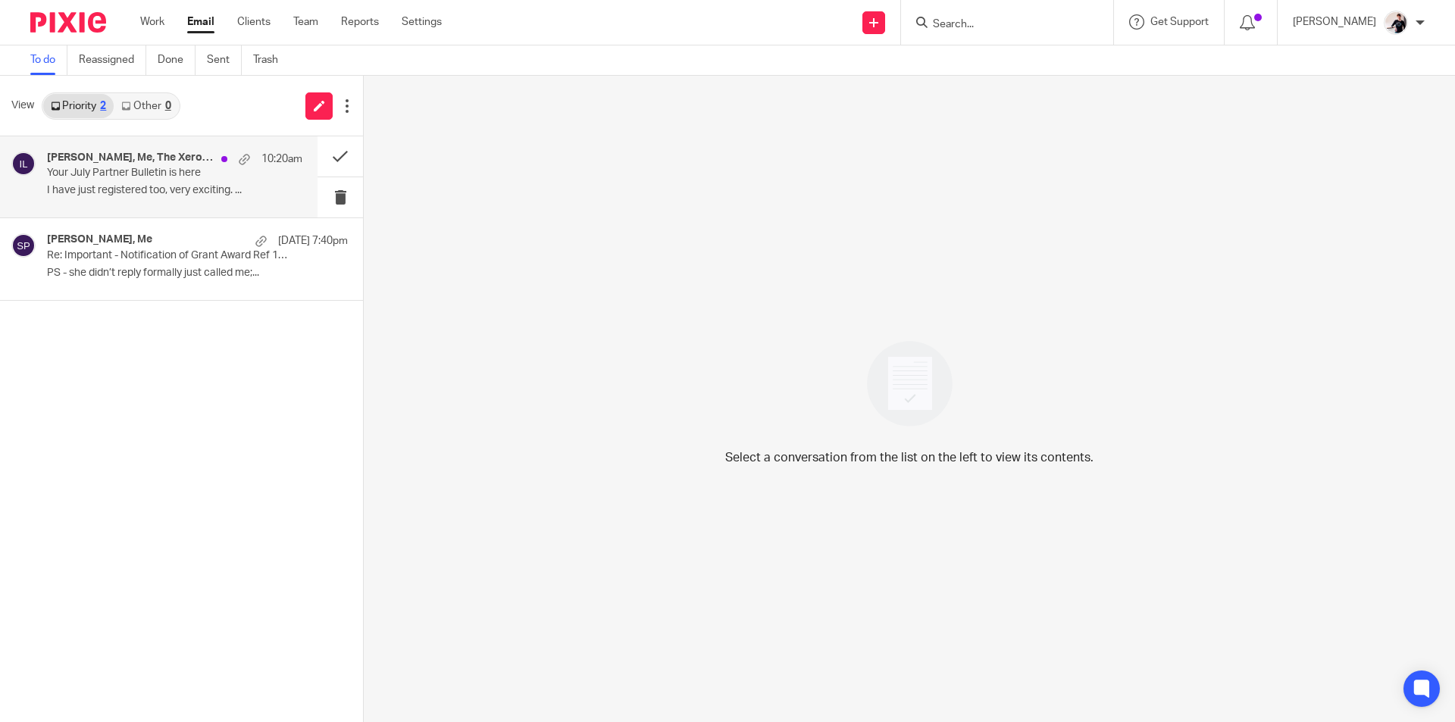
click at [100, 193] on p "I have just registered too, very exciting. ..." at bounding box center [174, 190] width 255 height 13
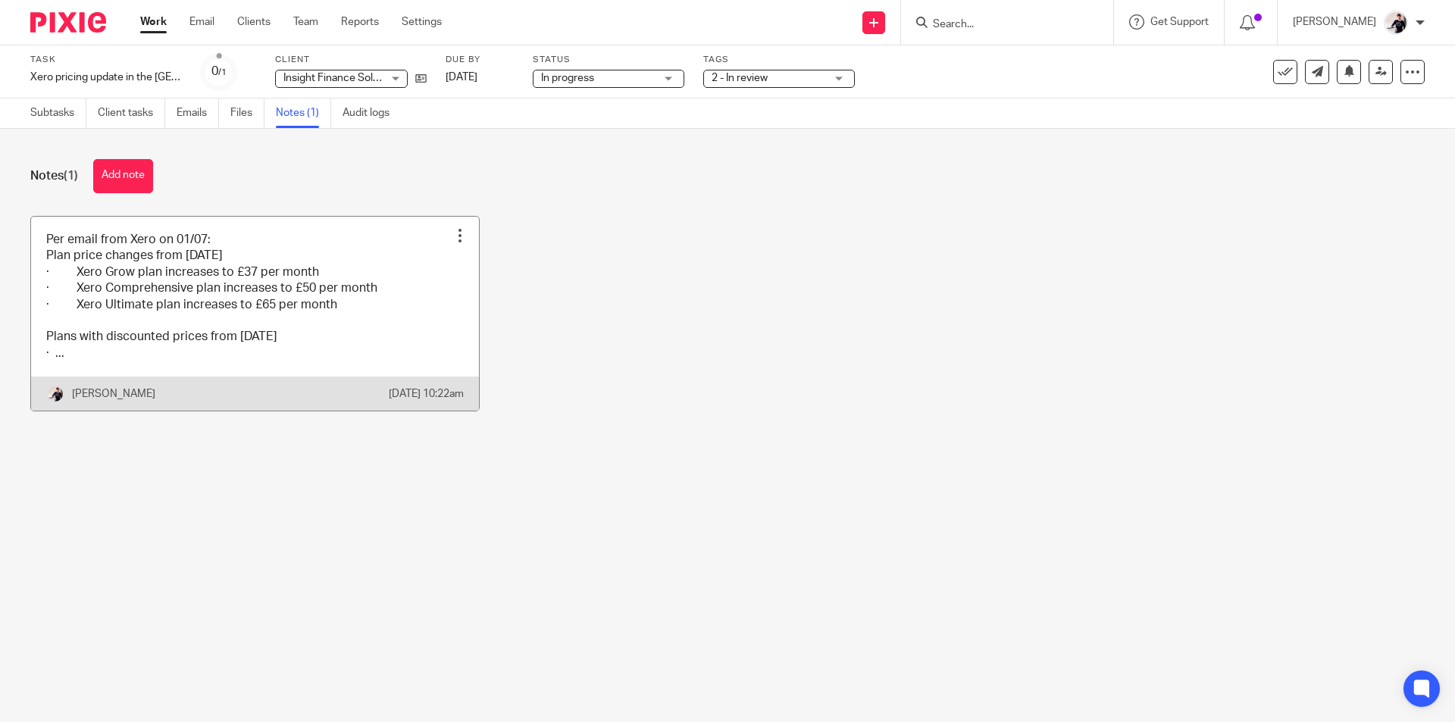
click at [212, 297] on link at bounding box center [255, 314] width 448 height 195
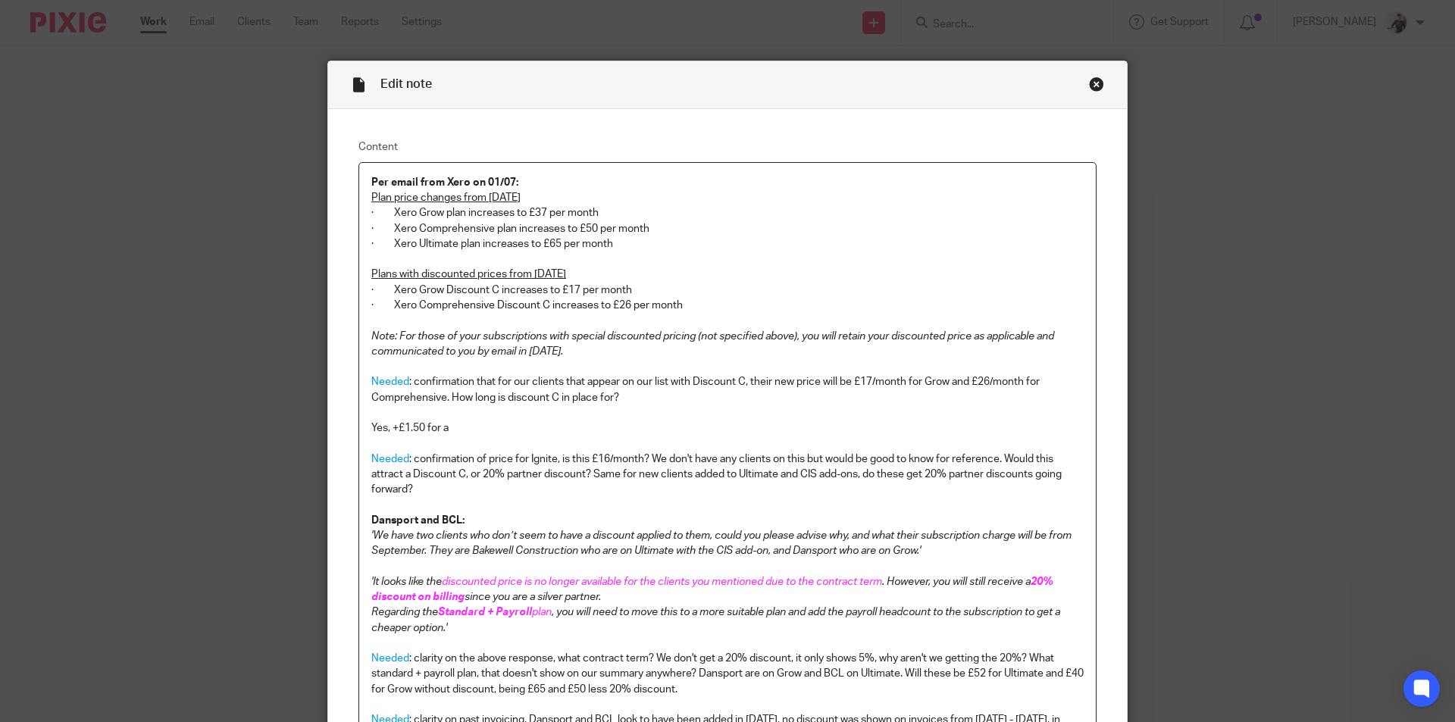
click at [462, 431] on p "Yes, +£1.50 for a" at bounding box center [727, 428] width 713 height 15
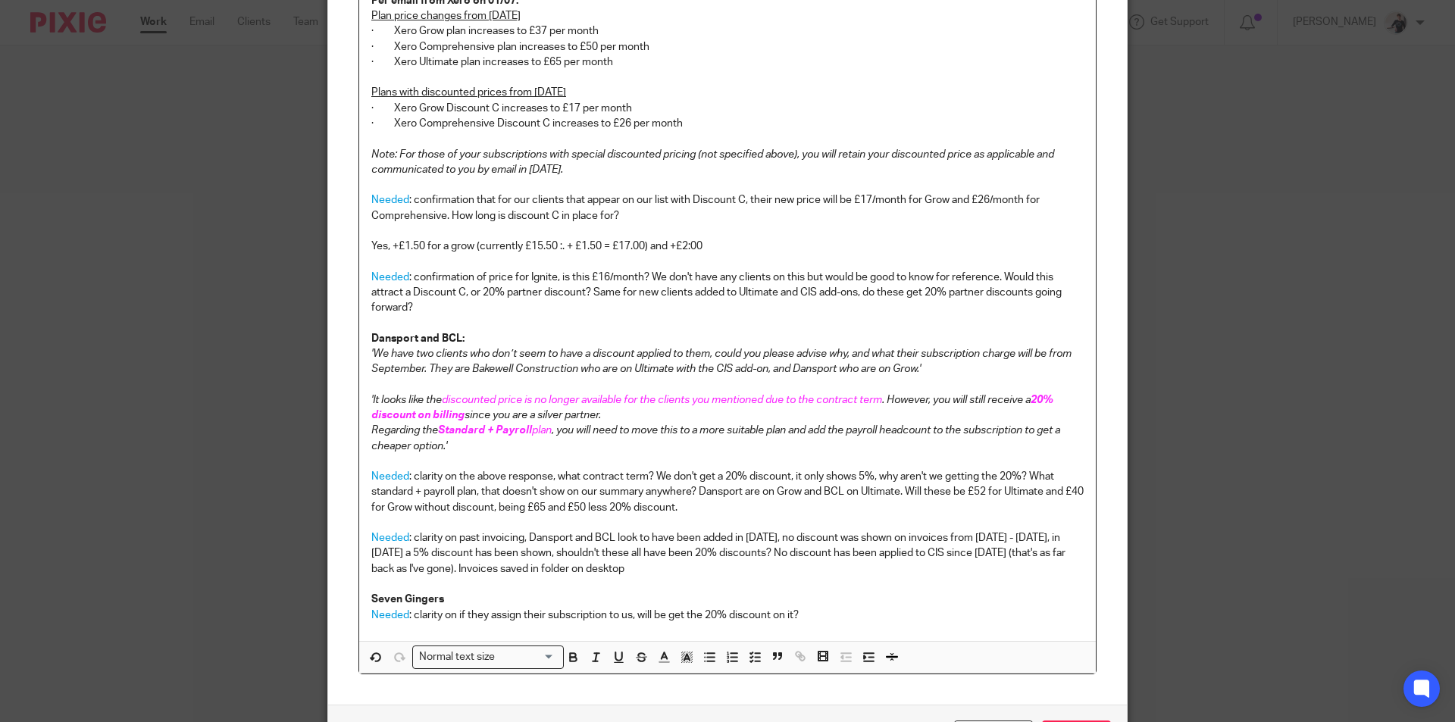
scroll to position [290, 0]
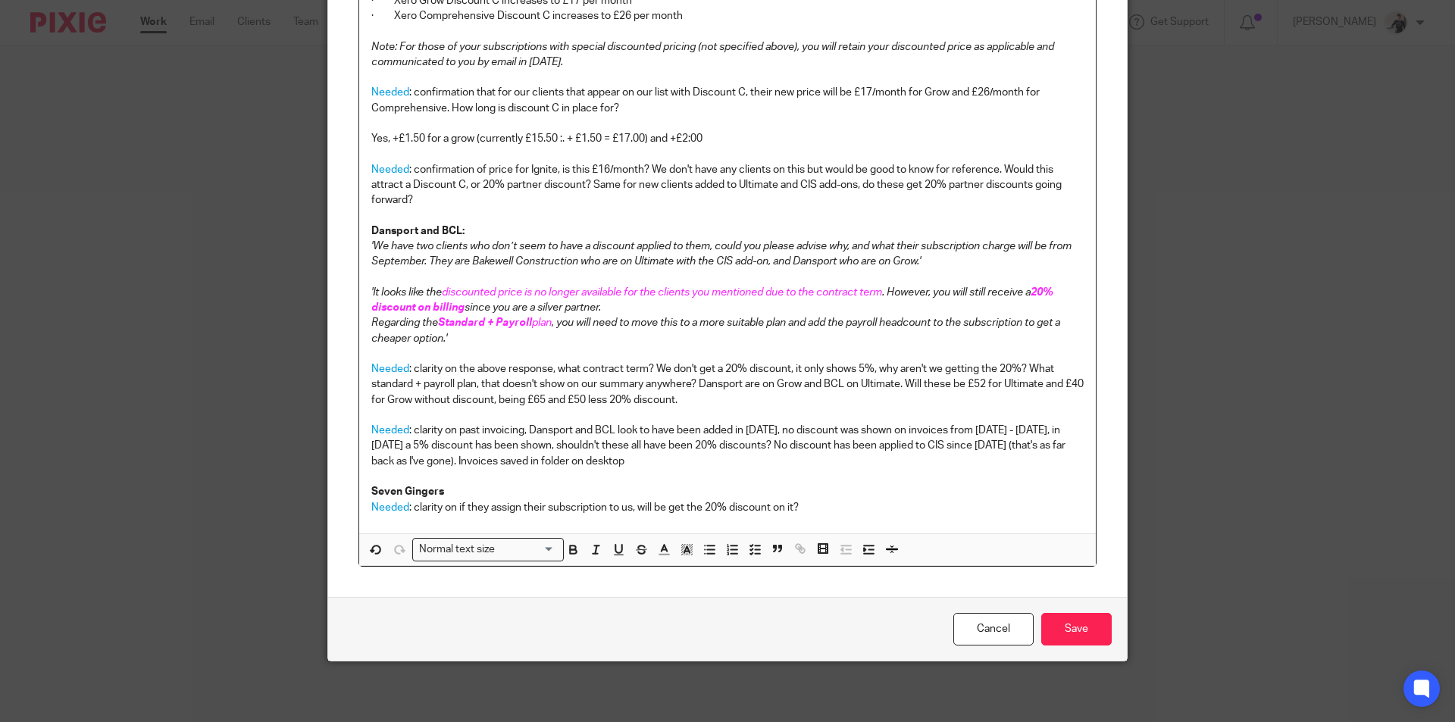
click at [813, 503] on p "Needed : clarity on if they assign their subscription to us, will be get the 20…" at bounding box center [727, 507] width 713 height 15
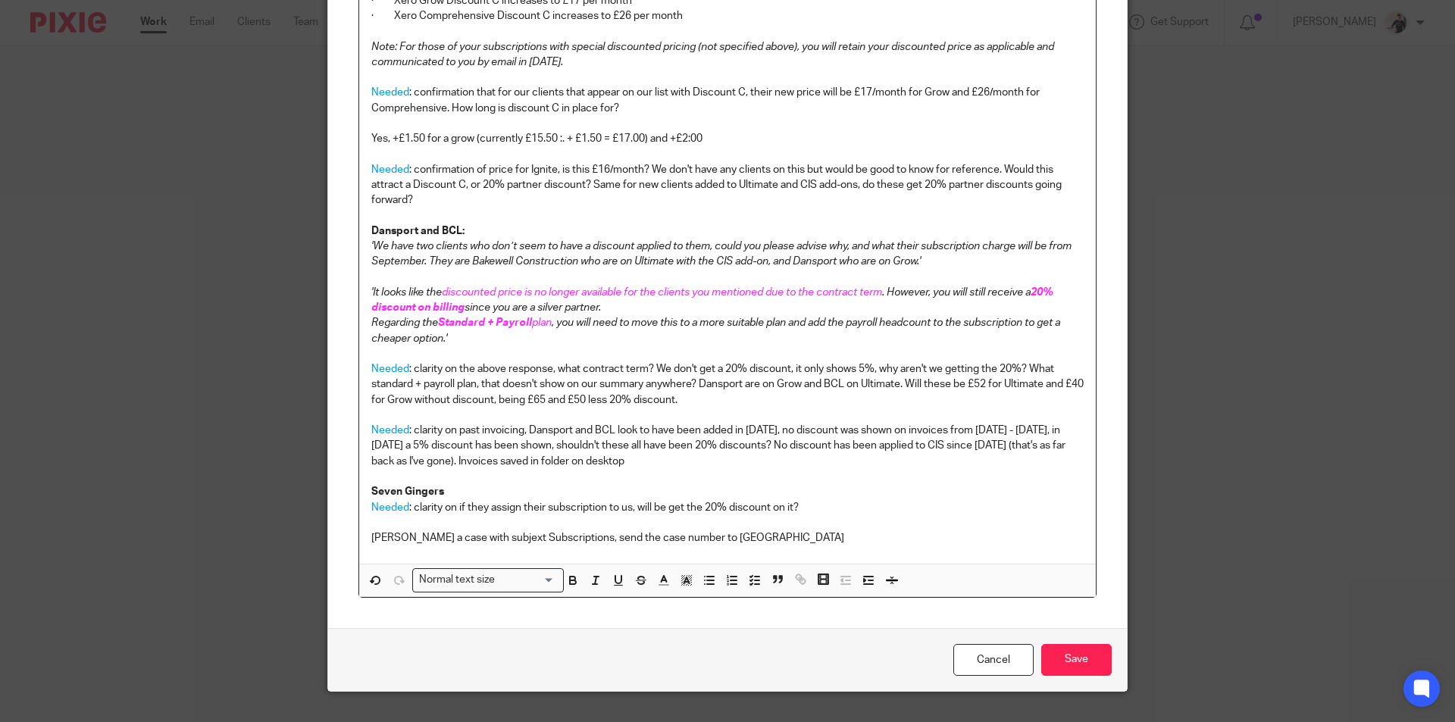
click at [717, 138] on p "Yes, +£1.50 for a grow (currently £15.50 :. + £1.50 = £17.00) and +£2:00" at bounding box center [727, 138] width 713 height 15
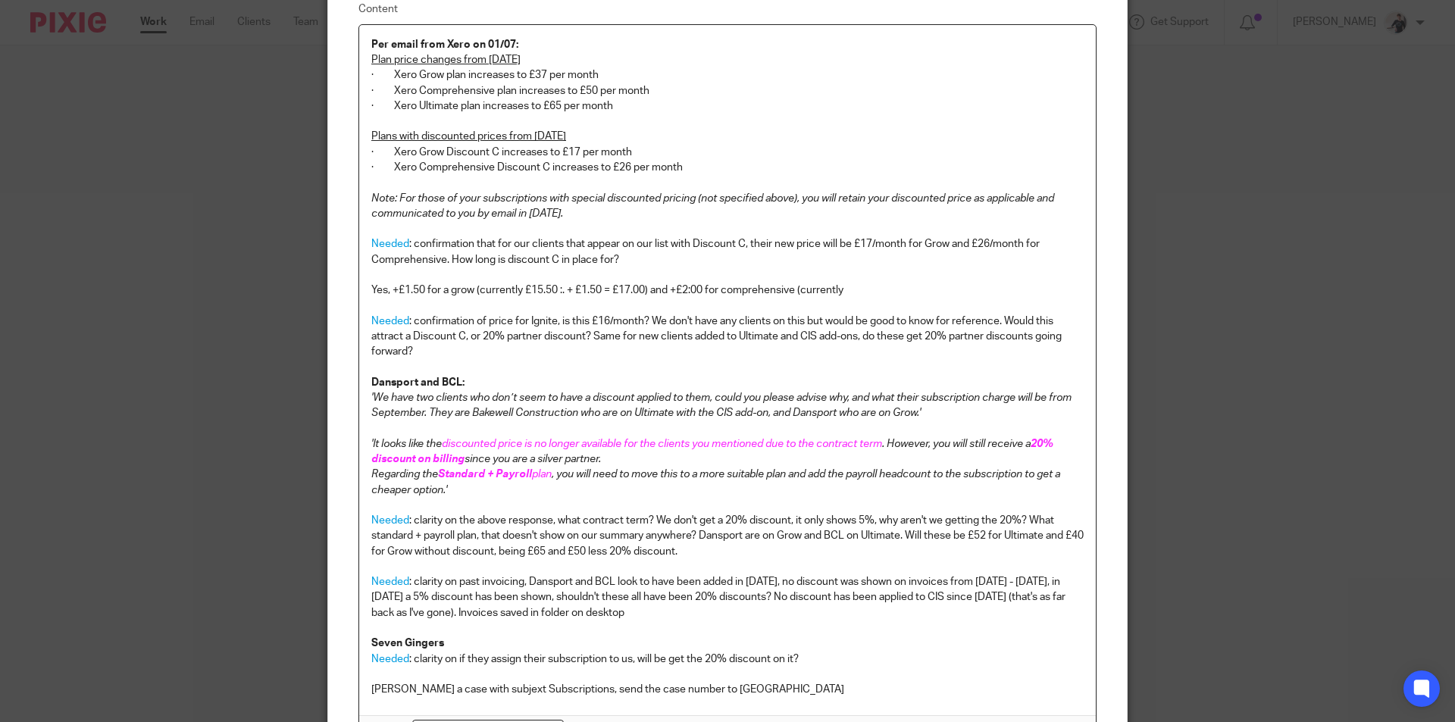
click at [716, 691] on p "[PERSON_NAME] a case with subjext Subscriptions, send the case number to [GEOGR…" at bounding box center [727, 689] width 713 height 15
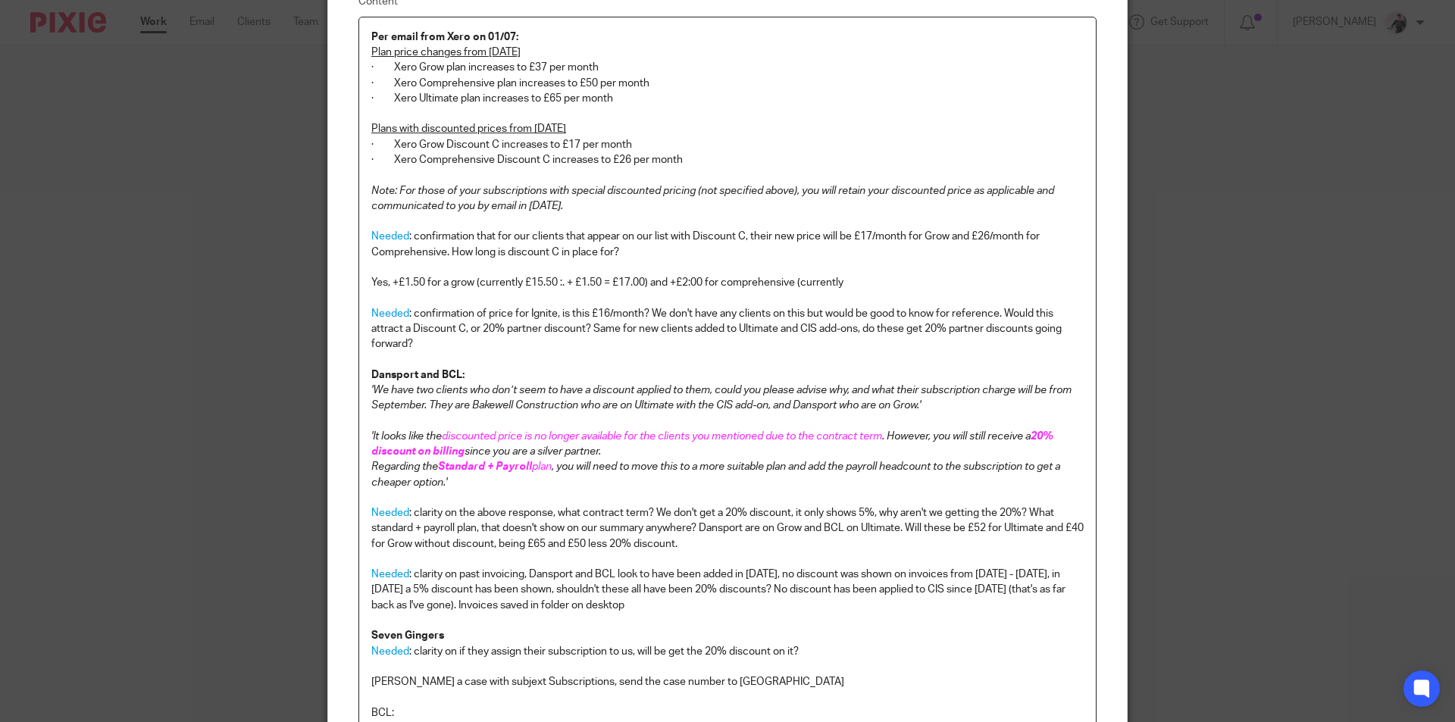
click at [740, 685] on p "[PERSON_NAME] a case with subjext Subscriptions, send the case number to [GEOGR…" at bounding box center [727, 682] width 713 height 15
click at [857, 285] on p "Yes, +£1.50 for a grow (currently £15.50 :. + £1.50 = £17.00) and +£2:00 for co…" at bounding box center [727, 282] width 713 height 15
click at [584, 345] on p "Needed : confirmation of price for Ignite, is this £16/month? We don't have any…" at bounding box center [727, 329] width 713 height 46
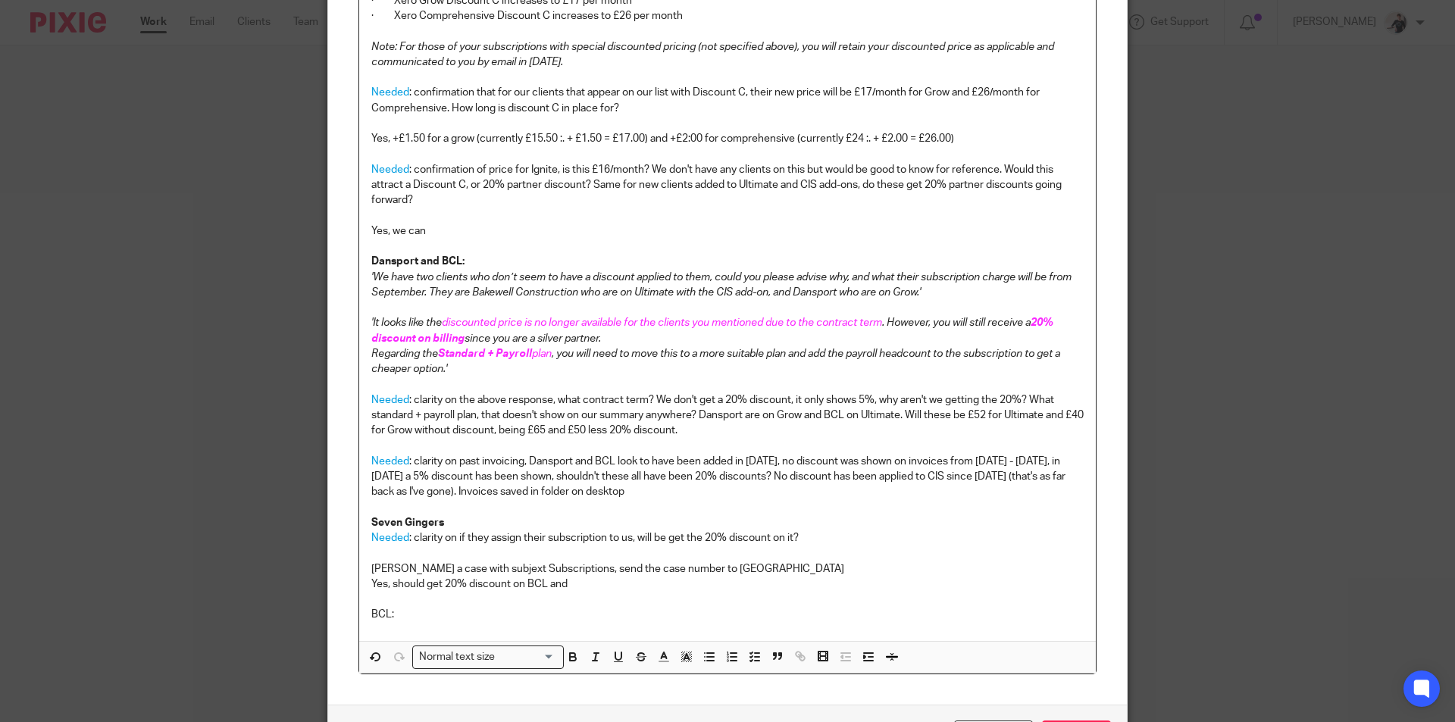
scroll to position [397, 0]
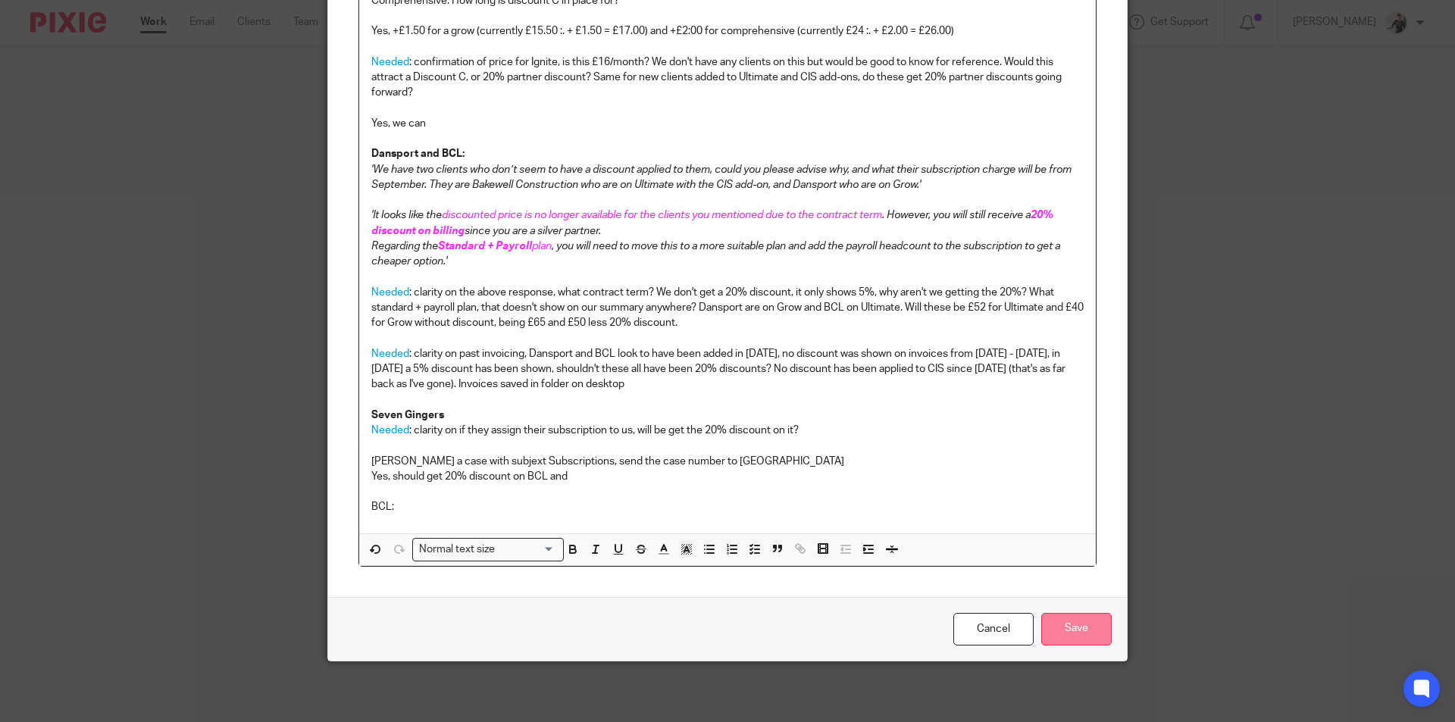
click at [1085, 627] on input "Save" at bounding box center [1077, 629] width 70 height 33
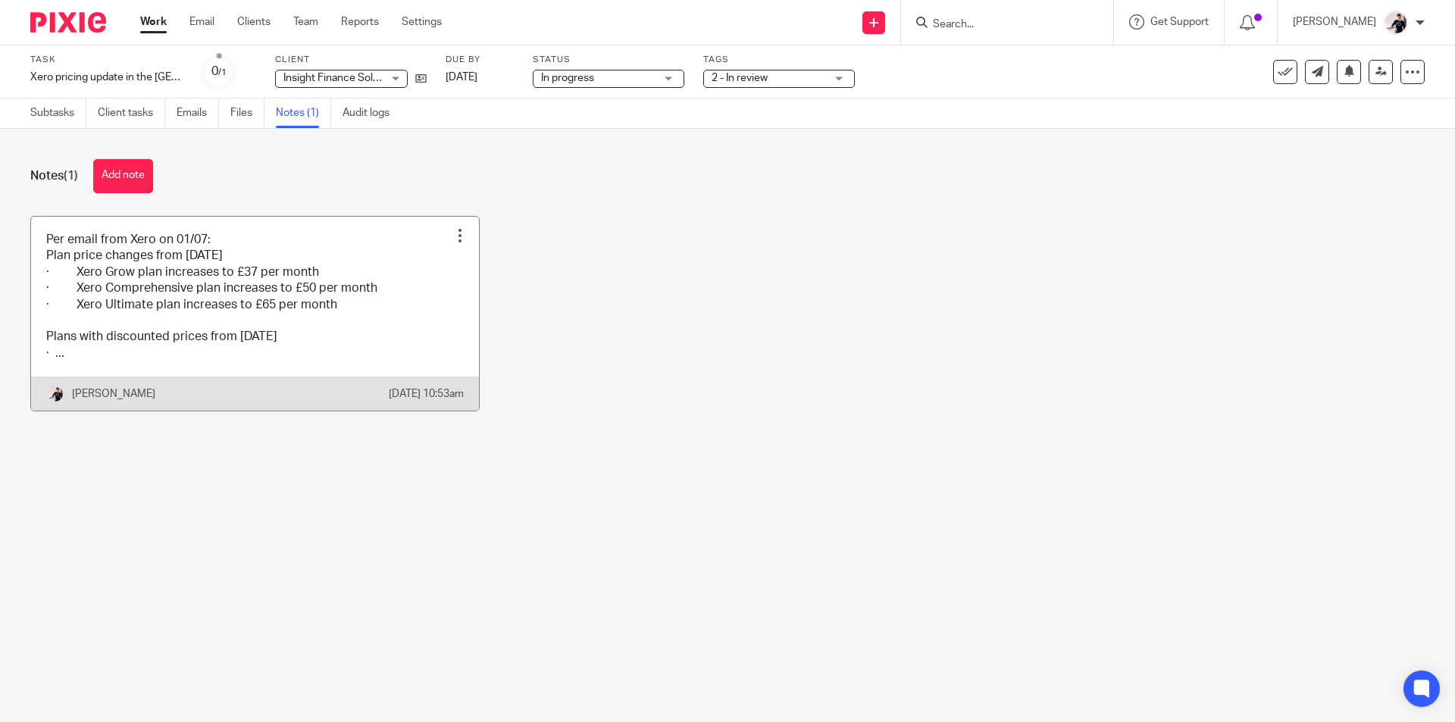
click at [180, 295] on link at bounding box center [255, 314] width 448 height 195
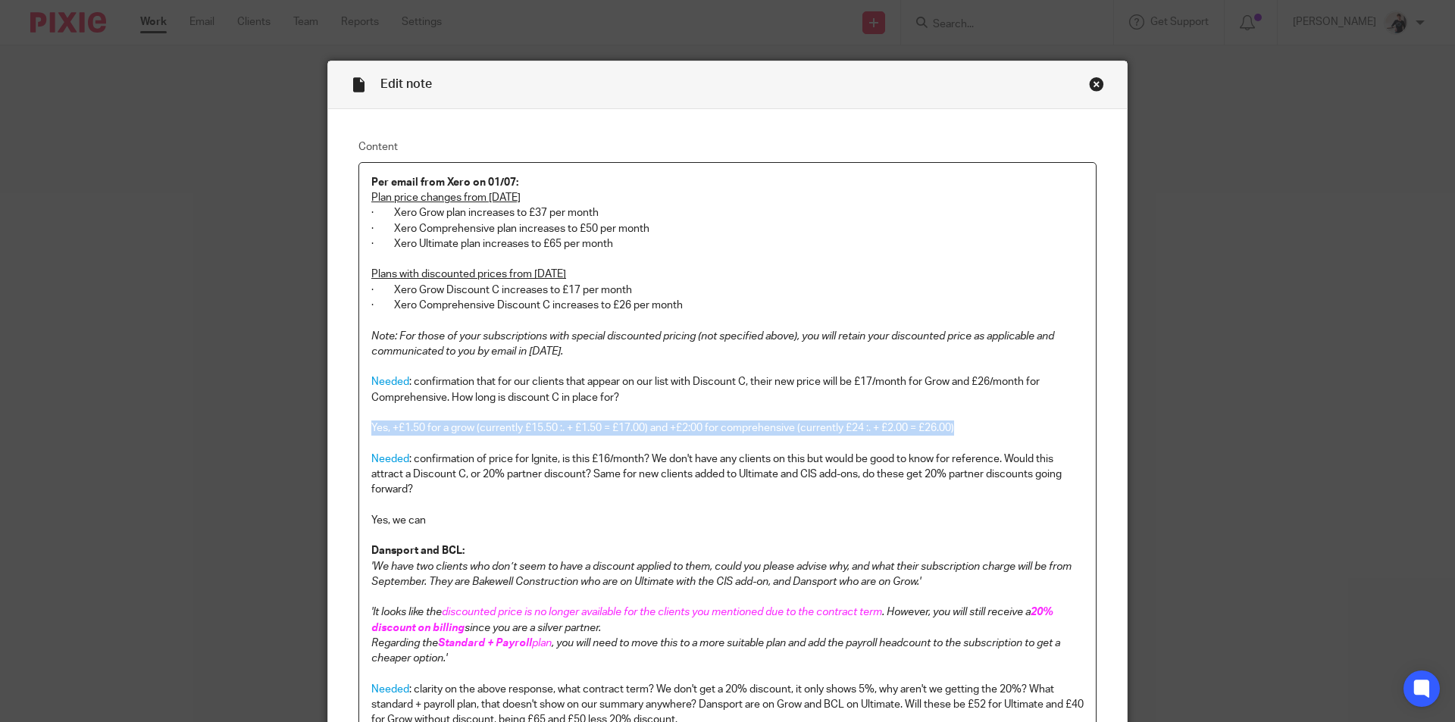
drag, startPoint x: 974, startPoint y: 429, endPoint x: 343, endPoint y: 425, distance: 630.7
click at [343, 425] on div "Content Per email from Xero on 01/07: Plan price changes from [DATE] · Xero Gro…" at bounding box center [727, 551] width 799 height 885
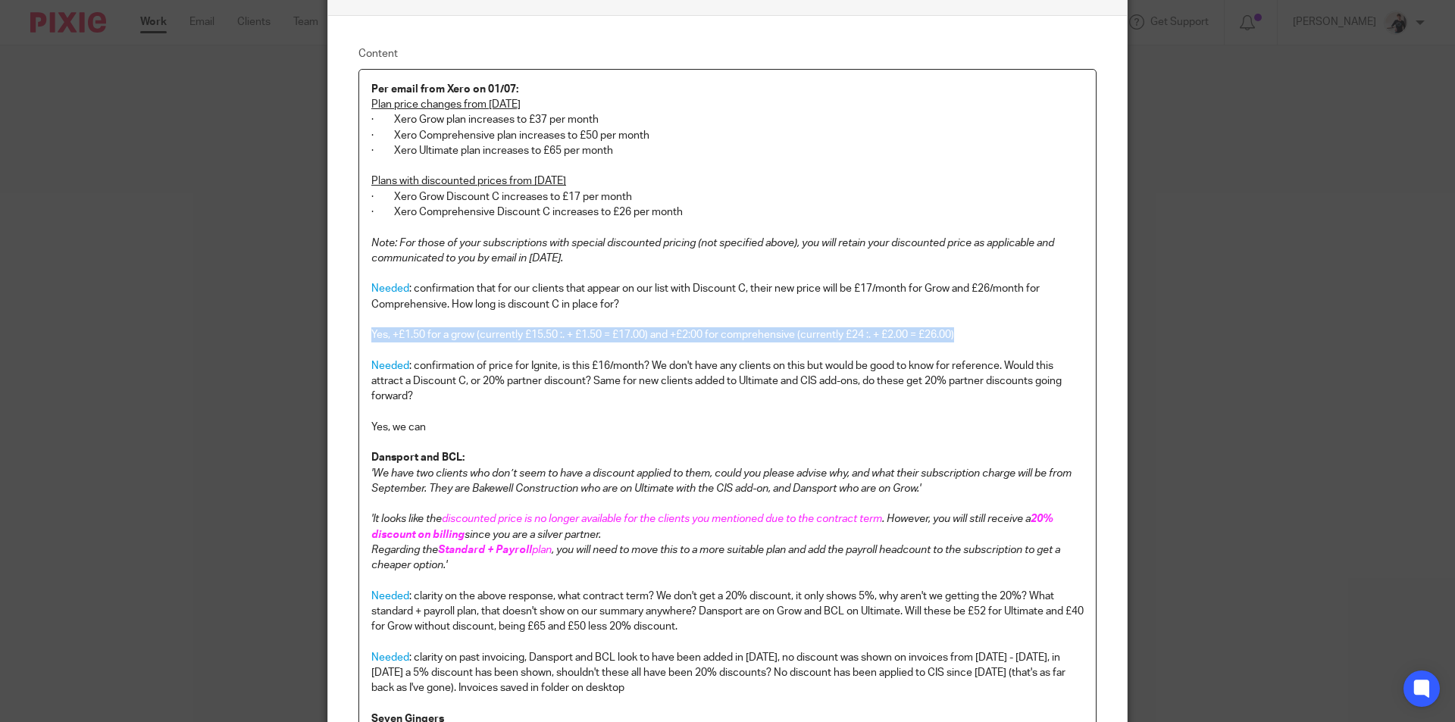
scroll to position [397, 0]
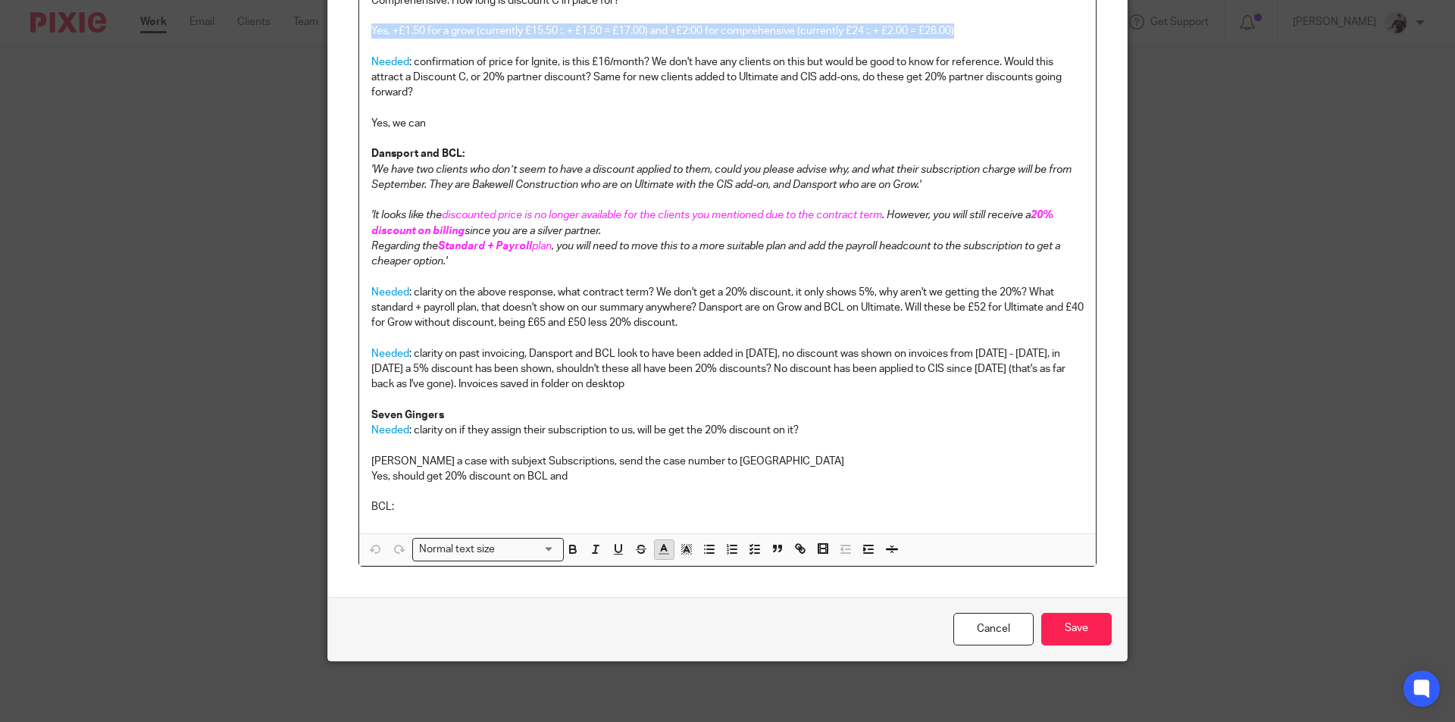
click at [657, 550] on icon "button" at bounding box center [664, 550] width 14 height 14
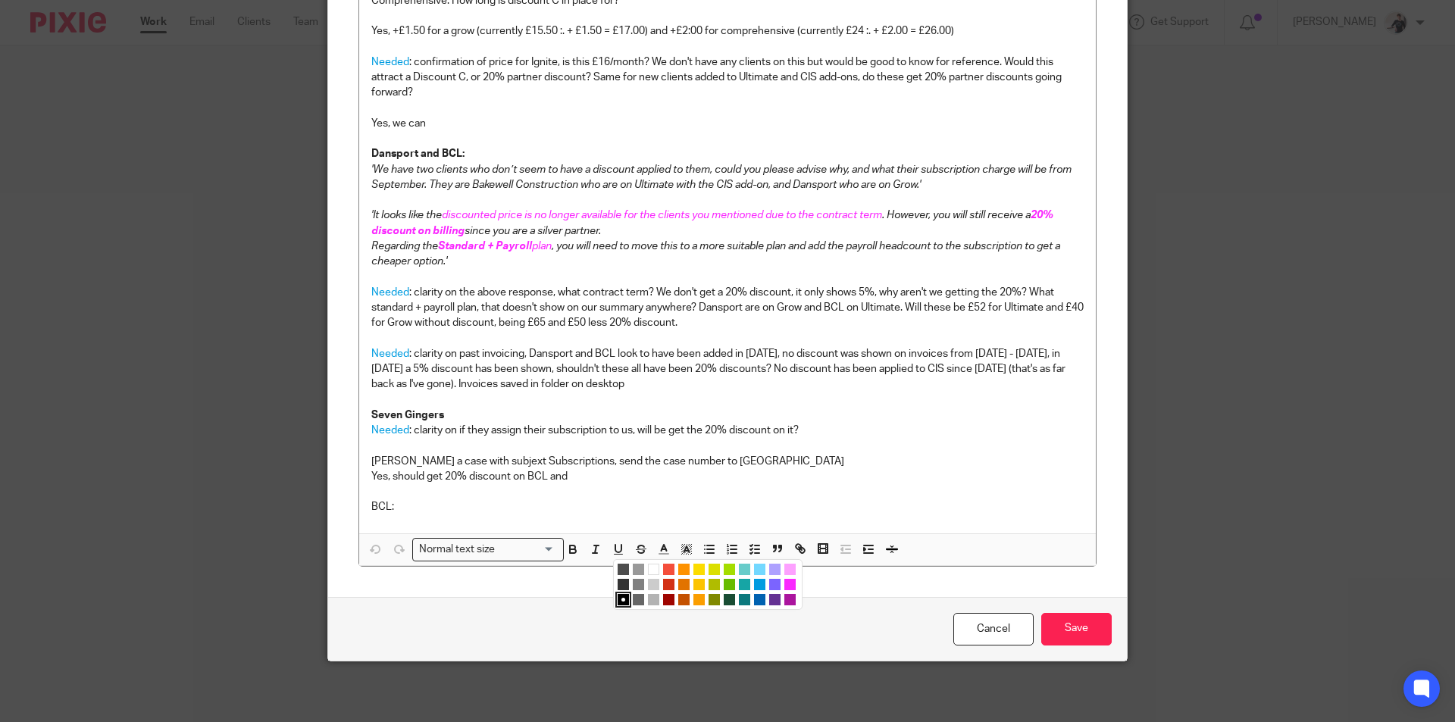
click at [754, 584] on li "color:#009CE0" at bounding box center [759, 584] width 11 height 11
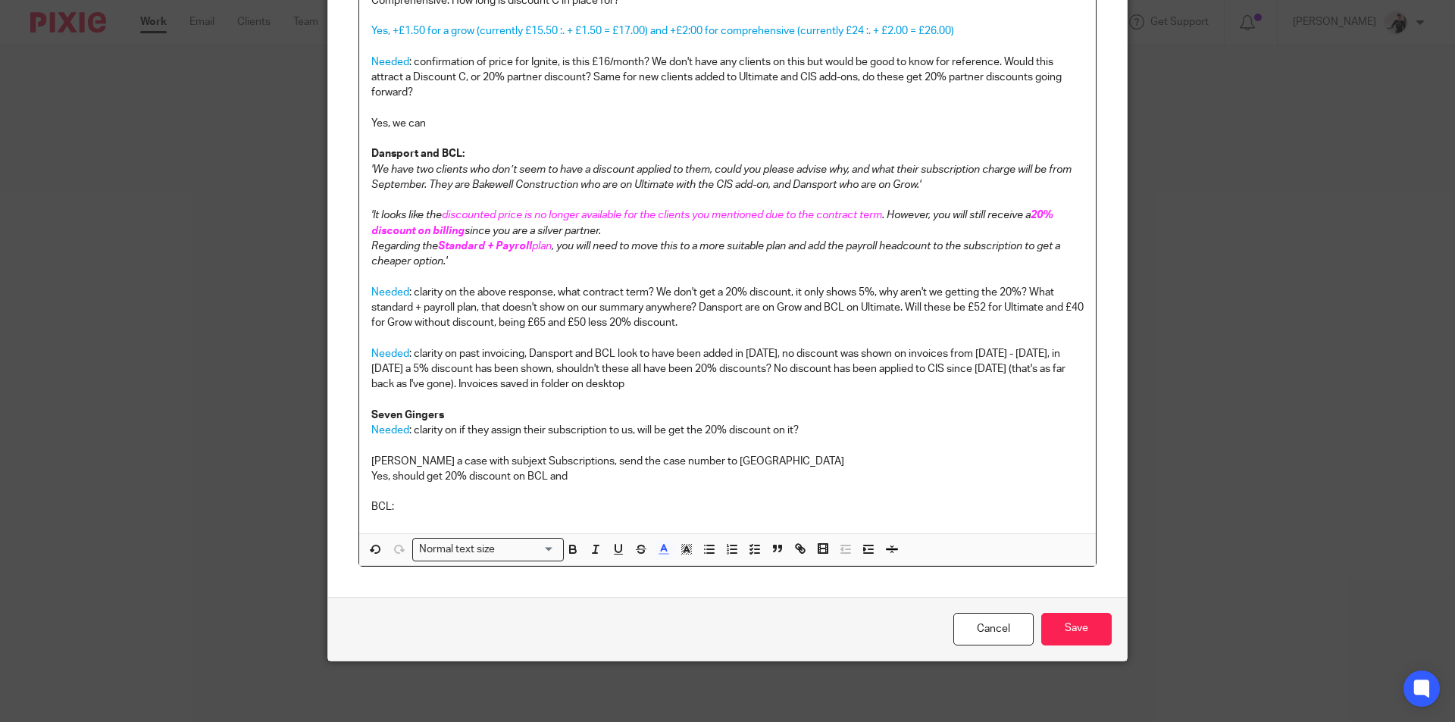
click at [979, 42] on p at bounding box center [727, 46] width 713 height 15
click at [976, 35] on p "Yes, +£1.50 for a grow (currently £15.50 :. + £1.50 = £17.00) and +£2:00 for co…" at bounding box center [727, 30] width 713 height 15
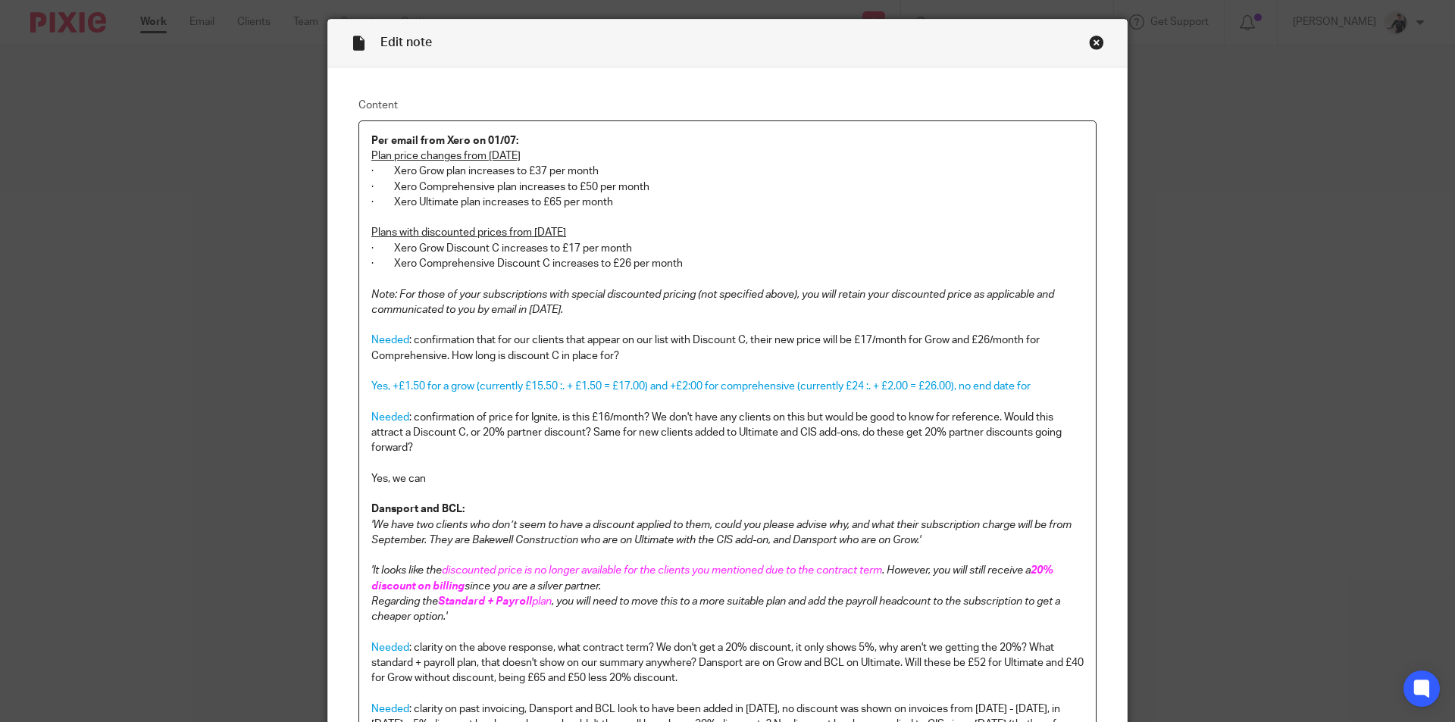
scroll to position [18, 0]
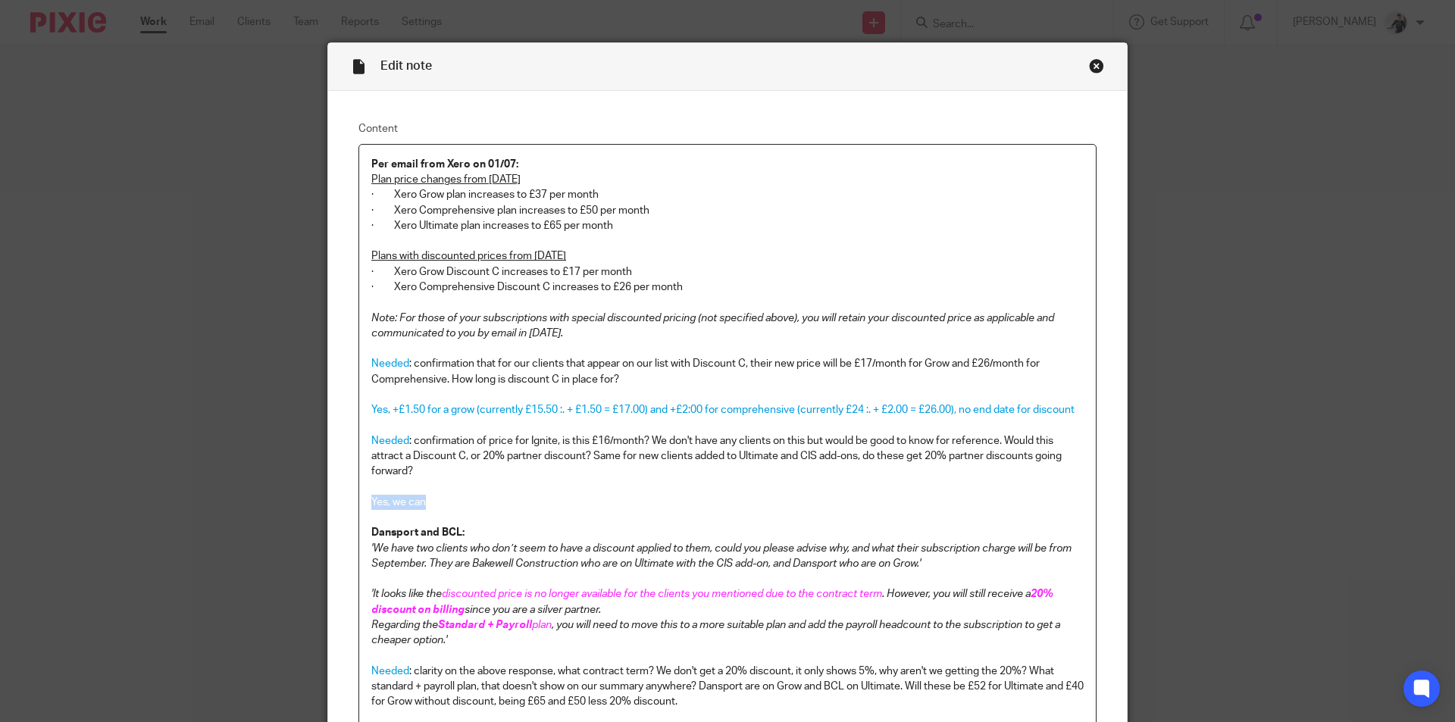
drag, startPoint x: 437, startPoint y: 501, endPoint x: 357, endPoint y: 501, distance: 80.4
click at [359, 501] on div "Per email from Xero on 01/07: Plan price changes from [DATE] · Xero Grow plan i…" at bounding box center [727, 529] width 737 height 768
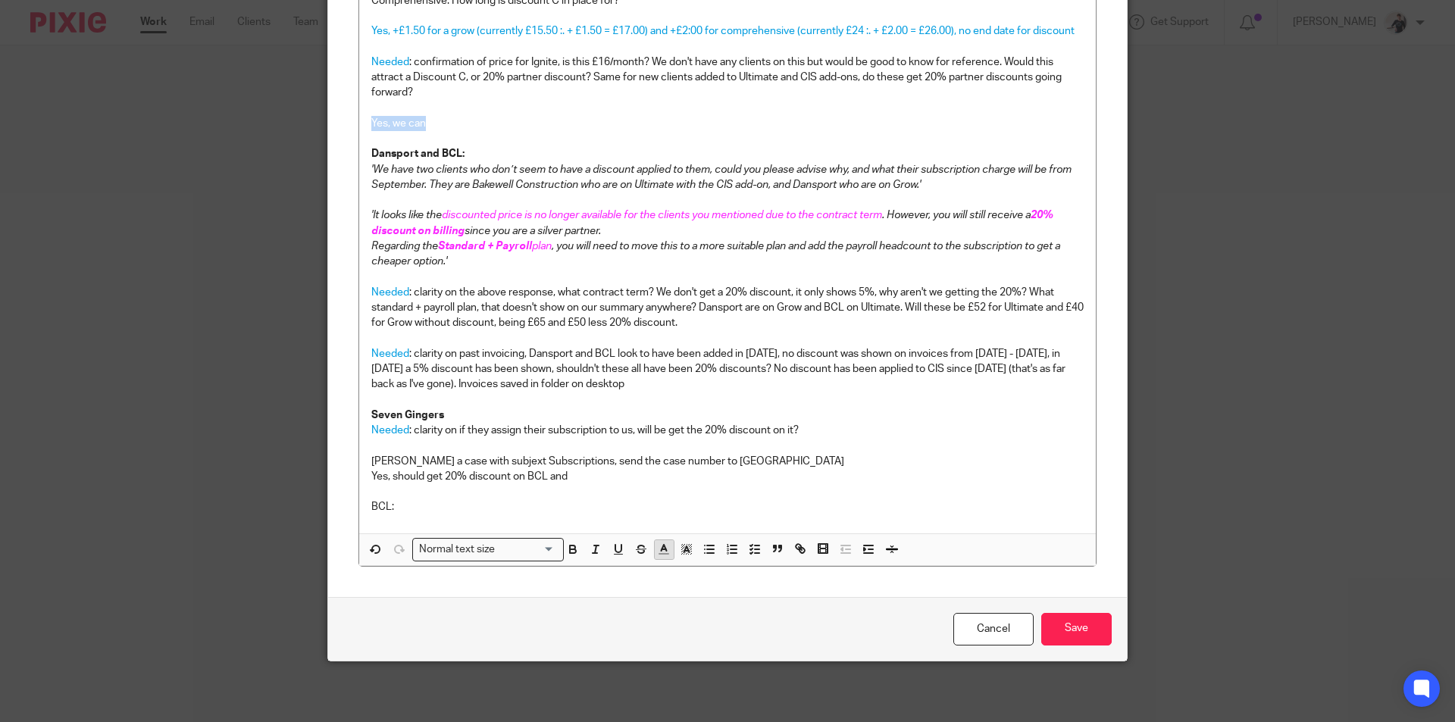
click at [657, 553] on icon "button" at bounding box center [664, 550] width 14 height 14
click at [754, 583] on li "color:#009CE0" at bounding box center [759, 584] width 11 height 11
drag, startPoint x: 443, startPoint y: 415, endPoint x: 327, endPoint y: 409, distance: 116.9
click at [328, 409] on div "Content Per email from Xero on 01/07: Plan price changes from [DATE] · Xero Gro…" at bounding box center [727, 154] width 799 height 885
click at [657, 547] on icon "button" at bounding box center [664, 550] width 14 height 14
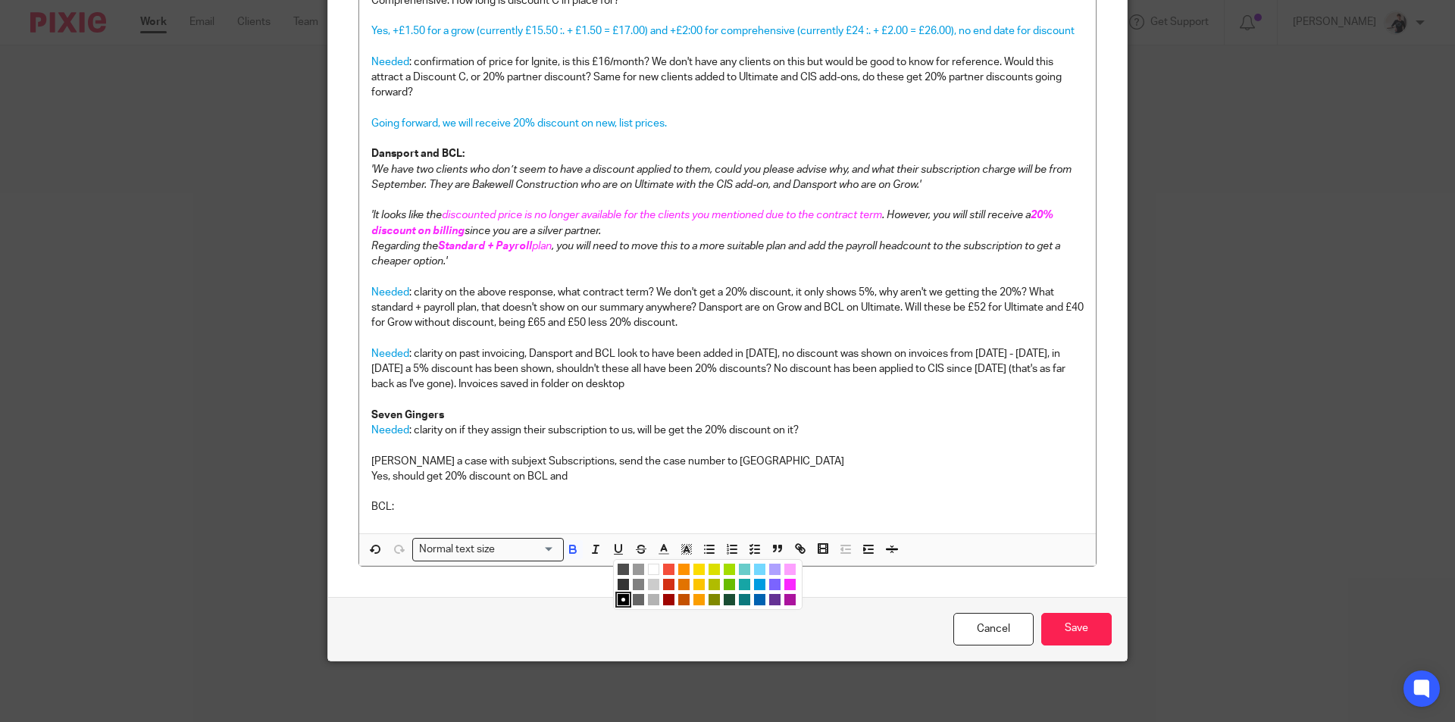
click at [754, 583] on li "color:#009CE0" at bounding box center [759, 584] width 11 height 11
click at [738, 409] on p "Seven Gingers" at bounding box center [727, 415] width 713 height 15
click at [842, 433] on p "Needed : clarity on if they assign their subscription to us, will be get the 20…" at bounding box center [727, 430] width 713 height 15
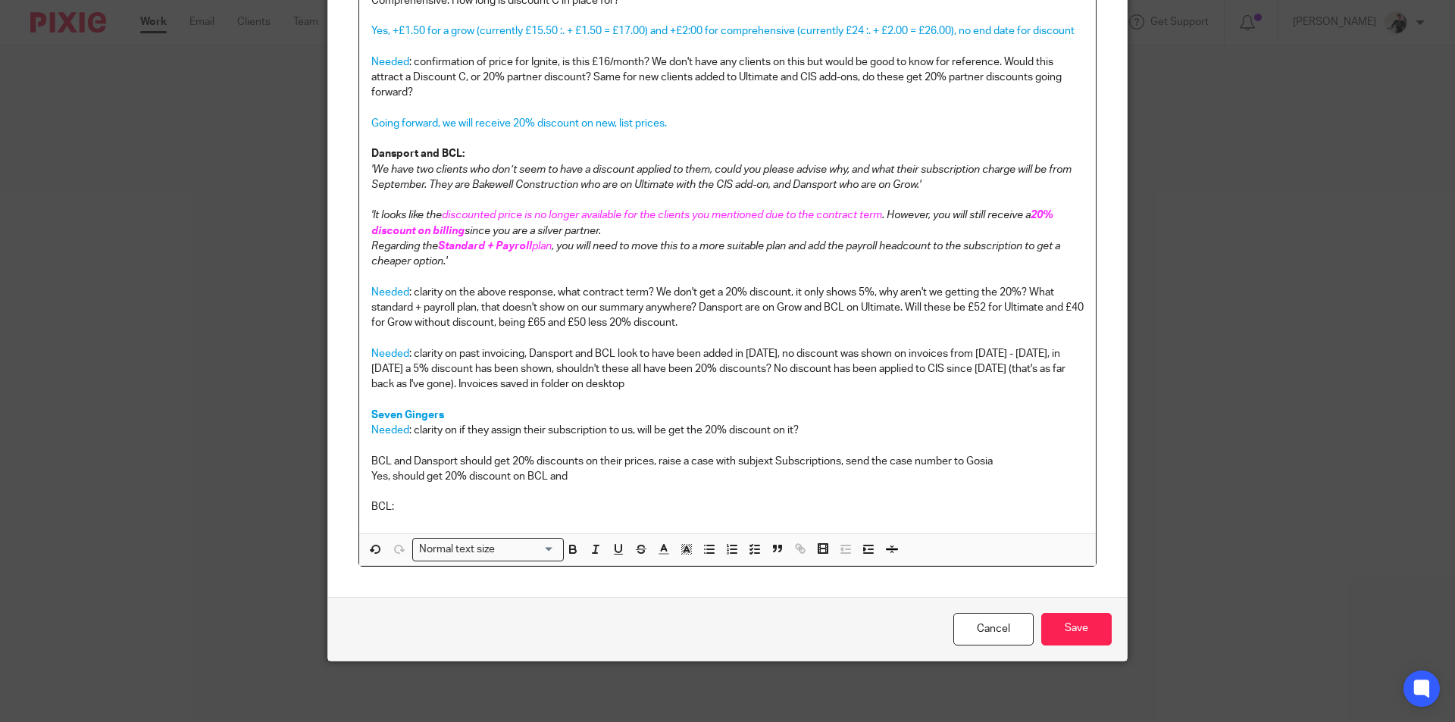
click at [766, 462] on p "BCL and Dansport should get 20% discounts on their prices, raise a case with su…" at bounding box center [727, 461] width 713 height 15
click at [776, 456] on p "BCL and Dansport should get 20% discounts on their prices, raise a case with su…" at bounding box center [727, 461] width 713 height 15
click at [841, 461] on p "BCL and Dansport should get 20% discounts on their prices, raise a case with su…" at bounding box center [727, 461] width 713 height 15
click at [847, 465] on p "BCL and Dansport should get 20% discounts on their prices, raise a case with su…" at bounding box center [727, 461] width 713 height 15
drag, startPoint x: 847, startPoint y: 462, endPoint x: 772, endPoint y: 462, distance: 74.3
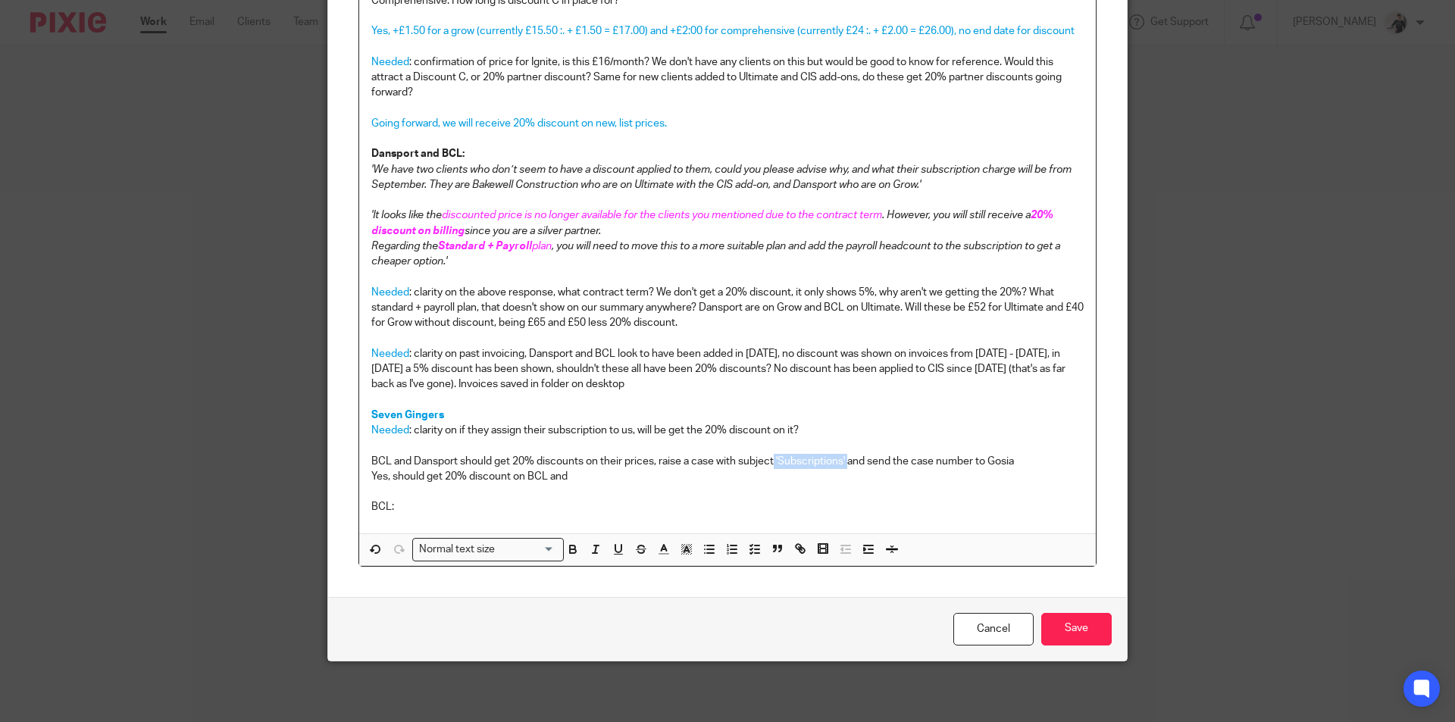
click at [772, 462] on p "BCL and Dansport should get 20% discounts on their prices, raise a case with su…" at bounding box center [727, 461] width 713 height 15
click at [589, 551] on icon "button" at bounding box center [596, 550] width 14 height 14
click at [1032, 466] on p "BCL and Dansport should get 20% discounts on their prices, raise a case with su…" at bounding box center [727, 461] width 713 height 15
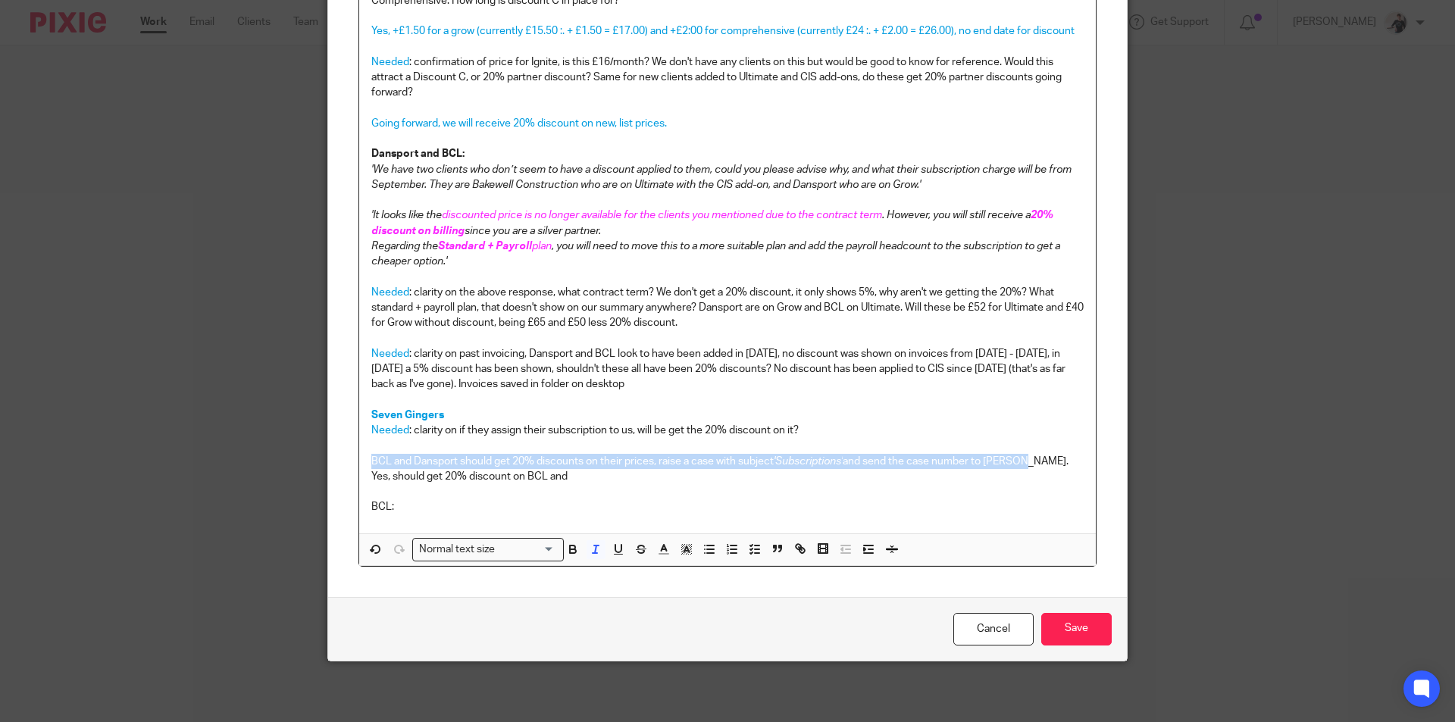
drag, startPoint x: 1033, startPoint y: 462, endPoint x: 350, endPoint y: 462, distance: 683.0
click at [350, 462] on div "Content Per email from Xero on 01/07: Plan price changes from [DATE] · Xero Gro…" at bounding box center [727, 154] width 799 height 885
click at [660, 551] on icon "button" at bounding box center [664, 550] width 14 height 14
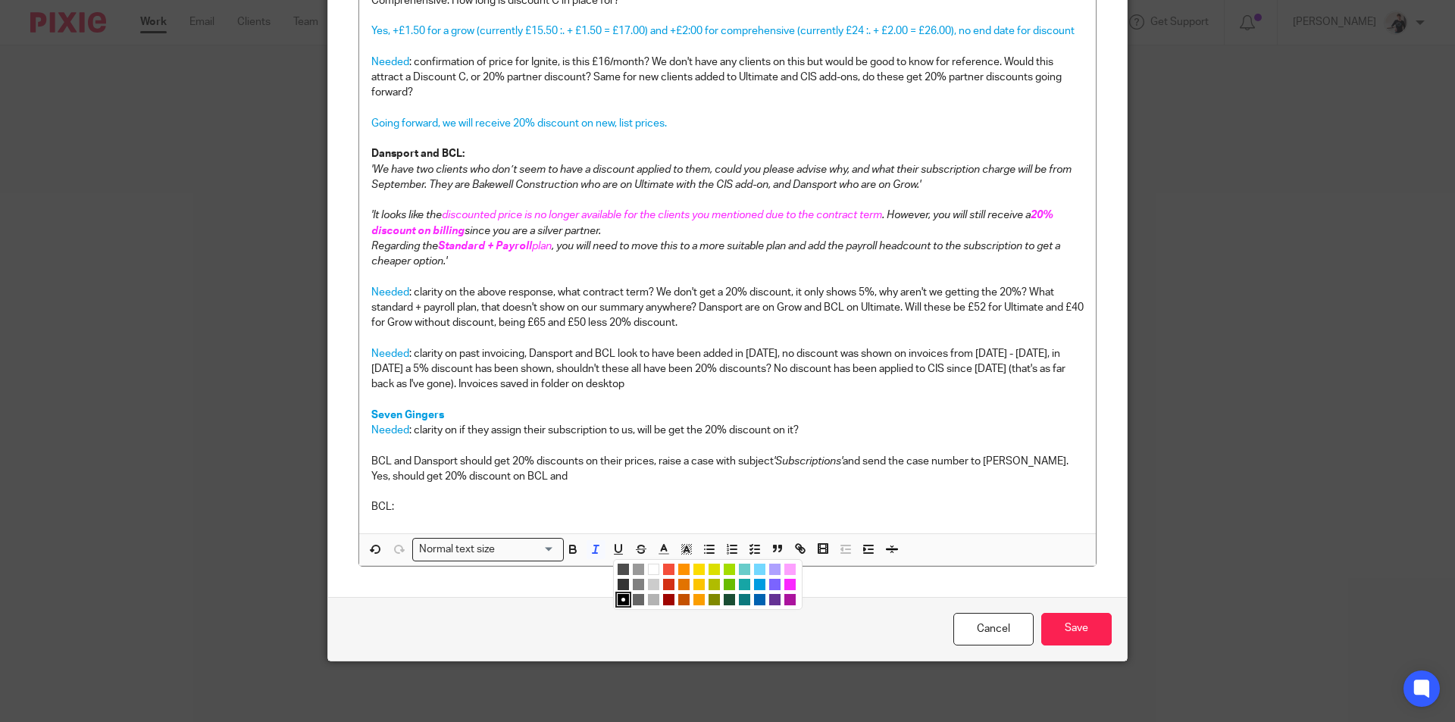
click at [756, 586] on li "color:#009CE0" at bounding box center [759, 584] width 11 height 11
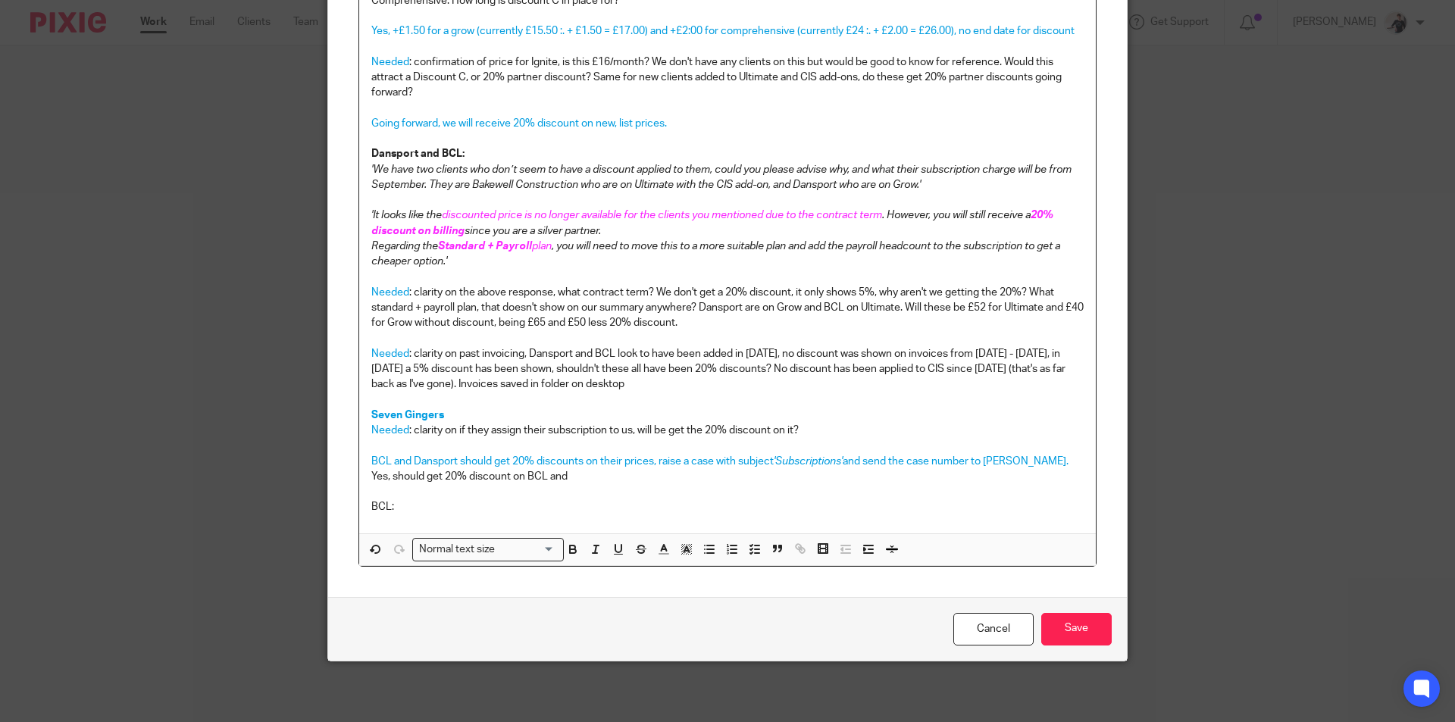
drag, startPoint x: 428, startPoint y: 509, endPoint x: 349, endPoint y: 493, distance: 79.5
click at [352, 495] on div "Content Per email from Xero on 01/07: Plan price changes from [DATE] · Xero Gro…" at bounding box center [727, 154] width 799 height 885
click at [342, 487] on div "Content Per email from Xero on 01/07: Plan price changes from [DATE] · Xero Gro…" at bounding box center [727, 154] width 799 height 885
click at [340, 479] on div "Content Per email from Xero on 01/07: Plan price changes from [DATE] · Xero Gro…" at bounding box center [727, 154] width 799 height 885
drag, startPoint x: 397, startPoint y: 509, endPoint x: 349, endPoint y: 480, distance: 56.4
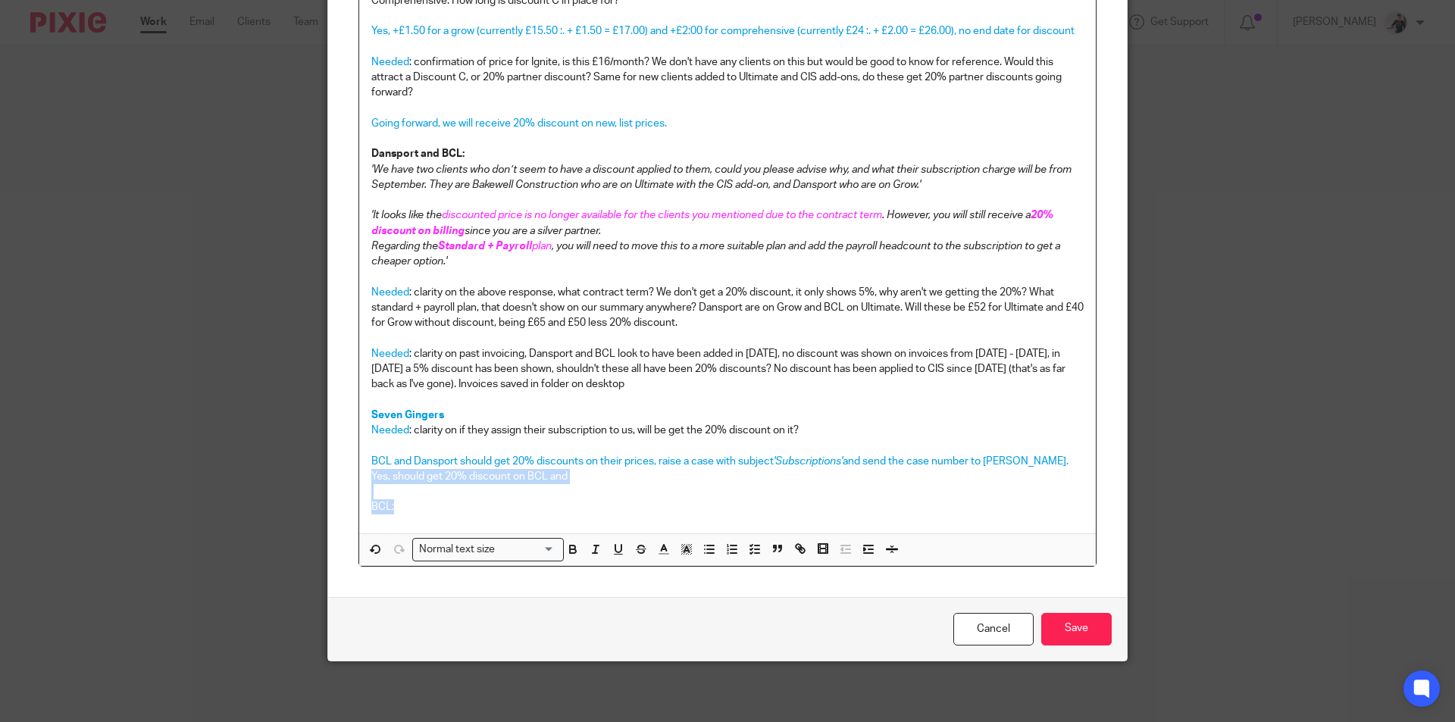
click at [349, 480] on div "Content Per email from Xero on 01/07: Plan price changes from [DATE] · Xero Gro…" at bounding box center [727, 154] width 799 height 885
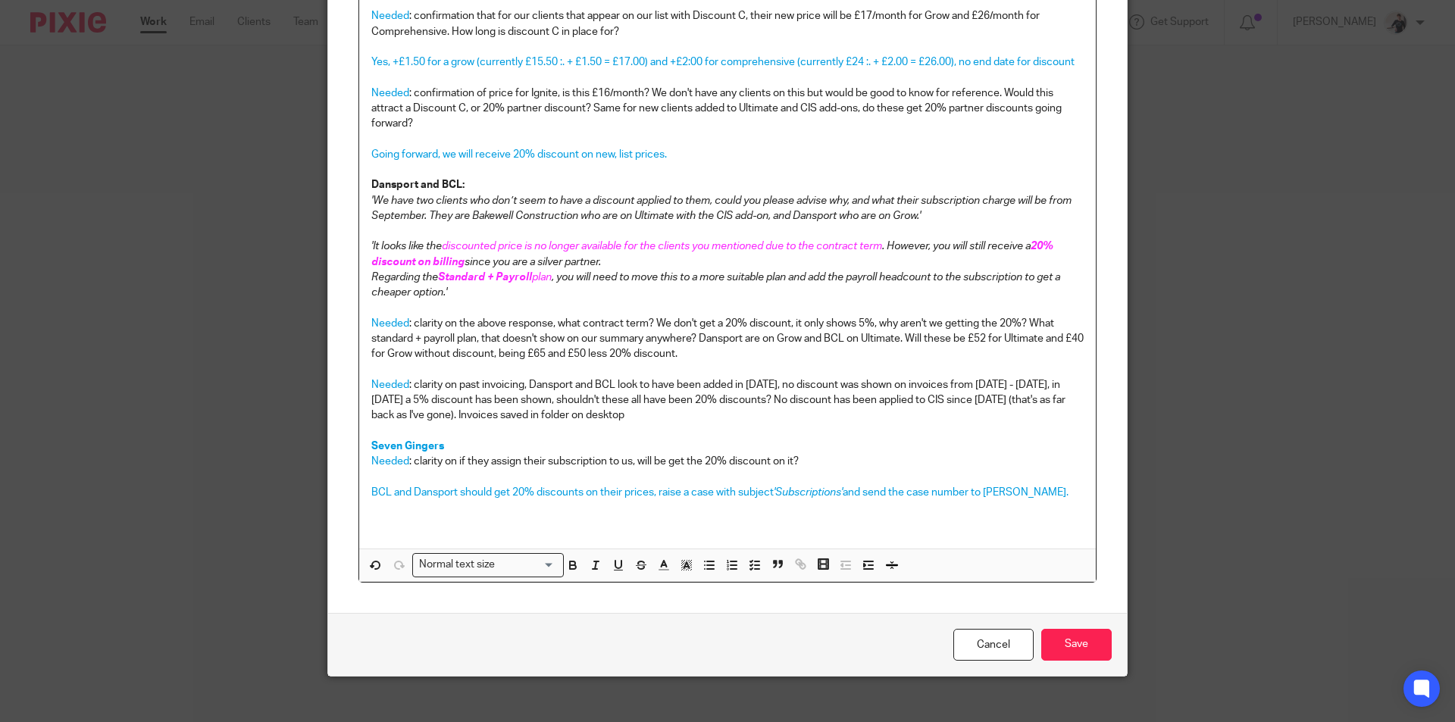
scroll to position [381, 0]
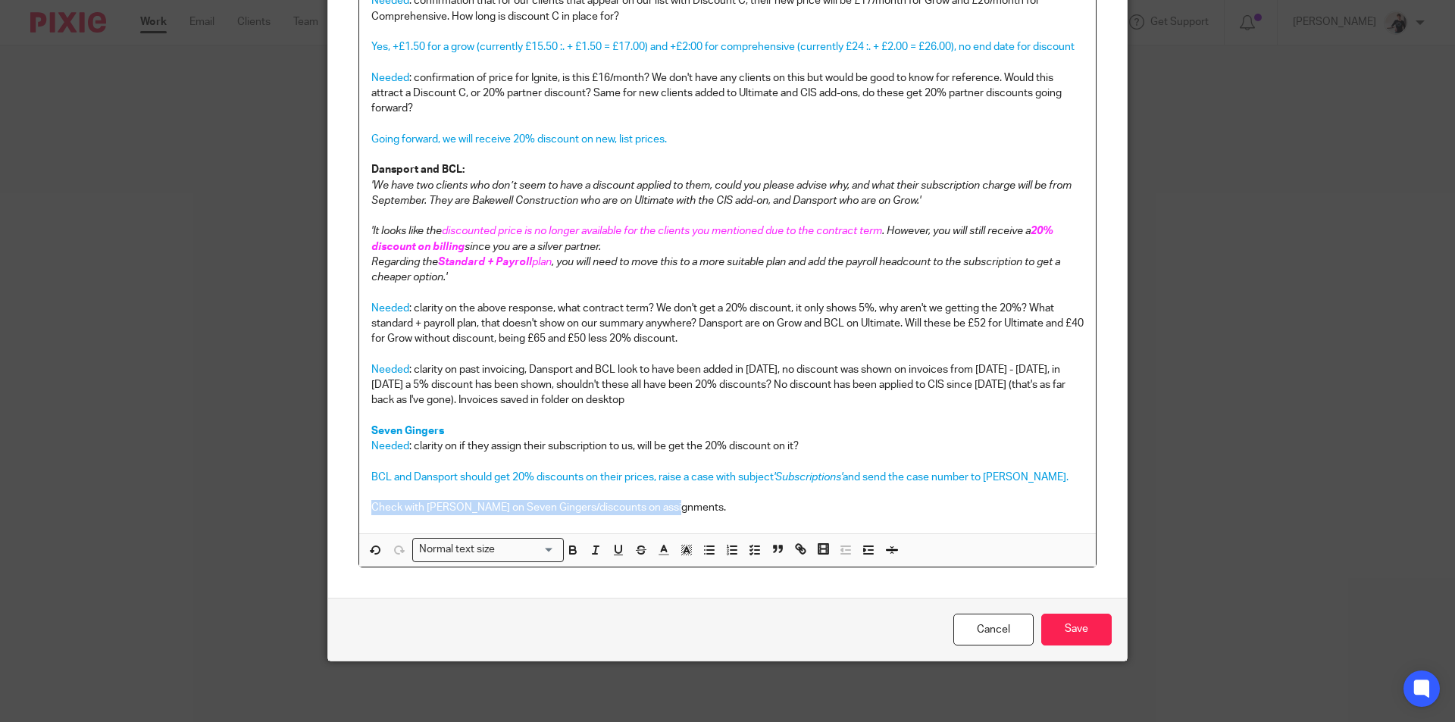
drag, startPoint x: 694, startPoint y: 507, endPoint x: 323, endPoint y: 504, distance: 371.4
click at [328, 504] on div "Content Per email from Xero on 01/07: Plan price changes from [DATE] · Xero Gro…" at bounding box center [727, 163] width 799 height 870
click at [659, 554] on icon "button" at bounding box center [664, 551] width 14 height 14
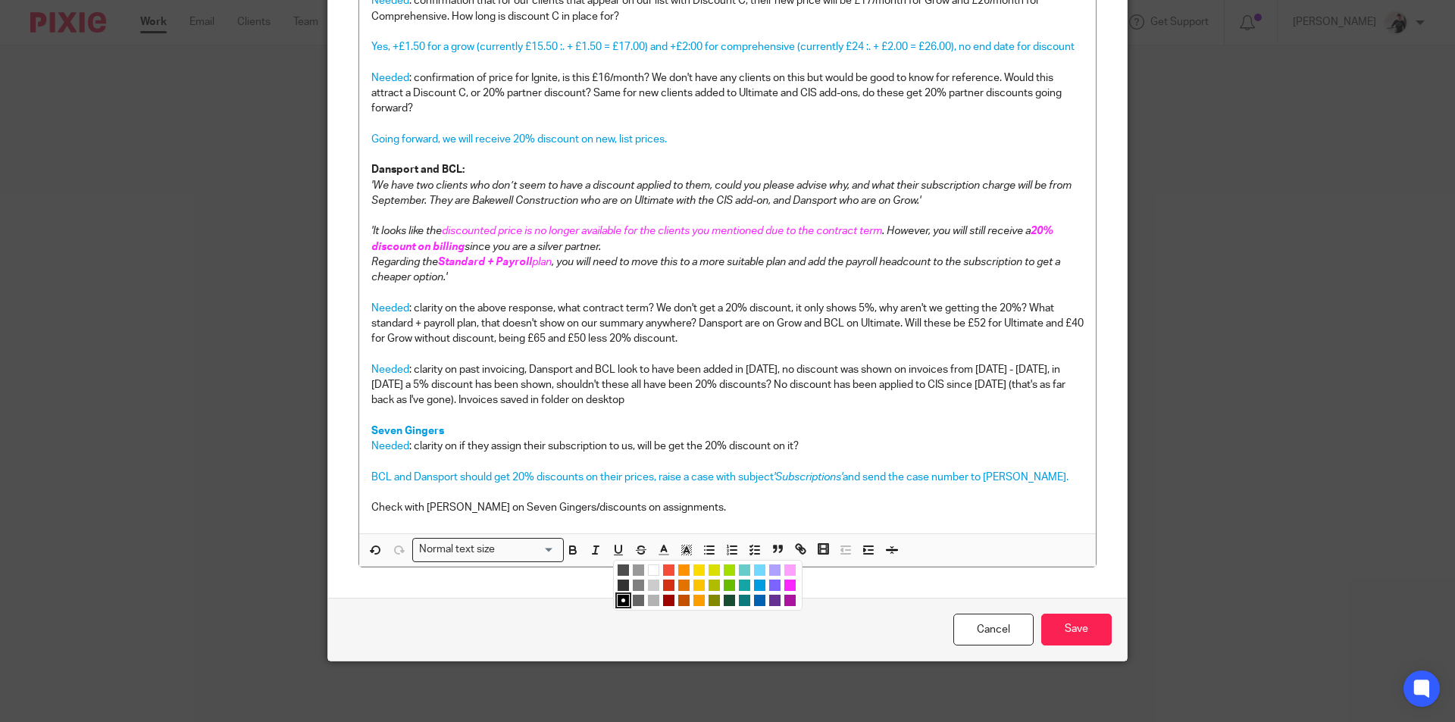
click at [757, 587] on li "color:#009CE0" at bounding box center [759, 585] width 11 height 11
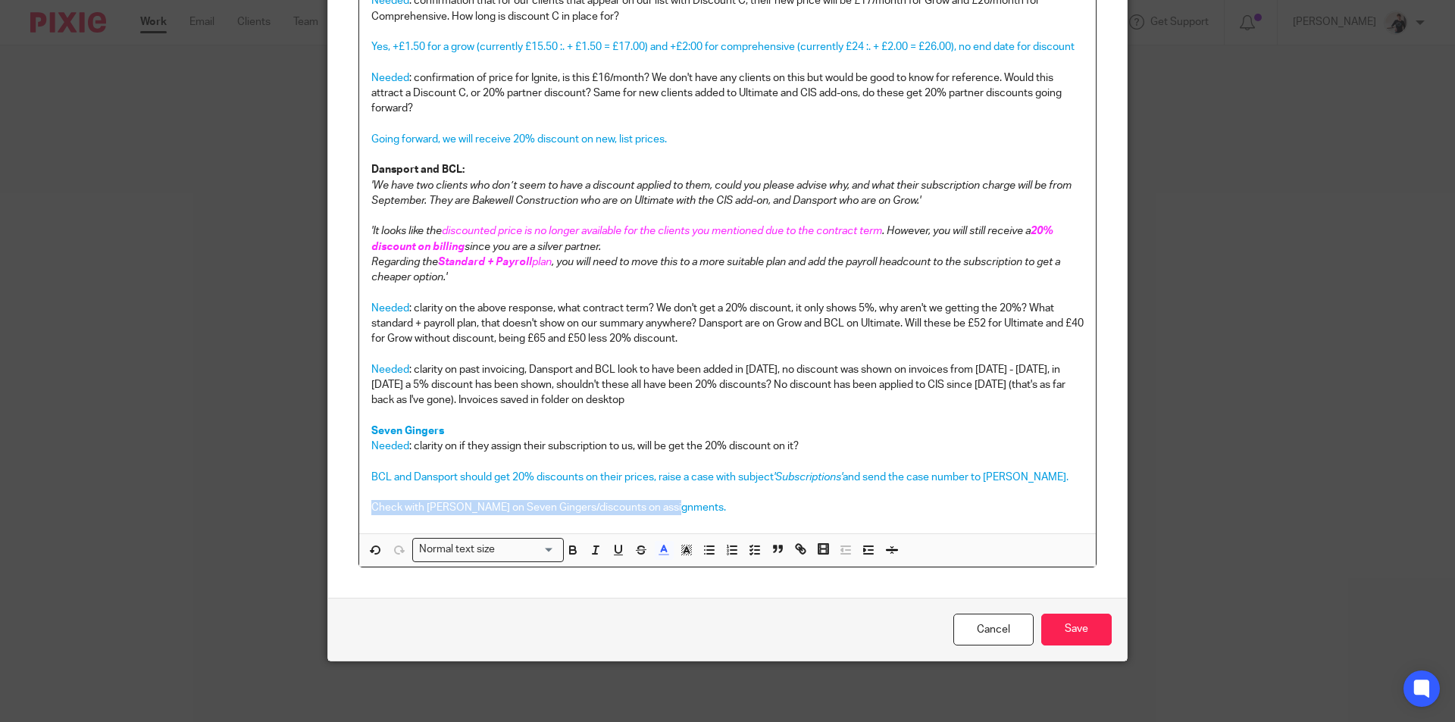
click at [668, 509] on p "Check with [PERSON_NAME] on Seven Gingers/discounts on assignments." at bounding box center [727, 507] width 713 height 15
click at [670, 509] on p "Check with [PERSON_NAME] on Seven Gingers/discounts on assignments." at bounding box center [727, 507] width 713 height 15
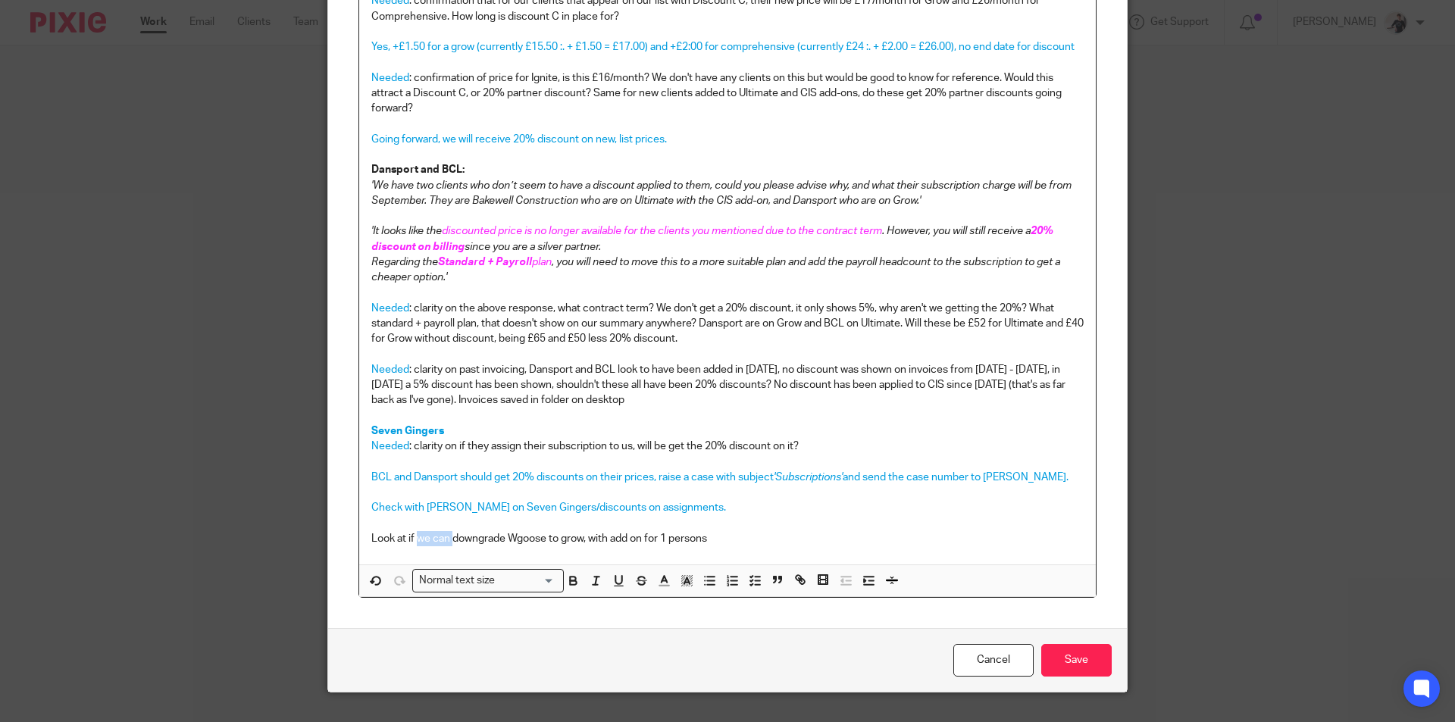
drag, startPoint x: 448, startPoint y: 540, endPoint x: 413, endPoint y: 539, distance: 34.9
click at [413, 539] on p "Look at if we can downgrade Wgoose to grow, with add on for 1 persons" at bounding box center [727, 538] width 713 height 15
click at [465, 543] on p "Look at if downgrade Wgoose to grow, with add on for 1 persons" at bounding box center [727, 538] width 713 height 15
click at [689, 541] on p "Look at if downgrading Wgoose to grow, with add on for 1 persons" at bounding box center [727, 538] width 713 height 15
click at [642, 536] on p "Look at if downgrading Wgoose to grow, with add on for 1 persons" at bounding box center [727, 538] width 713 height 15
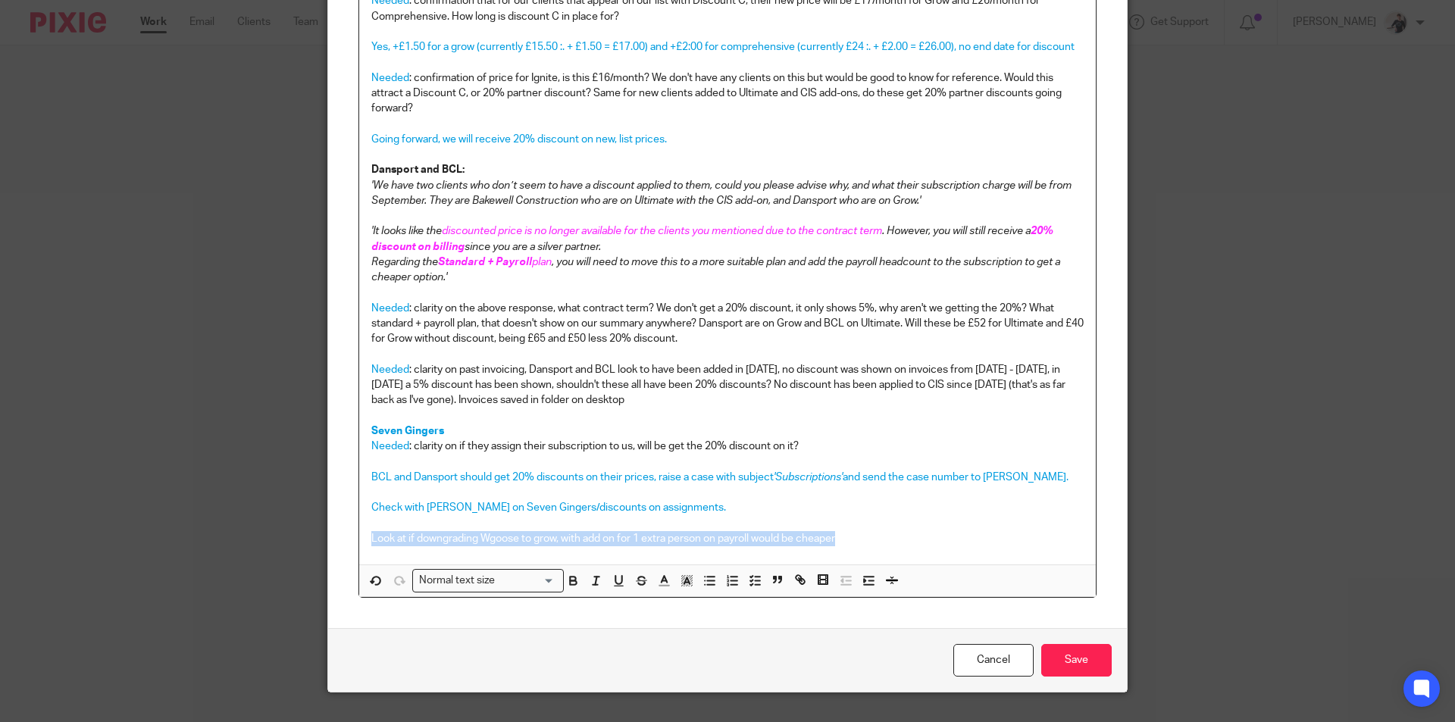
drag, startPoint x: 858, startPoint y: 539, endPoint x: 292, endPoint y: 533, distance: 566.3
click at [292, 533] on div "Edit note Content Per email from Xero on 01/07: Plan price changes from [DATE] …" at bounding box center [727, 361] width 1455 height 722
click at [663, 591] on button "button" at bounding box center [664, 581] width 19 height 19
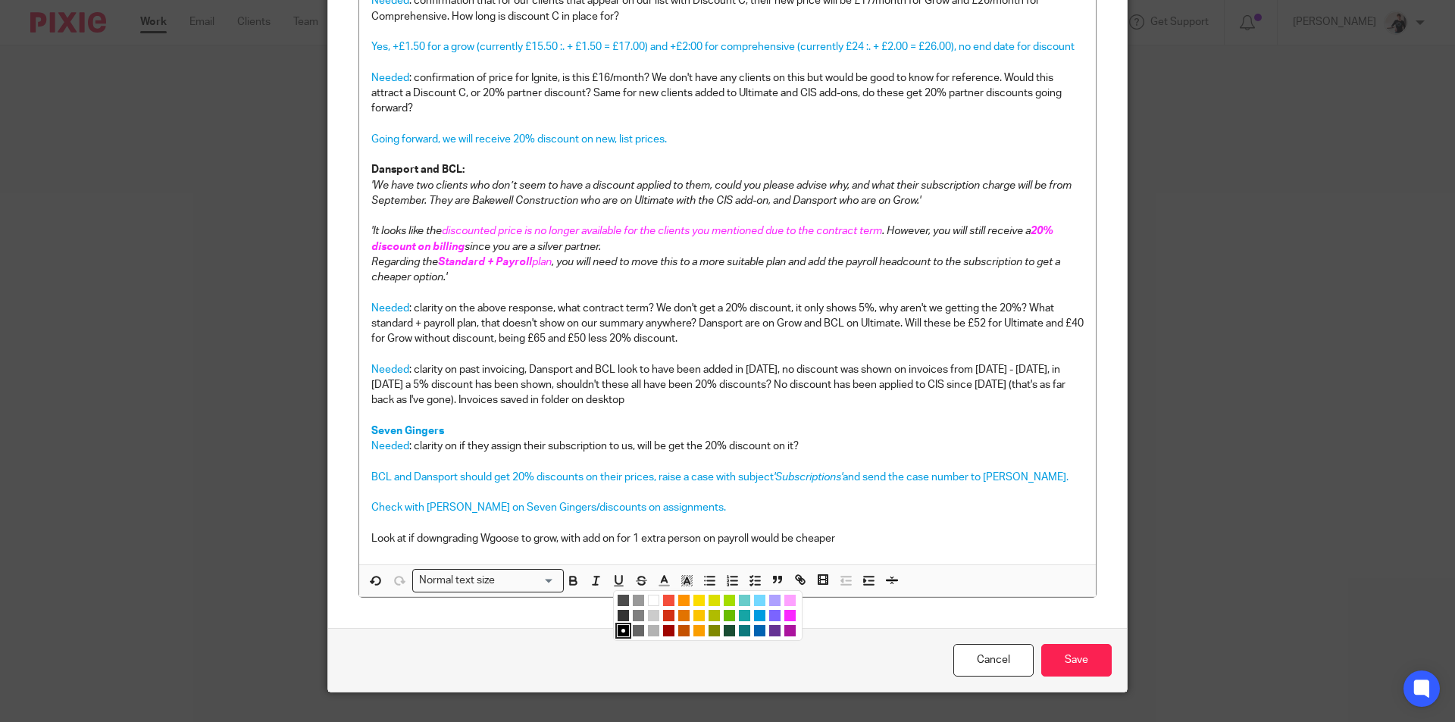
click at [754, 617] on li "color:#009CE0" at bounding box center [759, 615] width 11 height 11
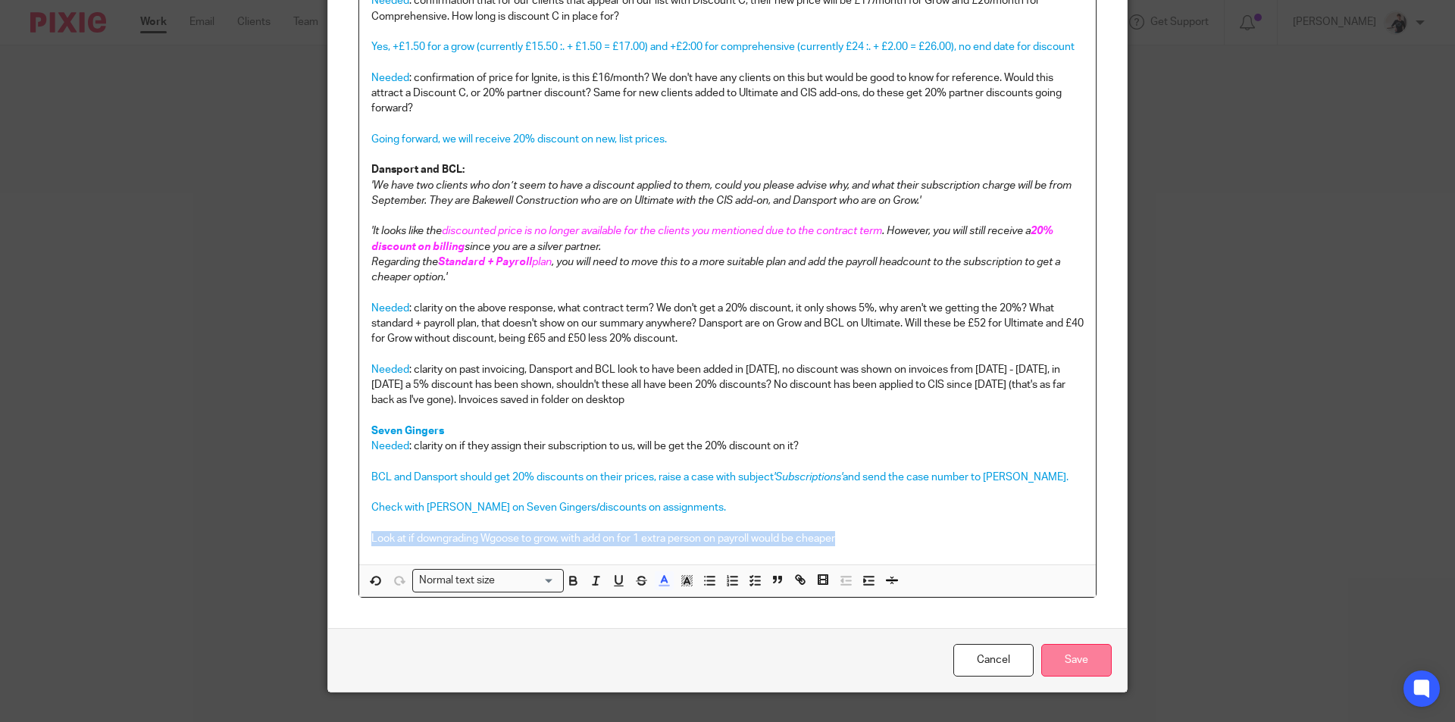
click at [1072, 661] on input "Save" at bounding box center [1077, 660] width 70 height 33
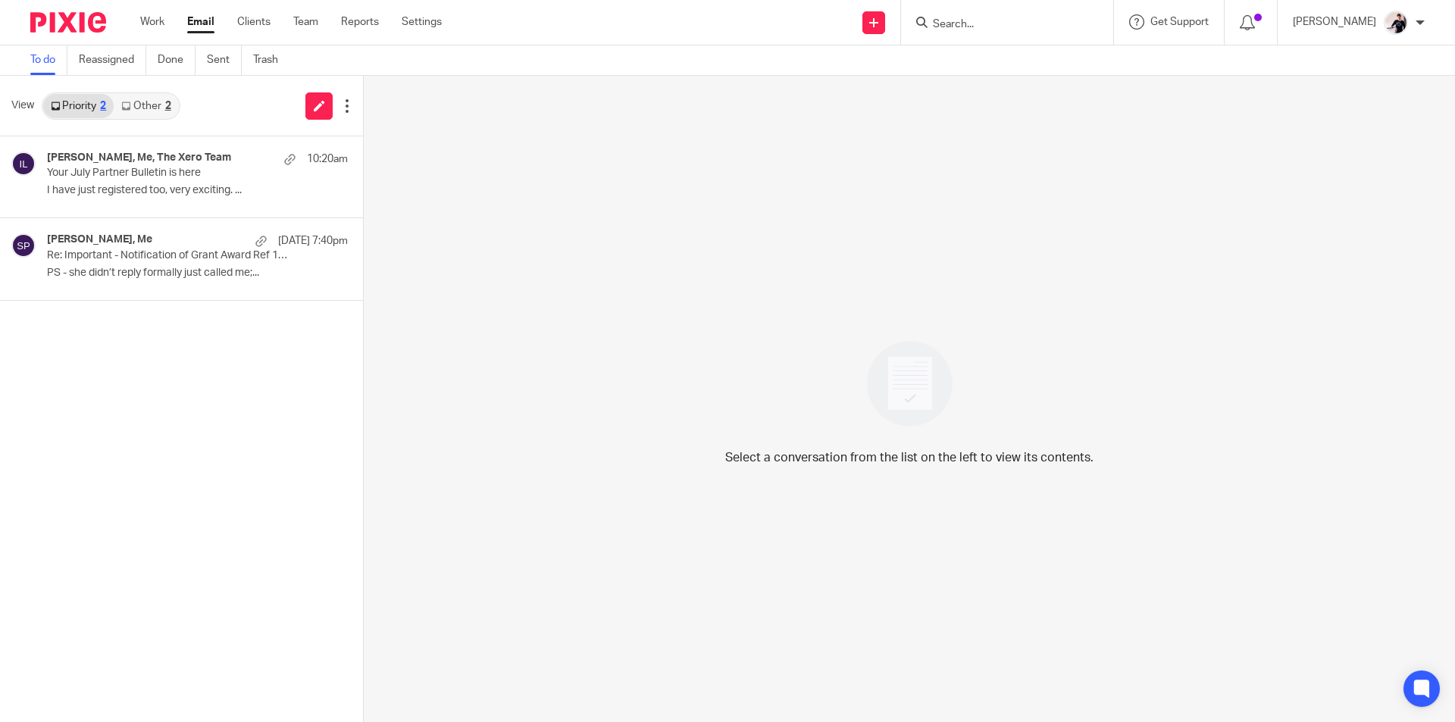
click at [158, 100] on link "Other 2" at bounding box center [146, 106] width 64 height 24
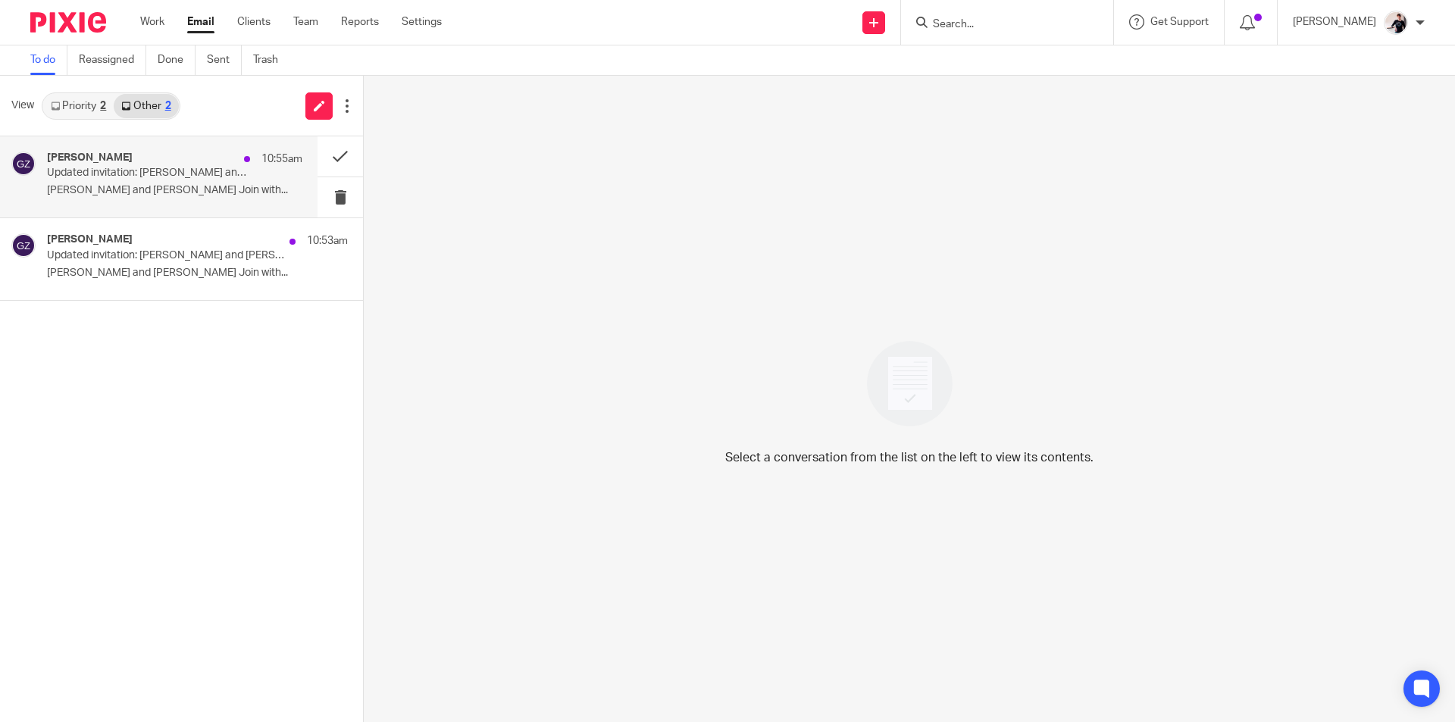
click at [182, 188] on p "[PERSON_NAME] and [PERSON_NAME] Join with..." at bounding box center [174, 190] width 255 height 13
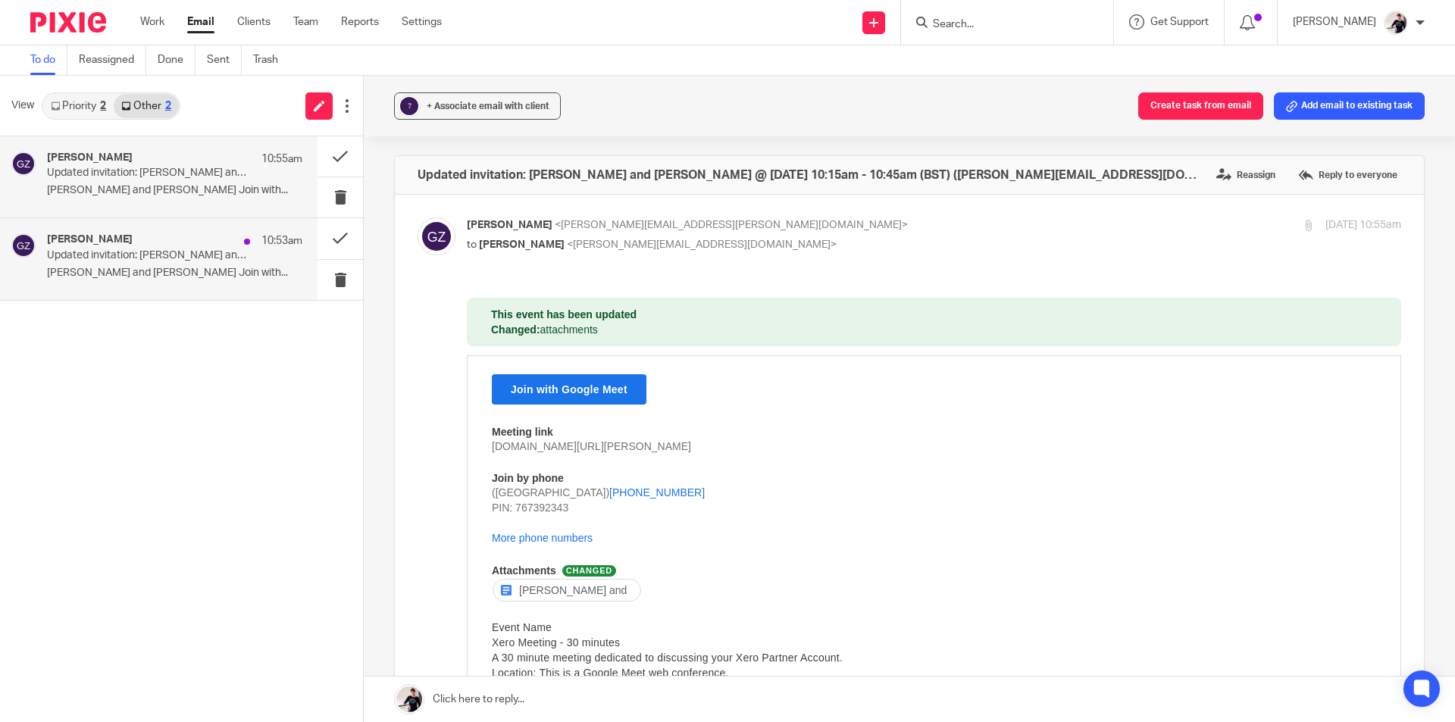
click at [189, 265] on div "[PERSON_NAME] 10:53am Updated invitation: [PERSON_NAME] and [PERSON_NAME] @ [DA…" at bounding box center [174, 258] width 255 height 51
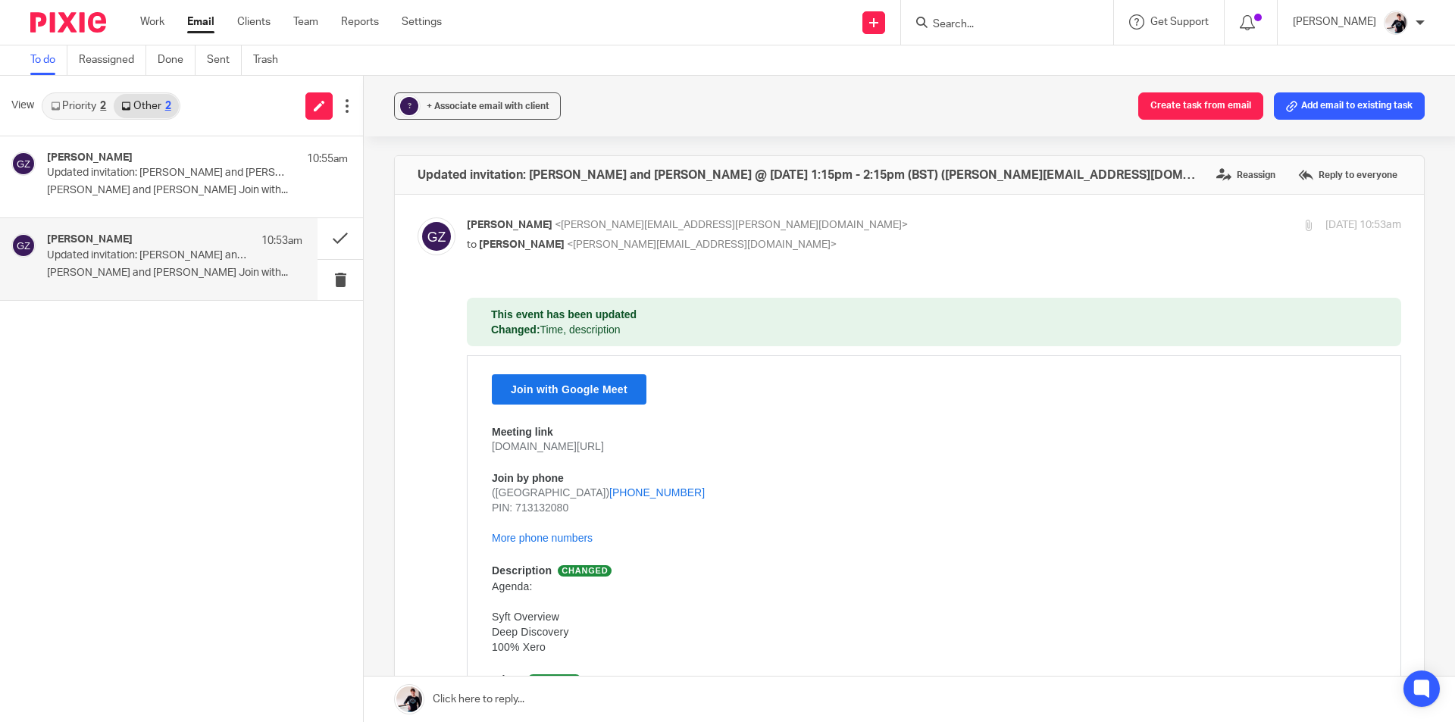
click at [78, 111] on link "Priority 2" at bounding box center [78, 106] width 70 height 24
